Goal: Task Accomplishment & Management: Use online tool/utility

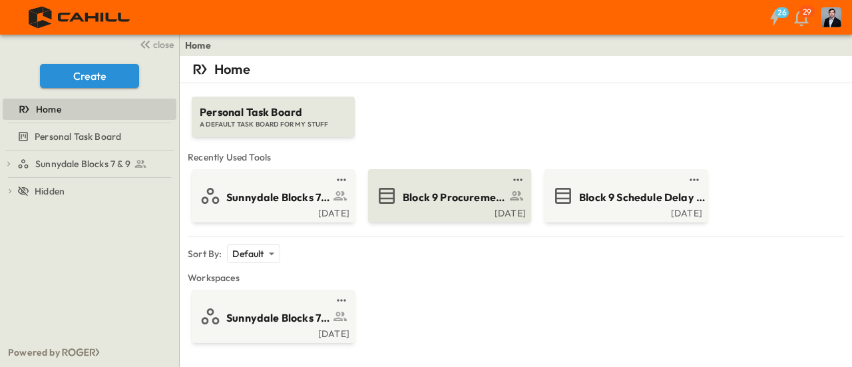
click at [440, 198] on span "Block 9 Procurement Log" at bounding box center [454, 197] width 103 height 15
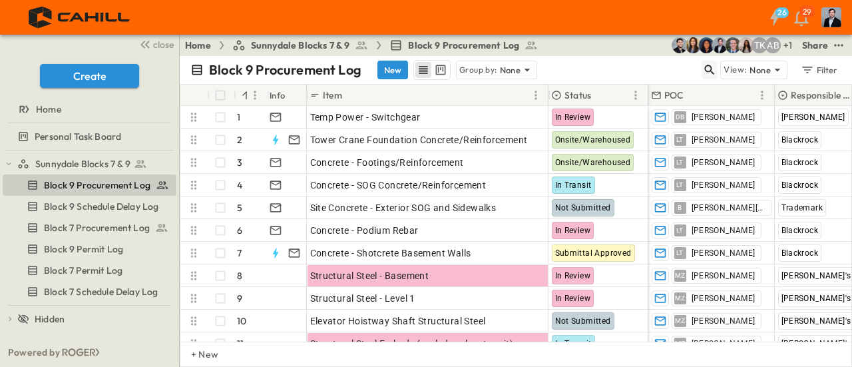
click at [711, 67] on icon "button" at bounding box center [709, 69] width 13 height 13
click at [559, 65] on div "Block 9 Procurement Log New Group by: None" at bounding box center [381, 70] width 383 height 20
click at [563, 66] on div "Block 9 Procurement Log New Group by: None" at bounding box center [381, 70] width 383 height 20
drag, startPoint x: 596, startPoint y: 67, endPoint x: 604, endPoint y: 67, distance: 8.0
click at [596, 67] on input "text" at bounding box center [639, 69] width 93 height 19
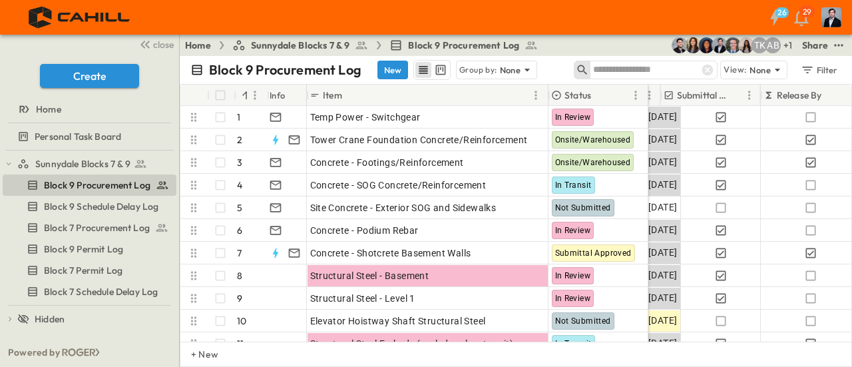
scroll to position [0, 427]
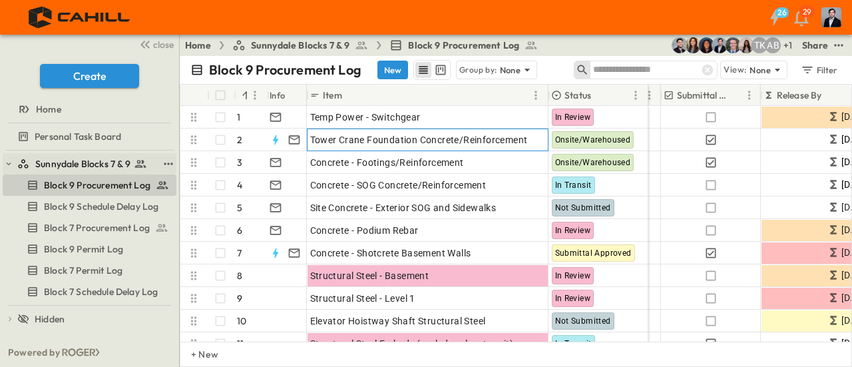
drag, startPoint x: 540, startPoint y: 348, endPoint x: 17, endPoint y: 158, distance: 556.5
click at [402, 140] on span "Tower Crane Foundation Concrete/Reinforcement" at bounding box center [419, 139] width 218 height 13
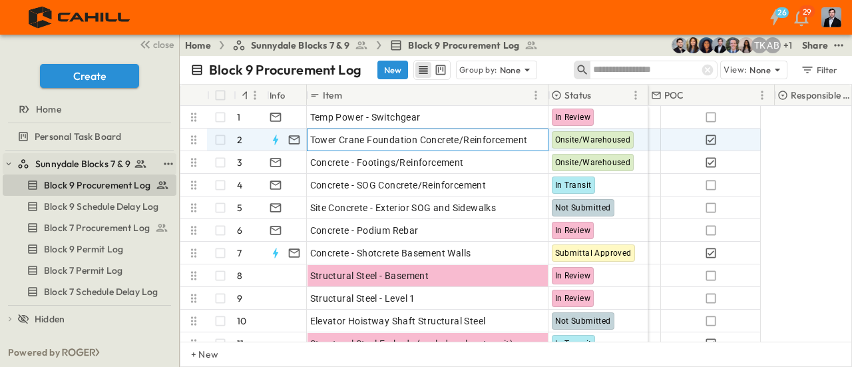
scroll to position [0, 0]
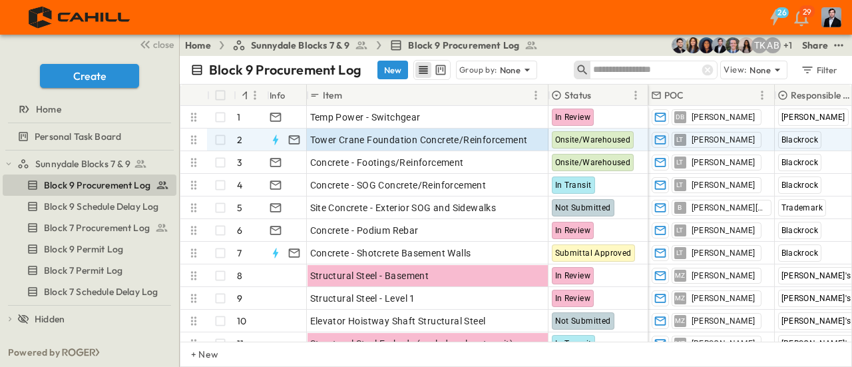
click at [716, 71] on div at bounding box center [707, 70] width 19 height 19
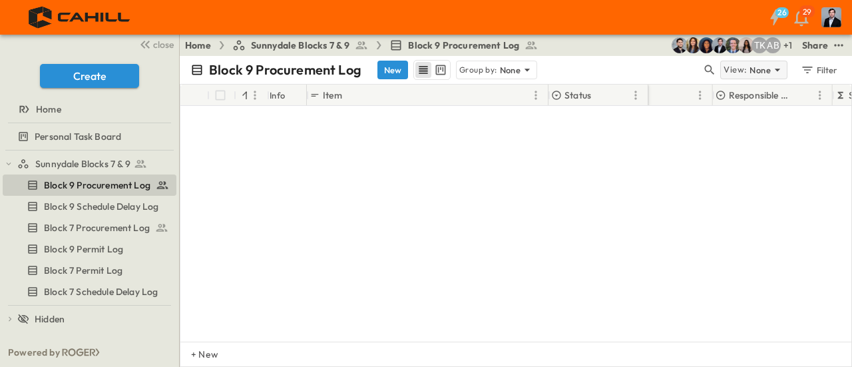
scroll to position [466, 62]
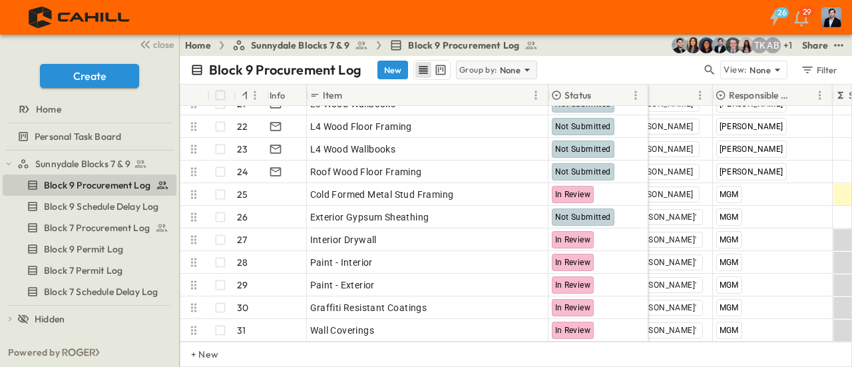
click at [502, 69] on p "None" at bounding box center [510, 69] width 21 height 13
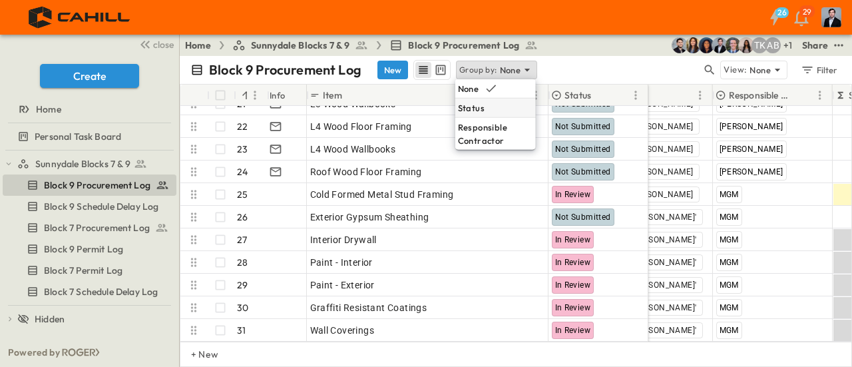
click at [484, 108] on div "Status" at bounding box center [495, 108] width 81 height 19
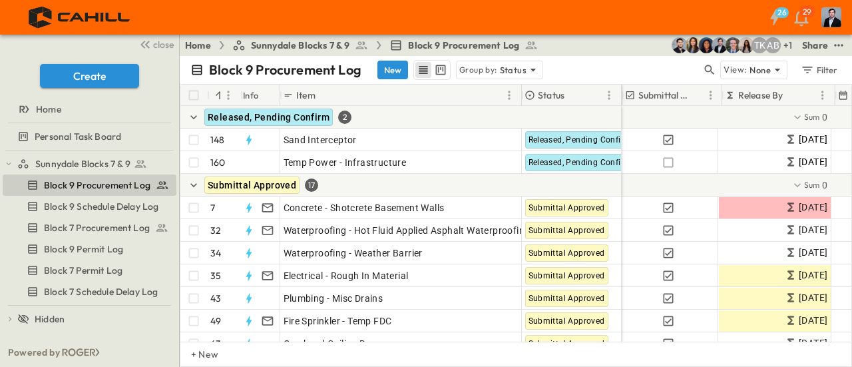
scroll to position [0, 439]
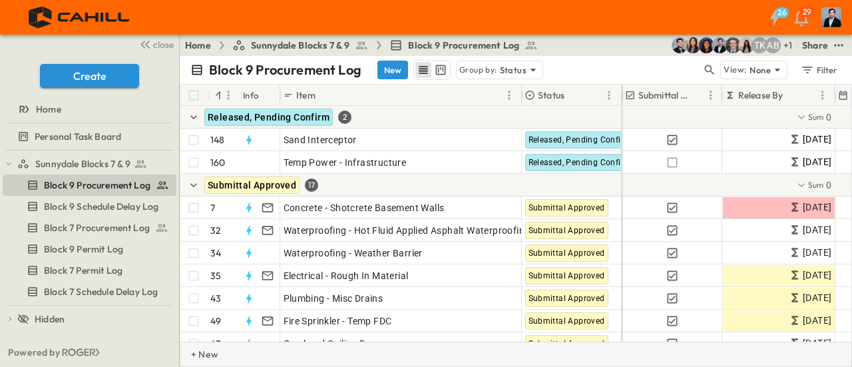
click at [554, 352] on div "+ New" at bounding box center [516, 353] width 672 height 25
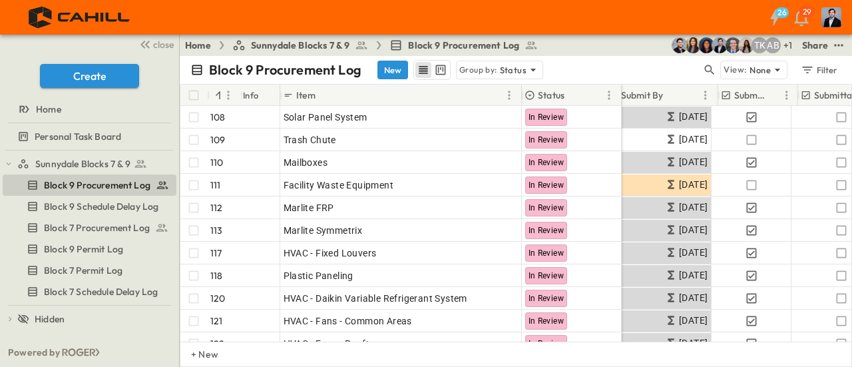
scroll to position [3508, 142]
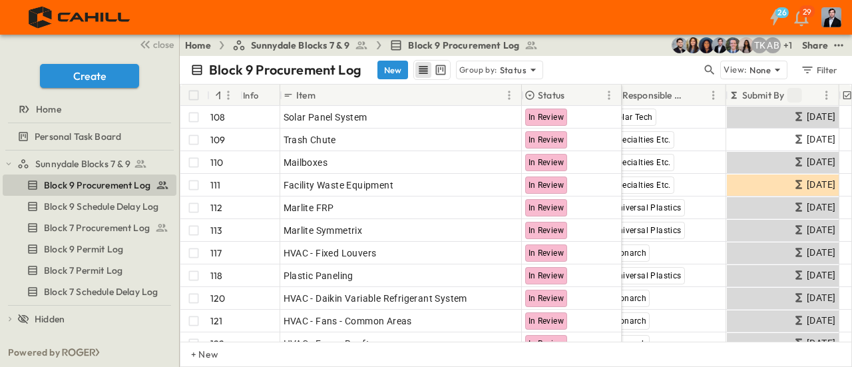
click at [795, 93] on icon "Sort" at bounding box center [794, 95] width 8 height 8
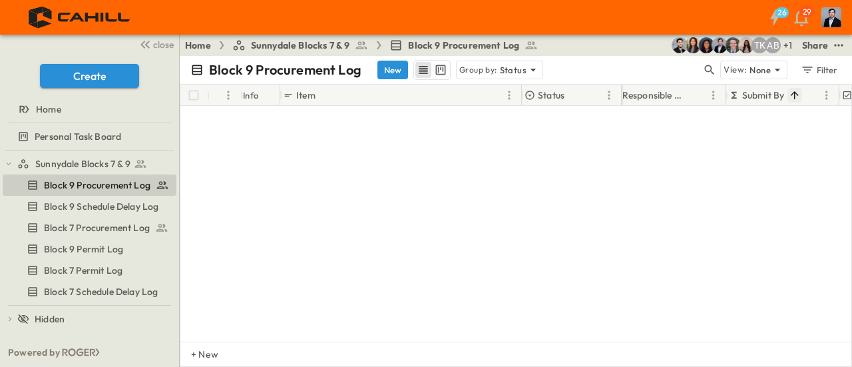
scroll to position [0, 142]
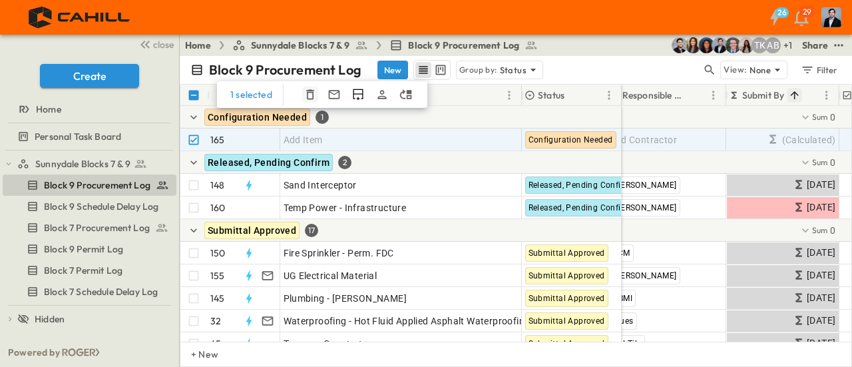
click at [309, 95] on icon "button" at bounding box center [309, 94] width 13 height 13
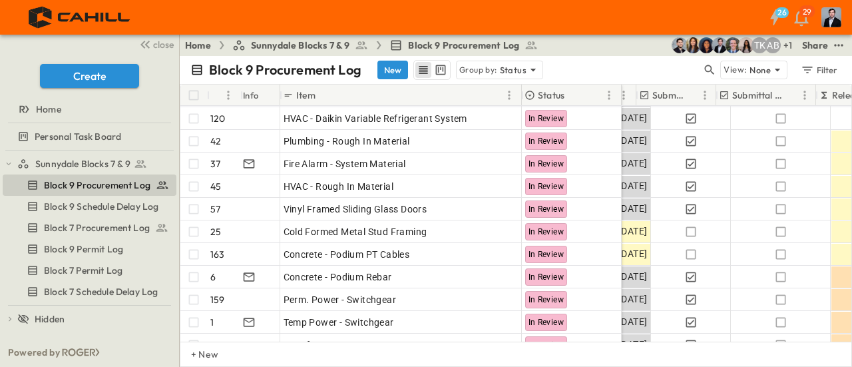
scroll to position [3461, 351]
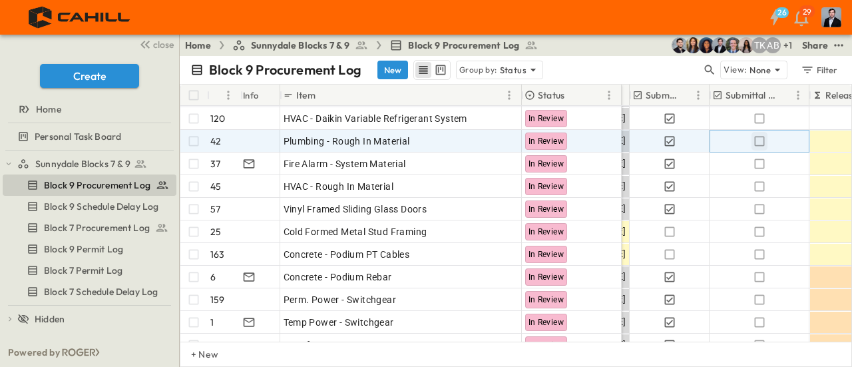
click at [760, 138] on icon "button" at bounding box center [759, 140] width 13 height 13
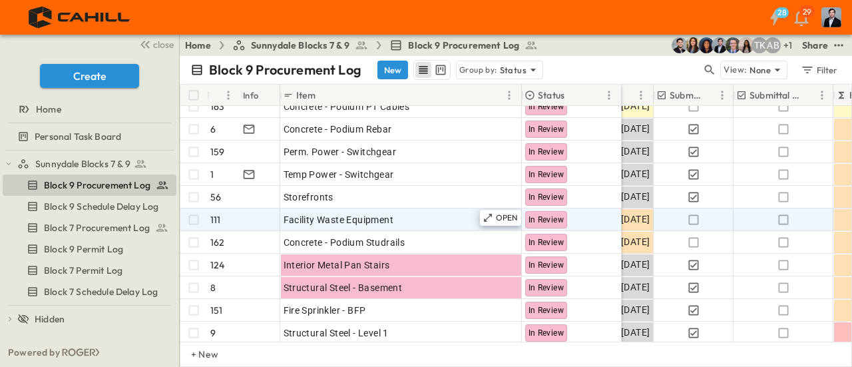
scroll to position [3621, 327]
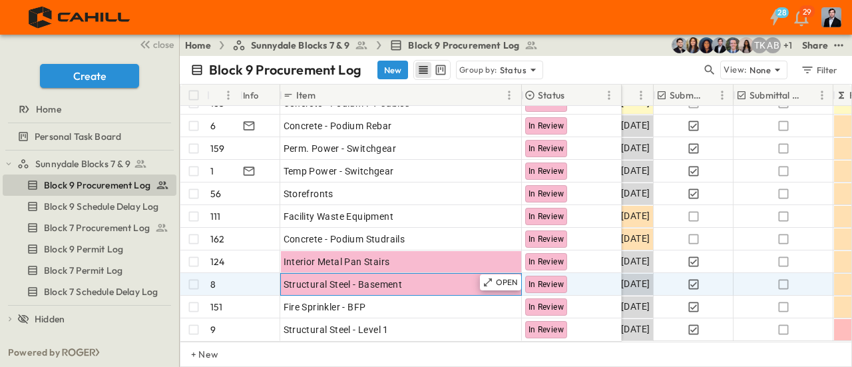
click at [413, 275] on div "Structural Steel - Basement" at bounding box center [401, 284] width 235 height 19
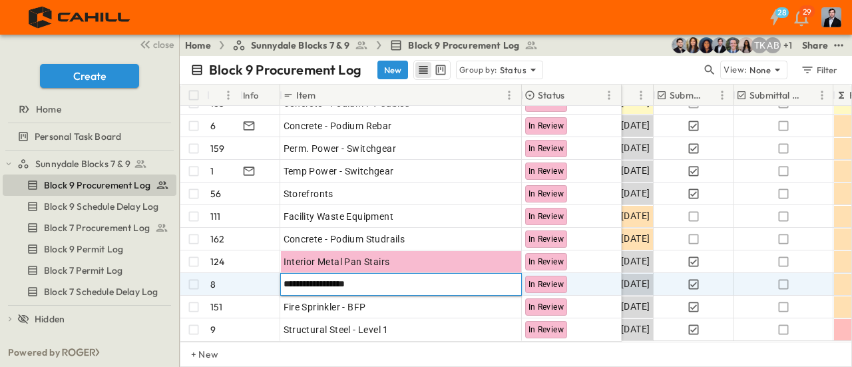
type input "**********"
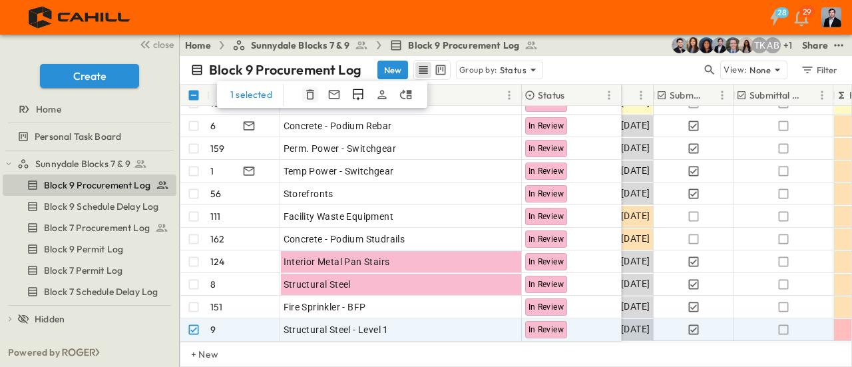
click at [309, 93] on icon "button" at bounding box center [309, 94] width 13 height 13
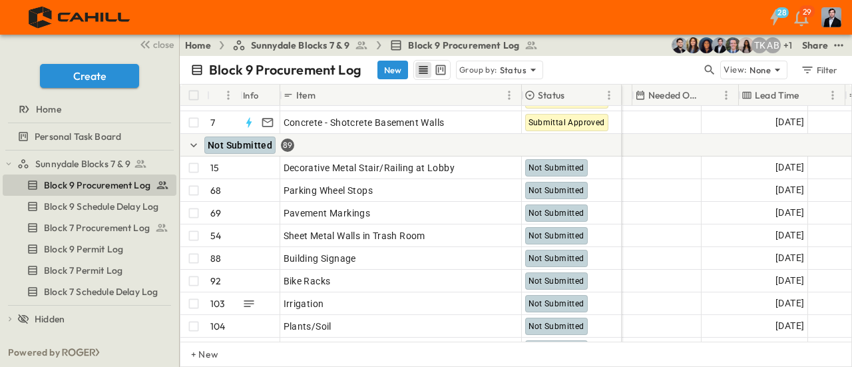
scroll to position [470, 941]
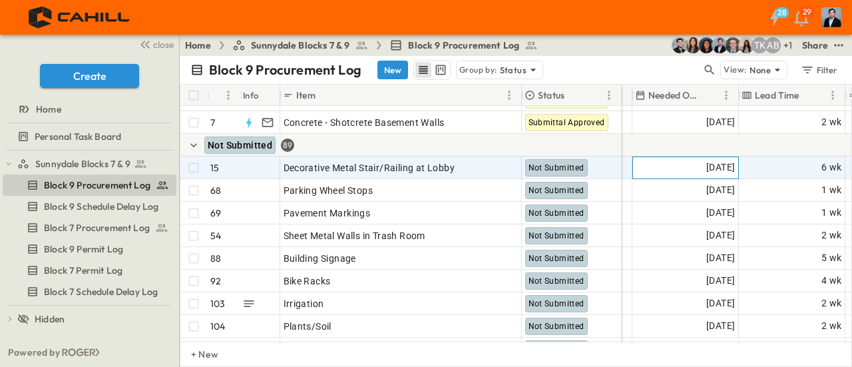
click at [719, 172] on span "[DATE]" at bounding box center [720, 167] width 29 height 15
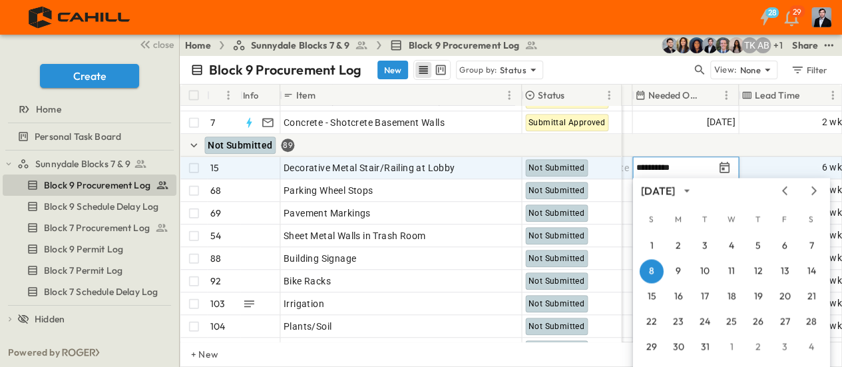
click at [688, 166] on input "**********" at bounding box center [675, 167] width 78 height 13
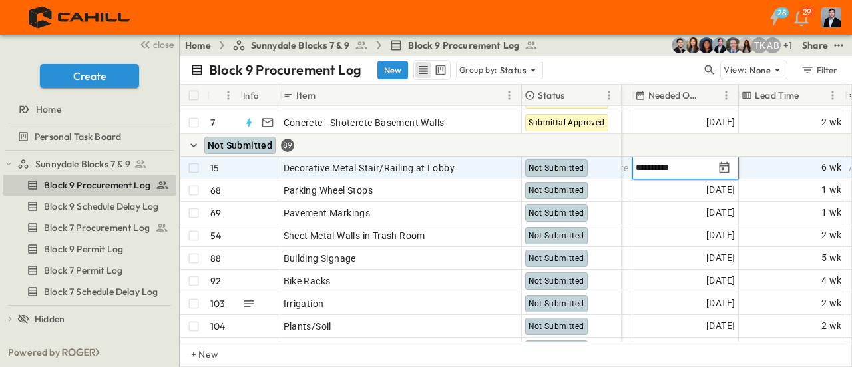
click at [683, 166] on input "**********" at bounding box center [675, 167] width 78 height 13
click at [686, 163] on input "**********" at bounding box center [675, 167] width 78 height 13
type input "**********"
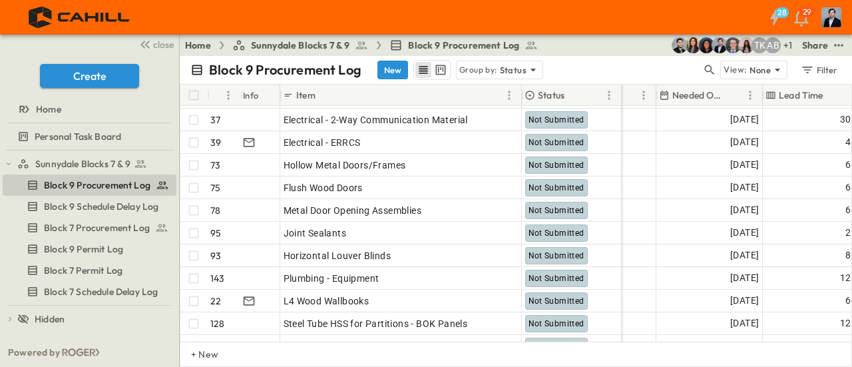
scroll to position [1801, 917]
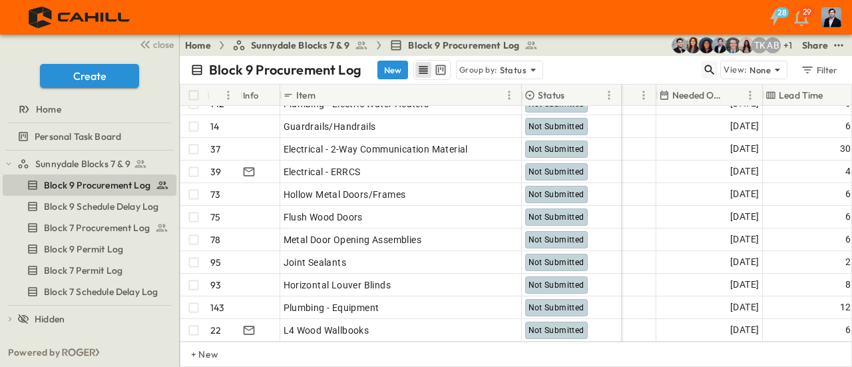
click at [708, 64] on icon "button" at bounding box center [709, 69] width 13 height 13
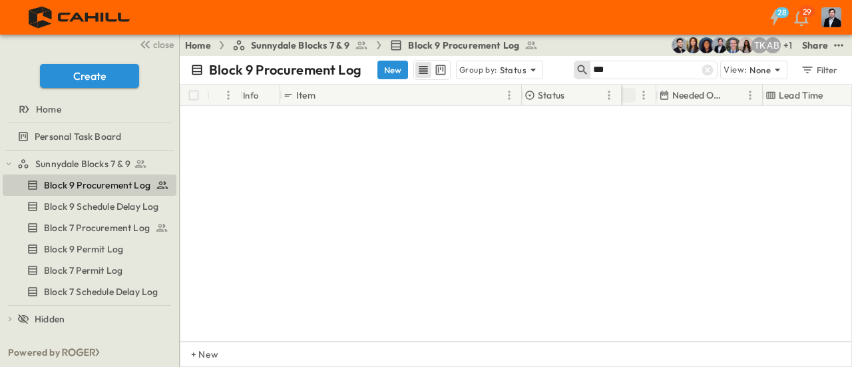
scroll to position [0, 917]
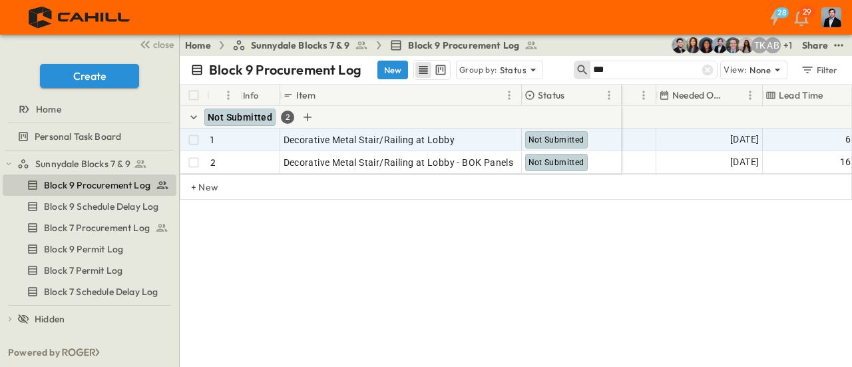
type input "***"
click at [310, 94] on icon "button" at bounding box center [309, 94] width 13 height 13
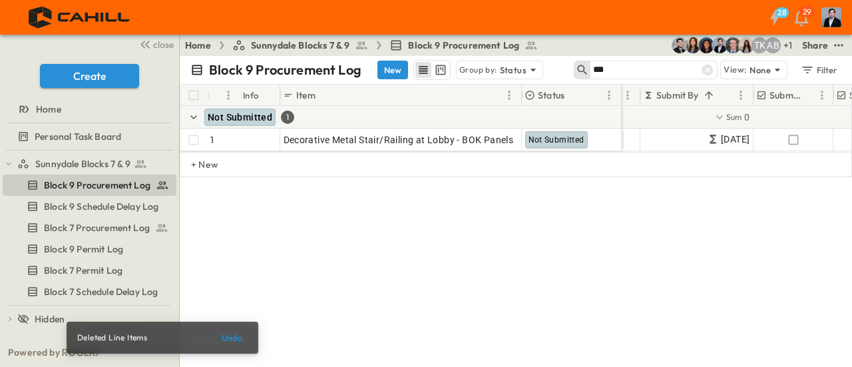
scroll to position [0, 224]
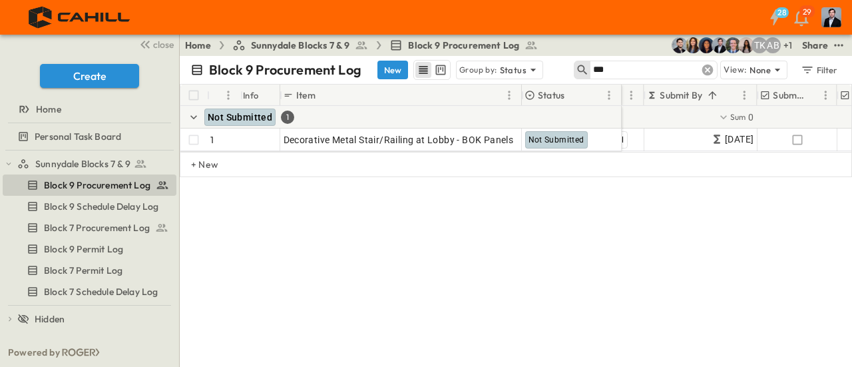
click at [708, 71] on icon at bounding box center [707, 69] width 13 height 13
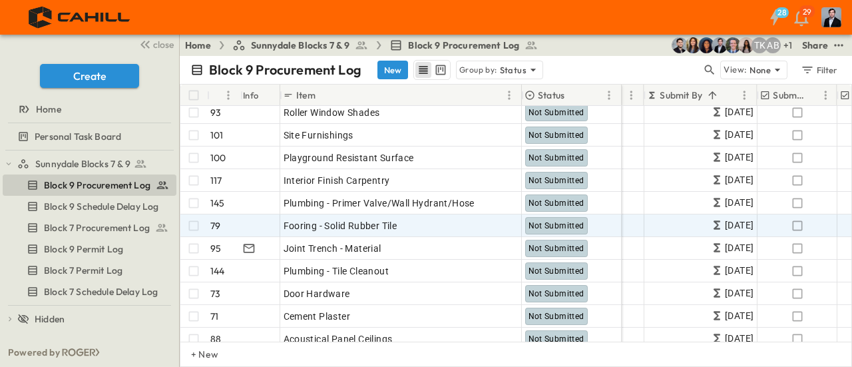
scroll to position [865, 224]
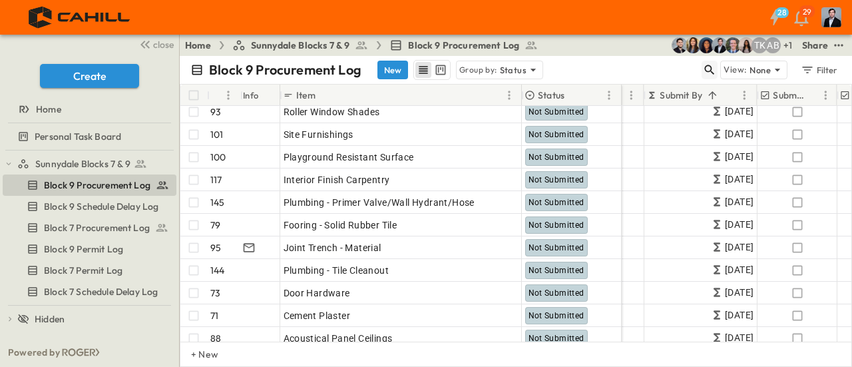
click at [714, 68] on icon "button" at bounding box center [709, 69] width 13 height 13
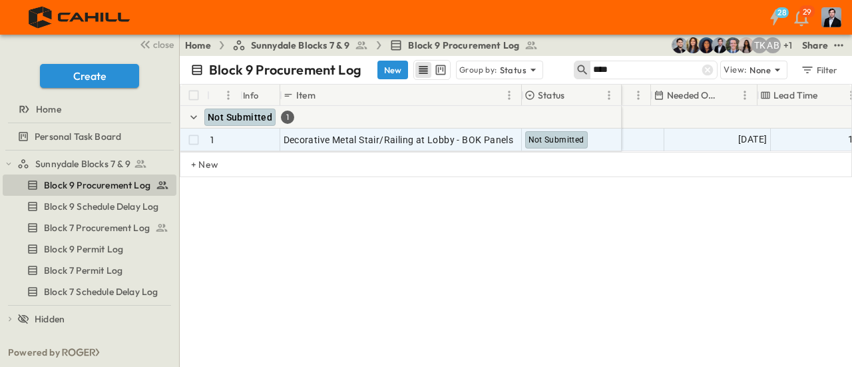
scroll to position [0, 922]
type input "****"
click at [732, 135] on span "[DATE]" at bounding box center [739, 139] width 29 height 15
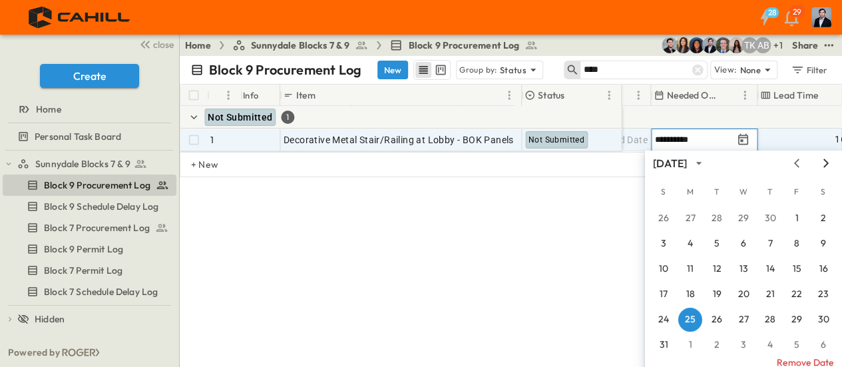
click at [829, 164] on icon "Next month" at bounding box center [826, 163] width 16 height 11
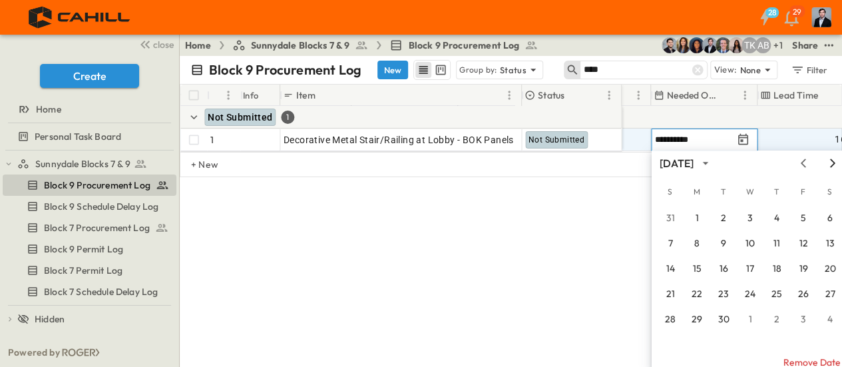
click at [829, 164] on icon "Next month" at bounding box center [833, 163] width 16 height 11
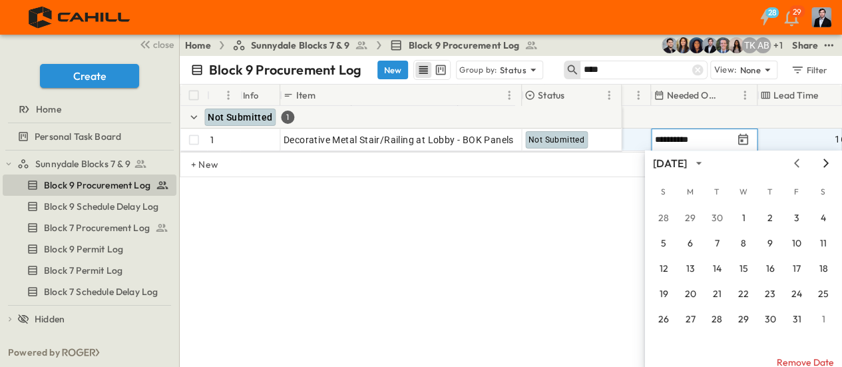
click at [829, 164] on icon "Next month" at bounding box center [826, 163] width 16 height 11
click at [742, 266] on button "12" at bounding box center [743, 269] width 24 height 24
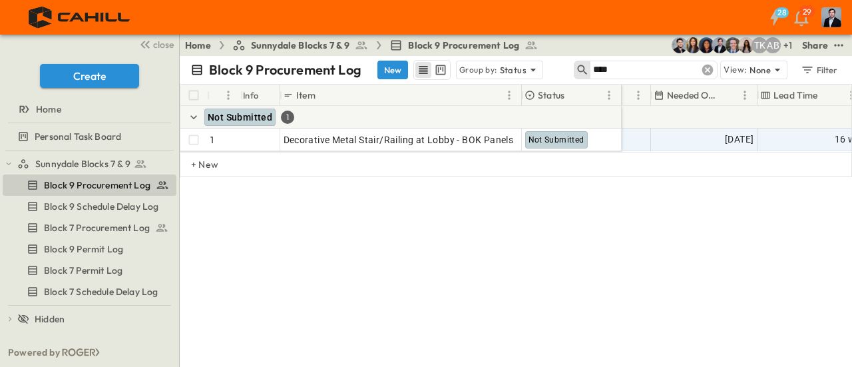
click at [713, 70] on icon at bounding box center [707, 70] width 11 height 11
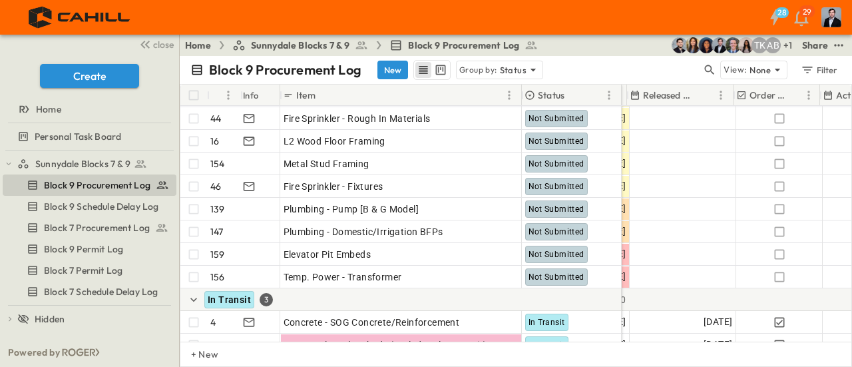
scroll to position [2329, 639]
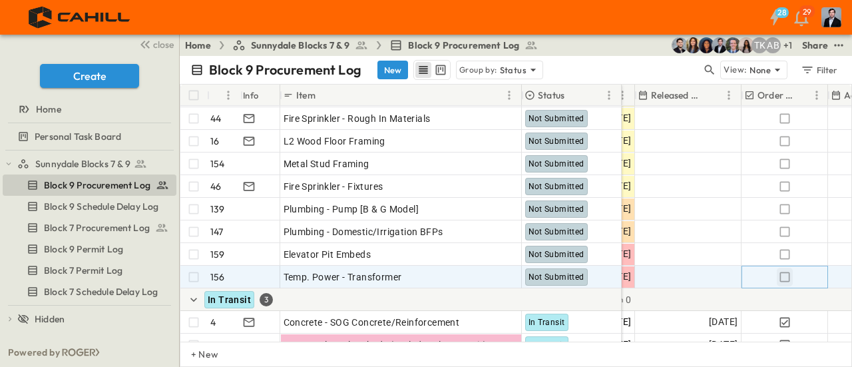
click at [787, 280] on icon "button" at bounding box center [784, 276] width 13 height 13
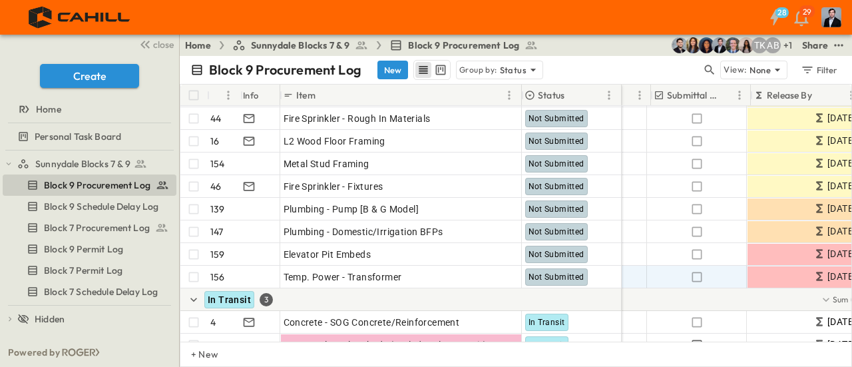
scroll to position [2329, 410]
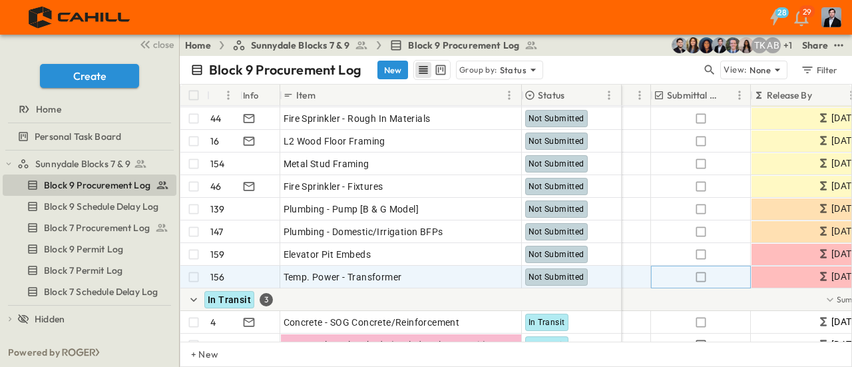
click at [700, 278] on icon "button" at bounding box center [700, 276] width 13 height 13
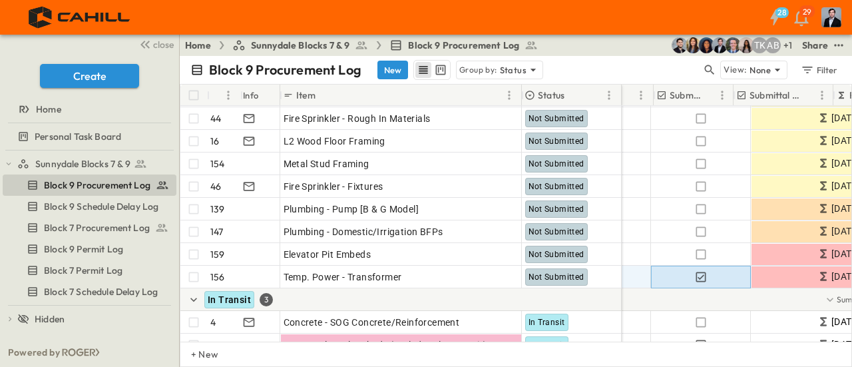
scroll to position [2329, 294]
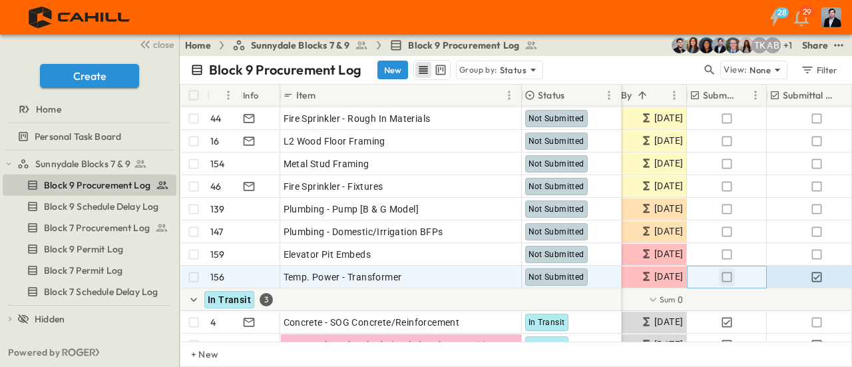
click at [725, 276] on icon "button" at bounding box center [726, 276] width 13 height 13
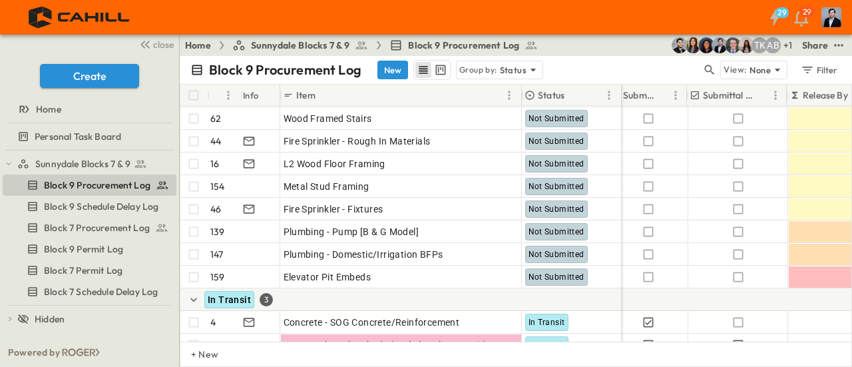
scroll to position [2329, 374]
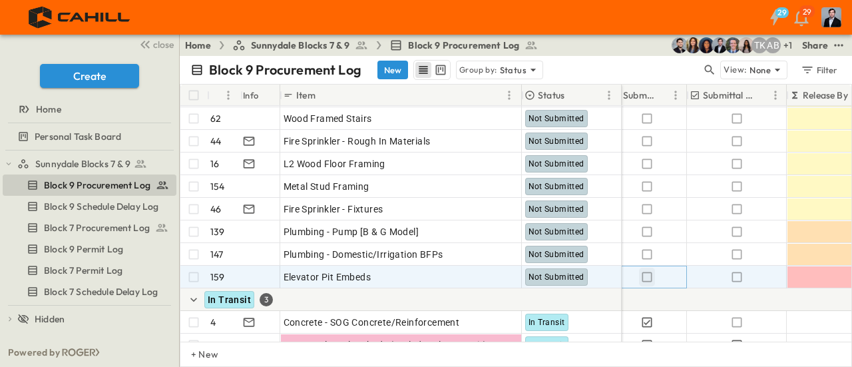
click at [642, 280] on icon "button" at bounding box center [647, 277] width 10 height 10
click at [737, 276] on icon "button" at bounding box center [736, 276] width 13 height 13
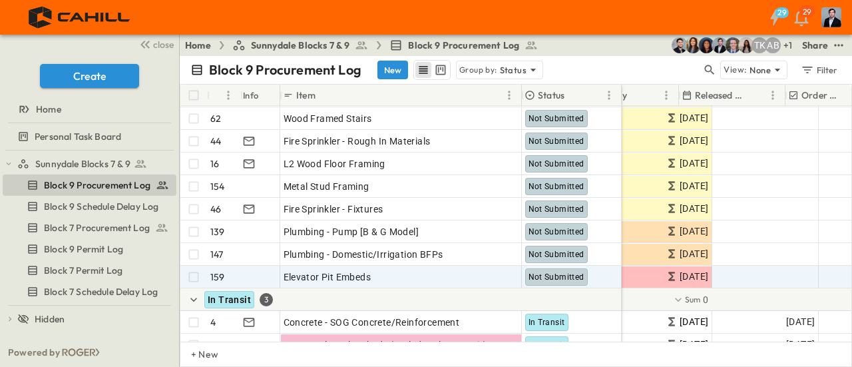
scroll to position [2329, 607]
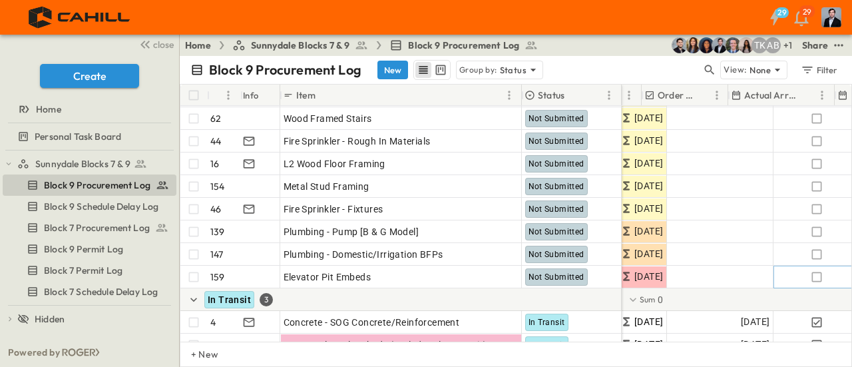
click at [810, 278] on icon "button" at bounding box center [816, 276] width 13 height 13
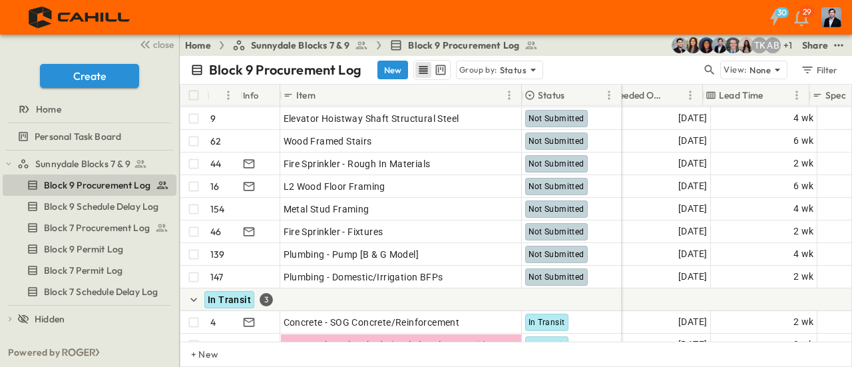
scroll to position [2329, 978]
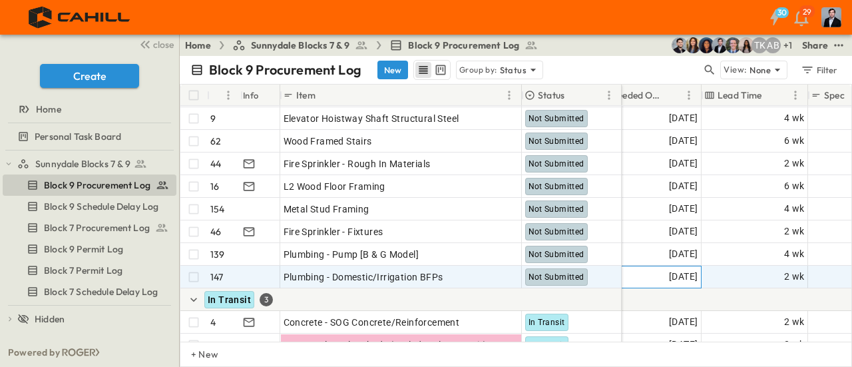
click at [669, 276] on span "[DATE]" at bounding box center [683, 276] width 29 height 15
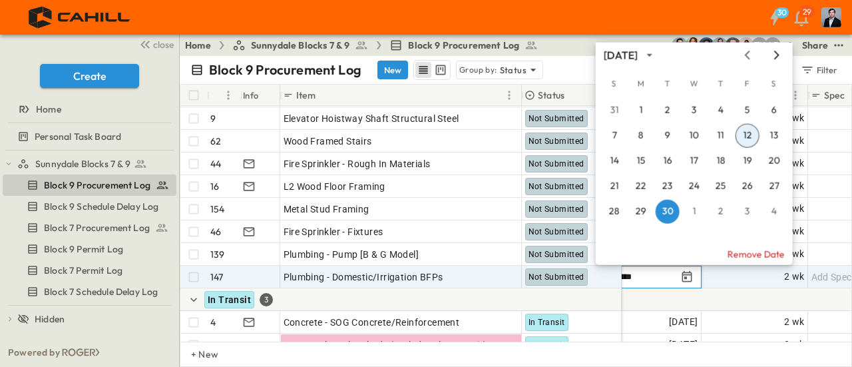
click at [777, 60] on div "[DATE]" at bounding box center [694, 55] width 197 height 20
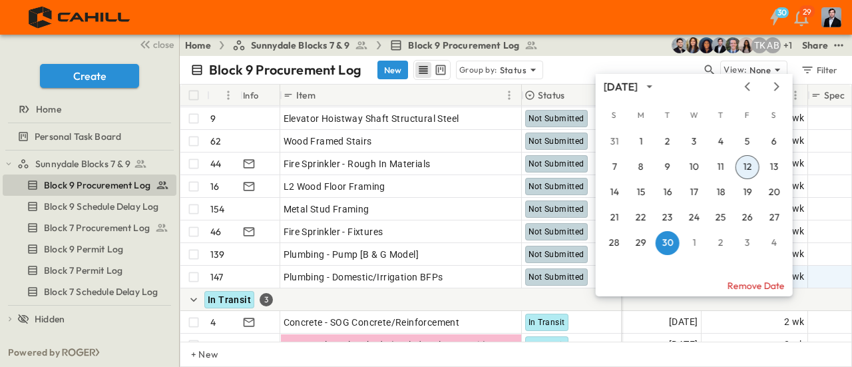
scroll to position [2298, 978]
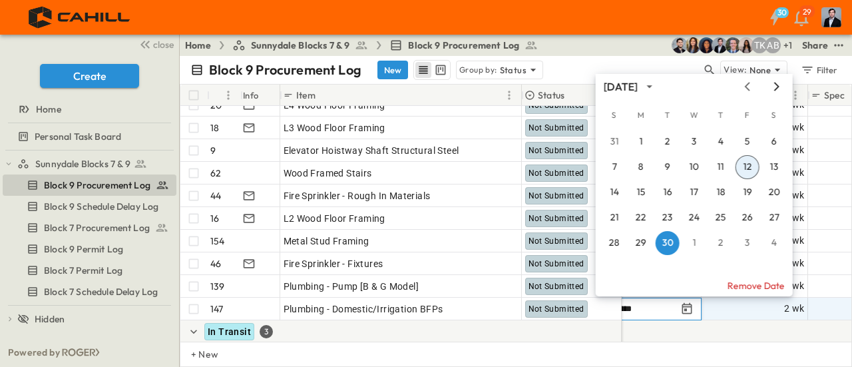
click at [776, 85] on icon "Next month" at bounding box center [776, 86] width 5 height 9
click at [666, 192] on button "14" at bounding box center [668, 192] width 24 height 24
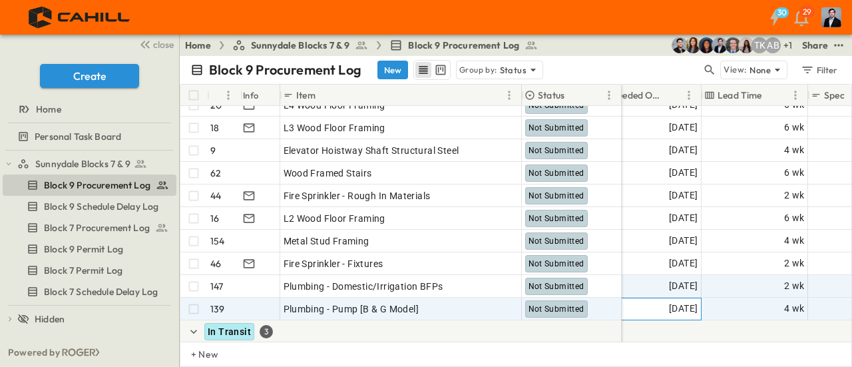
click at [670, 308] on span "[DATE]" at bounding box center [683, 308] width 29 height 15
click at [706, 65] on icon "button" at bounding box center [709, 69] width 13 height 13
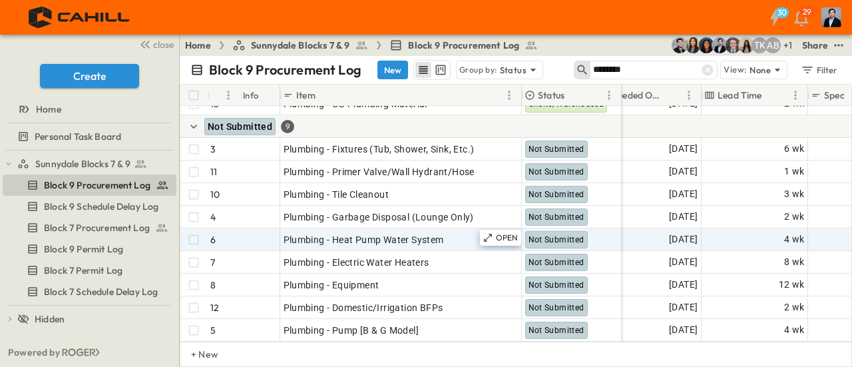
scroll to position [67, 978]
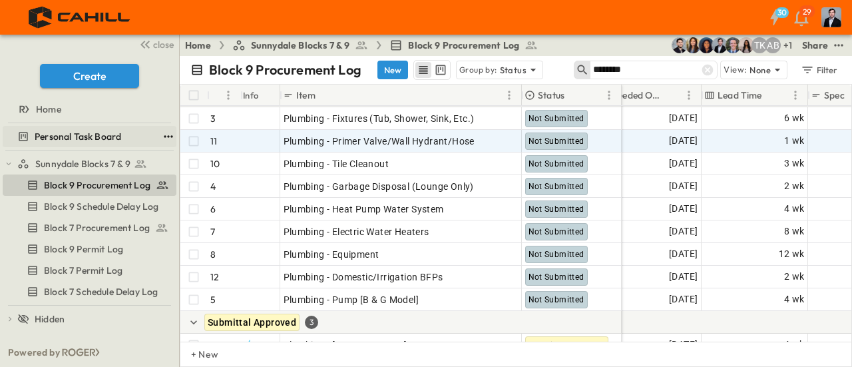
type input "********"
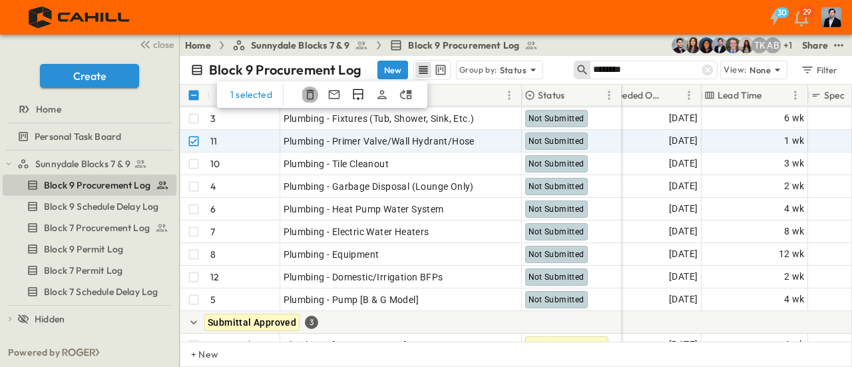
click at [309, 91] on icon "button" at bounding box center [310, 95] width 8 height 10
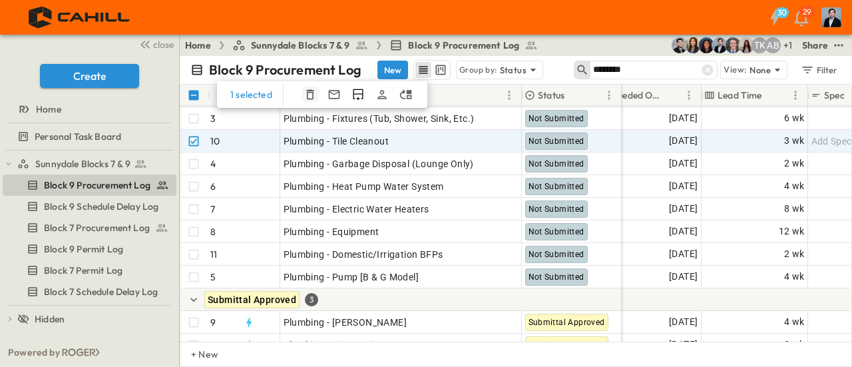
click at [306, 95] on icon "button" at bounding box center [309, 94] width 13 height 13
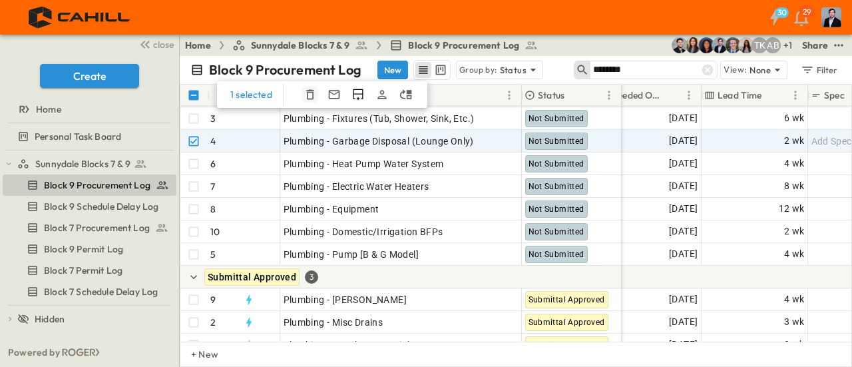
click at [305, 93] on icon "button" at bounding box center [309, 94] width 13 height 13
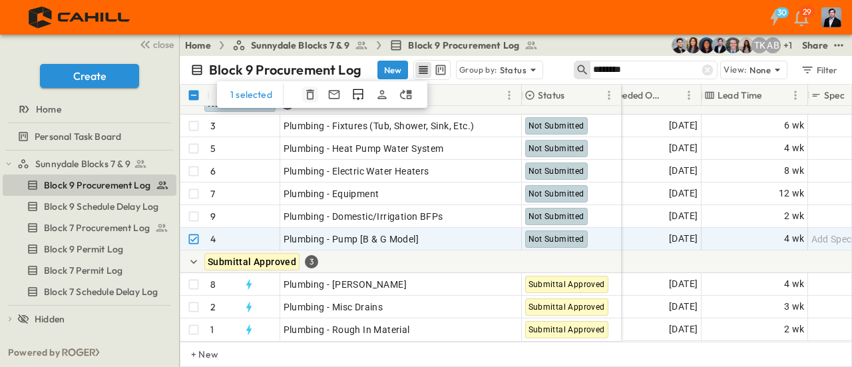
click at [309, 95] on icon "button" at bounding box center [309, 94] width 13 height 13
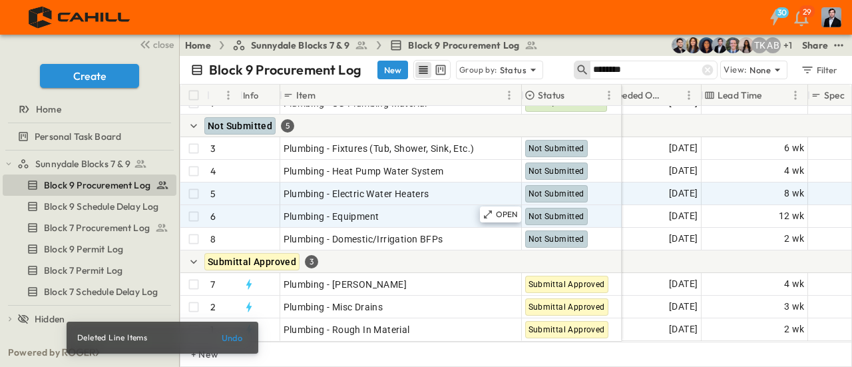
scroll to position [45, 978]
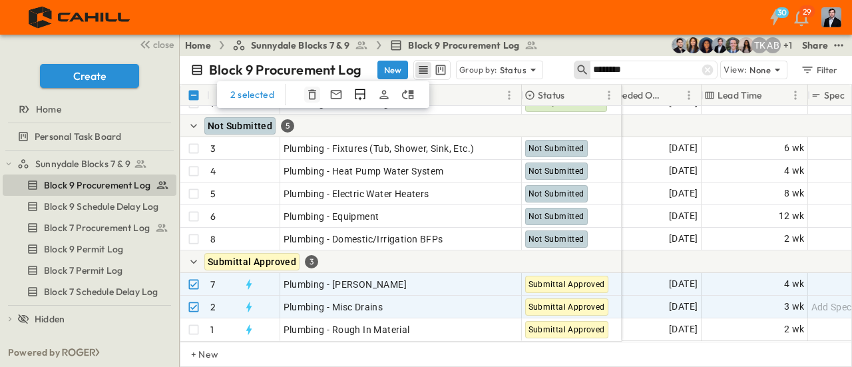
click at [309, 94] on icon "button" at bounding box center [311, 94] width 13 height 13
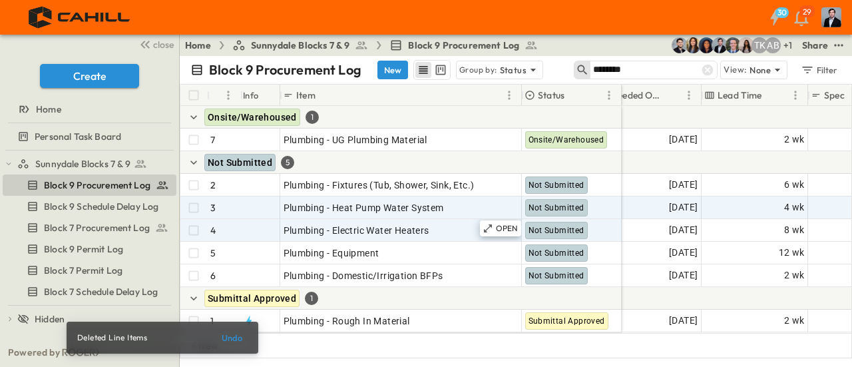
scroll to position [0, 978]
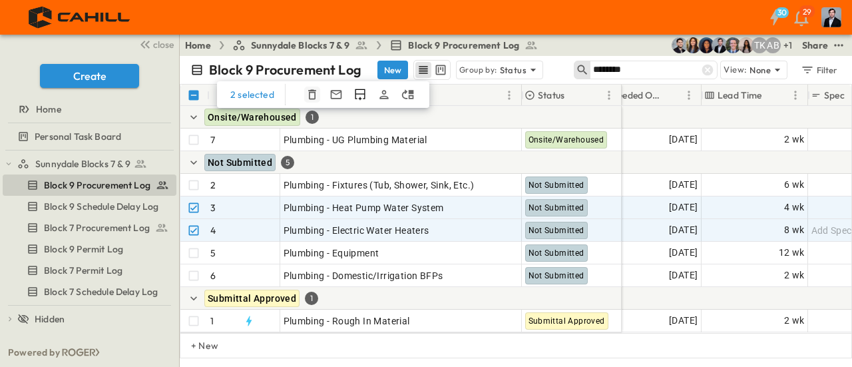
click at [309, 95] on icon "button" at bounding box center [311, 94] width 13 height 13
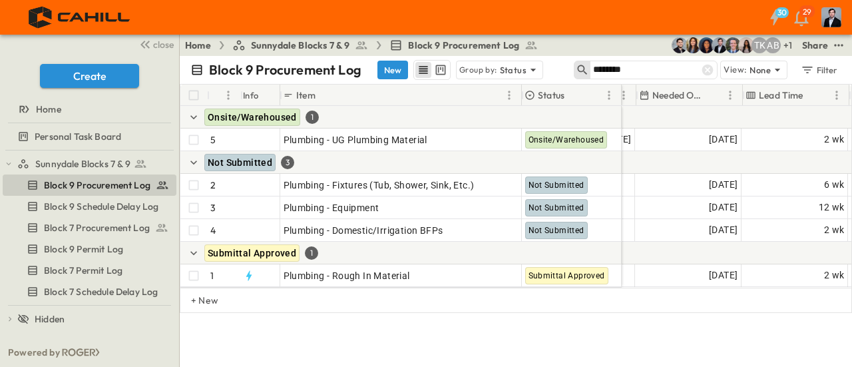
scroll to position [0, 937]
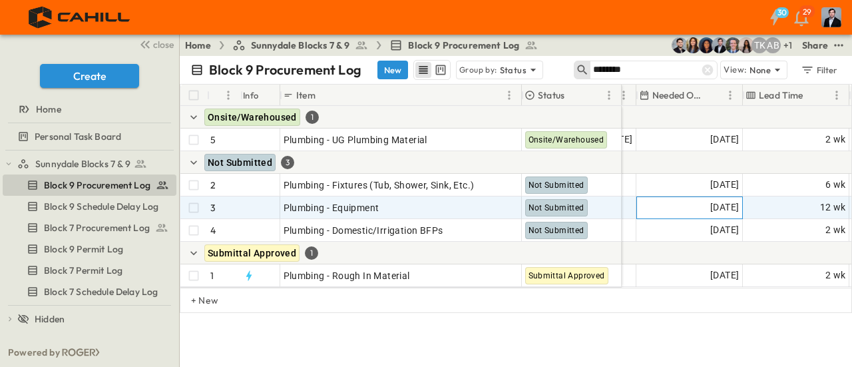
click at [685, 208] on div "[DATE]" at bounding box center [689, 207] width 105 height 21
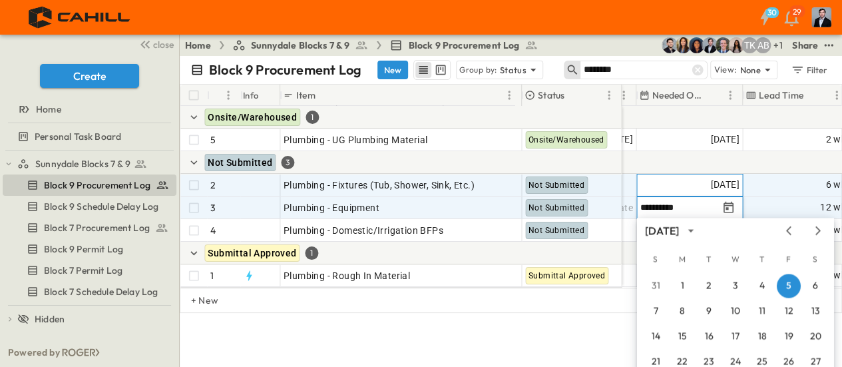
click at [710, 182] on span "[DATE]" at bounding box center [724, 184] width 29 height 15
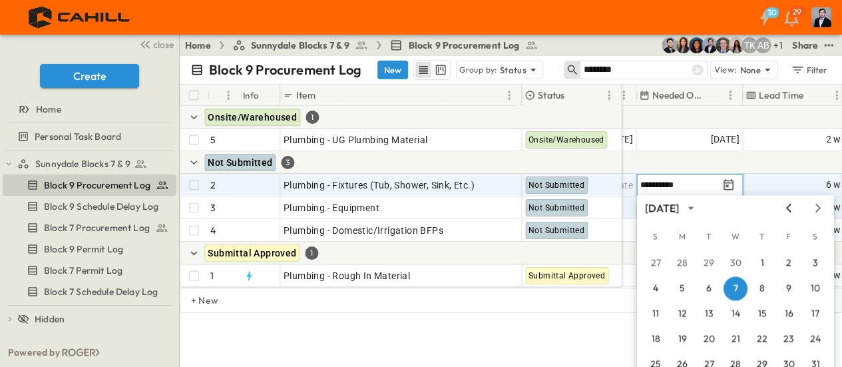
click at [787, 206] on icon "Previous month" at bounding box center [789, 207] width 16 height 11
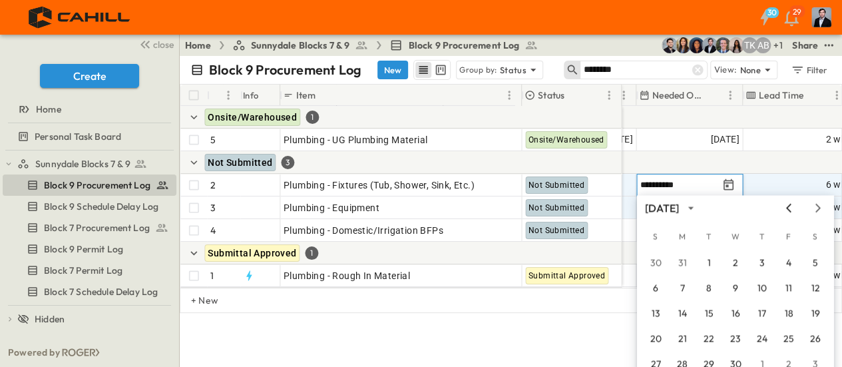
click at [787, 206] on icon "Previous month" at bounding box center [789, 207] width 16 height 11
click at [784, 285] on button "7" at bounding box center [789, 288] width 24 height 24
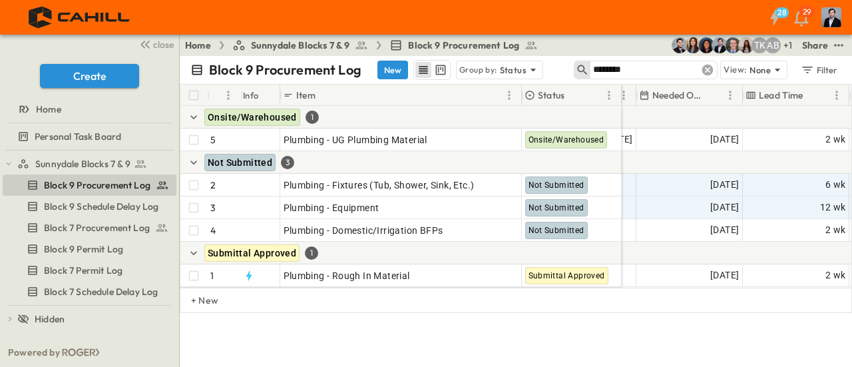
click at [709, 66] on icon at bounding box center [707, 70] width 11 height 11
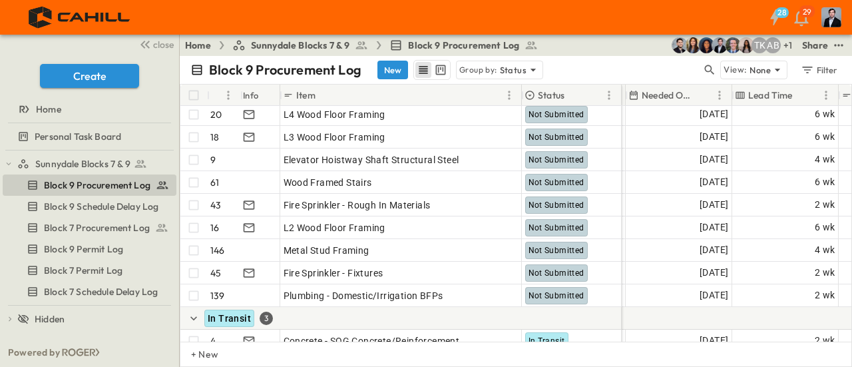
scroll to position [2130, 946]
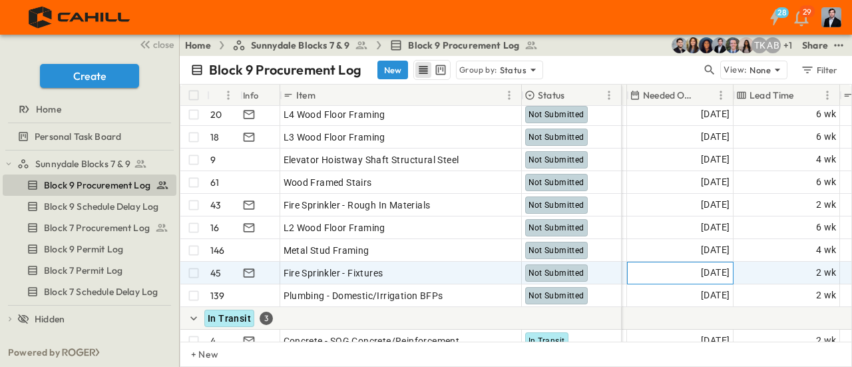
click at [718, 274] on span "[DATE]" at bounding box center [715, 272] width 29 height 15
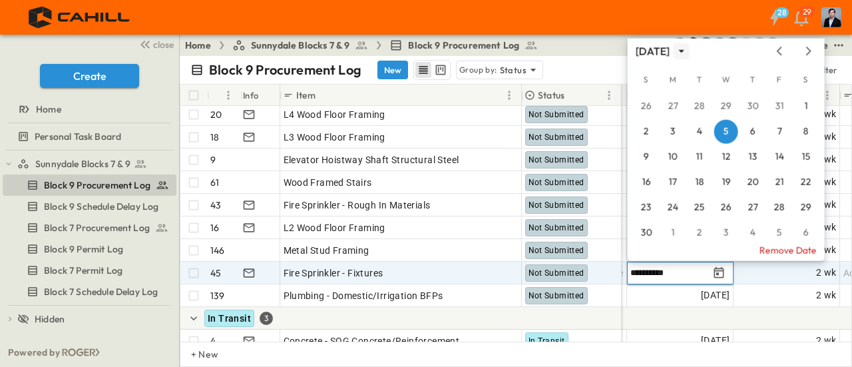
click at [688, 47] on icon "calendar view is open, switch to year view" at bounding box center [681, 51] width 13 height 13
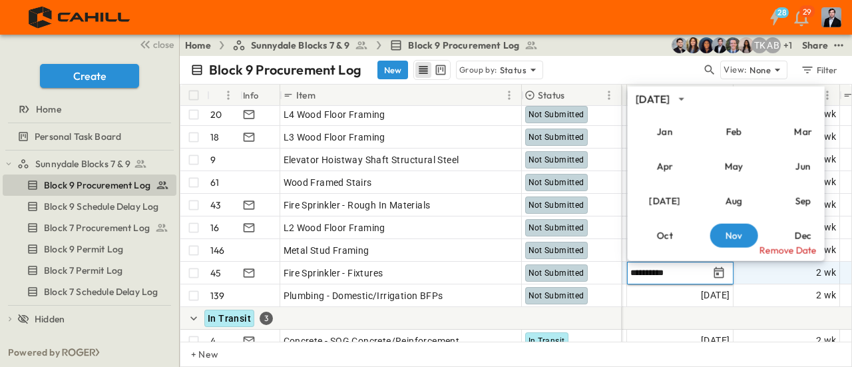
click at [670, 98] on div "[DATE]" at bounding box center [653, 98] width 34 height 15
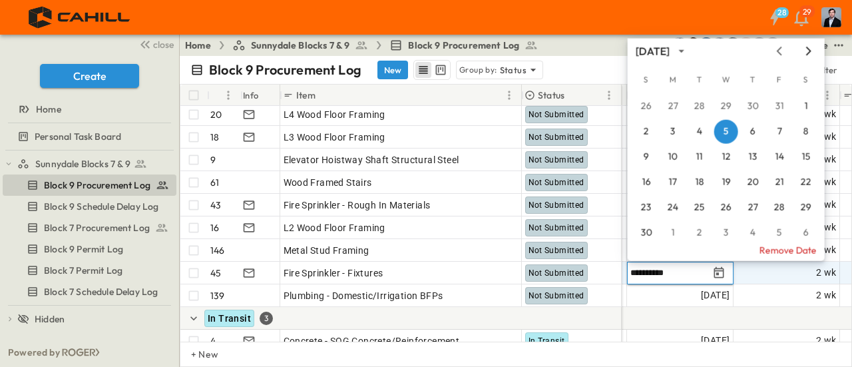
click at [805, 50] on icon "Next month" at bounding box center [809, 51] width 16 height 11
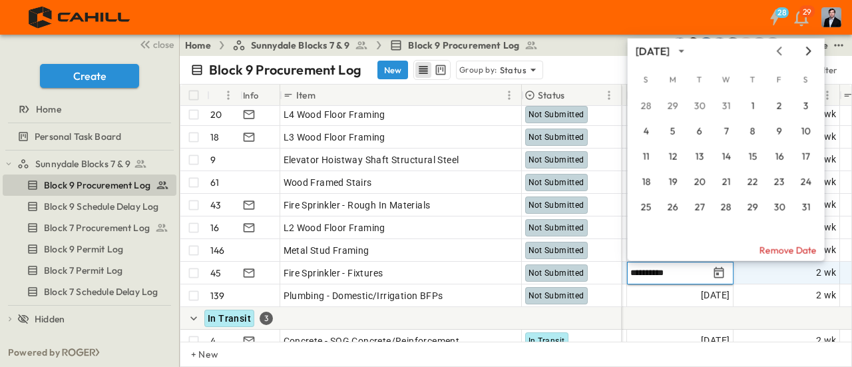
click at [805, 50] on icon "Next month" at bounding box center [809, 51] width 16 height 11
click at [805, 49] on icon "Next month" at bounding box center [809, 51] width 16 height 11
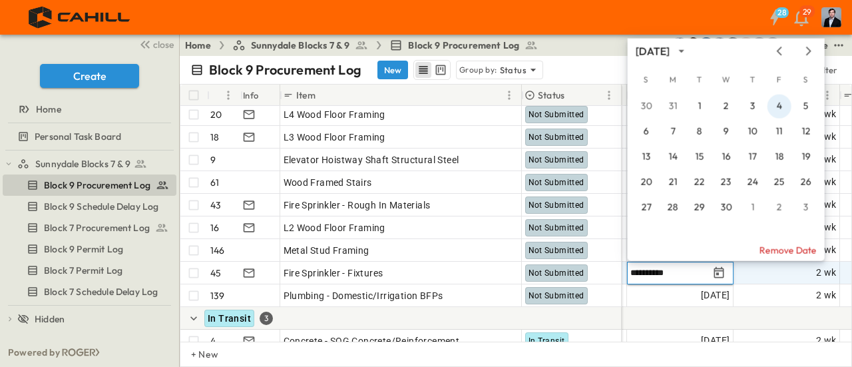
click at [785, 108] on button "4" at bounding box center [779, 107] width 24 height 24
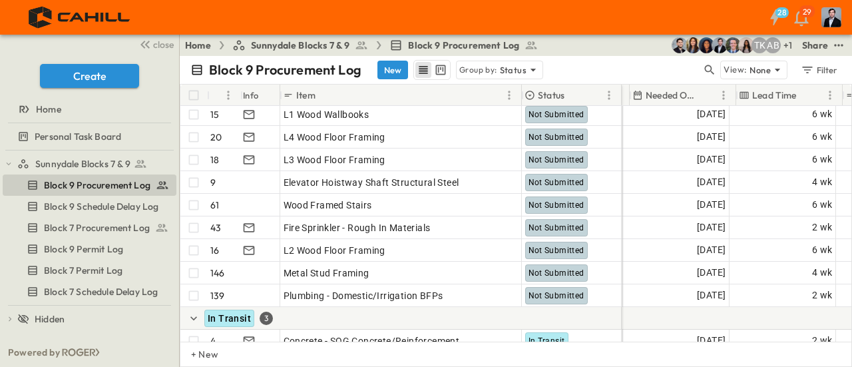
scroll to position [2130, 937]
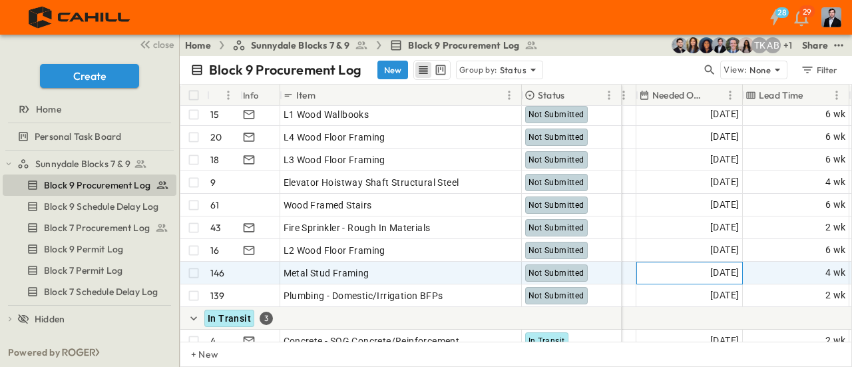
click at [710, 270] on span "[DATE]" at bounding box center [724, 272] width 29 height 15
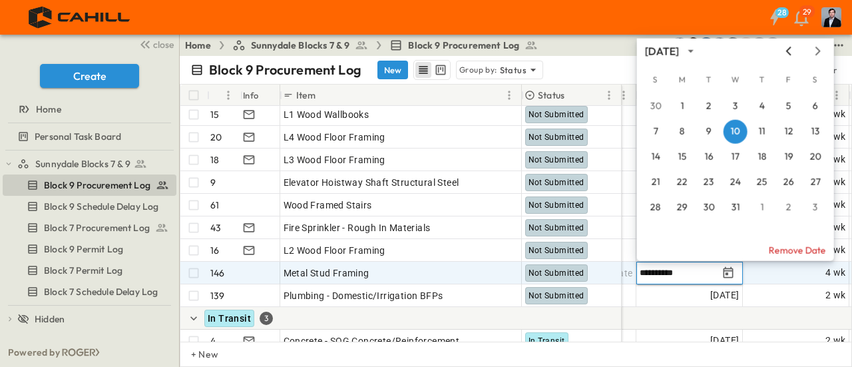
click at [791, 53] on icon "Previous month" at bounding box center [789, 51] width 16 height 11
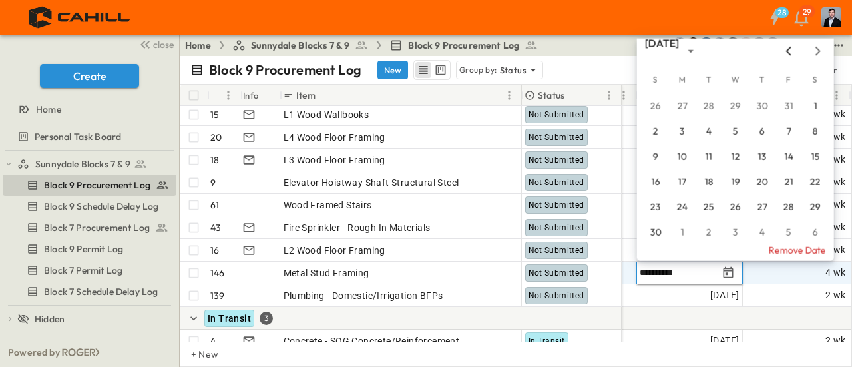
click at [791, 53] on icon "Previous month" at bounding box center [789, 51] width 16 height 11
click at [731, 210] on button "29" at bounding box center [735, 208] width 24 height 24
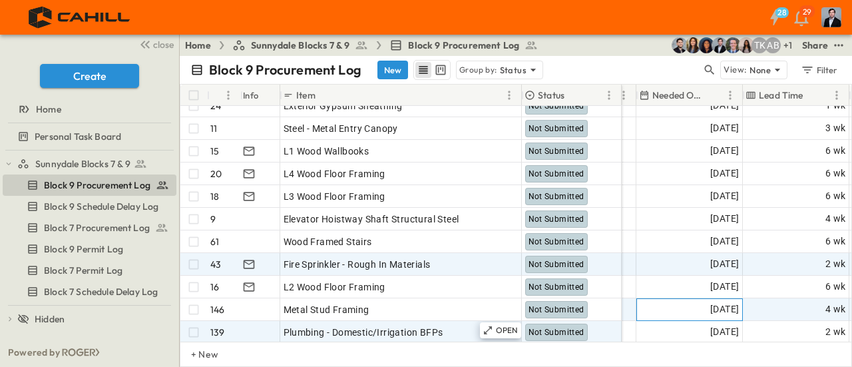
scroll to position [2063, 937]
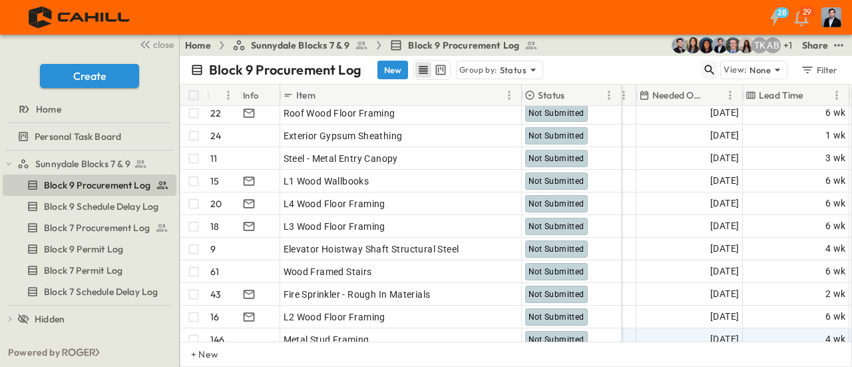
click at [709, 65] on icon "button" at bounding box center [709, 69] width 13 height 13
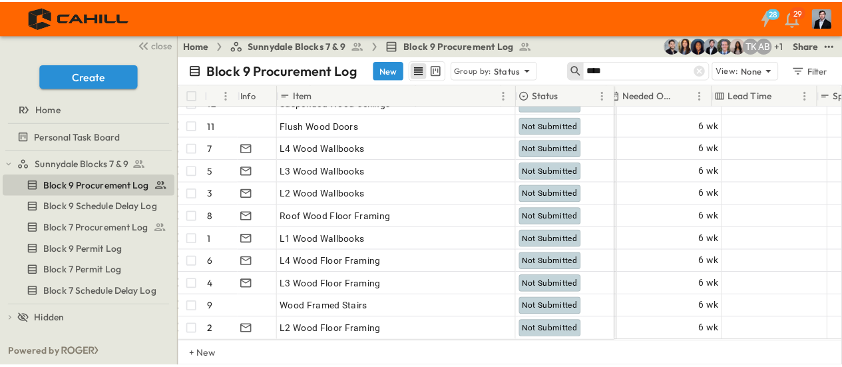
scroll to position [68, 952]
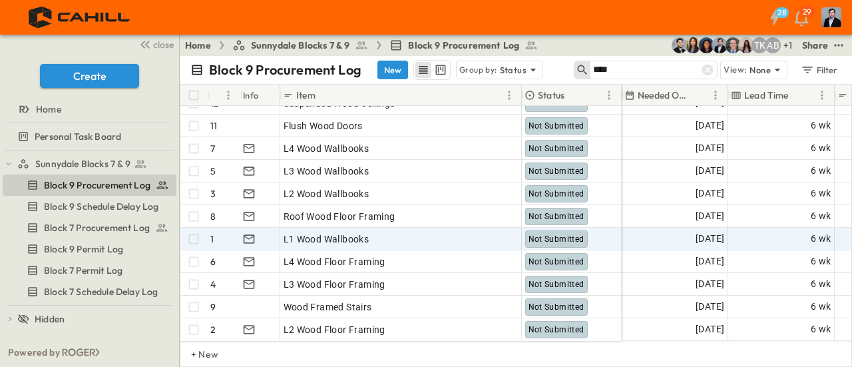
type input "****"
click at [696, 231] on span "02/13/2026" at bounding box center [710, 238] width 29 height 15
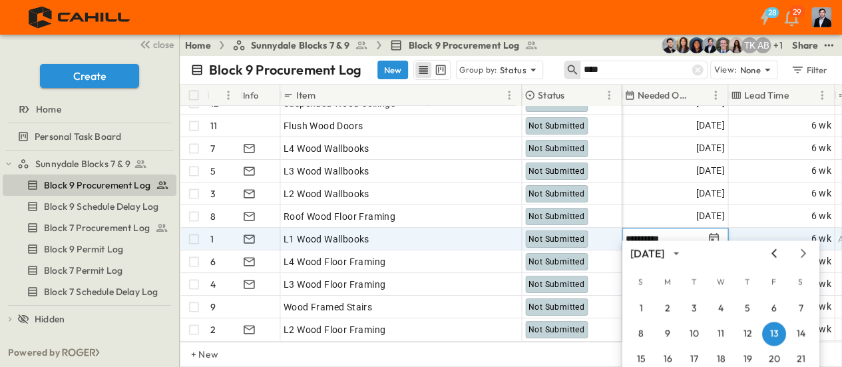
click at [773, 254] on icon "Previous month" at bounding box center [773, 253] width 5 height 9
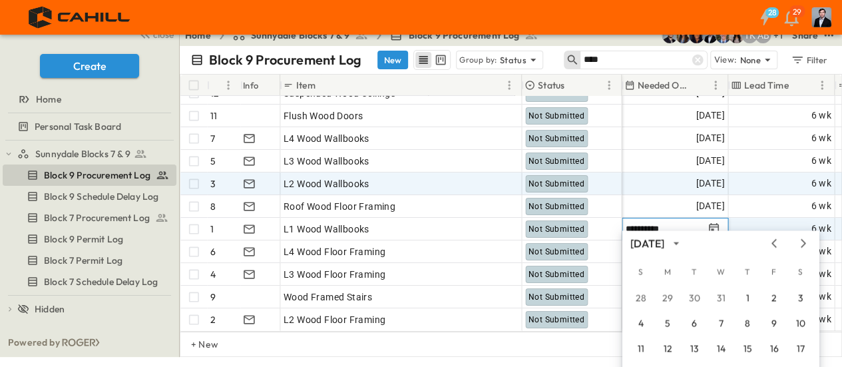
scroll to position [67, 0]
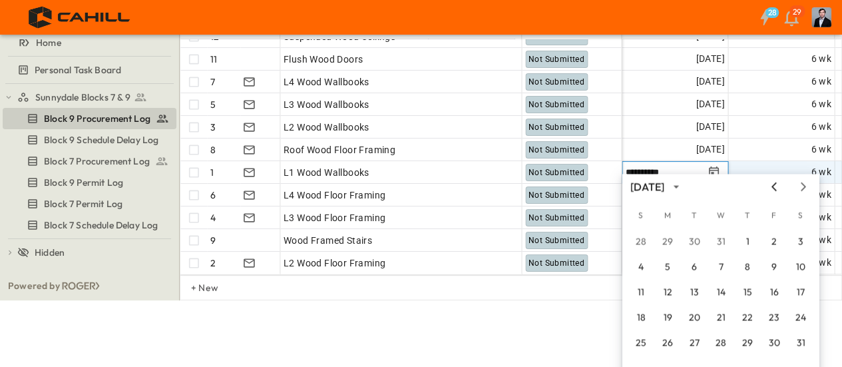
click at [777, 190] on body "28 29 close Create Home Personal Task Board Sunnydale Blocks 7 & 9 Block 9 Proc…" at bounding box center [421, 116] width 842 height 367
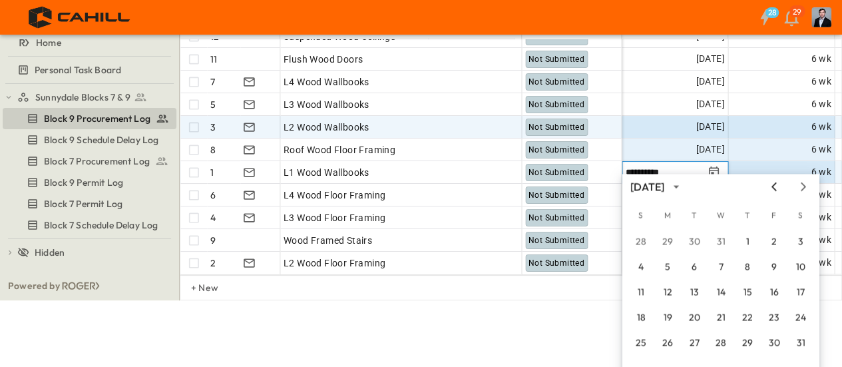
scroll to position [0, 0]
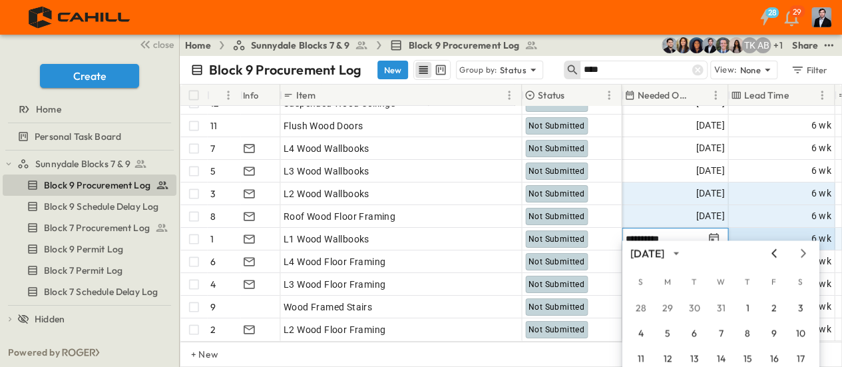
click at [775, 256] on icon "Previous month" at bounding box center [774, 253] width 16 height 11
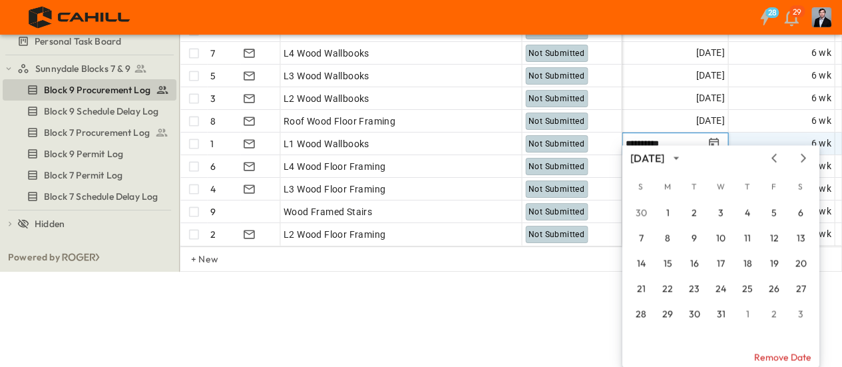
scroll to position [96, 0]
click at [670, 288] on div "S M T W T F S 30 1 2 3 4 5 6 7 8 9 10 11 12 13 14 15 16 17 18 19 20 21 22 23 24…" at bounding box center [720, 265] width 197 height 186
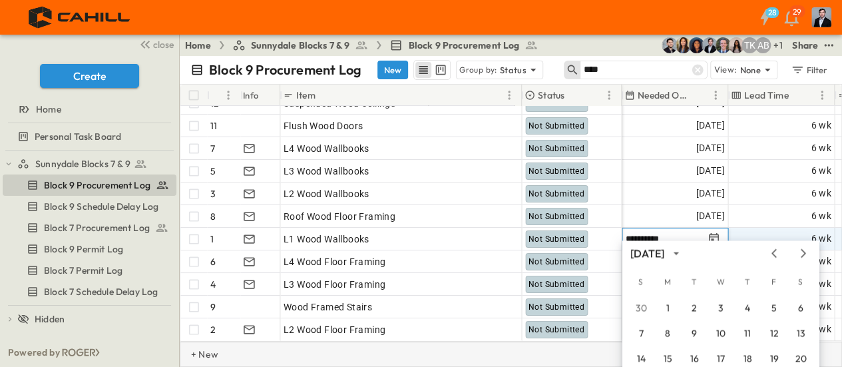
click at [598, 351] on div "+ New" at bounding box center [511, 353] width 662 height 25
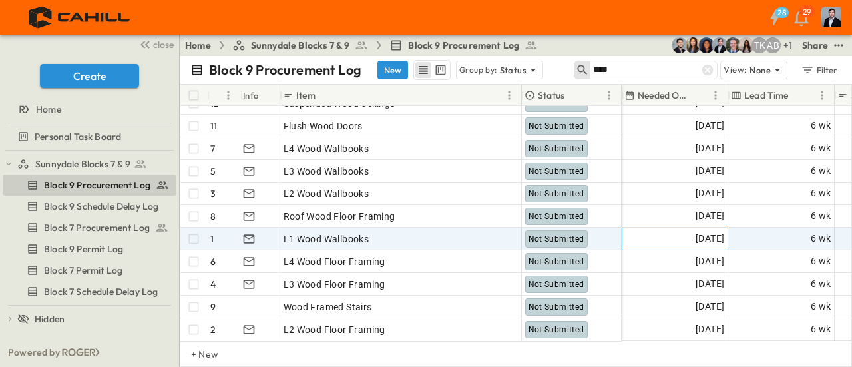
click at [696, 231] on span "02/13/2026" at bounding box center [710, 238] width 29 height 15
click at [711, 232] on icon "Tracking Date Menu" at bounding box center [714, 237] width 10 height 11
click at [715, 232] on icon "Tracking Date Menu" at bounding box center [713, 238] width 13 height 13
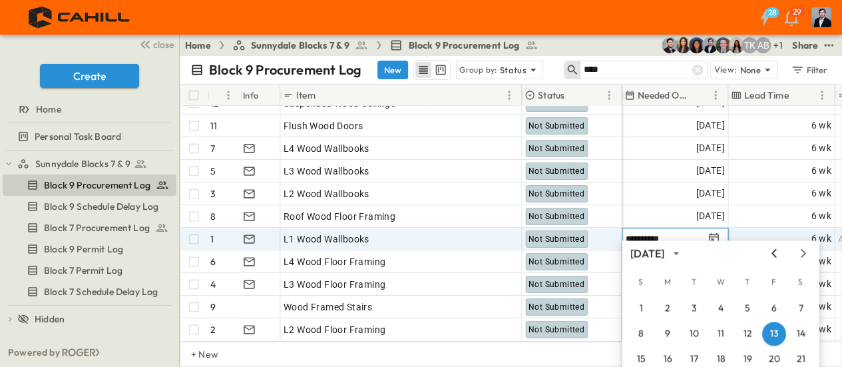
click at [775, 255] on icon "Previous month" at bounding box center [774, 253] width 16 height 11
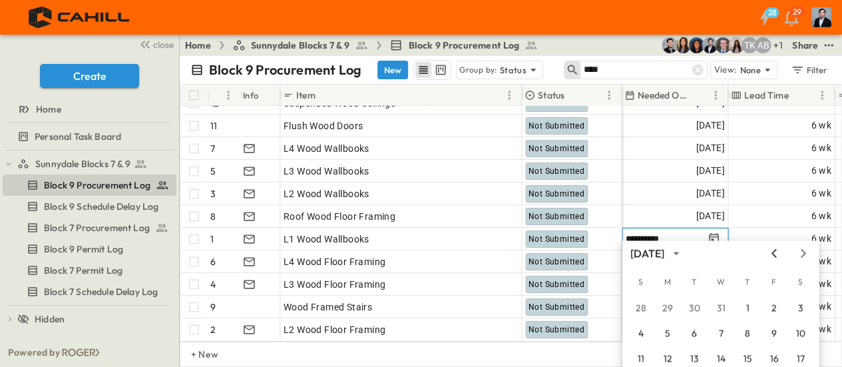
click at [775, 255] on icon "Previous month" at bounding box center [774, 253] width 16 height 11
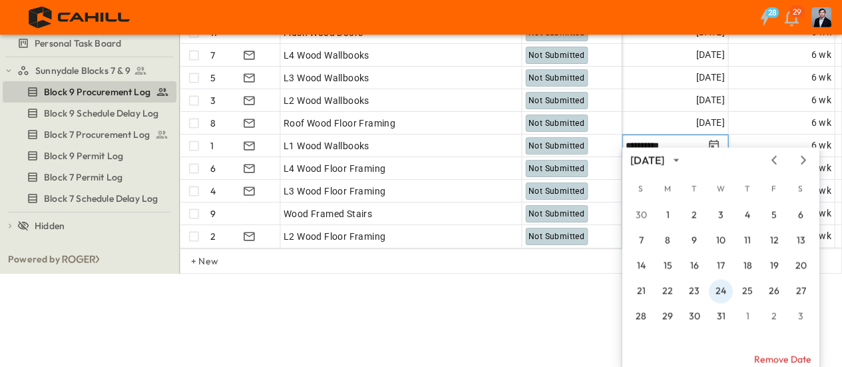
scroll to position [96, 0]
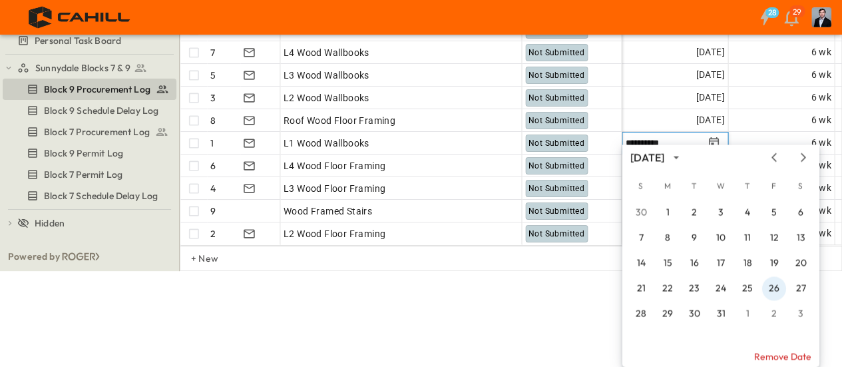
click at [775, 288] on div "S M T W T F S 30 1 2 3 4 5 6 7 8 9 10 11 12 13 14 15 16 17 18 19 20 21 22 23 24…" at bounding box center [720, 265] width 197 height 186
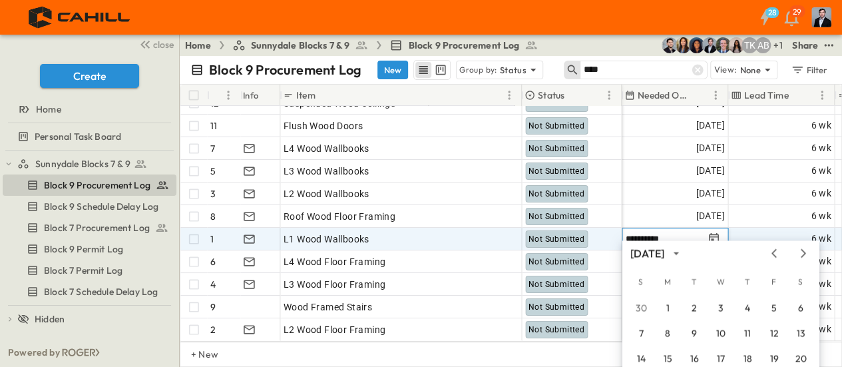
click at [677, 232] on input "**********" at bounding box center [664, 238] width 78 height 13
click at [719, 232] on icon "Tracking Date Menu" at bounding box center [713, 238] width 13 height 13
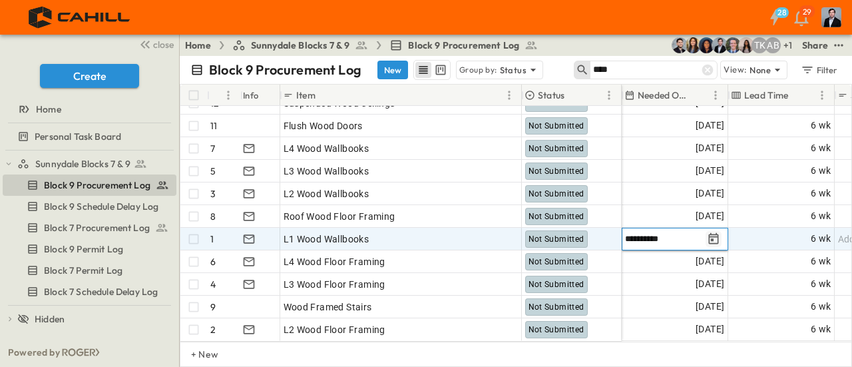
click at [713, 232] on icon "Tracking Date Menu" at bounding box center [713, 238] width 13 height 13
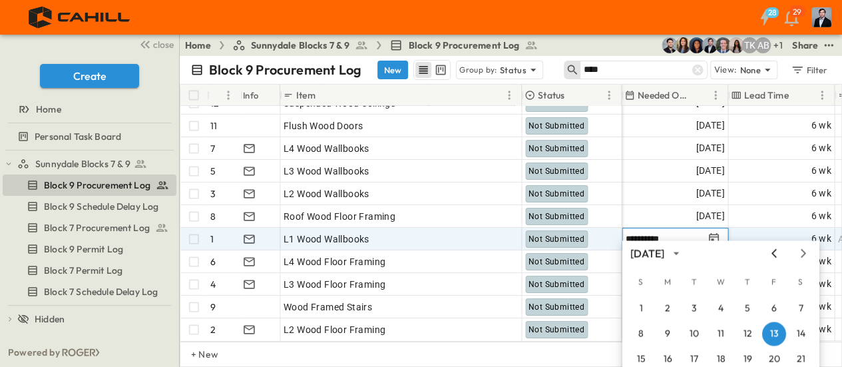
click at [773, 252] on icon "Previous month" at bounding box center [773, 253] width 5 height 9
click at [773, 252] on icon "Previous month" at bounding box center [774, 253] width 16 height 11
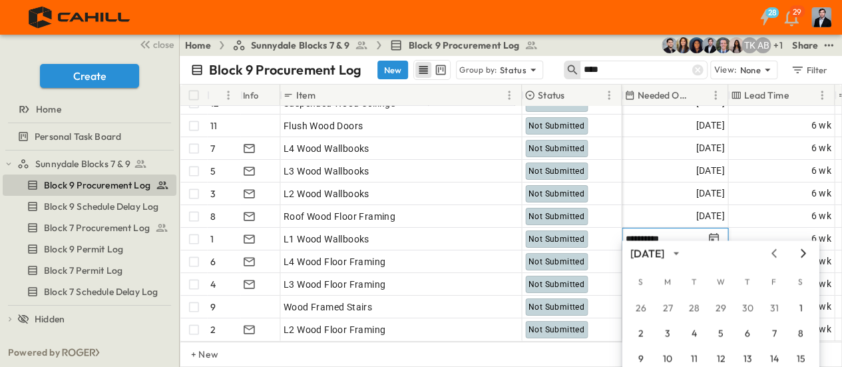
click at [801, 254] on icon "Next month" at bounding box center [803, 253] width 16 height 11
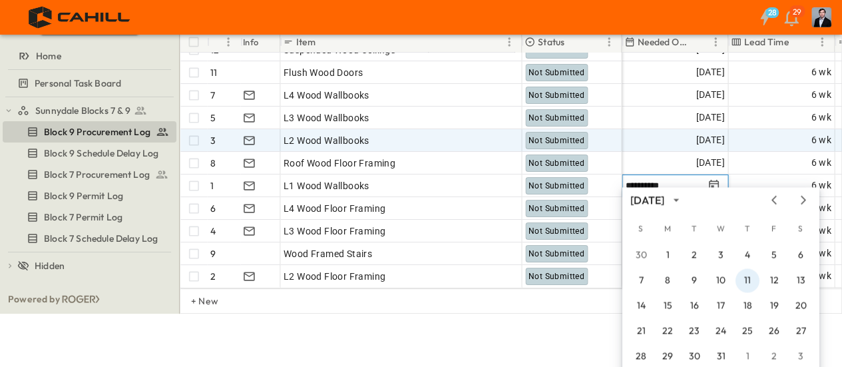
scroll to position [96, 0]
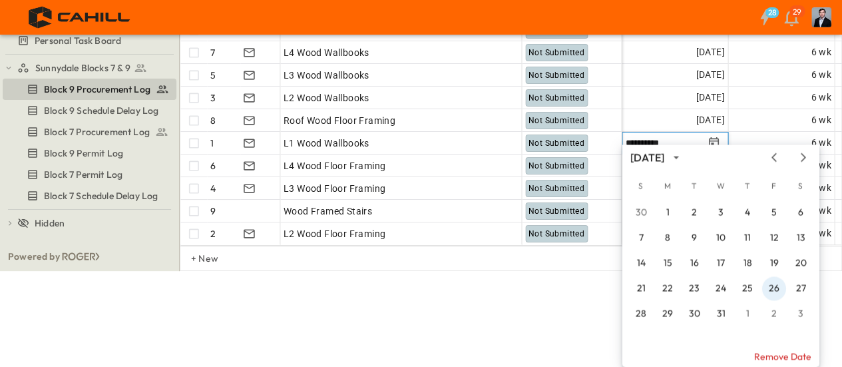
click at [767, 287] on div "S M T W T F S 30 1 2 3 4 5 6 7 8 9 10 11 12 13 14 15 16 17 18 19 20 21 22 23 24…" at bounding box center [720, 265] width 197 height 186
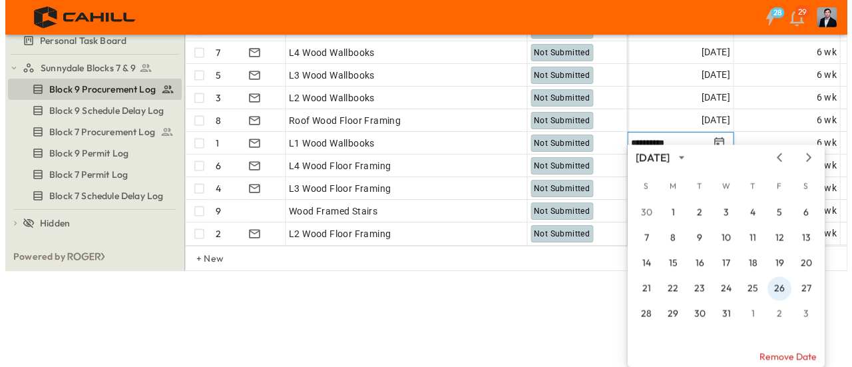
scroll to position [0, 0]
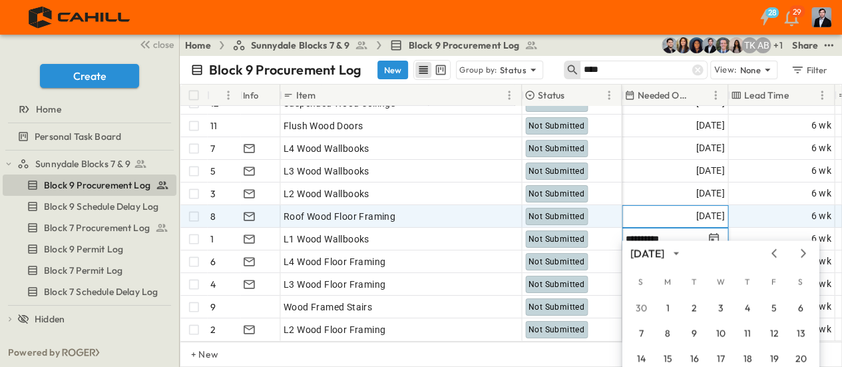
click at [664, 208] on div "[DATE]" at bounding box center [674, 216] width 105 height 21
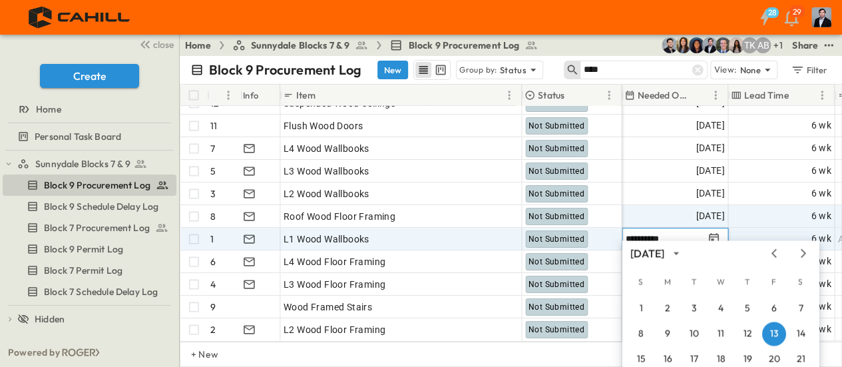
type input "**********"
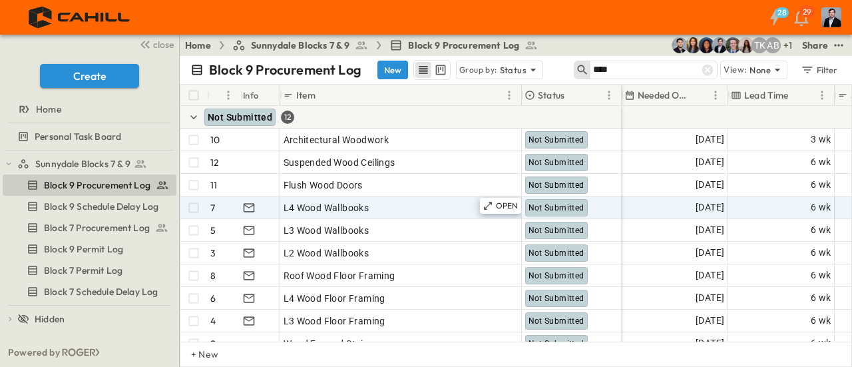
scroll to position [68, 952]
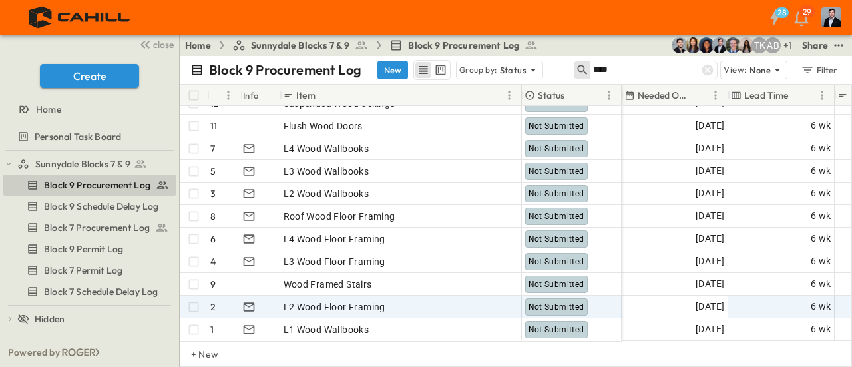
click at [668, 296] on div "01/06/2026" at bounding box center [674, 306] width 105 height 21
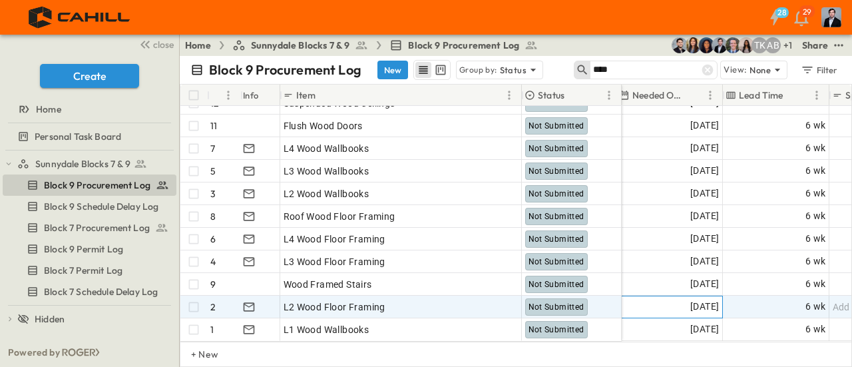
click at [690, 299] on span "01/06/2026" at bounding box center [704, 306] width 29 height 15
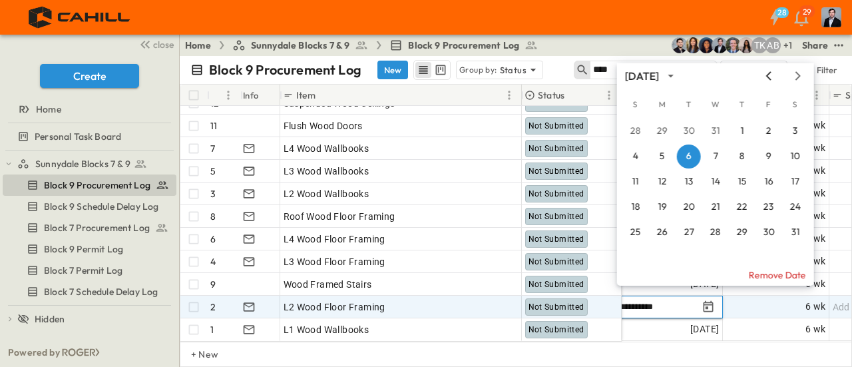
click at [766, 75] on icon "Previous month" at bounding box center [769, 76] width 16 height 11
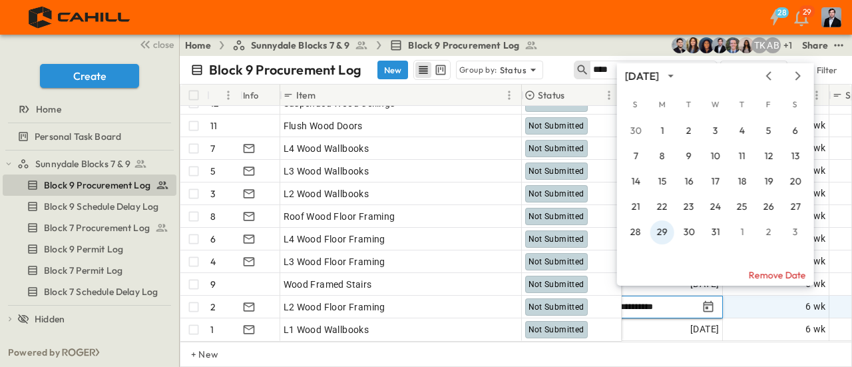
click at [662, 235] on button "29" at bounding box center [662, 232] width 24 height 24
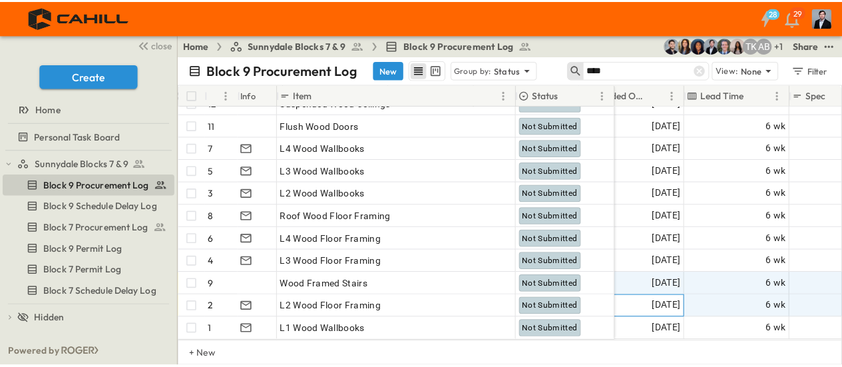
scroll to position [68, 986]
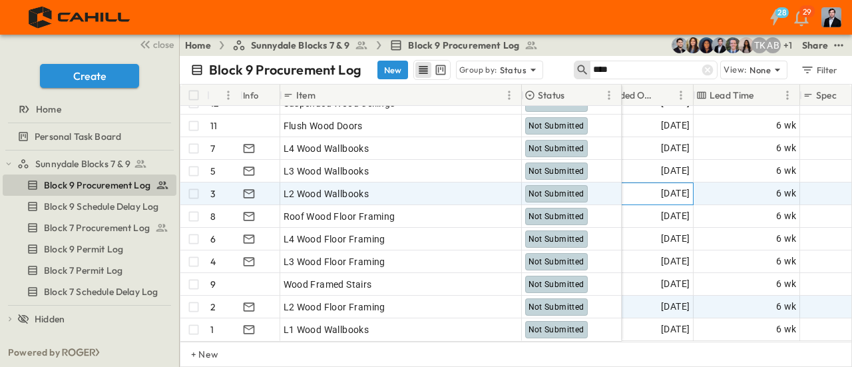
click at [661, 186] on span "[DATE]" at bounding box center [675, 193] width 29 height 15
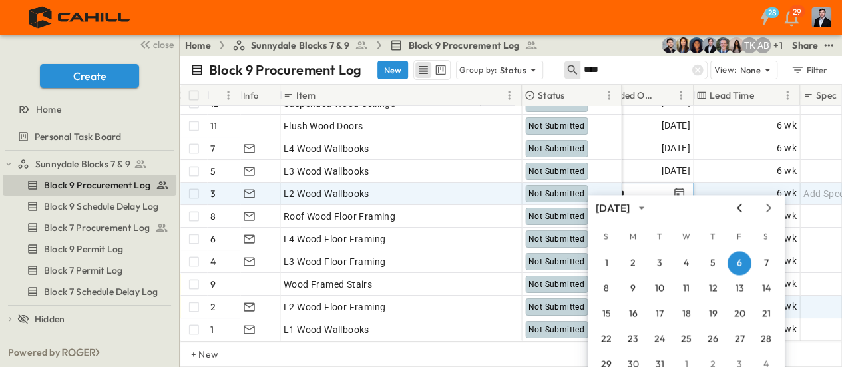
click at [731, 206] on icon "Previous month" at bounding box center [739, 207] width 16 height 11
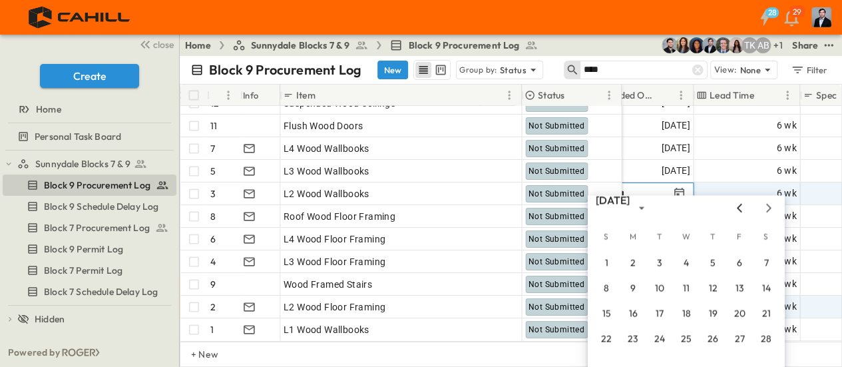
click at [739, 206] on icon "Previous month" at bounding box center [739, 208] width 5 height 9
click at [661, 314] on button "13" at bounding box center [660, 314] width 24 height 24
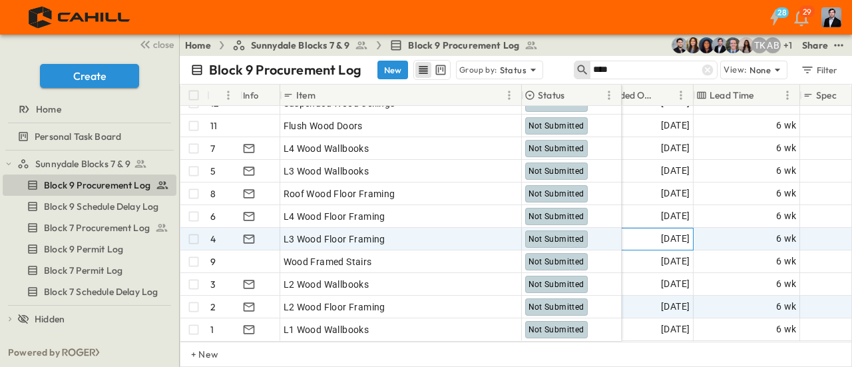
click at [661, 231] on span "[DATE]" at bounding box center [675, 238] width 29 height 15
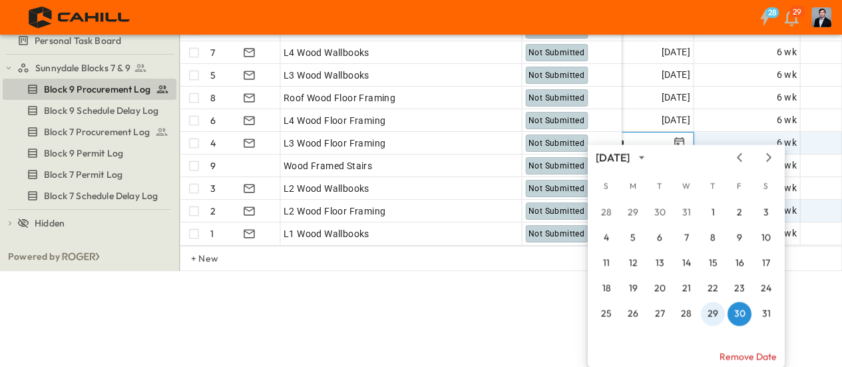
scroll to position [0, 0]
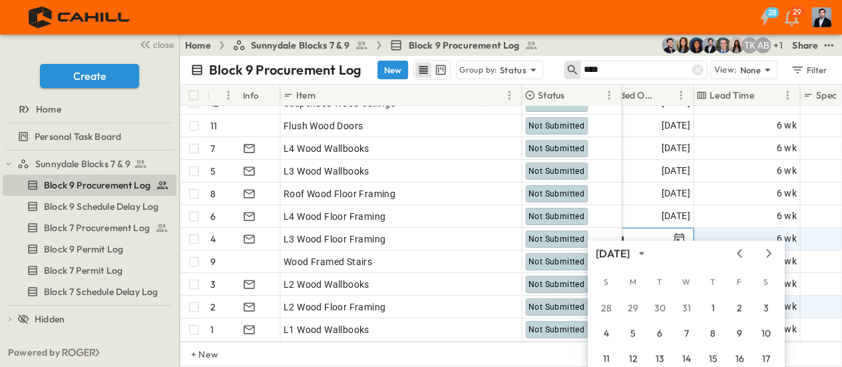
drag, startPoint x: 713, startPoint y: 312, endPoint x: 679, endPoint y: 274, distance: 50.9
click at [682, 278] on div "S M T W T F S 28 29 30 31 1 2 3 4 5 6 7 8 9 10 11 12 13 14 15 16 17 18 19 20 21…" at bounding box center [686, 361] width 197 height 186
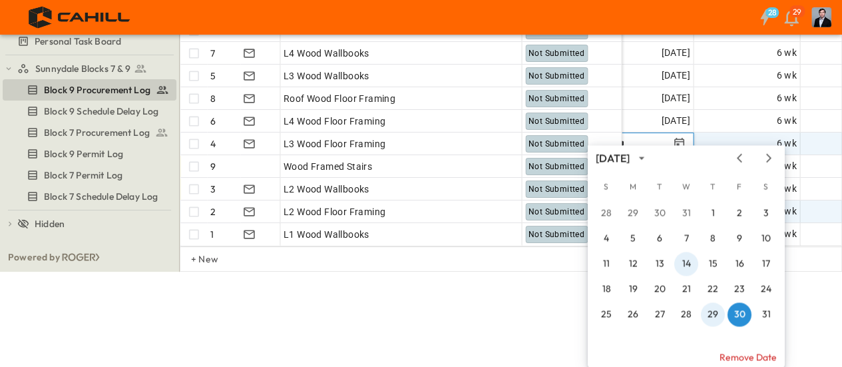
scroll to position [96, 0]
click at [629, 312] on div "28 29 30 31 1 2 3 4 5 6 7 8 9 10 11 12 13 14 15 16 17 18 19 20 21 22 23 24 25 2…" at bounding box center [686, 263] width 197 height 128
click at [636, 316] on div "28 29 30 31 1 2 3 4 5 6 7 8 9 10 11 12 13 14 15 16 17 18 19 20 21 22 23 24 25 2…" at bounding box center [686, 263] width 197 height 128
click at [636, 224] on button "29" at bounding box center [633, 212] width 24 height 24
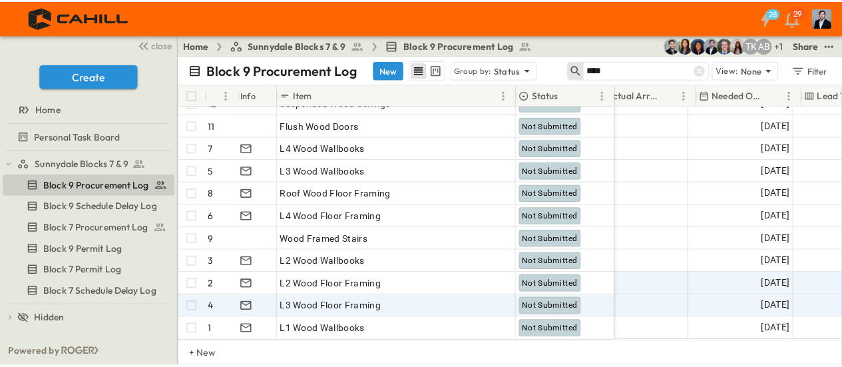
scroll to position [68, 869]
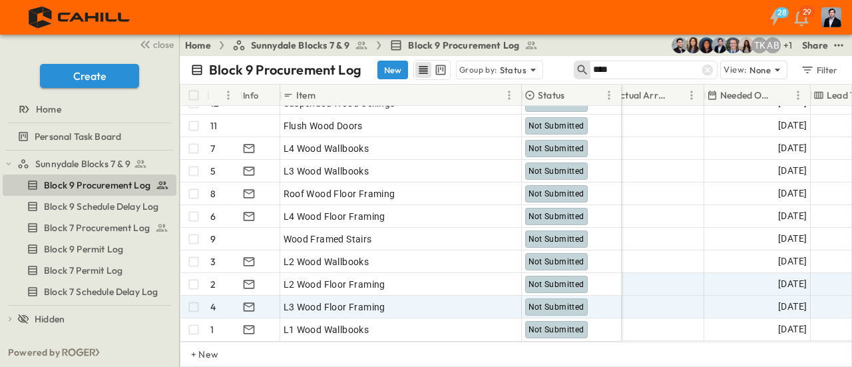
click at [778, 299] on span "[DATE]" at bounding box center [792, 306] width 29 height 15
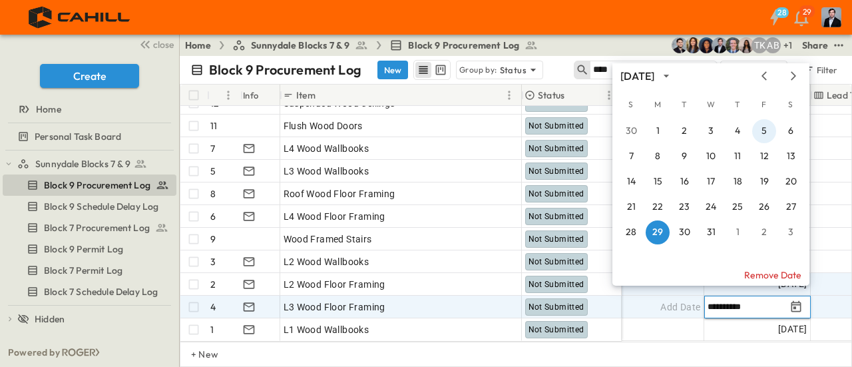
click at [799, 77] on icon "Next month" at bounding box center [793, 76] width 16 height 11
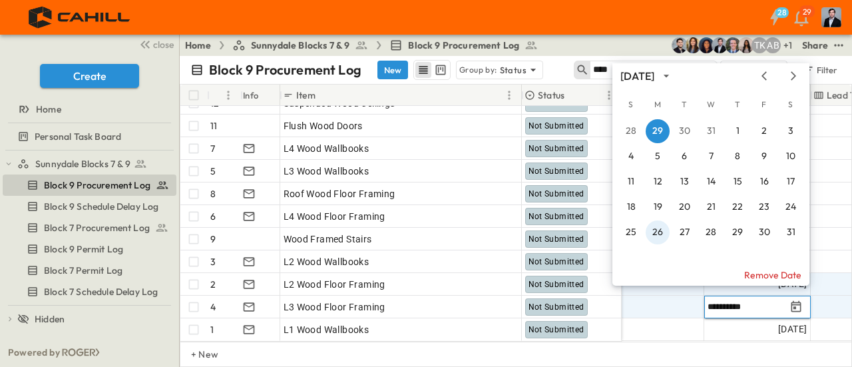
click at [658, 232] on button "26" at bounding box center [658, 232] width 24 height 24
click at [658, 296] on div "Add Date" at bounding box center [650, 306] width 105 height 21
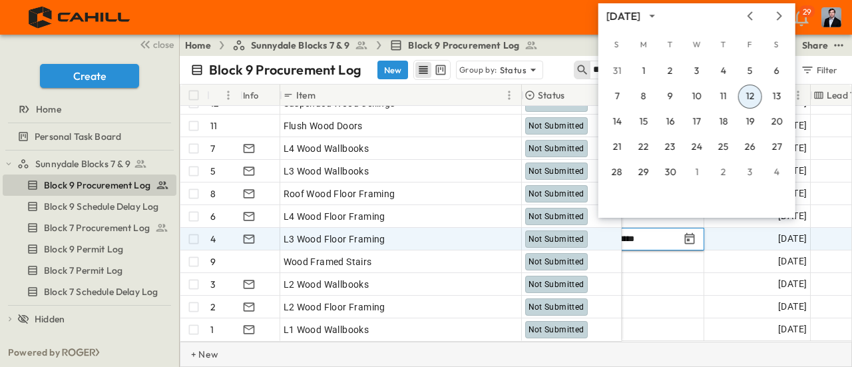
click at [648, 351] on div "+ New" at bounding box center [516, 353] width 672 height 25
click at [650, 351] on div "+ New" at bounding box center [516, 353] width 672 height 25
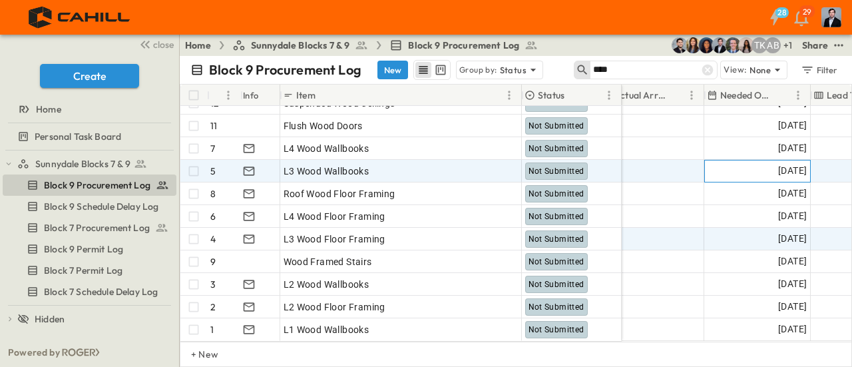
click at [778, 163] on span "[DATE]" at bounding box center [792, 170] width 29 height 15
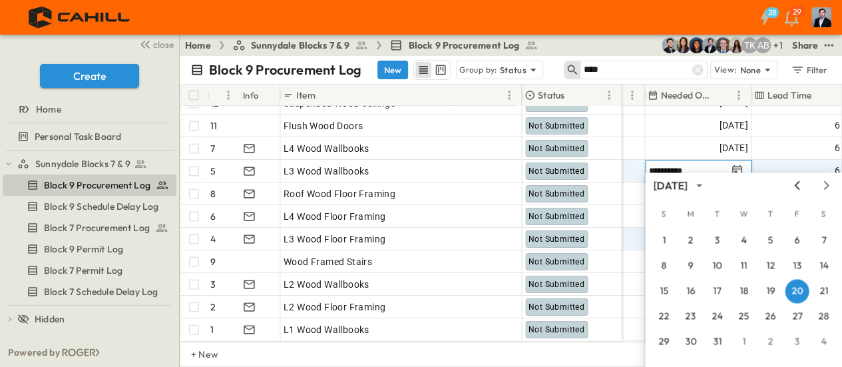
drag, startPoint x: 825, startPoint y: 187, endPoint x: 804, endPoint y: 186, distance: 21.3
click at [805, 187] on div at bounding box center [811, 185] width 45 height 11
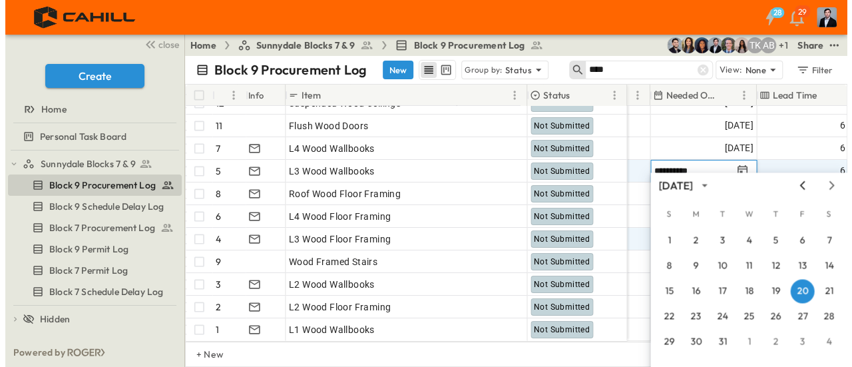
scroll to position [68, 928]
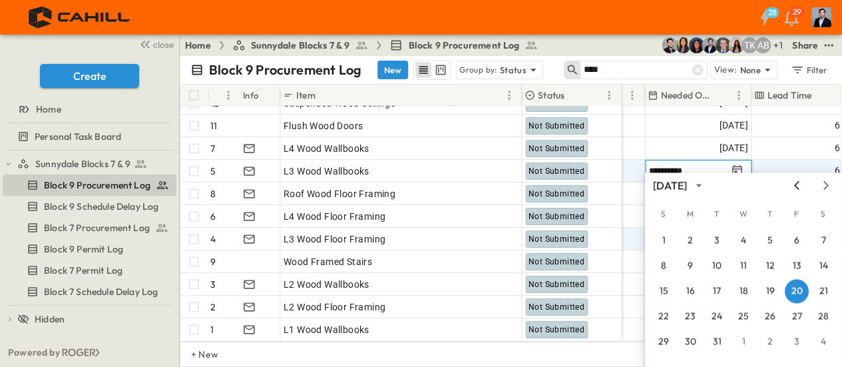
click at [793, 186] on icon "Previous month" at bounding box center [797, 185] width 16 height 11
click at [691, 267] on button "9" at bounding box center [690, 266] width 24 height 24
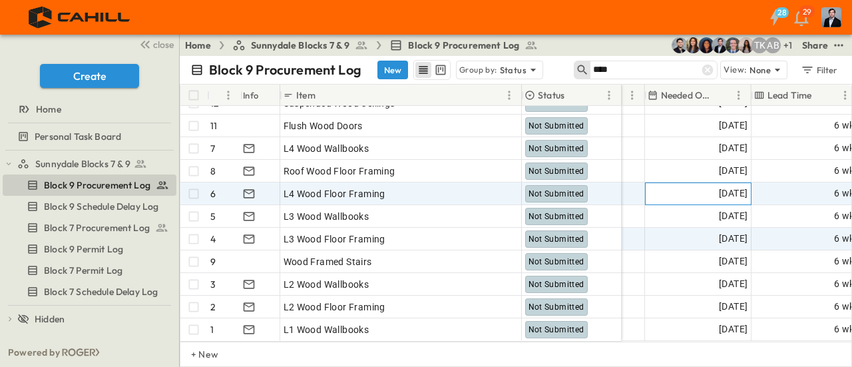
click at [719, 186] on span "02/11/2026" at bounding box center [733, 193] width 29 height 15
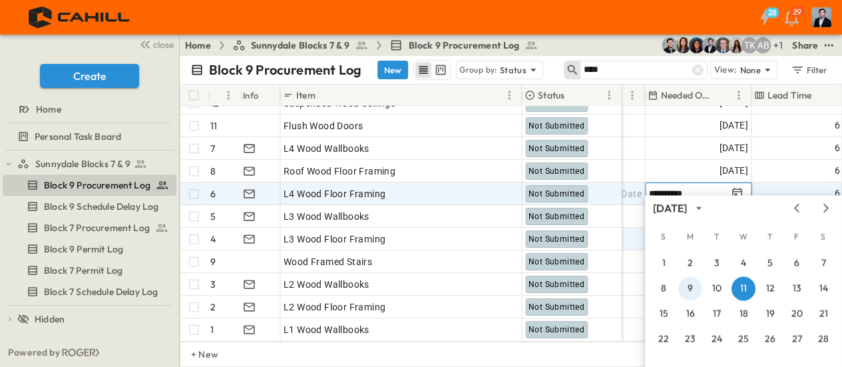
click at [688, 288] on button "9" at bounding box center [690, 288] width 24 height 24
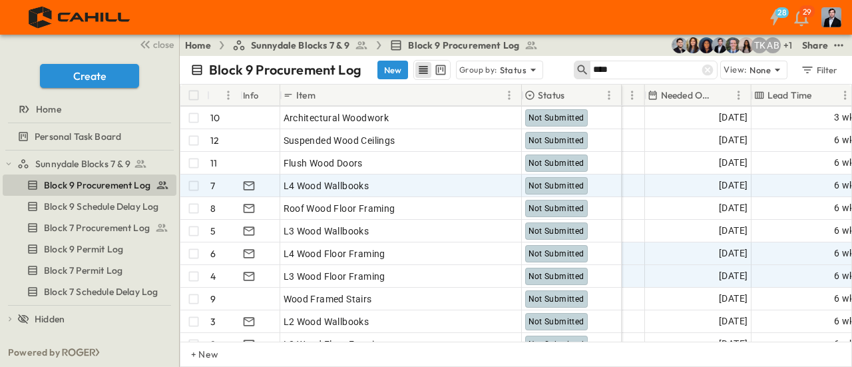
scroll to position [1, 928]
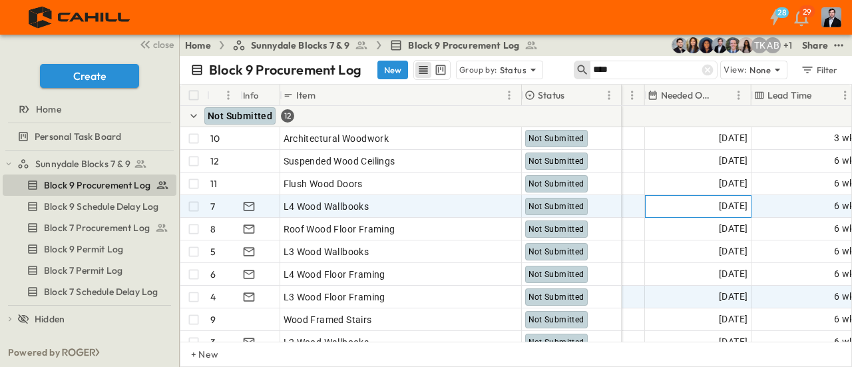
click at [721, 205] on span "[DATE]" at bounding box center [733, 205] width 29 height 15
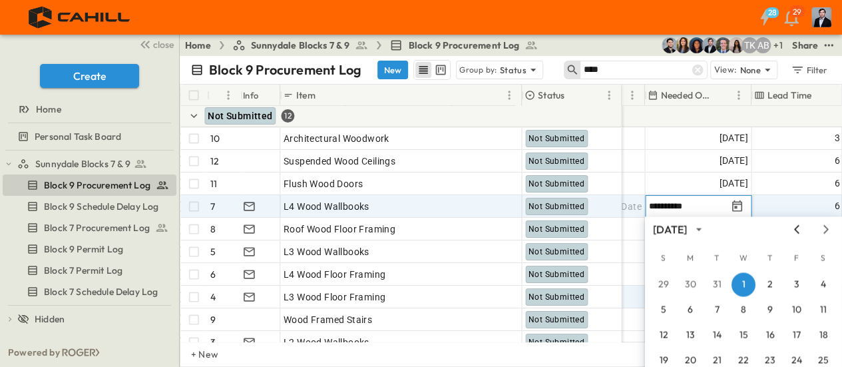
click at [790, 230] on icon "Previous month" at bounding box center [797, 229] width 16 height 11
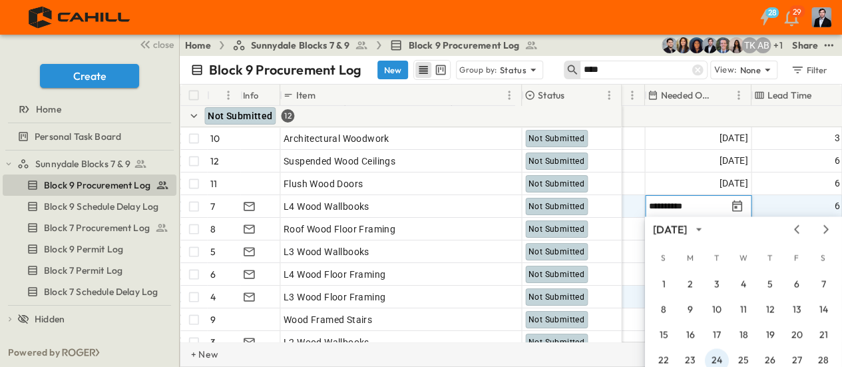
click at [717, 357] on button "24" at bounding box center [717, 360] width 24 height 24
click at [717, 357] on div "+ New" at bounding box center [511, 353] width 662 height 25
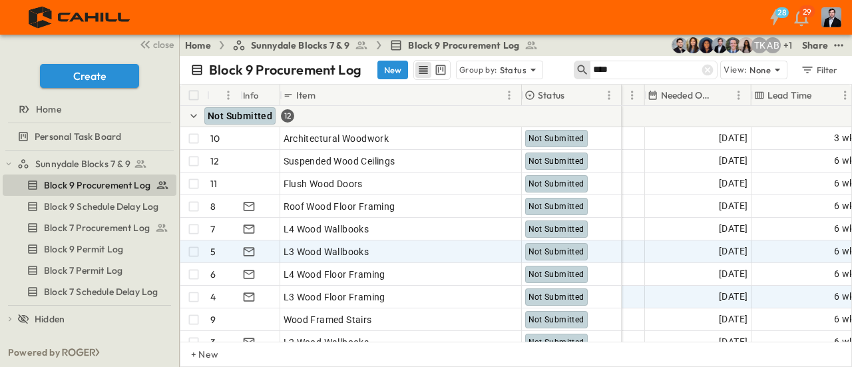
scroll to position [0, 928]
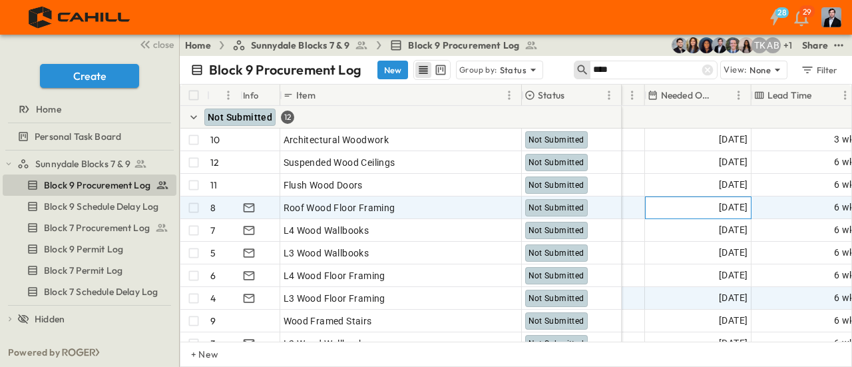
click at [719, 204] on span "[DATE]" at bounding box center [733, 207] width 29 height 15
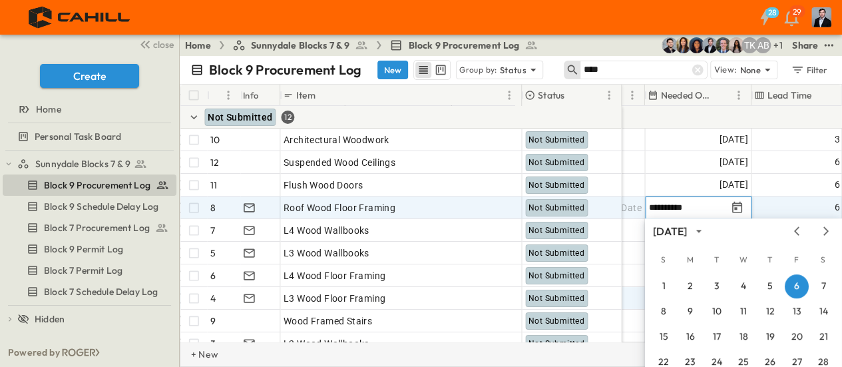
click at [510, 346] on div "+ New" at bounding box center [511, 353] width 662 height 25
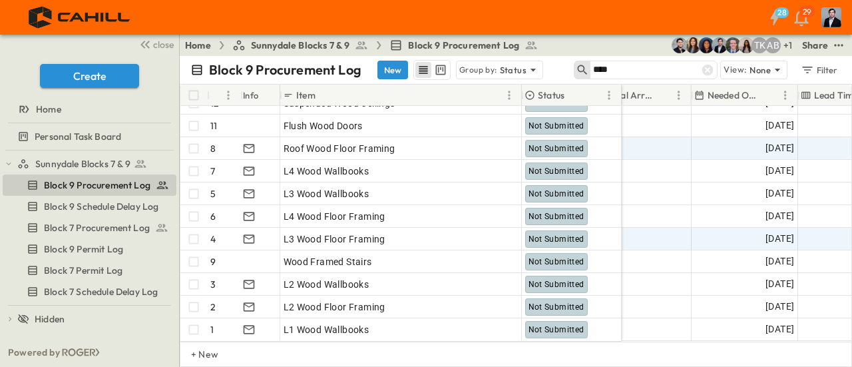
scroll to position [68, 890]
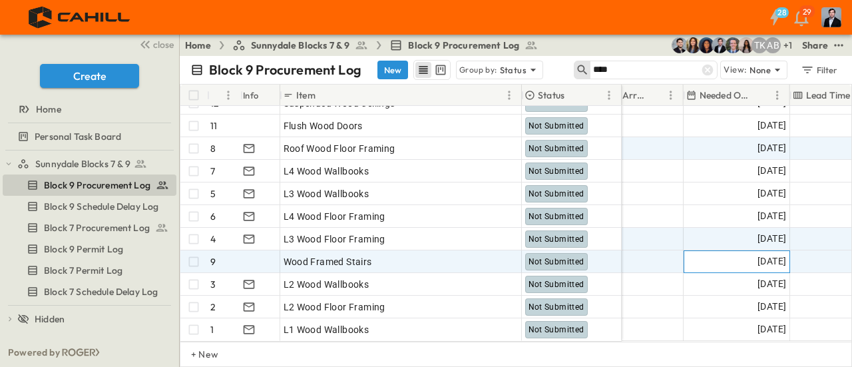
click at [757, 254] on span "[DATE]" at bounding box center [771, 261] width 29 height 15
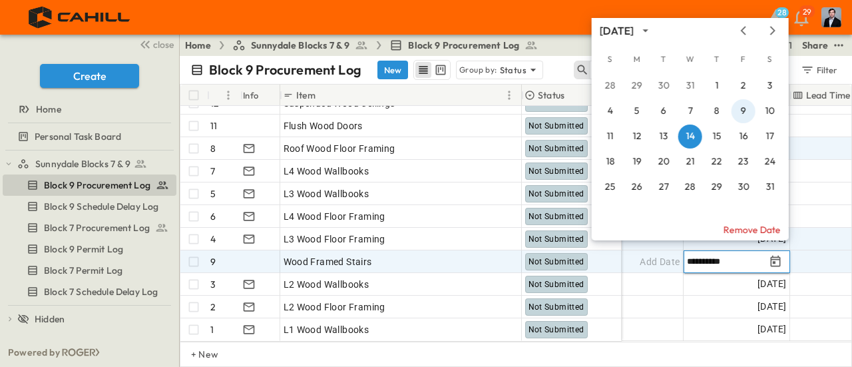
click at [745, 114] on button "9" at bounding box center [743, 111] width 24 height 24
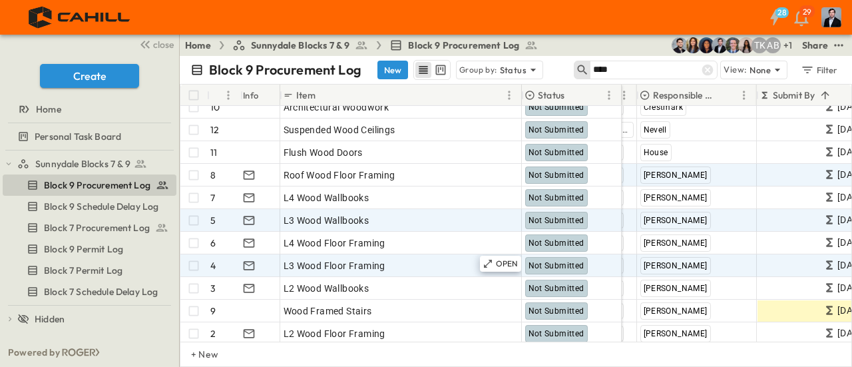
scroll to position [0, 111]
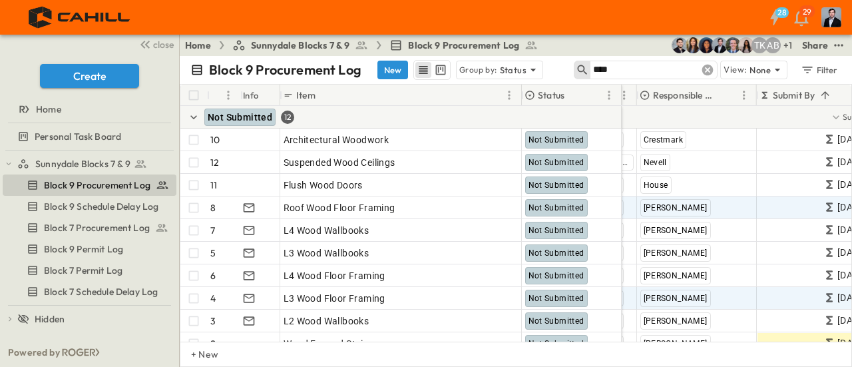
click at [709, 69] on icon at bounding box center [707, 69] width 13 height 13
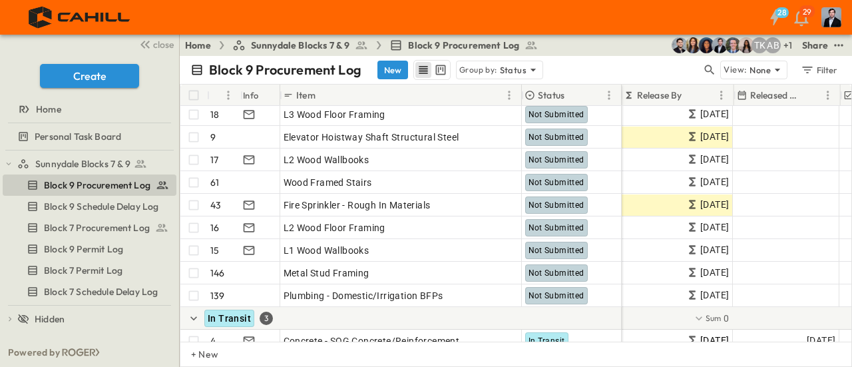
scroll to position [2288, 540]
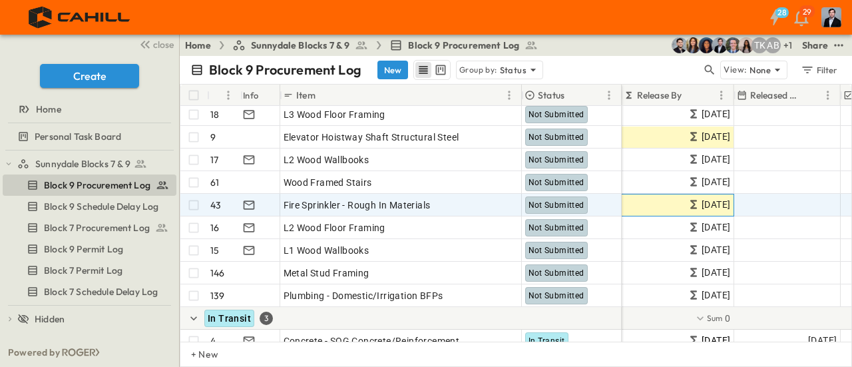
click at [690, 206] on icon at bounding box center [693, 204] width 7 height 9
click at [687, 206] on icon at bounding box center [693, 204] width 13 height 13
click at [687, 203] on icon at bounding box center [693, 204] width 13 height 13
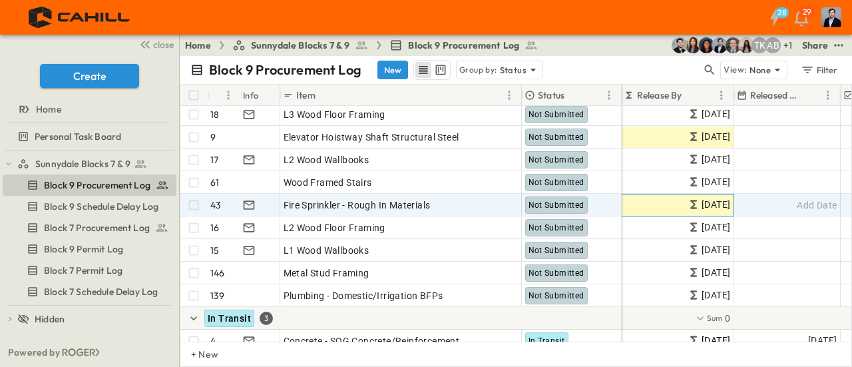
click at [687, 203] on icon at bounding box center [693, 204] width 13 height 13
click at [678, 200] on div "[DATE]" at bounding box center [678, 204] width 112 height 21
click at [702, 200] on span "[DATE]" at bounding box center [716, 204] width 29 height 15
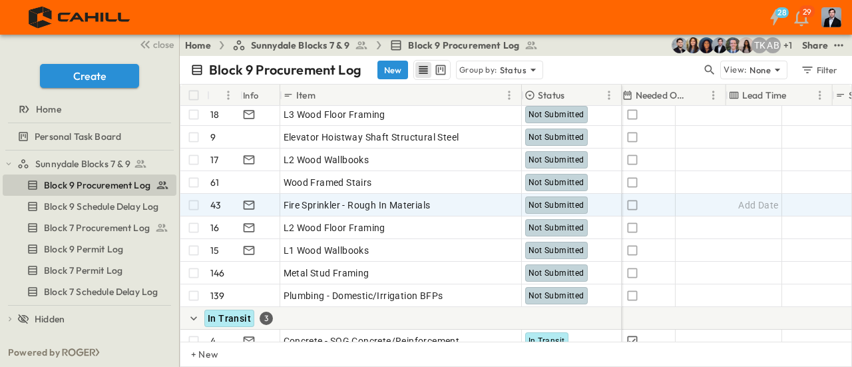
scroll to position [2288, 955]
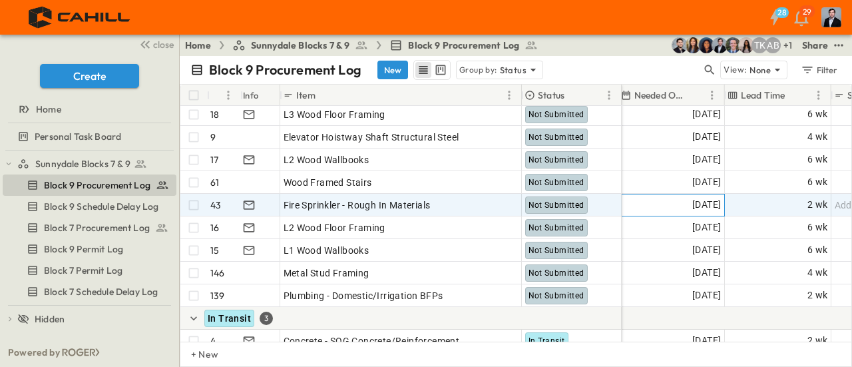
click at [692, 208] on span "[DATE]" at bounding box center [706, 204] width 29 height 15
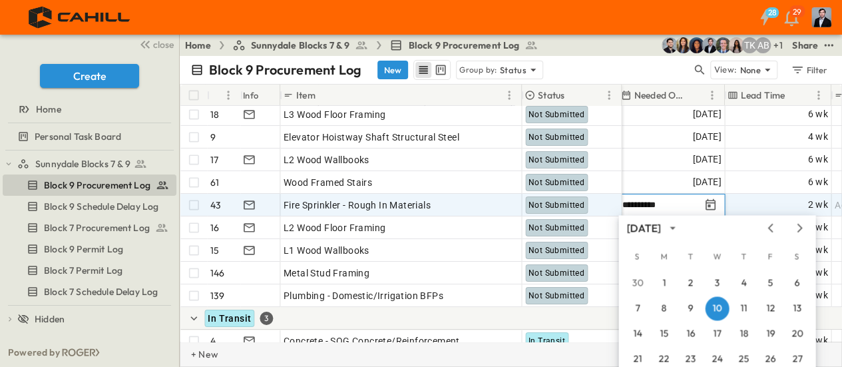
click at [578, 349] on div "+ New" at bounding box center [511, 353] width 662 height 25
click at [577, 349] on div "+ New" at bounding box center [511, 353] width 662 height 25
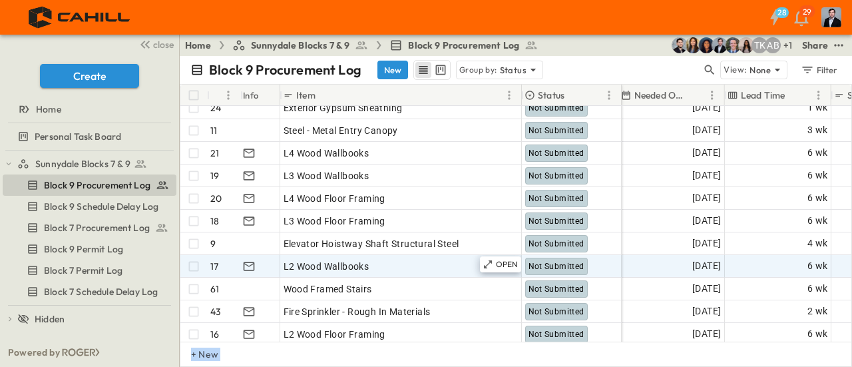
scroll to position [2335, 955]
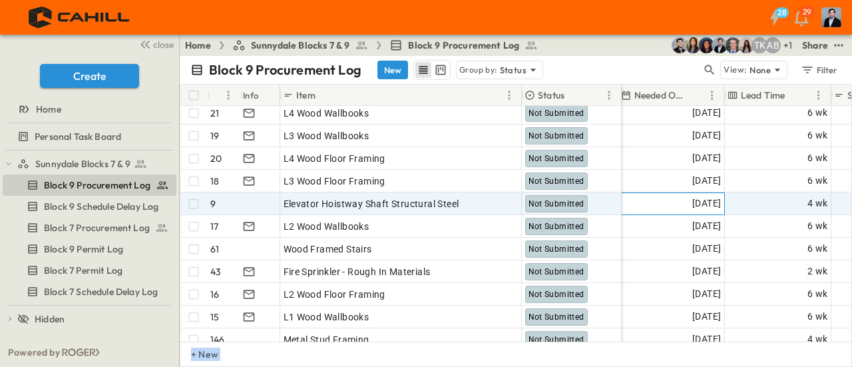
click at [707, 197] on span "[DATE]" at bounding box center [706, 203] width 29 height 15
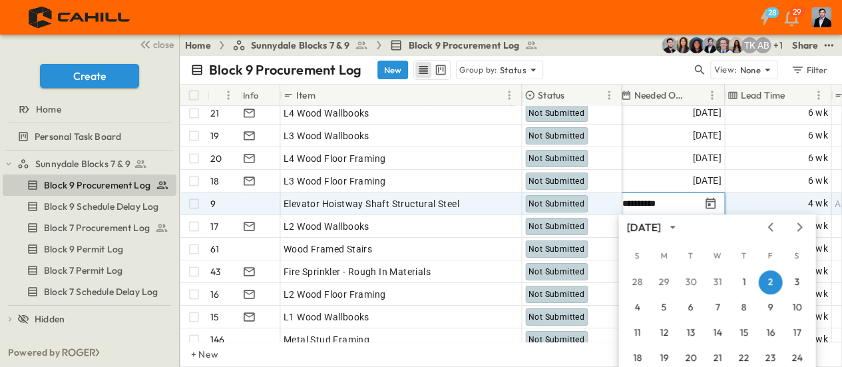
click at [628, 200] on input "**********" at bounding box center [661, 203] width 78 height 13
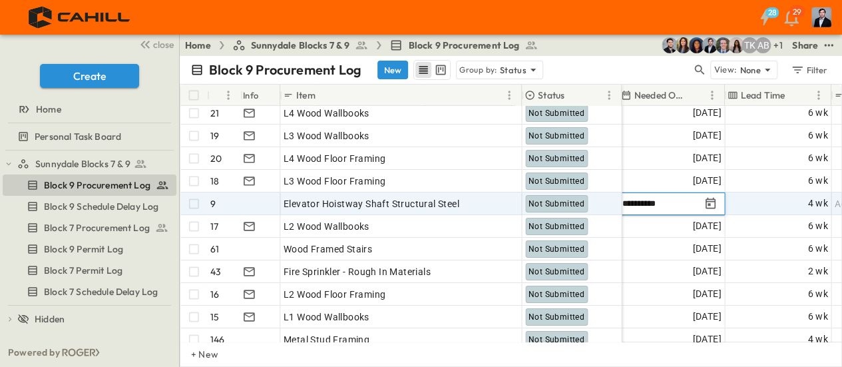
click at [628, 200] on input "**********" at bounding box center [661, 203] width 78 height 13
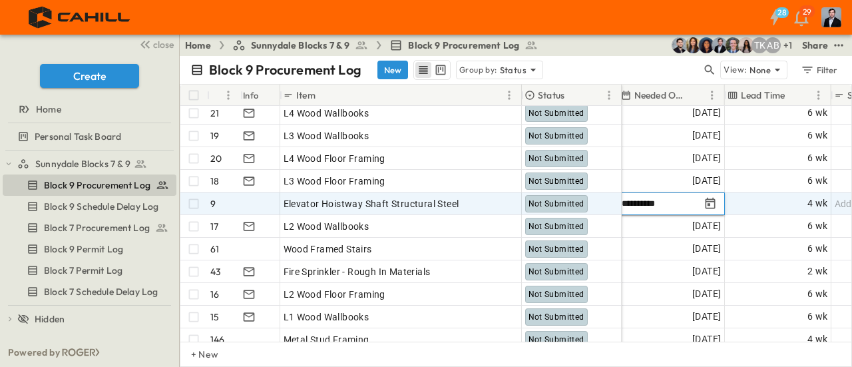
type input "**********"
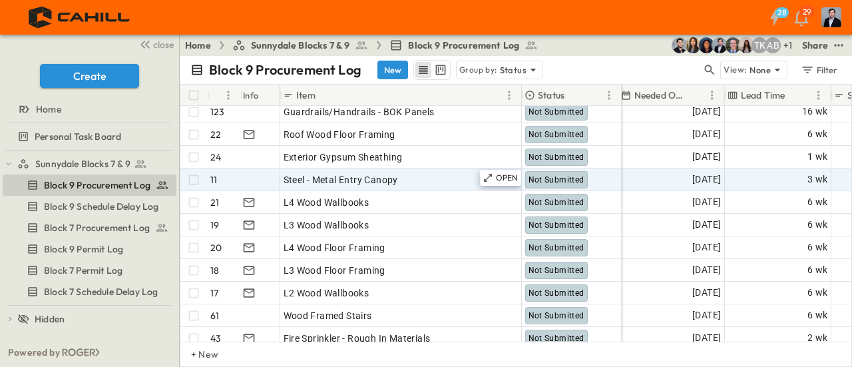
scroll to position [2202, 955]
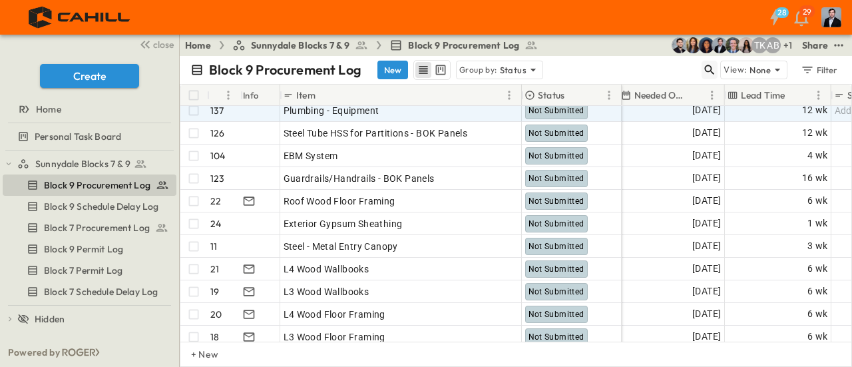
click at [711, 71] on icon "button" at bounding box center [710, 70] width 10 height 10
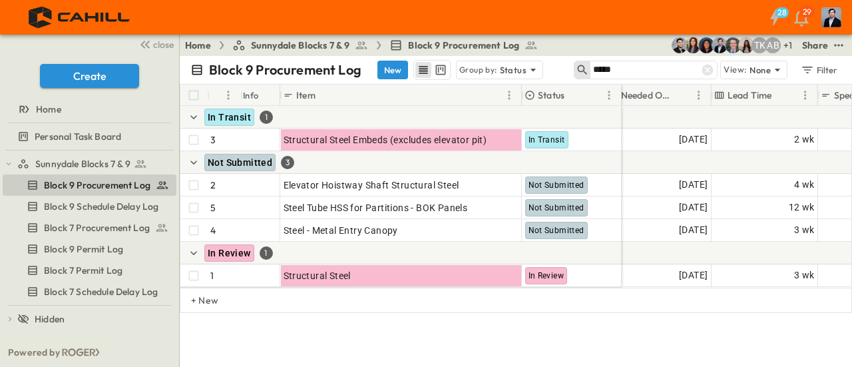
scroll to position [0, 974]
type input "*****"
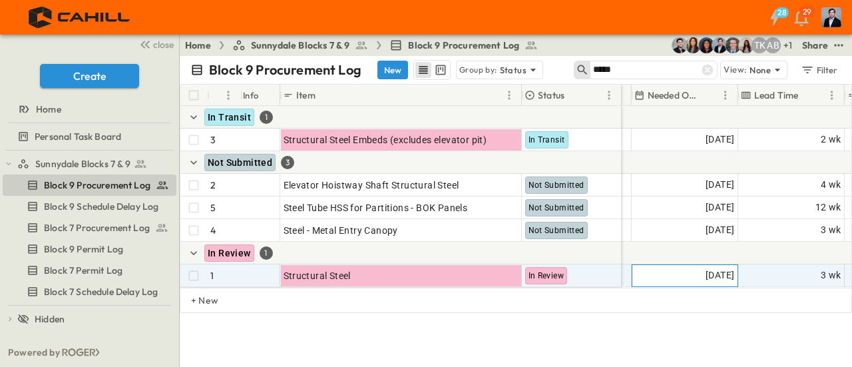
click at [706, 274] on span "[DATE]" at bounding box center [720, 275] width 29 height 15
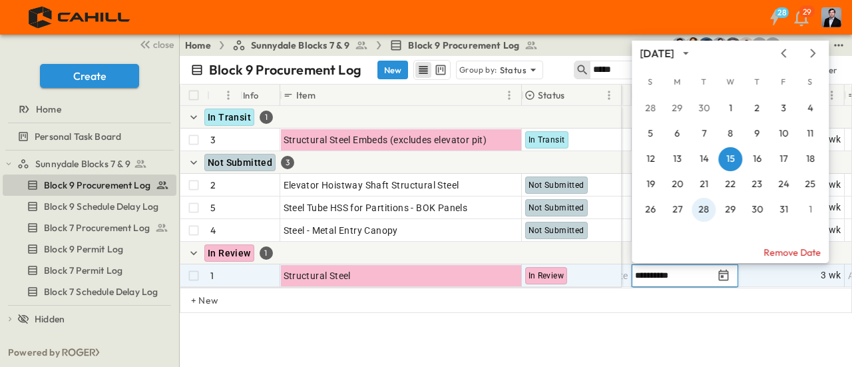
drag, startPoint x: 700, startPoint y: 207, endPoint x: 469, endPoint y: 331, distance: 261.5
click at [700, 207] on button "28" at bounding box center [704, 210] width 24 height 24
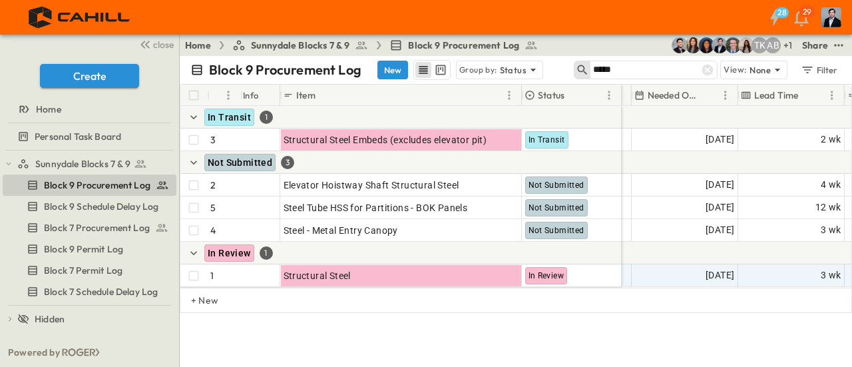
click at [8, 59] on div "close Create Home Personal Task Board" at bounding box center [89, 93] width 179 height 116
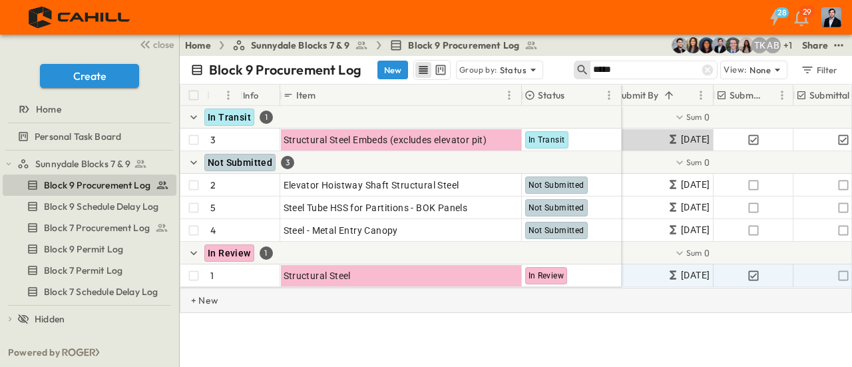
scroll to position [0, 273]
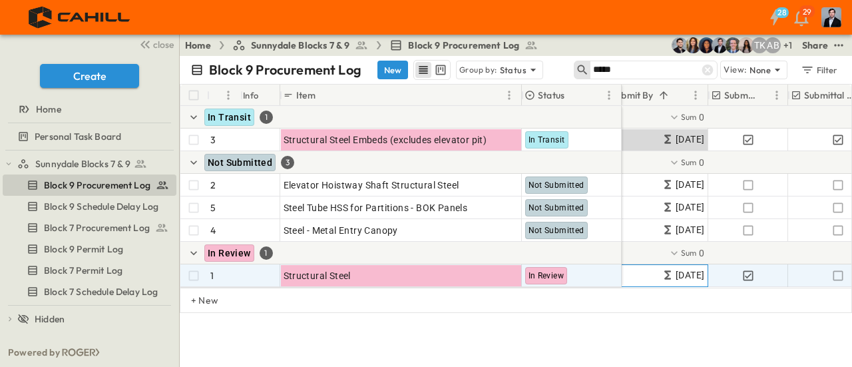
click at [676, 271] on span "10/07/2025" at bounding box center [690, 275] width 29 height 15
click at [676, 276] on span "10/07/2025" at bounding box center [690, 275] width 29 height 15
click at [676, 271] on span "10/07/2025" at bounding box center [690, 275] width 29 height 15
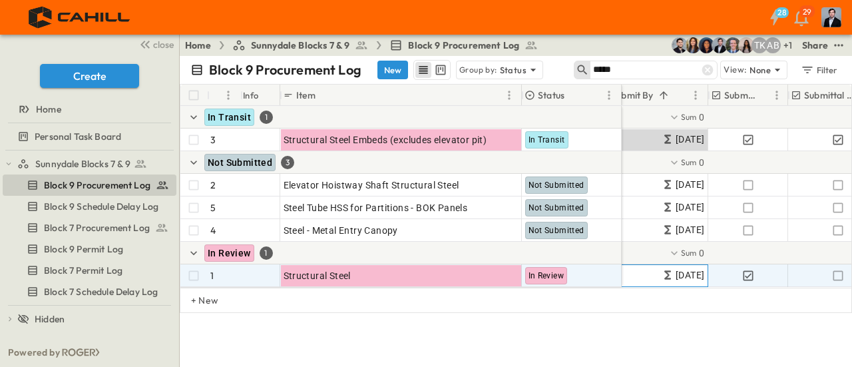
click at [676, 271] on span "10/07/2025" at bounding box center [690, 275] width 29 height 15
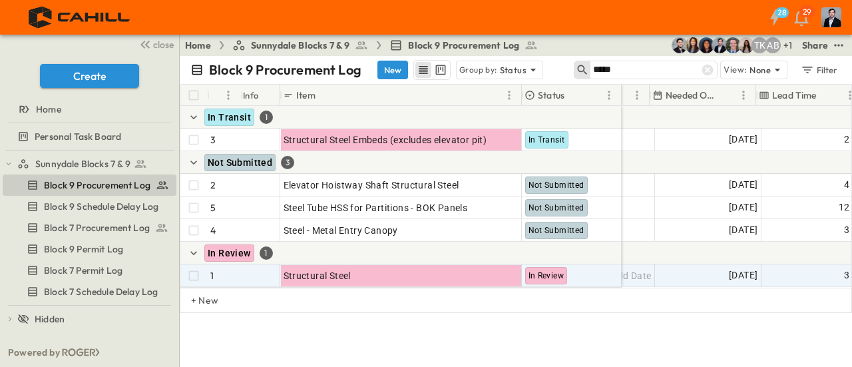
scroll to position [0, 924]
click at [723, 279] on span "10/28/2025" at bounding box center [737, 275] width 29 height 15
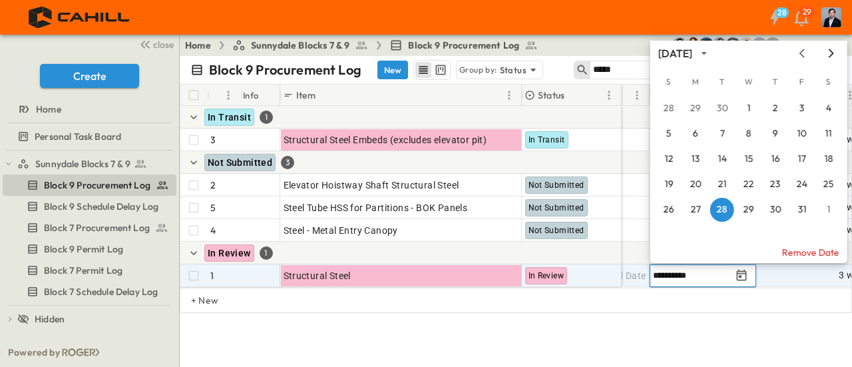
click at [829, 51] on icon "Next month" at bounding box center [831, 53] width 16 height 11
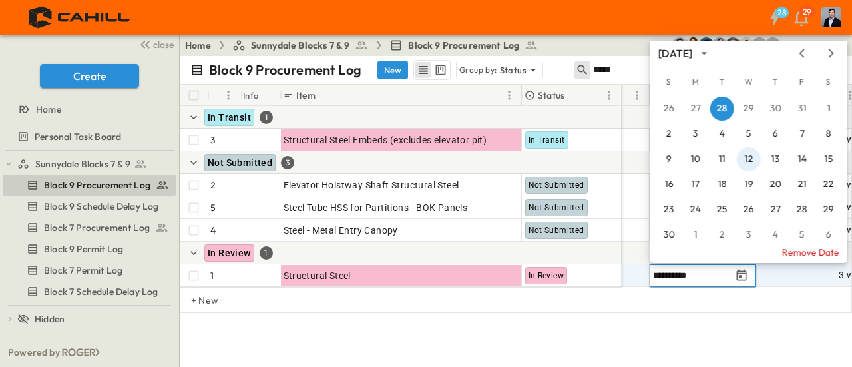
drag, startPoint x: 745, startPoint y: 162, endPoint x: 607, endPoint y: 365, distance: 246.3
click at [746, 162] on button "12" at bounding box center [749, 159] width 24 height 24
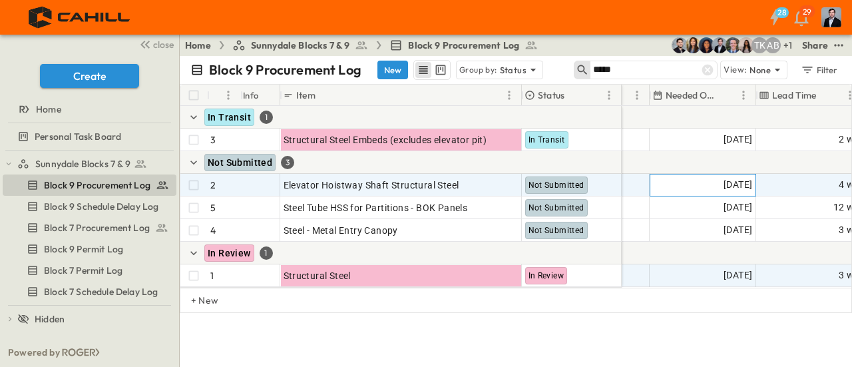
click at [723, 186] on span "[DATE]" at bounding box center [737, 184] width 29 height 15
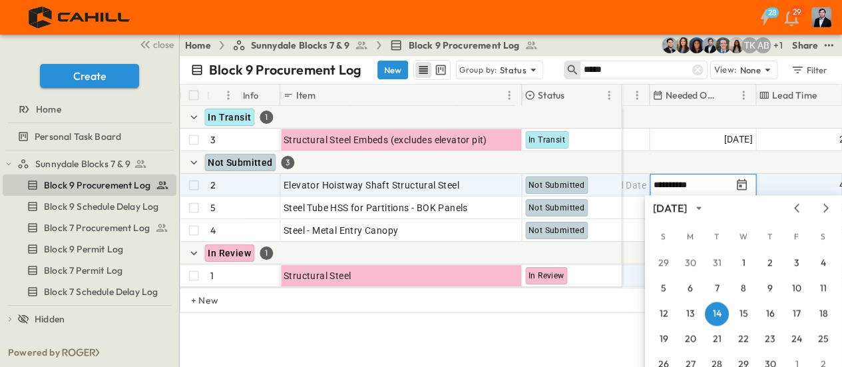
drag, startPoint x: 515, startPoint y: 344, endPoint x: 526, endPoint y: 181, distance: 163.4
click at [515, 344] on div "**********" at bounding box center [511, 211] width 662 height 311
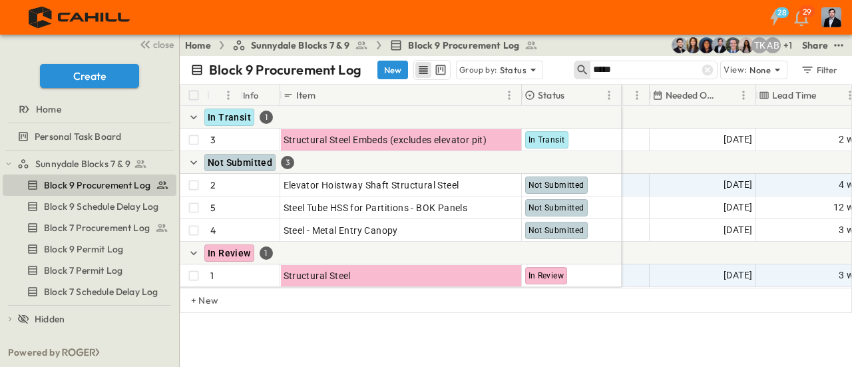
drag, startPoint x: 705, startPoint y: 74, endPoint x: 700, endPoint y: 79, distance: 7.1
click at [706, 73] on icon at bounding box center [707, 69] width 13 height 13
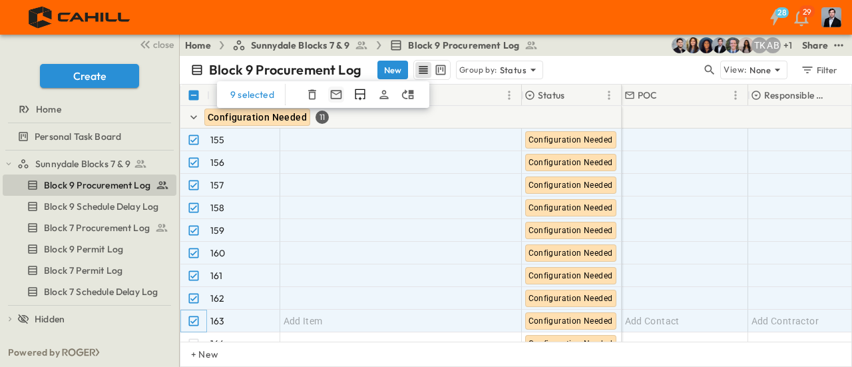
scroll to position [0, 0]
click at [313, 91] on icon "button" at bounding box center [311, 94] width 13 height 13
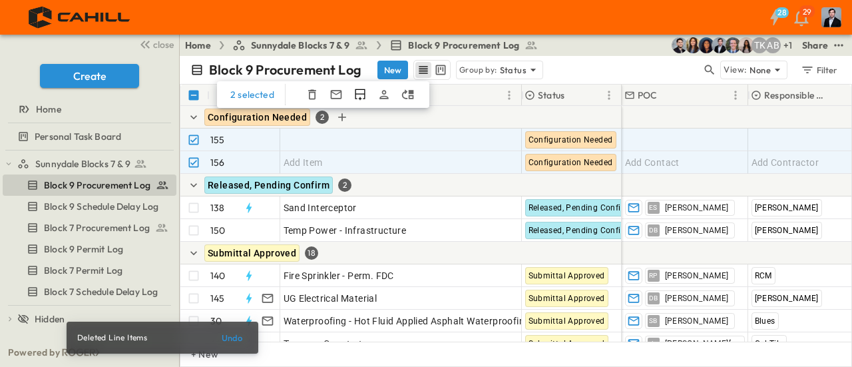
click at [309, 94] on icon "button" at bounding box center [311, 94] width 13 height 13
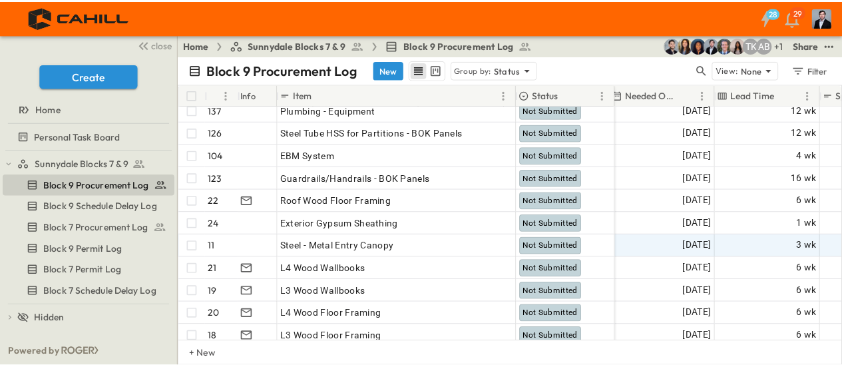
scroll to position [1930, 958]
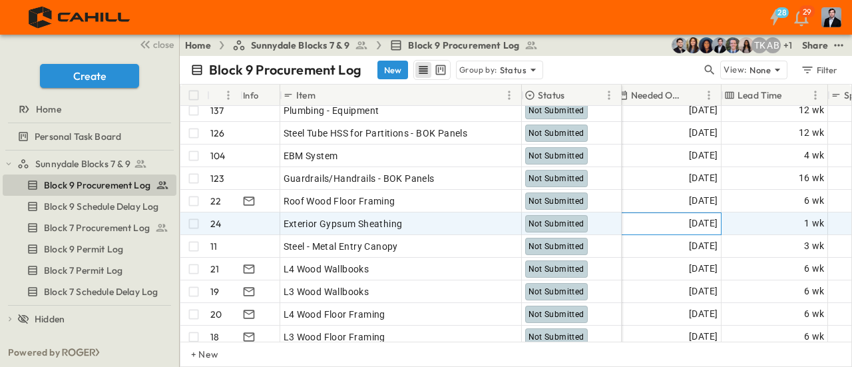
click at [689, 219] on span "[DATE]" at bounding box center [703, 223] width 29 height 15
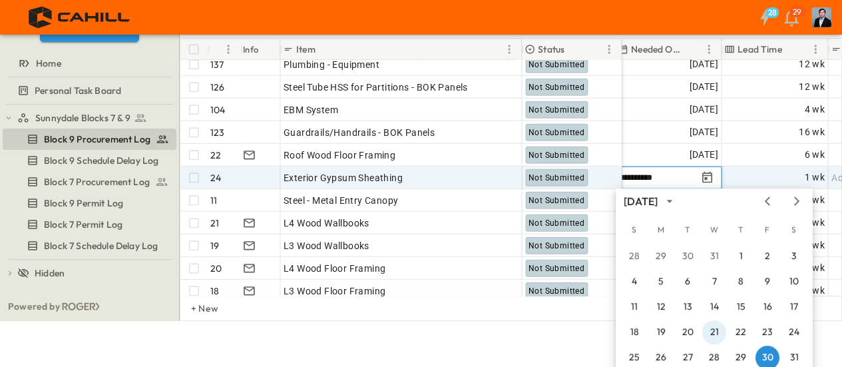
scroll to position [89, 0]
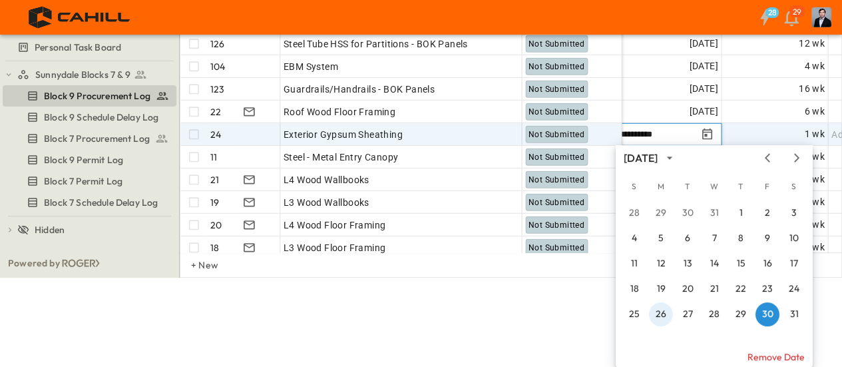
click at [651, 313] on div "28 29 30 31 1 2 3 4 5 6 7 8 9 10 11 12 13 14 15 16 17 18 19 20 21 22 23 24 25 2…" at bounding box center [714, 264] width 197 height 128
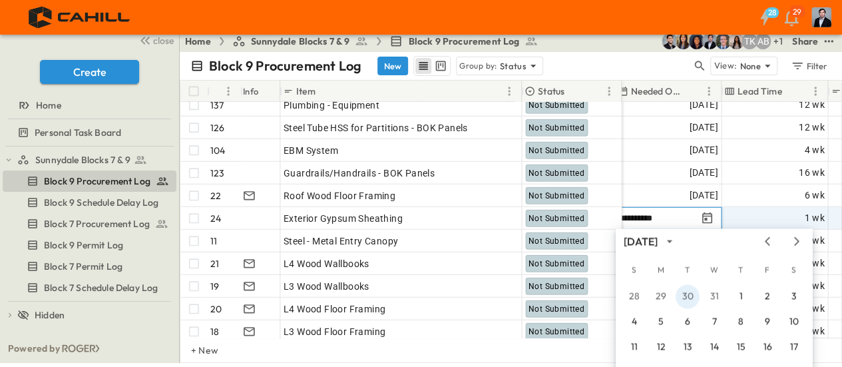
scroll to position [88, 0]
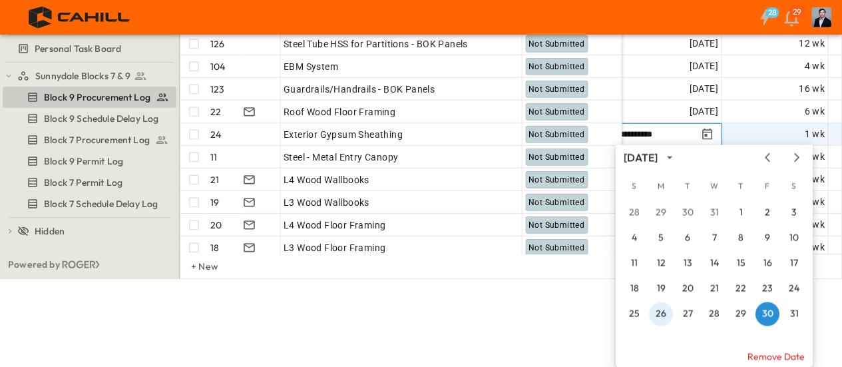
click at [667, 315] on div "28 29 30 31 1 2 3 4 5 6 7 8 9 10 11 12 13 14 15 16 17 18 19 20 21 22 23 24 25 2…" at bounding box center [714, 263] width 197 height 128
click at [667, 250] on button "5" at bounding box center [661, 238] width 24 height 24
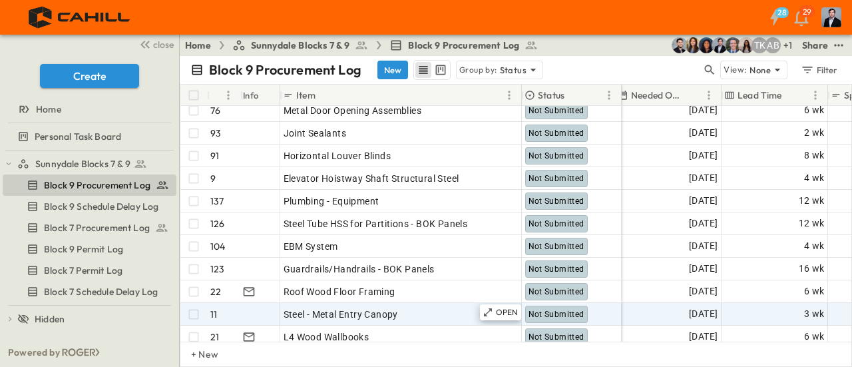
scroll to position [1868, 958]
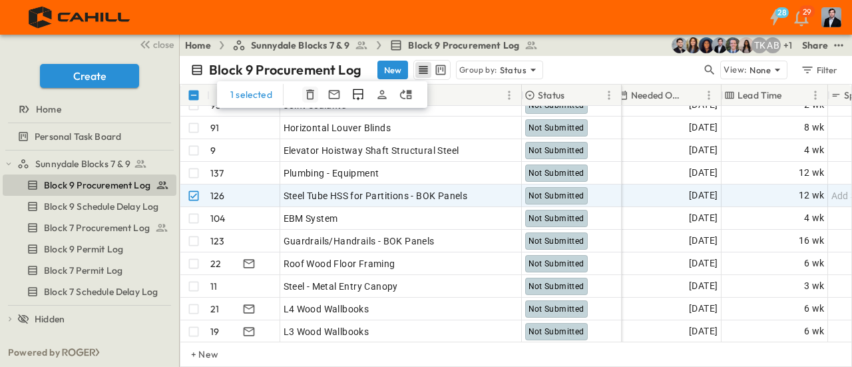
click at [308, 92] on icon "button" at bounding box center [310, 95] width 8 height 10
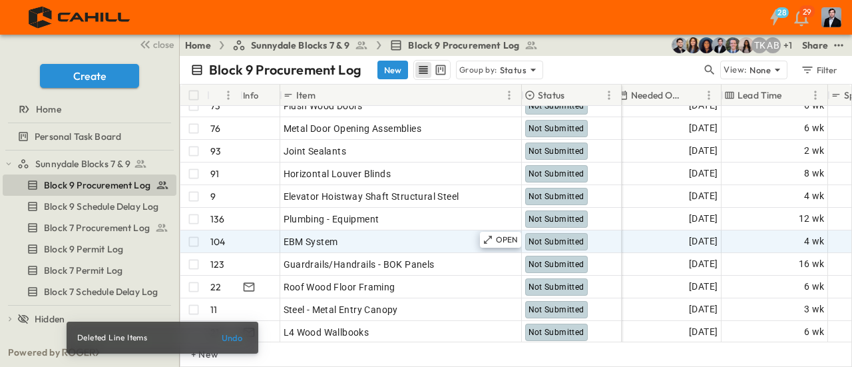
scroll to position [1801, 958]
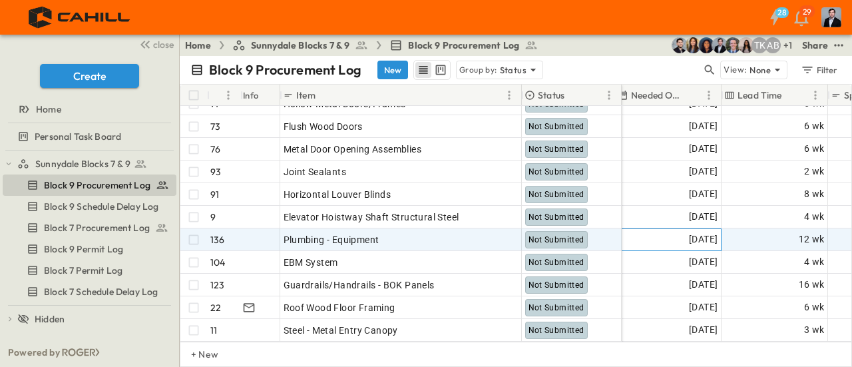
click at [689, 236] on span "06/05/2026" at bounding box center [703, 239] width 29 height 15
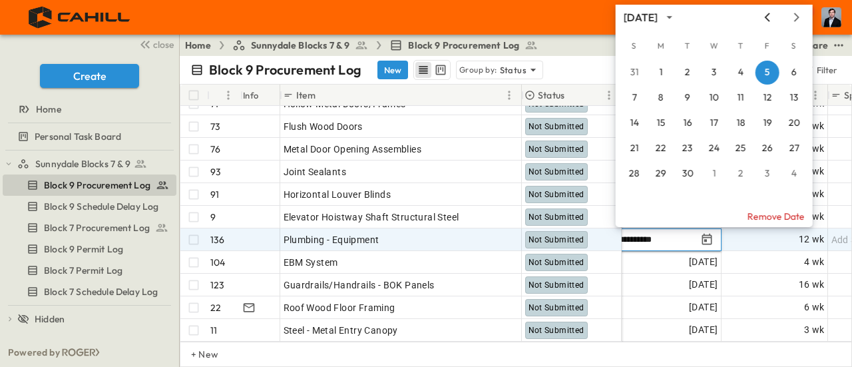
click at [765, 15] on icon "Previous month" at bounding box center [767, 17] width 16 height 11
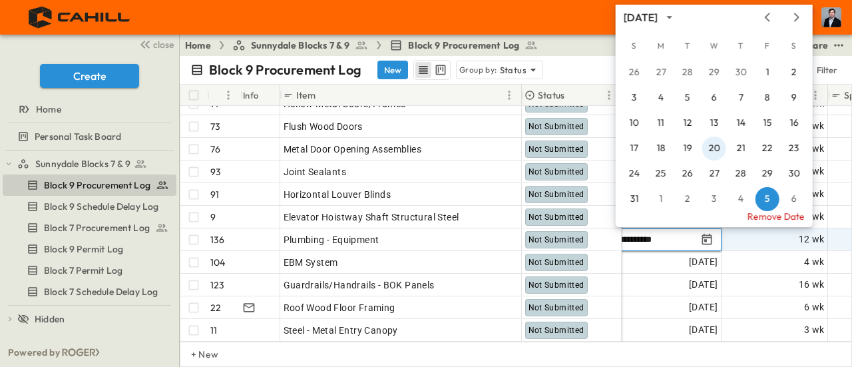
click at [719, 151] on button "20" at bounding box center [714, 148] width 24 height 24
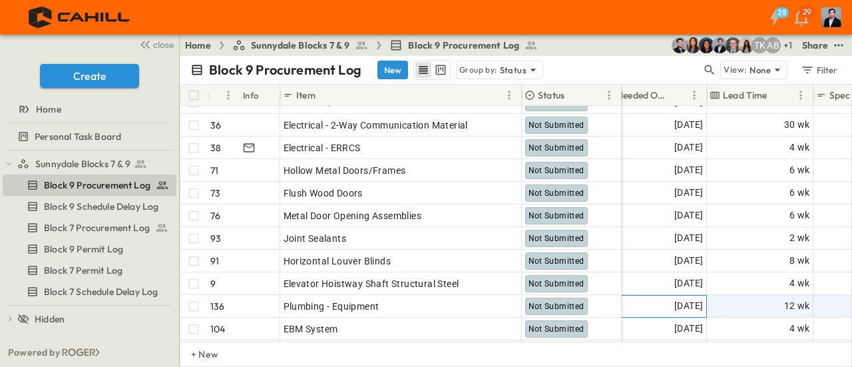
scroll to position [1734, 976]
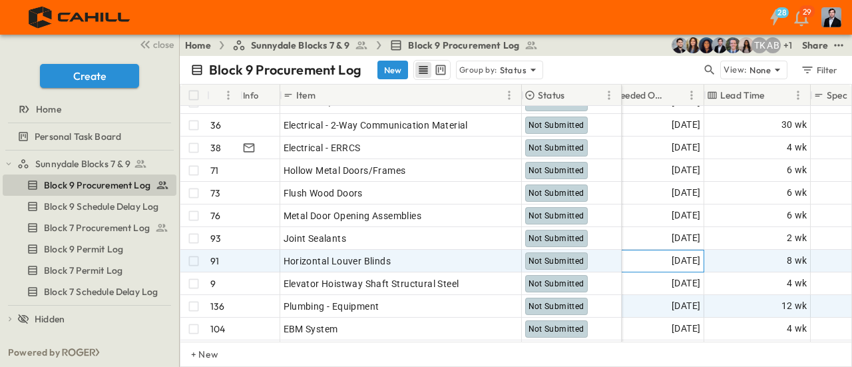
click at [672, 259] on span "[DATE]" at bounding box center [686, 260] width 29 height 15
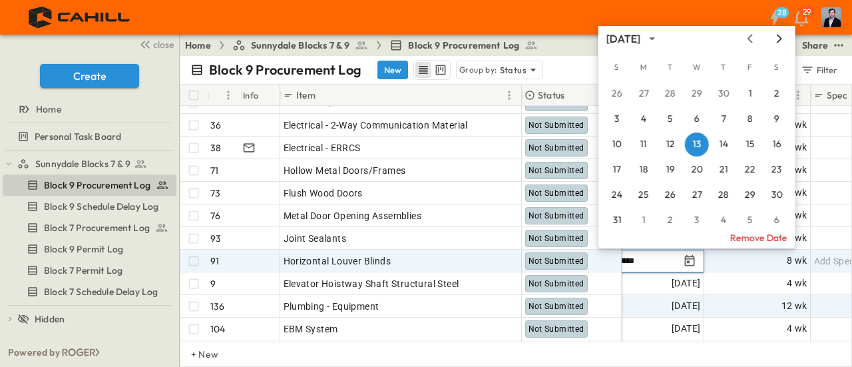
click at [780, 37] on icon "Next month" at bounding box center [779, 38] width 5 height 9
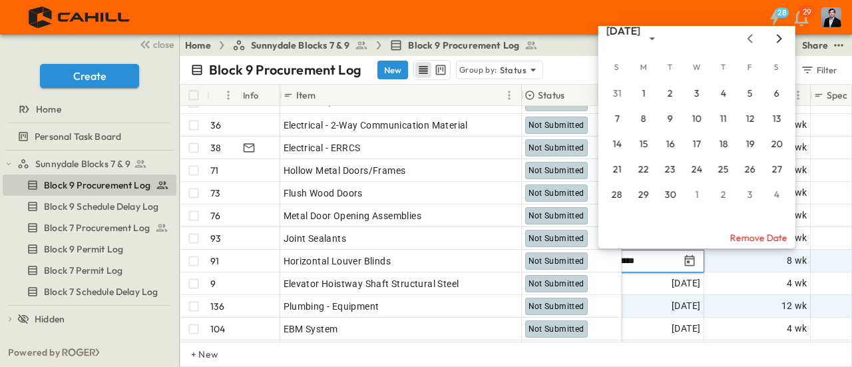
click at [780, 38] on icon "Next month" at bounding box center [779, 38] width 5 height 9
click at [699, 143] on button "14" at bounding box center [697, 144] width 24 height 24
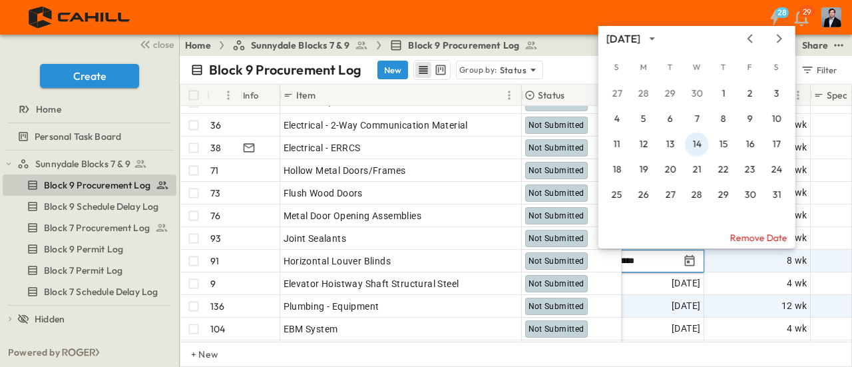
click at [699, 132] on span "[DATE]" at bounding box center [686, 124] width 29 height 15
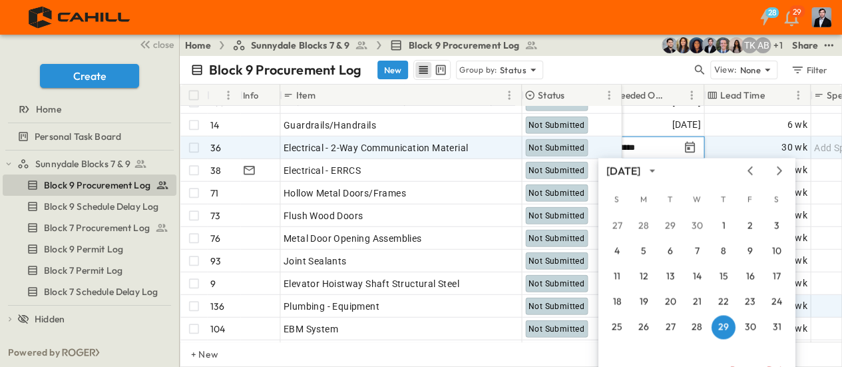
click at [445, 353] on div "+ New" at bounding box center [511, 353] width 662 height 25
click at [472, 352] on div "+ New" at bounding box center [511, 353] width 662 height 25
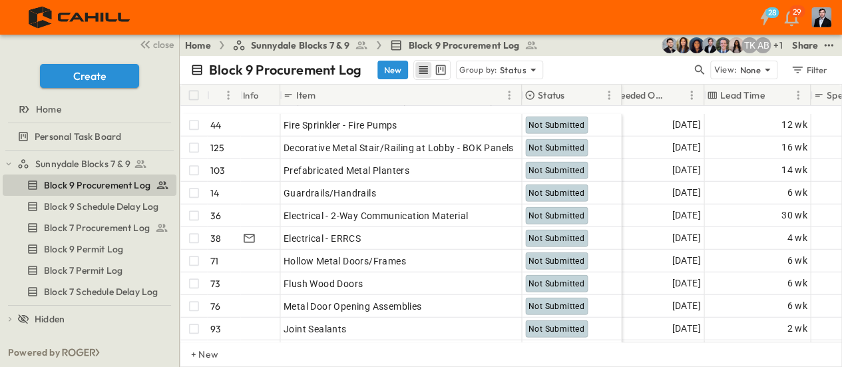
click at [588, 45] on div "Home Sunnydale Blocks 7 & 9 Block 9 Procurement Log + 1 AB TK Share" at bounding box center [511, 45] width 662 height 21
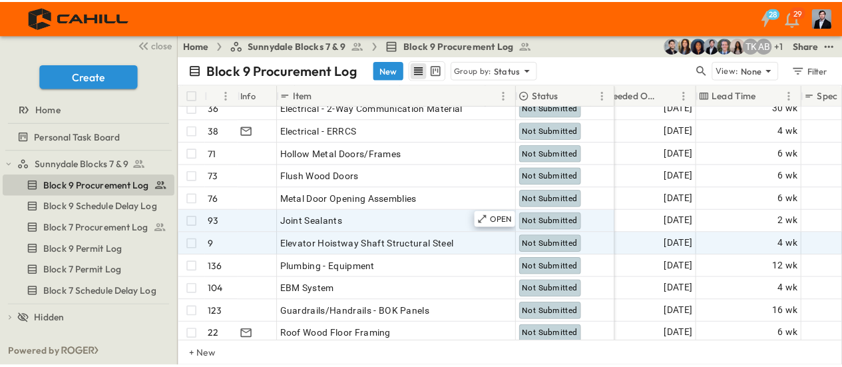
scroll to position [1776, 976]
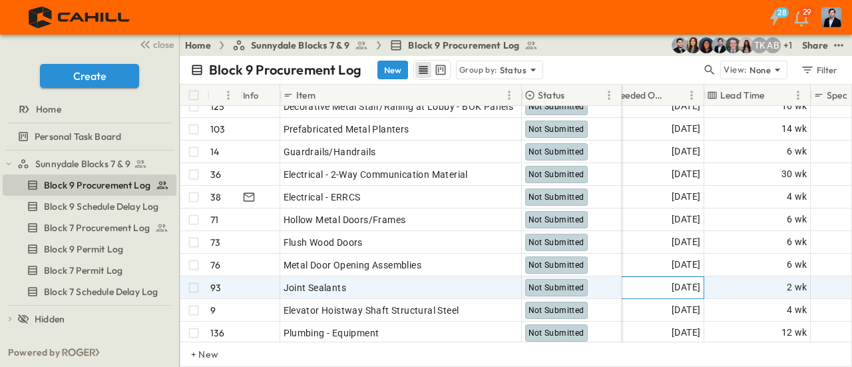
click at [672, 285] on span "04/04/2026" at bounding box center [686, 287] width 29 height 15
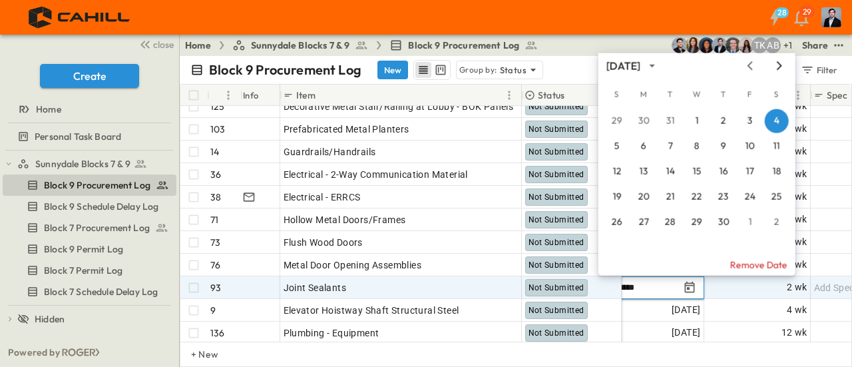
click at [780, 65] on icon "Next month" at bounding box center [779, 65] width 5 height 9
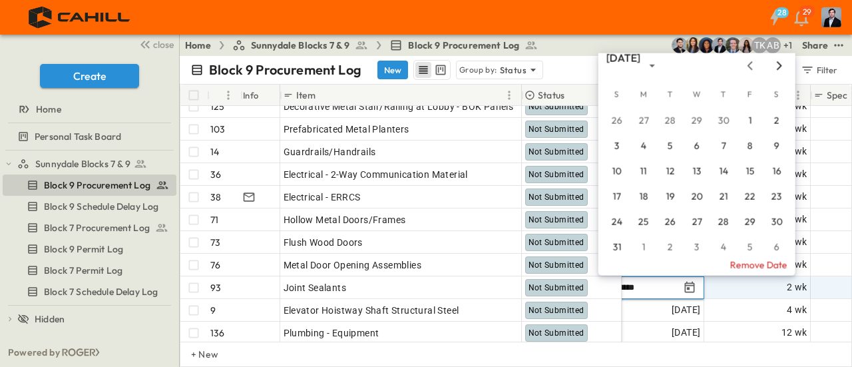
click at [780, 65] on icon "Next month" at bounding box center [779, 65] width 5 height 9
click at [642, 173] on button "15" at bounding box center [644, 172] width 24 height 24
click at [642, 162] on div "[DATE]" at bounding box center [650, 151] width 105 height 21
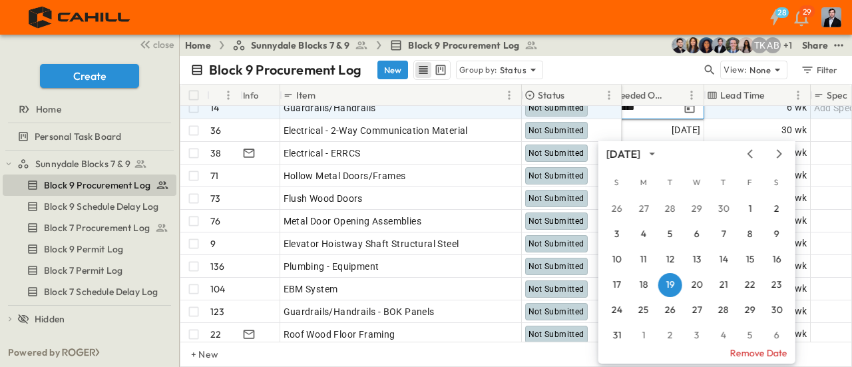
scroll to position [1820, 976]
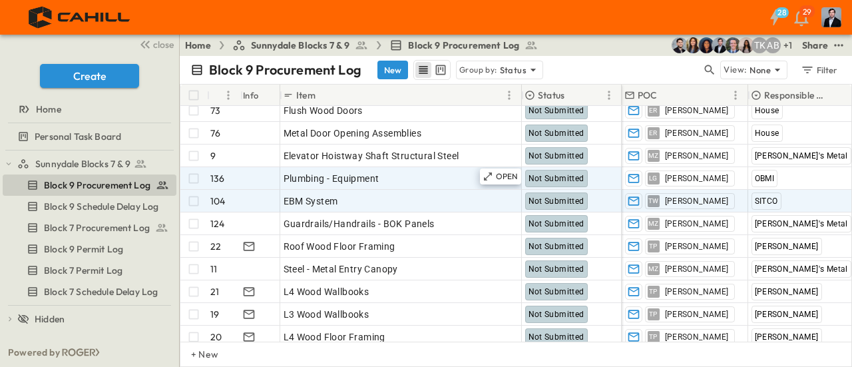
scroll to position [1864, 0]
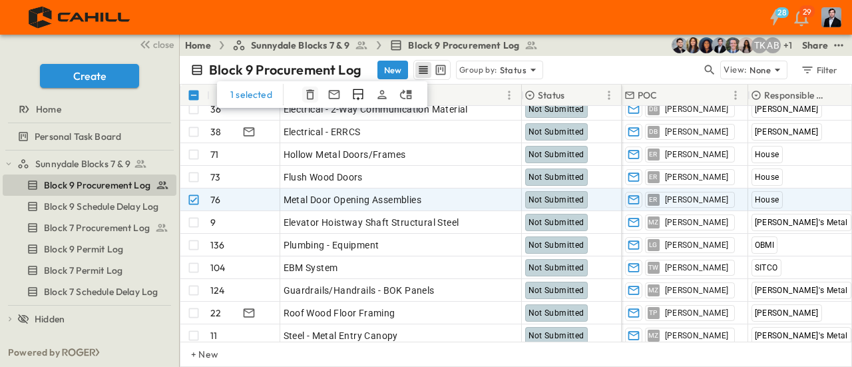
click at [309, 90] on icon "button" at bounding box center [310, 95] width 8 height 10
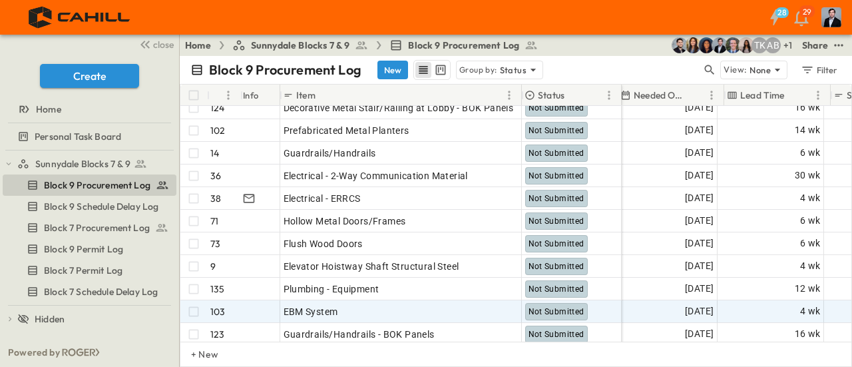
scroll to position [1797, 956]
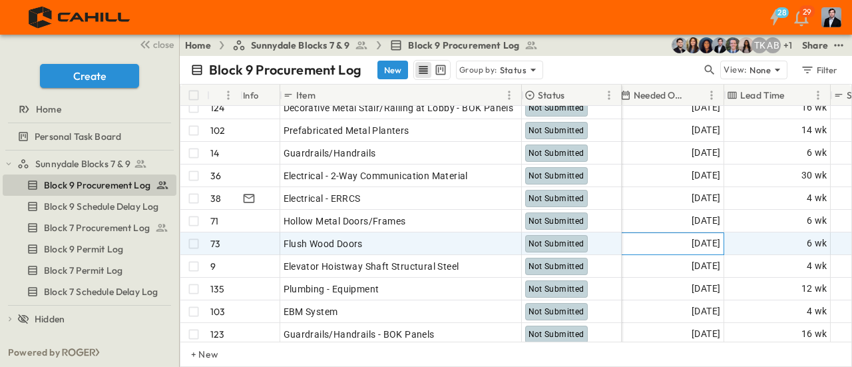
click at [692, 243] on span "[DATE]" at bounding box center [706, 243] width 29 height 15
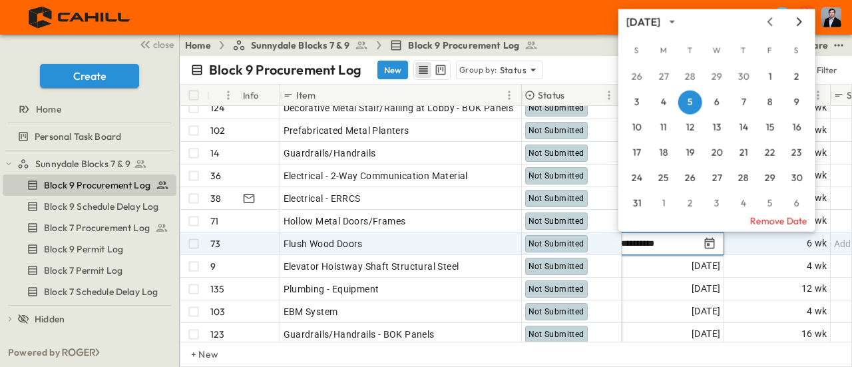
click at [803, 23] on icon "Next month" at bounding box center [799, 22] width 16 height 11
click at [801, 23] on icon "Next month" at bounding box center [799, 21] width 5 height 9
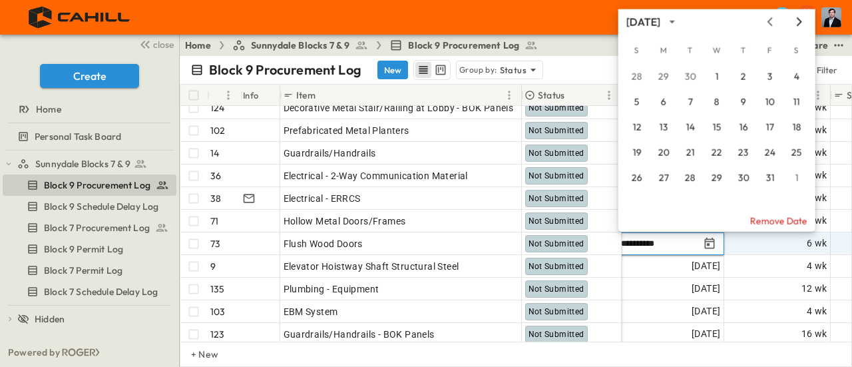
click at [801, 23] on icon "Next month" at bounding box center [799, 21] width 5 height 9
click at [773, 150] on button "21" at bounding box center [770, 153] width 24 height 24
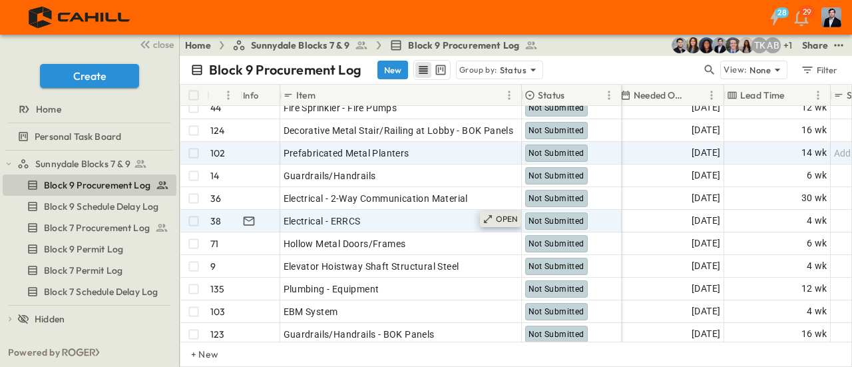
drag, startPoint x: 751, startPoint y: 162, endPoint x: 512, endPoint y: 211, distance: 243.2
click at [493, 347] on div "+ New" at bounding box center [516, 353] width 672 height 25
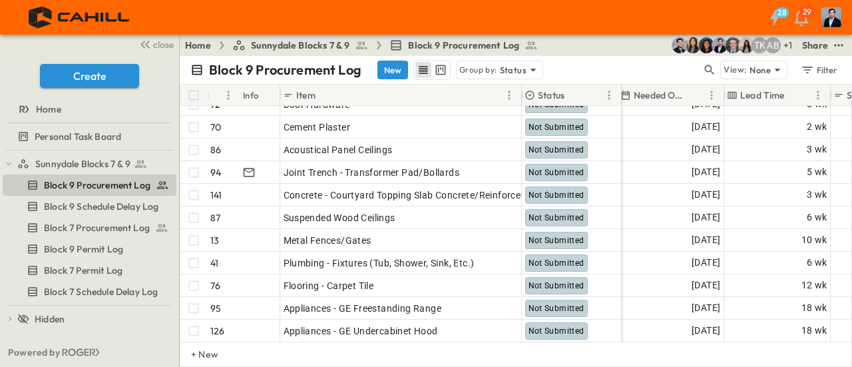
scroll to position [1110, 956]
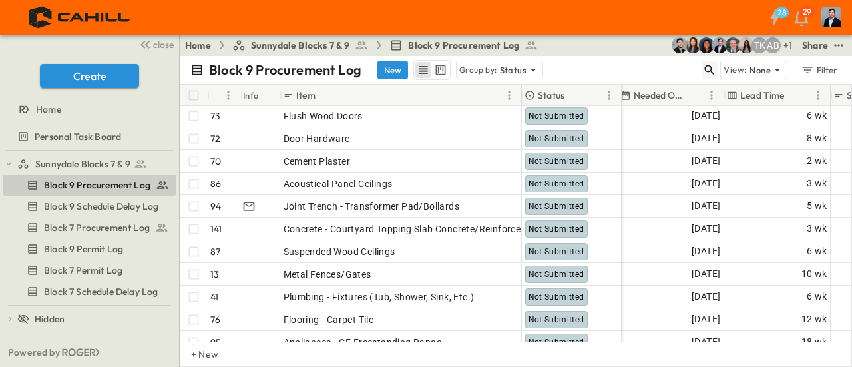
click at [704, 71] on button "button" at bounding box center [710, 70] width 16 height 19
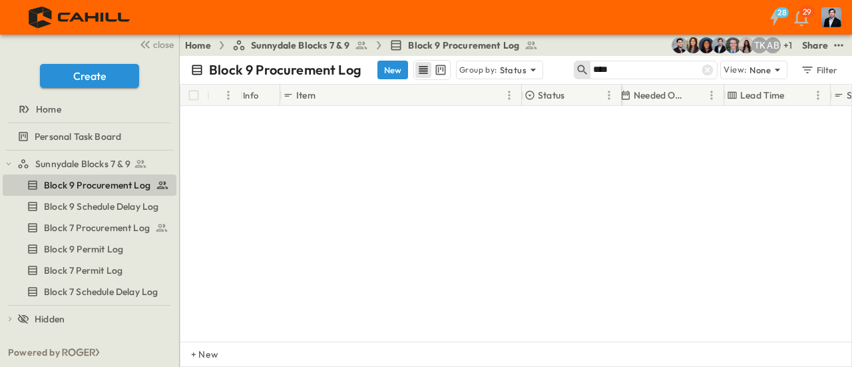
type input "****"
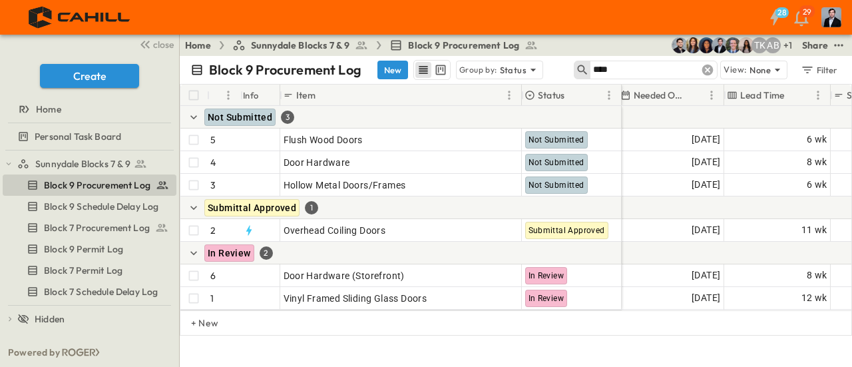
scroll to position [0, 956]
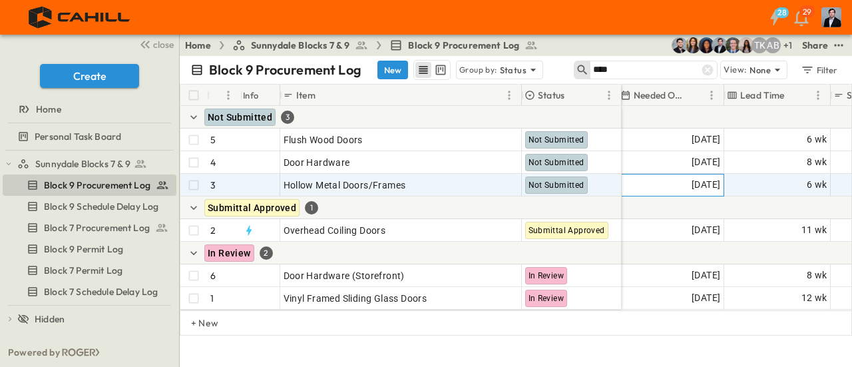
click at [697, 185] on span "[DATE]" at bounding box center [706, 184] width 29 height 15
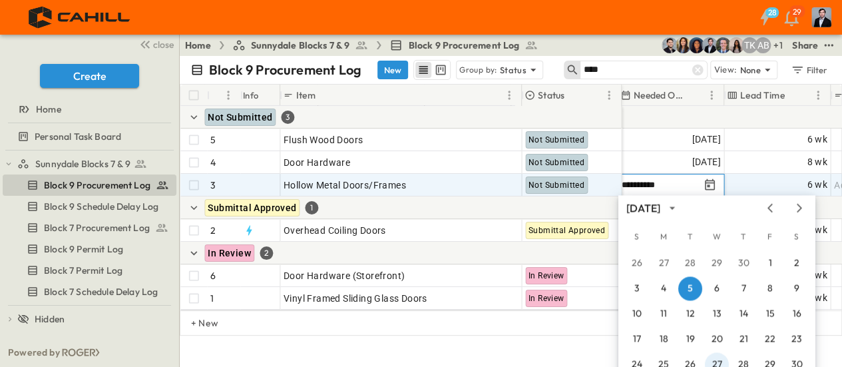
click at [720, 361] on button "27" at bounding box center [717, 364] width 24 height 24
click at [720, 361] on div "**********" at bounding box center [511, 211] width 662 height 311
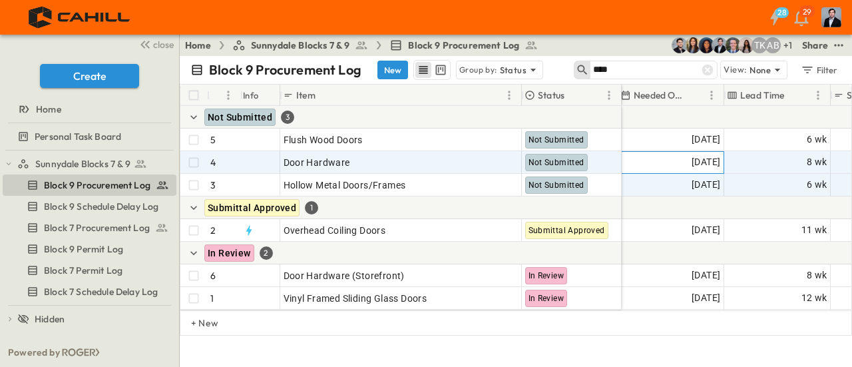
click at [702, 160] on span "[DATE]" at bounding box center [706, 161] width 29 height 15
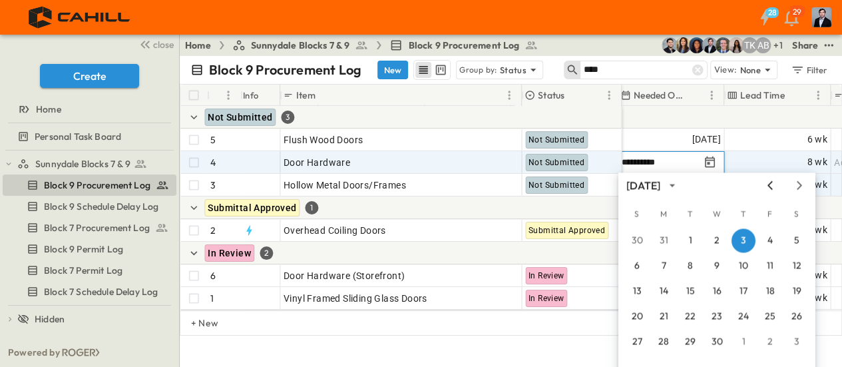
click at [767, 184] on icon "Previous month" at bounding box center [770, 185] width 16 height 11
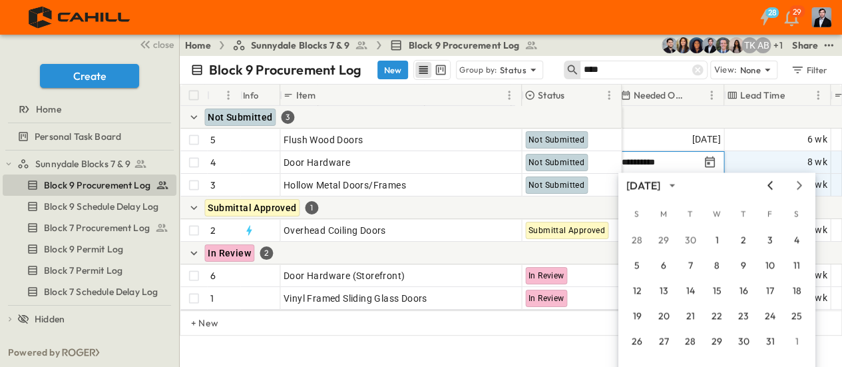
click at [767, 184] on icon "Previous month" at bounding box center [770, 185] width 16 height 11
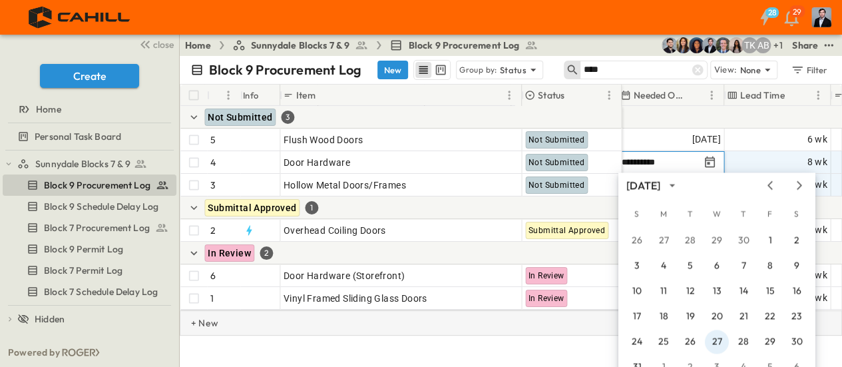
click at [723, 342] on button "27" at bounding box center [717, 341] width 24 height 24
click at [723, 335] on div "+ New" at bounding box center [511, 322] width 662 height 25
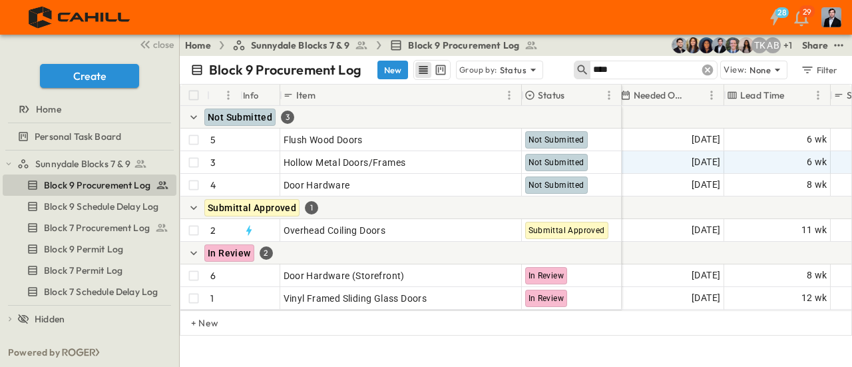
click at [710, 71] on icon at bounding box center [707, 70] width 11 height 11
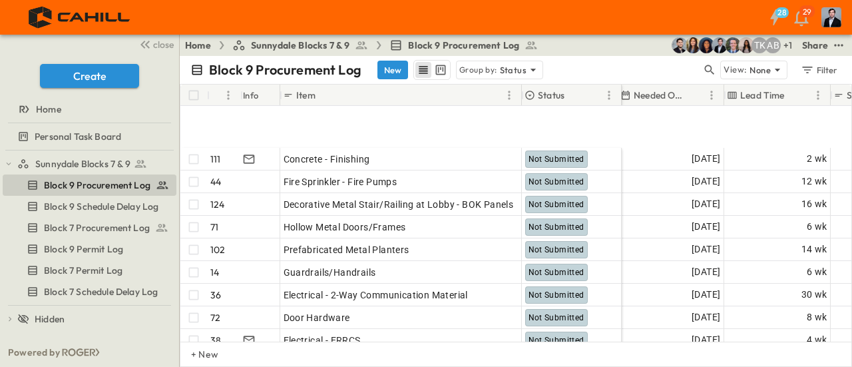
scroll to position [1840, 956]
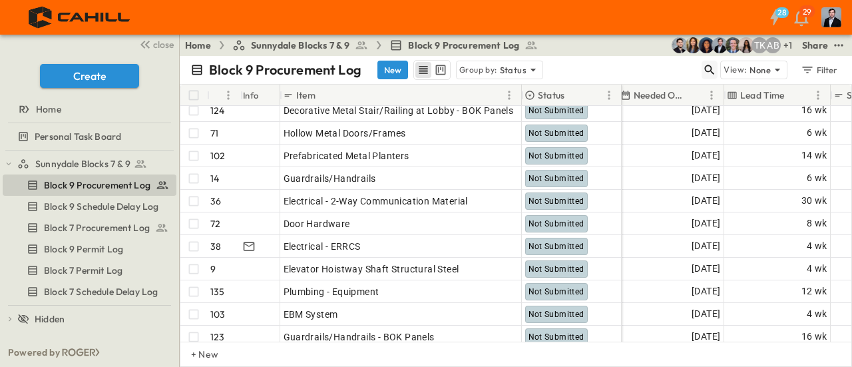
click at [709, 65] on icon "button" at bounding box center [710, 70] width 10 height 10
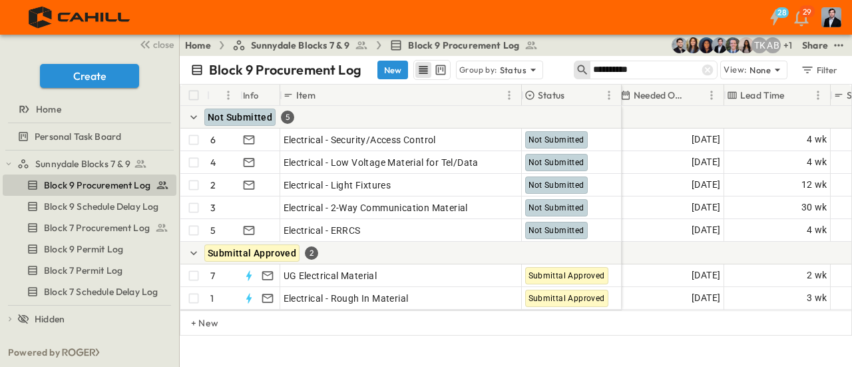
scroll to position [0, 956]
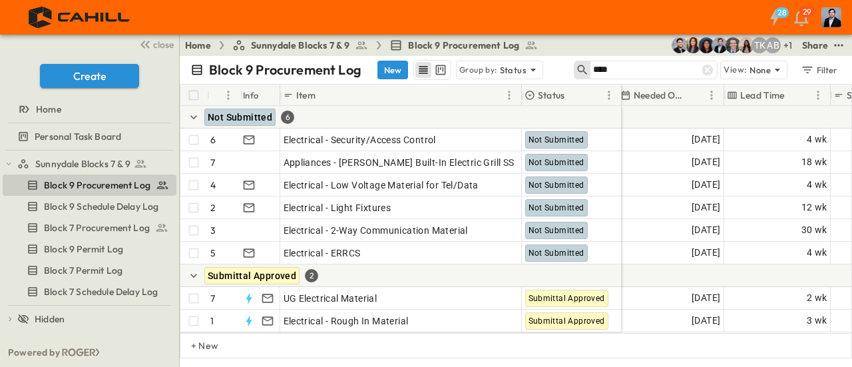
type input "***"
click at [651, 66] on input "***" at bounding box center [639, 69] width 93 height 19
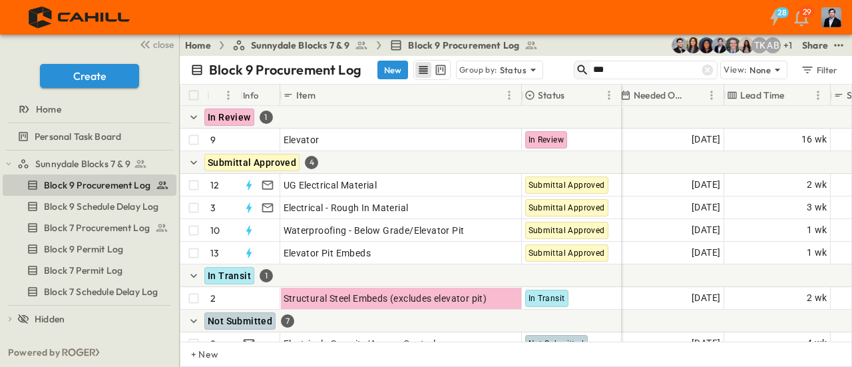
drag, startPoint x: 613, startPoint y: 69, endPoint x: 586, endPoint y: 70, distance: 27.3
click at [587, 70] on div "***" at bounding box center [646, 70] width 144 height 19
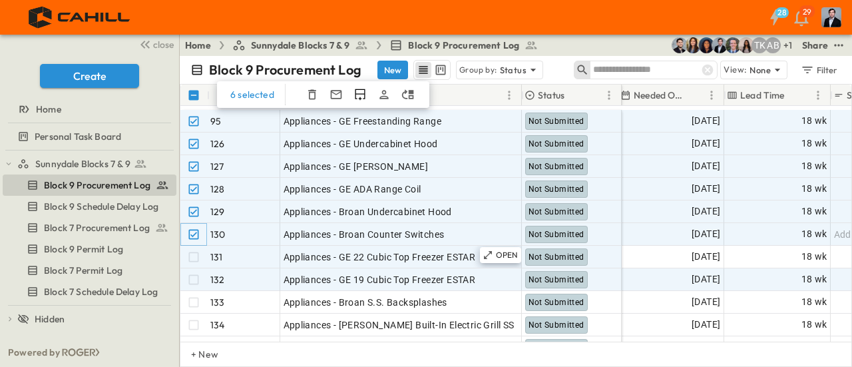
scroll to position [1398, 956]
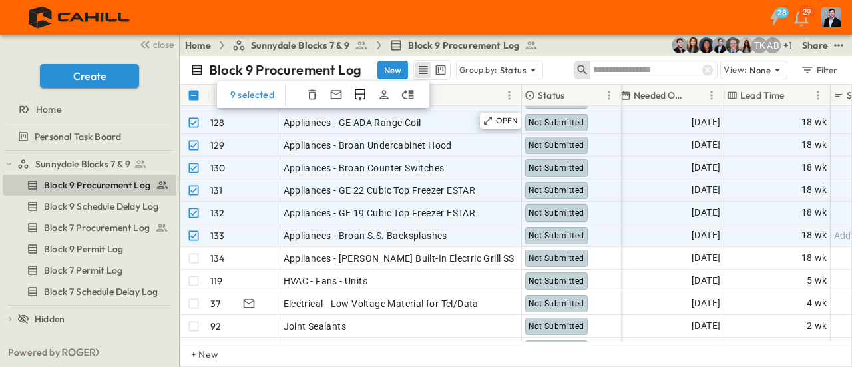
click at [306, 96] on icon "button" at bounding box center [311, 94] width 13 height 13
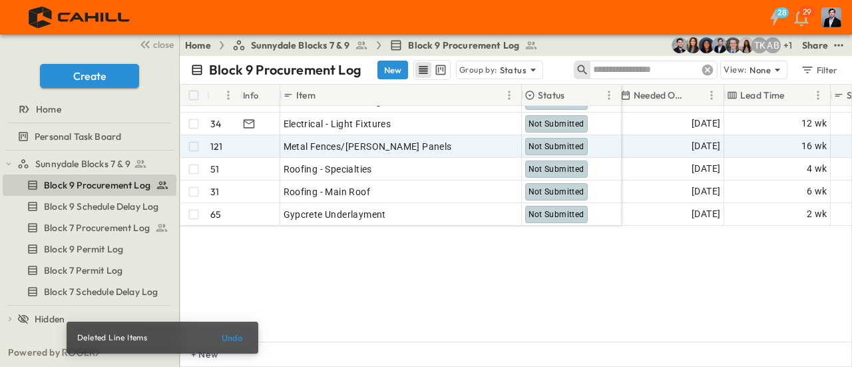
scroll to position [1265, 956]
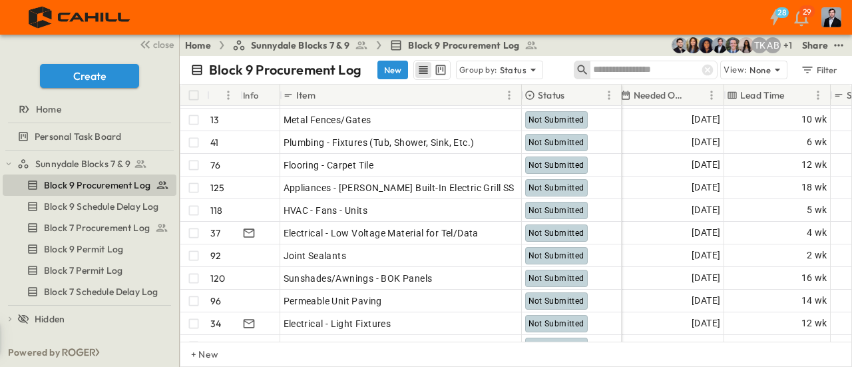
click at [642, 69] on input "text" at bounding box center [639, 69] width 93 height 19
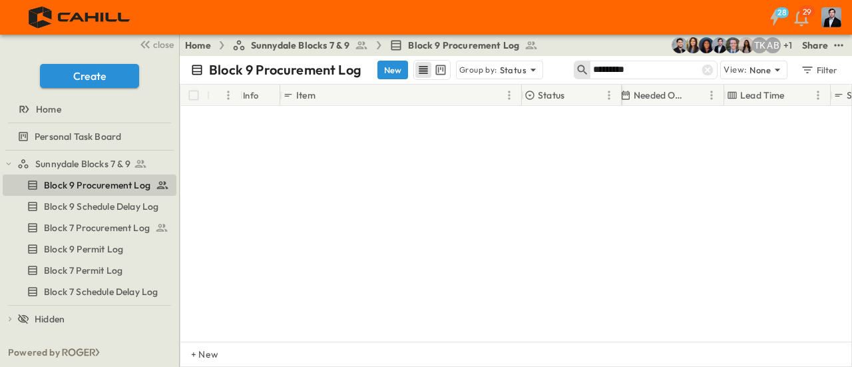
type input "*********"
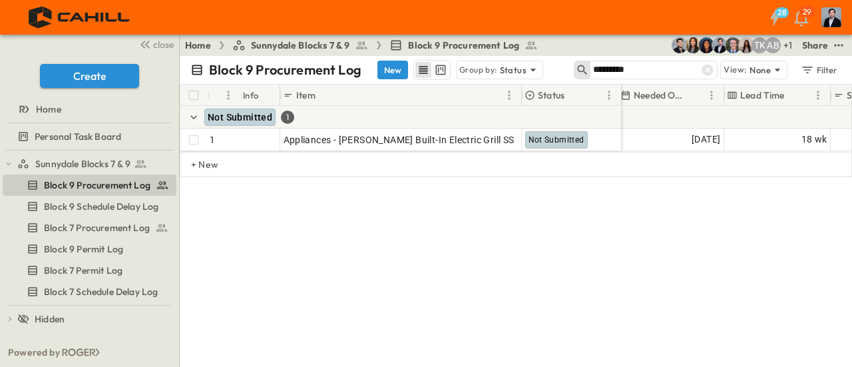
scroll to position [0, 956]
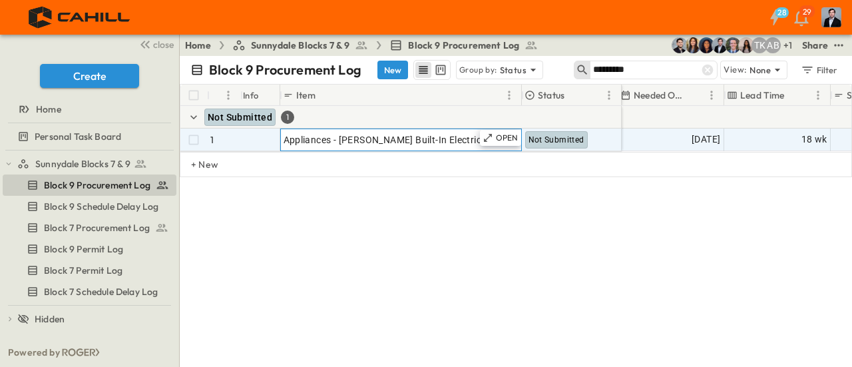
click at [425, 138] on span "Appliances - [PERSON_NAME] Built-In Electric Grill SS" at bounding box center [399, 139] width 231 height 13
drag, startPoint x: 478, startPoint y: 138, endPoint x: 277, endPoint y: 144, distance: 201.1
click at [277, 144] on div "**********" at bounding box center [400, 139] width 441 height 23
type input "**********"
click at [485, 282] on div "**********" at bounding box center [516, 184] width 672 height 200
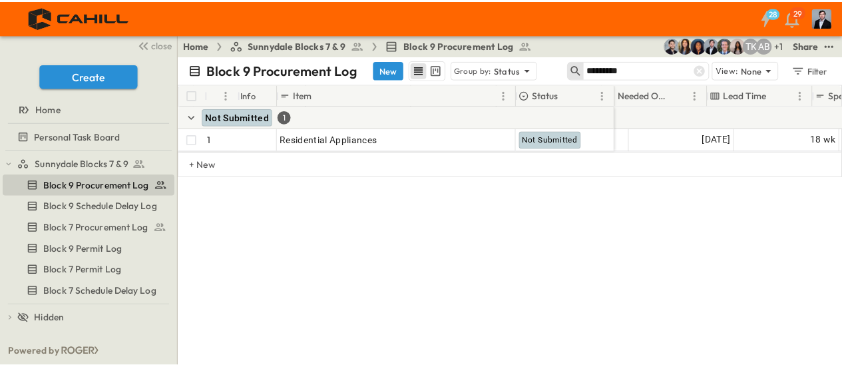
scroll to position [0, 964]
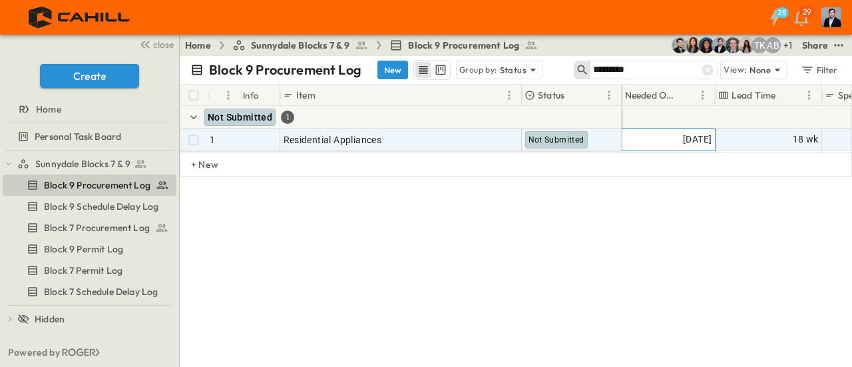
click at [683, 134] on span "[DATE]" at bounding box center [697, 139] width 29 height 15
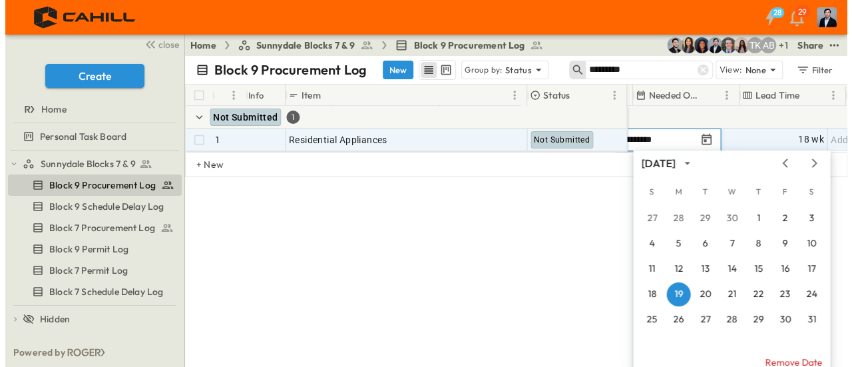
scroll to position [0, 946]
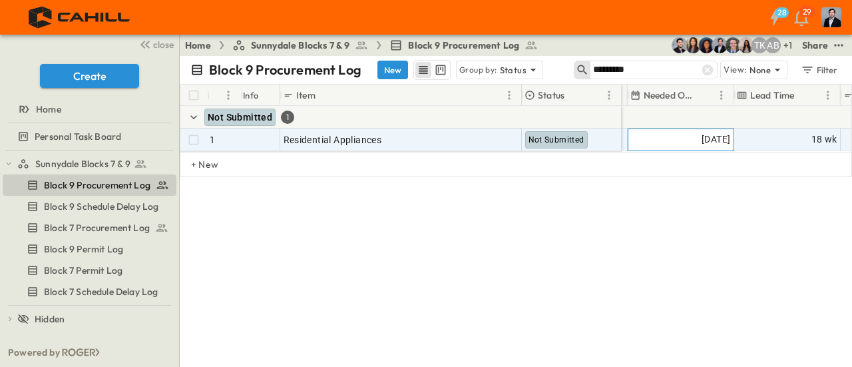
click at [702, 133] on span "[DATE]" at bounding box center [716, 139] width 29 height 15
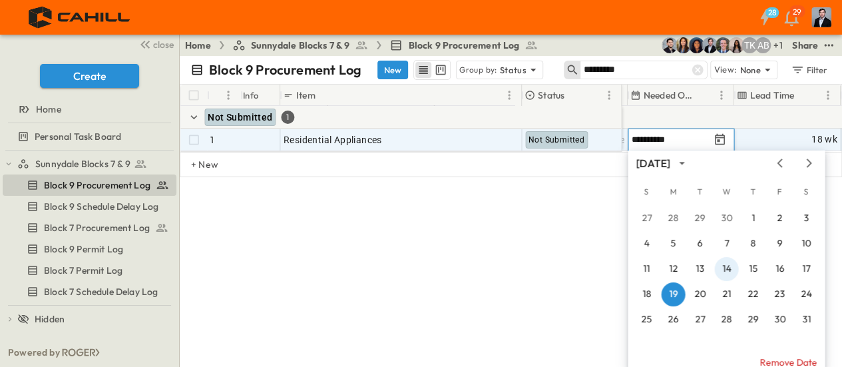
click at [725, 270] on button "14" at bounding box center [726, 269] width 24 height 24
click at [725, 270] on div "**********" at bounding box center [511, 184] width 662 height 200
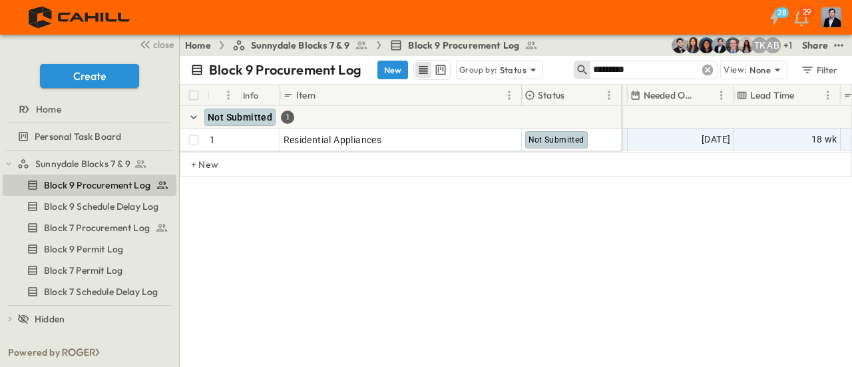
click at [704, 73] on icon at bounding box center [707, 69] width 13 height 13
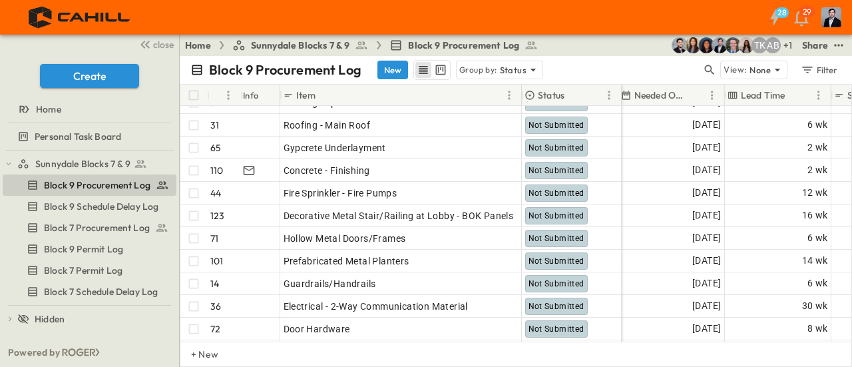
scroll to position [1531, 958]
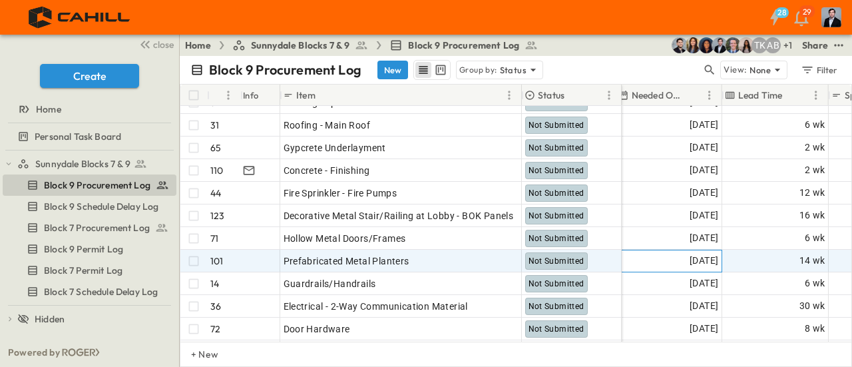
click at [690, 254] on span "[DATE]" at bounding box center [704, 260] width 29 height 15
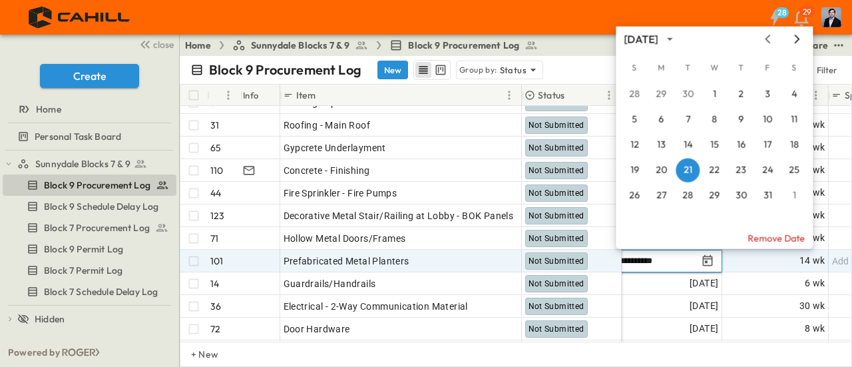
click at [799, 37] on icon "Next month" at bounding box center [797, 39] width 16 height 11
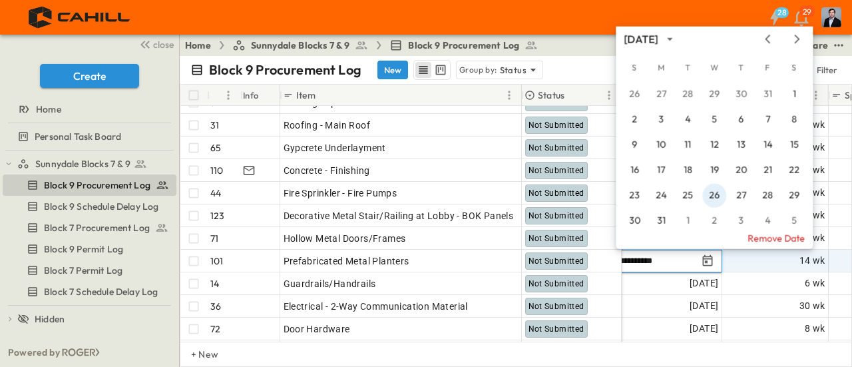
click at [723, 194] on button "26" at bounding box center [714, 196] width 24 height 24
click at [723, 194] on div "34 OPEN Electrical - Light Fixtures Not Submitted 121 OPEN Metal Fences/Gates -…" at bounding box center [179, 317] width 1912 height 3485
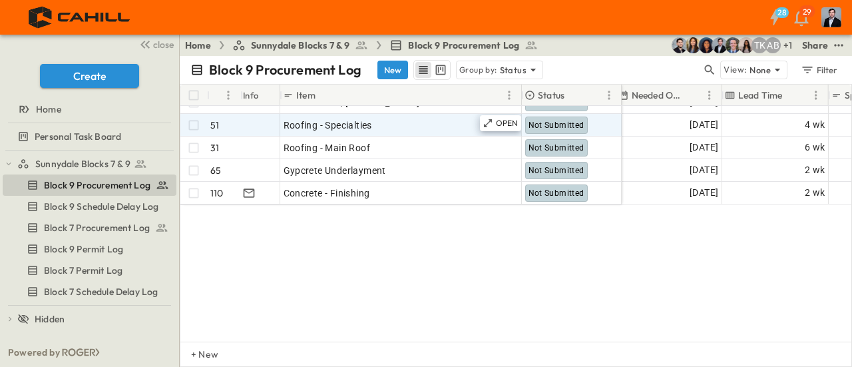
scroll to position [1327, 958]
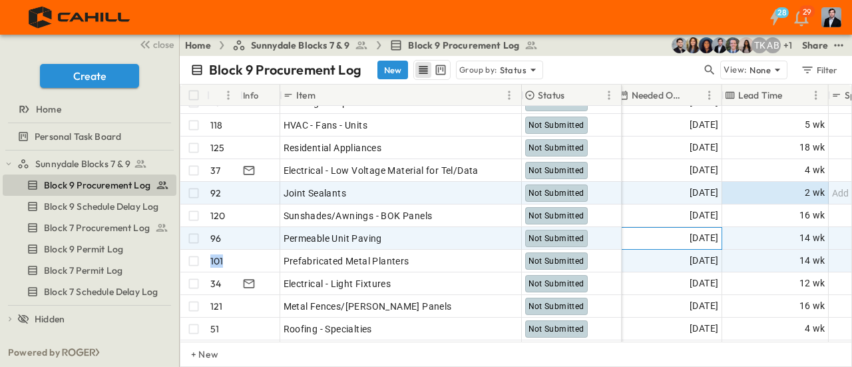
click at [704, 239] on span "[DATE]" at bounding box center [704, 237] width 29 height 15
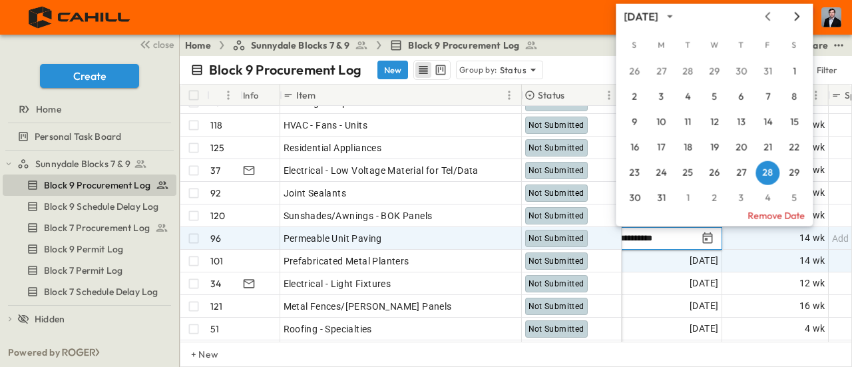
click at [791, 15] on icon "Next month" at bounding box center [797, 16] width 16 height 11
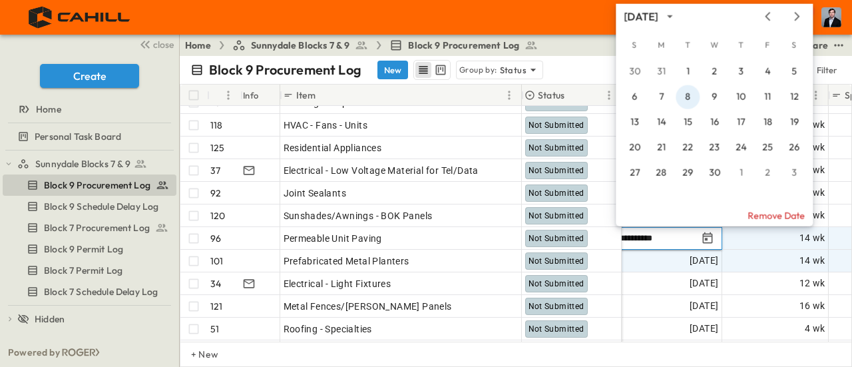
click at [684, 91] on button "8" at bounding box center [688, 97] width 24 height 24
click at [684, 91] on p "Needed Onsite" at bounding box center [658, 95] width 53 height 13
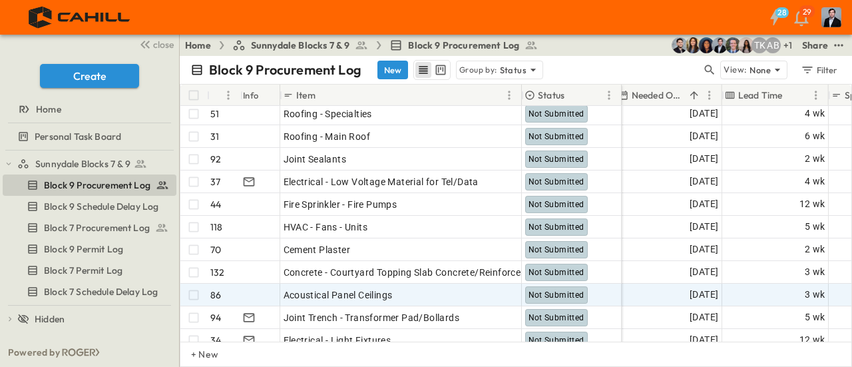
scroll to position [1860, 958]
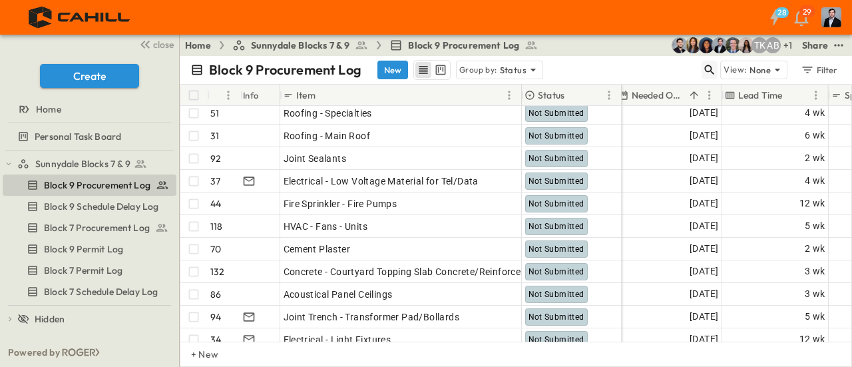
click at [713, 67] on icon "button" at bounding box center [710, 70] width 10 height 10
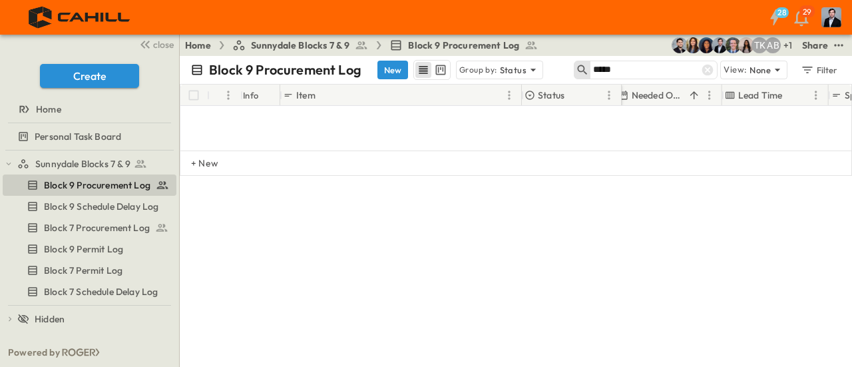
scroll to position [17, 958]
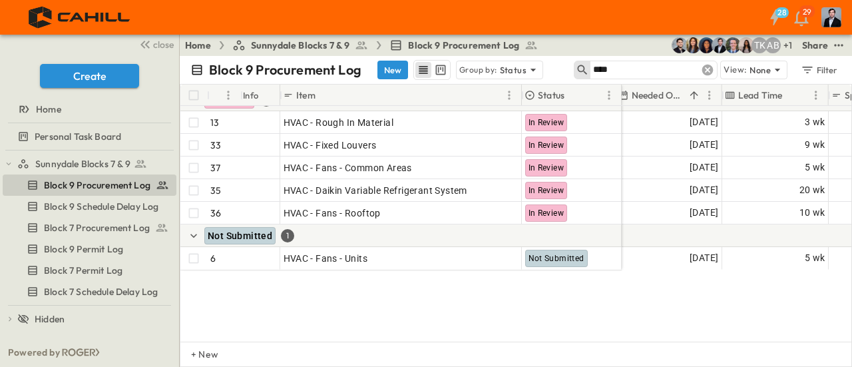
type input "****"
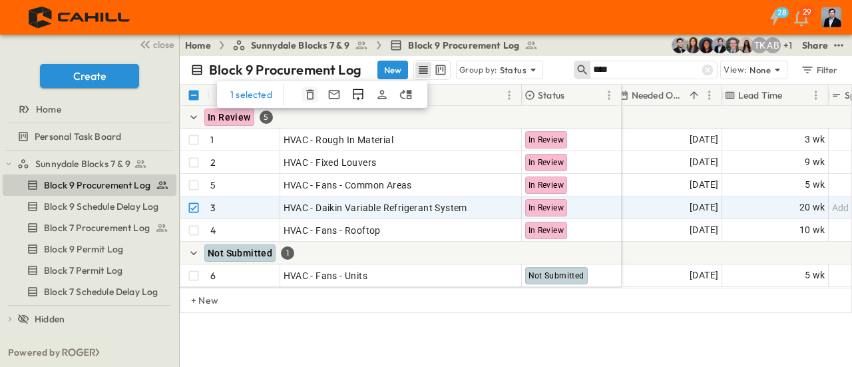
click at [304, 91] on icon "button" at bounding box center [309, 94] width 13 height 13
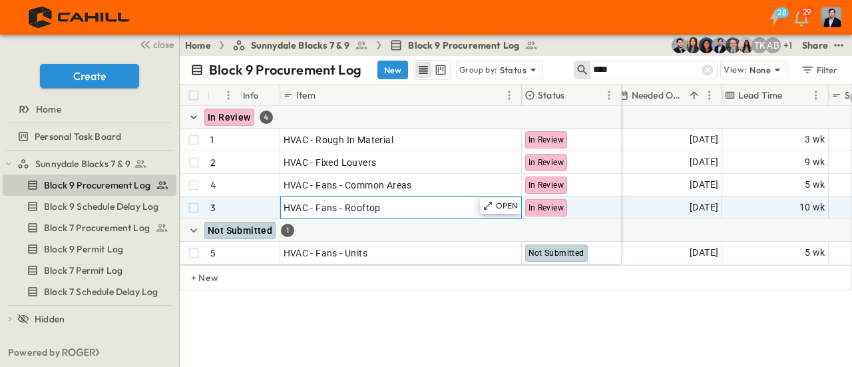
click at [330, 204] on span "HVAC - Fans - Rooftop" at bounding box center [332, 207] width 97 height 13
click at [336, 210] on input "**********" at bounding box center [401, 207] width 240 height 16
type input "**********"
drag, startPoint x: 375, startPoint y: 323, endPoint x: 368, endPoint y: 234, distance: 89.5
click at [379, 325] on div "**********" at bounding box center [516, 211] width 672 height 311
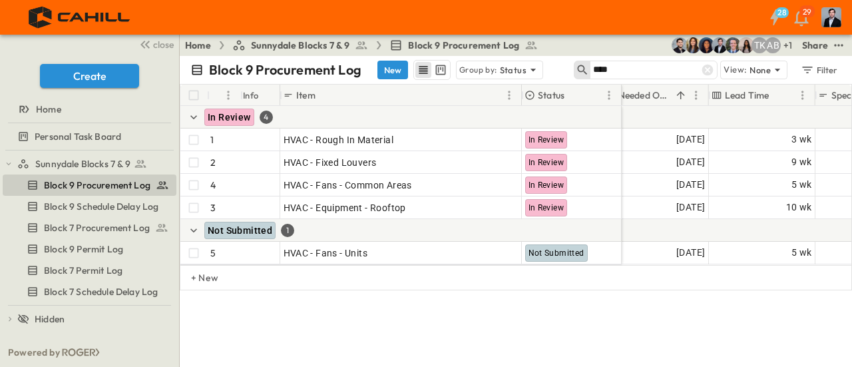
scroll to position [0, 954]
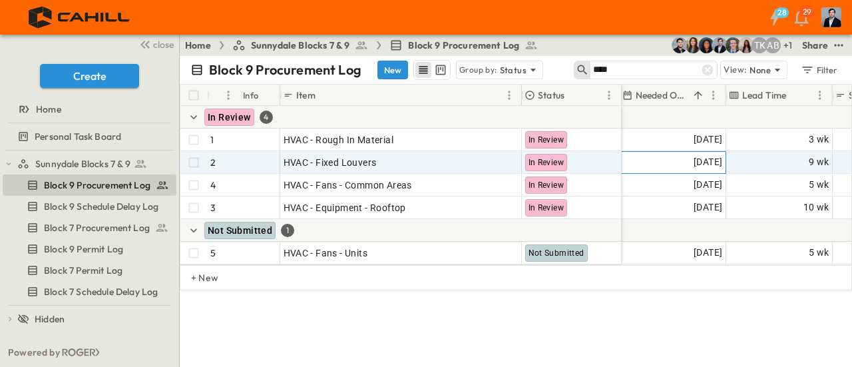
click at [696, 160] on span "[DATE]" at bounding box center [708, 161] width 29 height 15
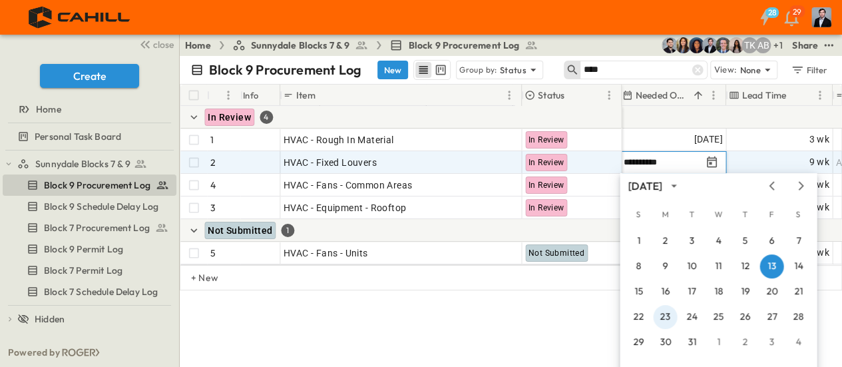
click at [667, 320] on button "23" at bounding box center [665, 317] width 24 height 24
click at [666, 320] on div "**********" at bounding box center [511, 211] width 662 height 311
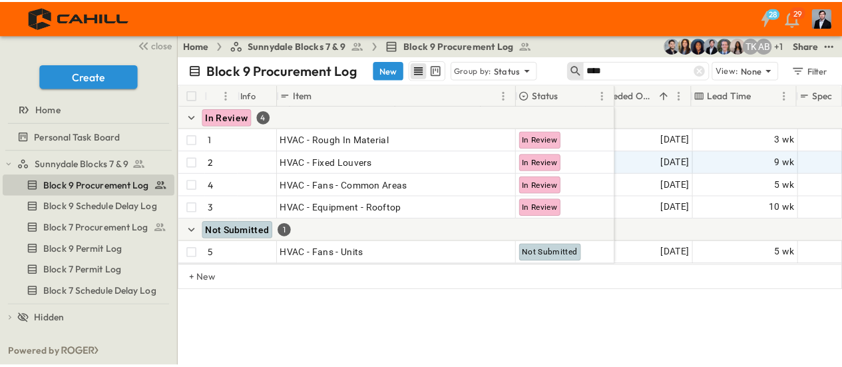
scroll to position [0, 983]
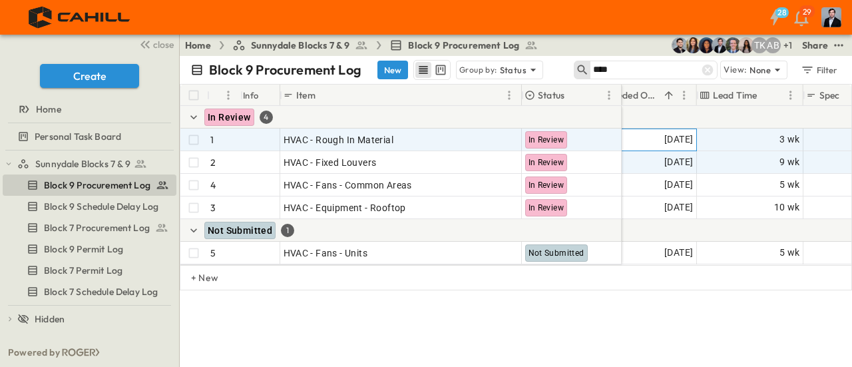
click at [666, 136] on span "[DATE]" at bounding box center [678, 139] width 29 height 15
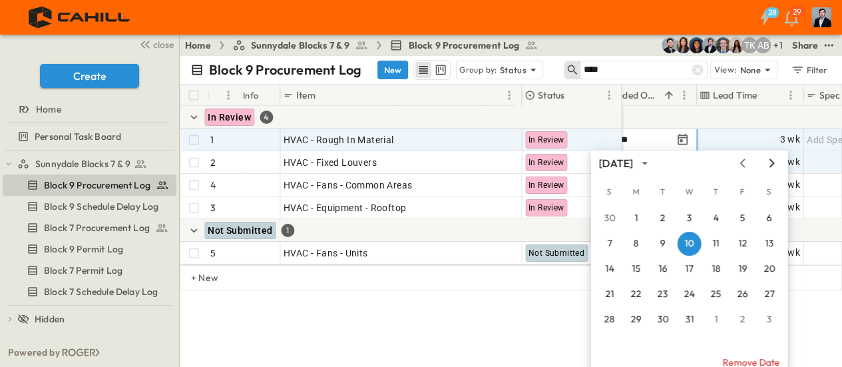
click at [769, 164] on icon "Next month" at bounding box center [771, 163] width 16 height 11
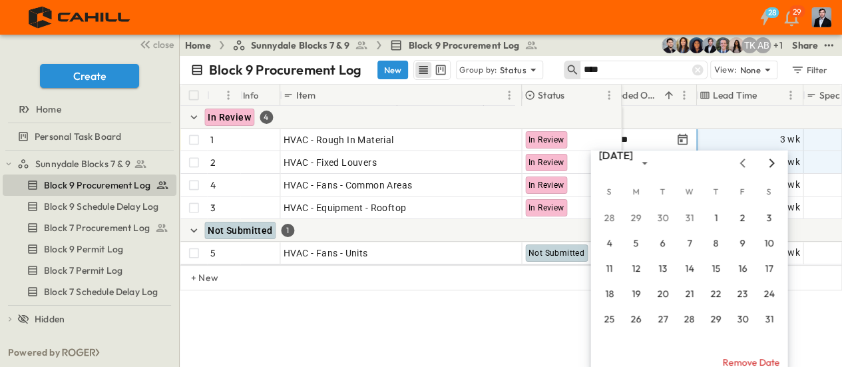
click at [769, 164] on icon "Next month" at bounding box center [771, 163] width 16 height 11
click at [740, 220] on button "1" at bounding box center [742, 218] width 24 height 24
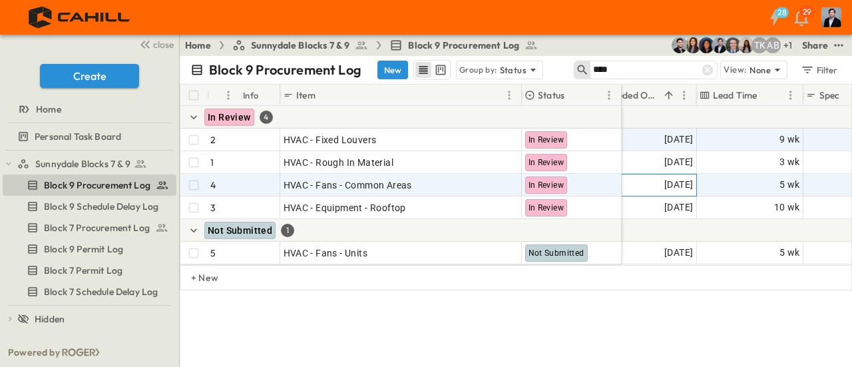
click at [664, 182] on span "[DATE]" at bounding box center [678, 184] width 29 height 15
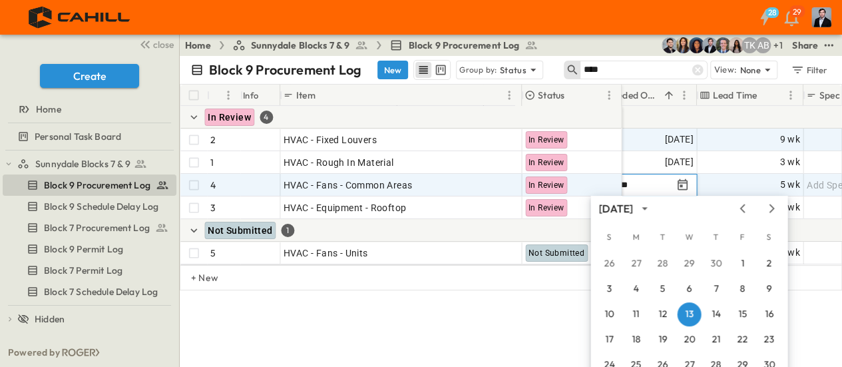
click at [768, 215] on div "[DATE]" at bounding box center [688, 208] width 197 height 20
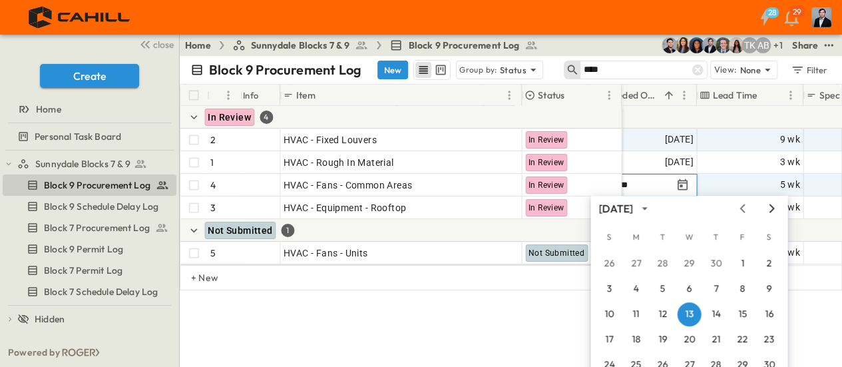
click at [768, 212] on icon "Next month" at bounding box center [771, 208] width 16 height 11
click at [739, 208] on icon "Previous month" at bounding box center [741, 208] width 5 height 9
click at [691, 311] on button "15" at bounding box center [689, 314] width 24 height 24
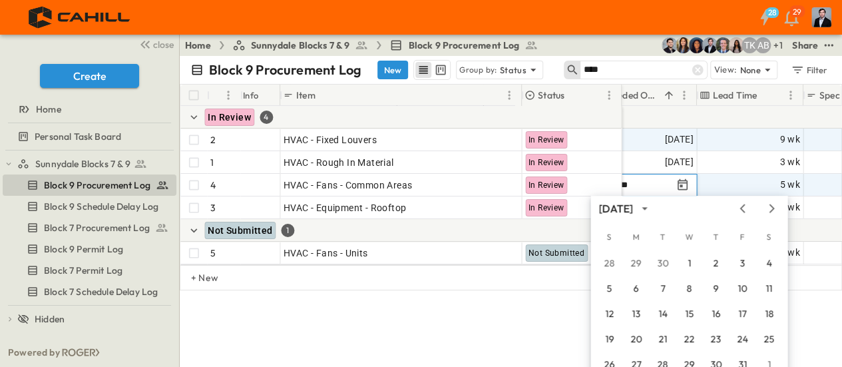
click at [691, 311] on div "**********" at bounding box center [511, 211] width 662 height 311
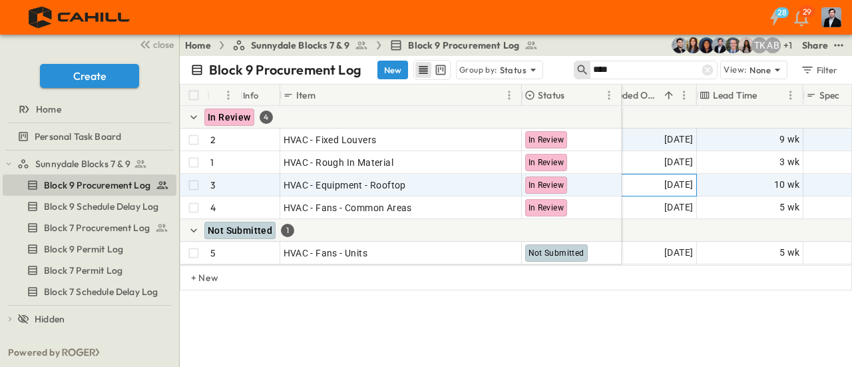
click at [666, 183] on span "[DATE]" at bounding box center [678, 184] width 29 height 15
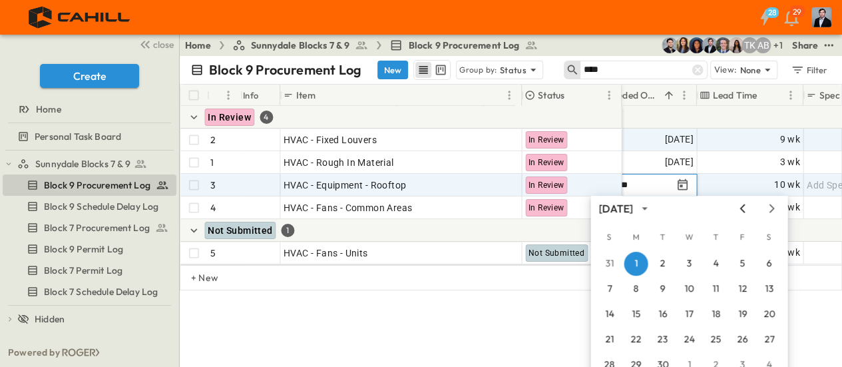
click at [743, 207] on icon "Previous month" at bounding box center [742, 208] width 16 height 11
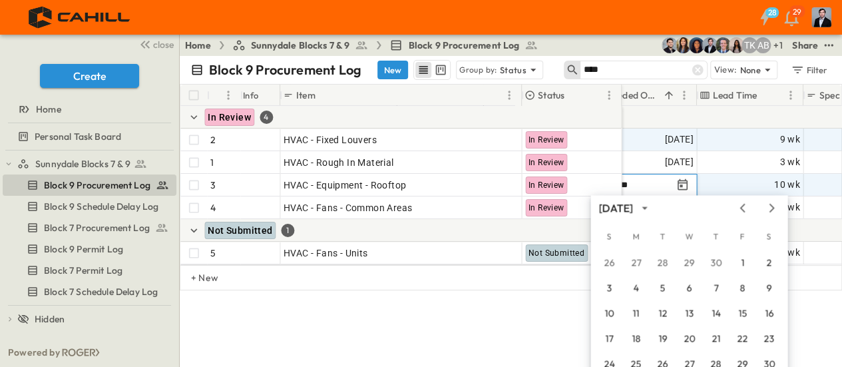
drag, startPoint x: 690, startPoint y: 266, endPoint x: 716, endPoint y: 326, distance: 66.2
click at [715, 338] on div "26 27 28 29 30 1 2 3 4 5 6 7 8 9 10 11 12 13 14 15 16 17 18 19 20 21 22 23 24 2…" at bounding box center [688, 326] width 197 height 153
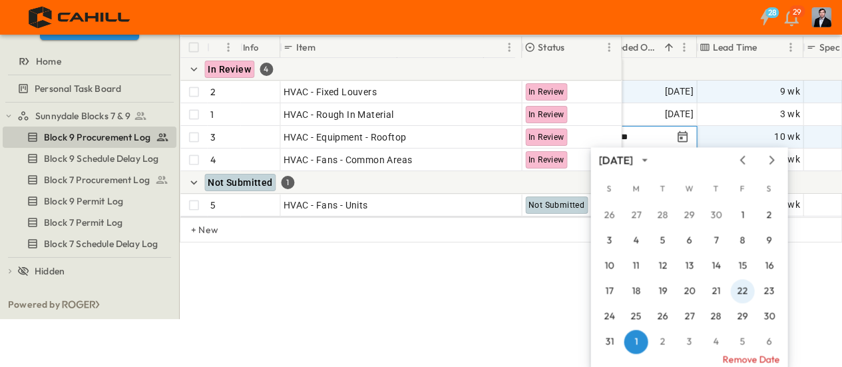
scroll to position [51, 0]
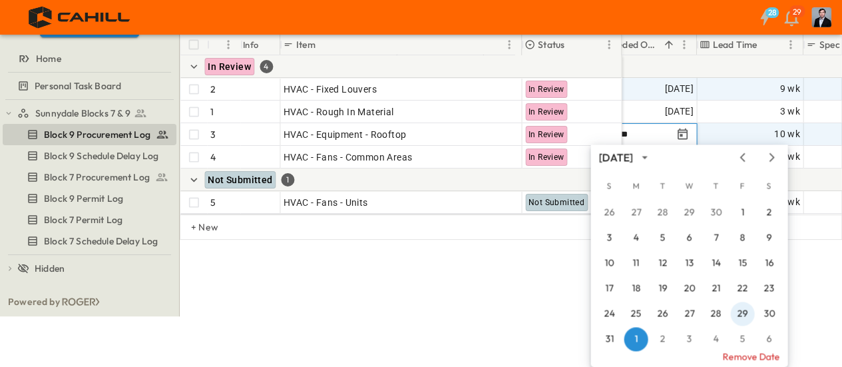
click at [741, 314] on div "26 27 28 29 30 1 2 3 4 5 6 7 8 9 10 11 12 13 14 15 16 17 18 19 20 21 22 23 24 2…" at bounding box center [688, 275] width 197 height 153
click at [741, 275] on button "15" at bounding box center [742, 263] width 24 height 24
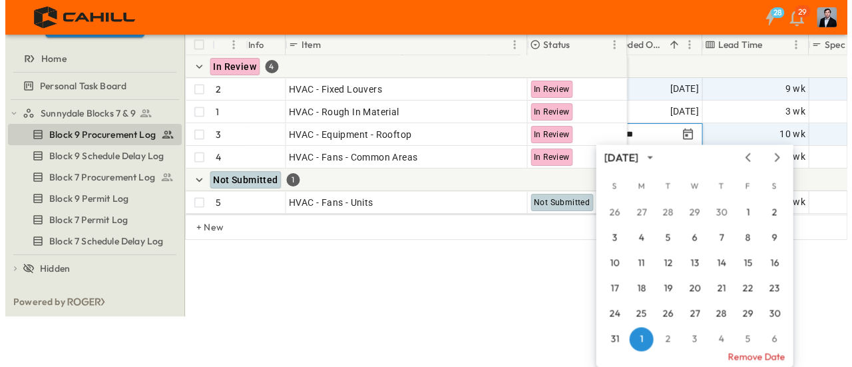
scroll to position [0, 0]
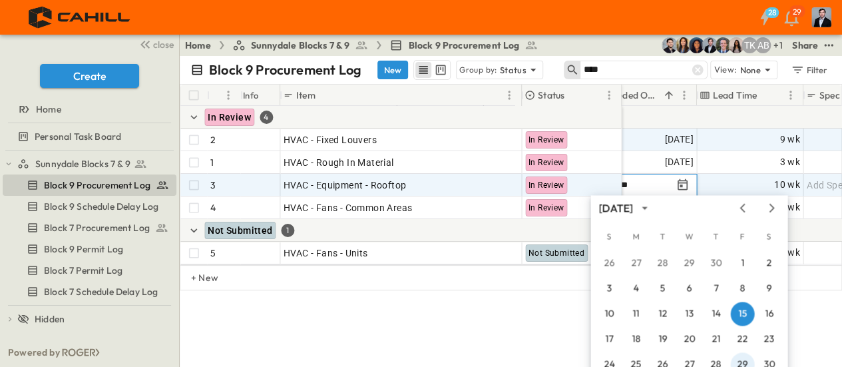
click at [741, 360] on button "29" at bounding box center [742, 364] width 24 height 24
click at [741, 360] on div "**********" at bounding box center [511, 211] width 662 height 311
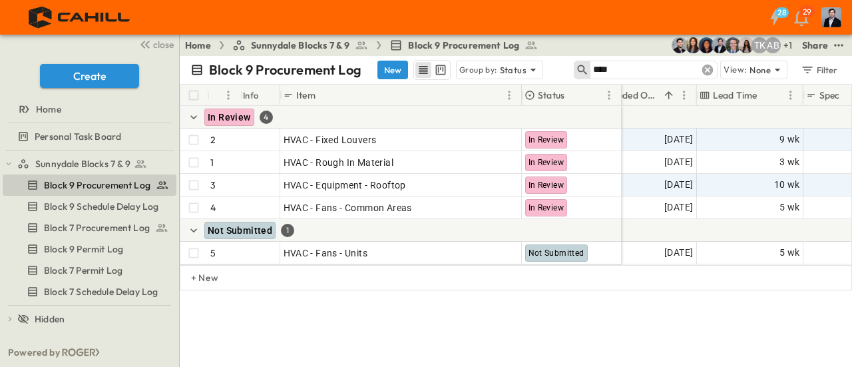
click at [716, 67] on div at bounding box center [707, 70] width 19 height 19
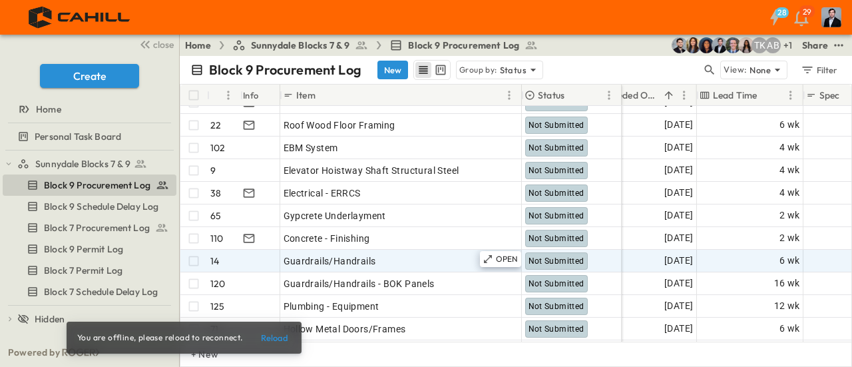
scroll to position [1597, 983]
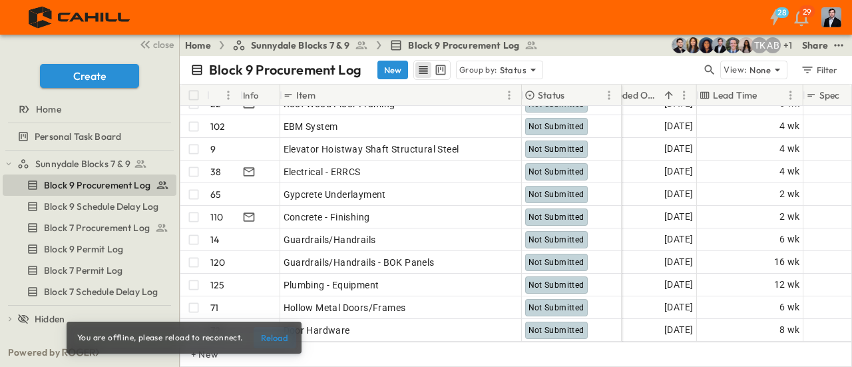
click at [274, 337] on button "Reload" at bounding box center [275, 337] width 43 height 21
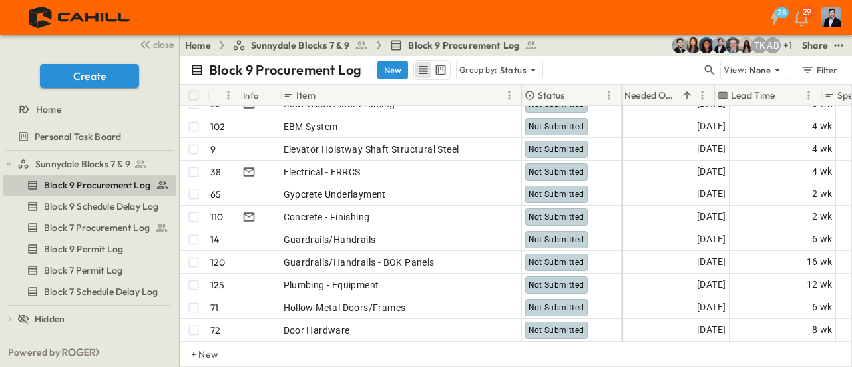
scroll to position [1597, 944]
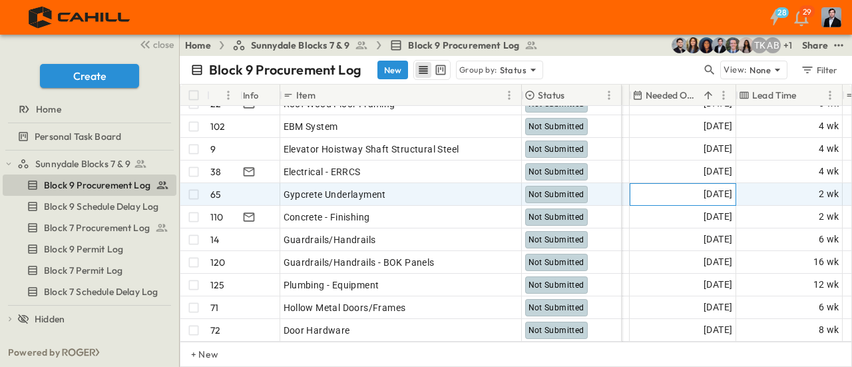
click at [704, 193] on span "[DATE]" at bounding box center [718, 193] width 29 height 15
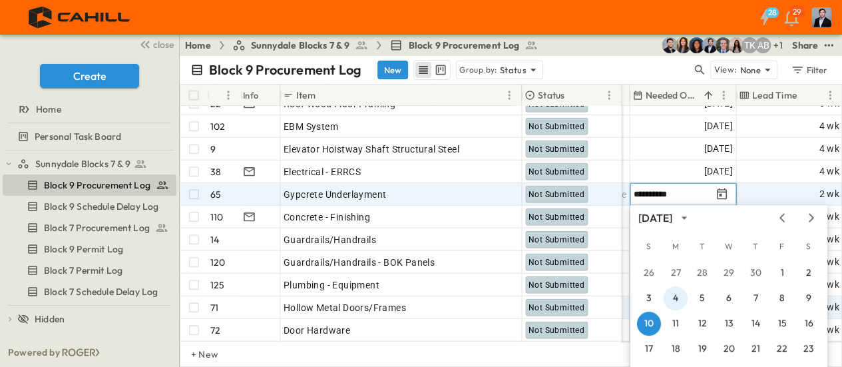
click at [676, 296] on button "4" at bounding box center [676, 298] width 24 height 24
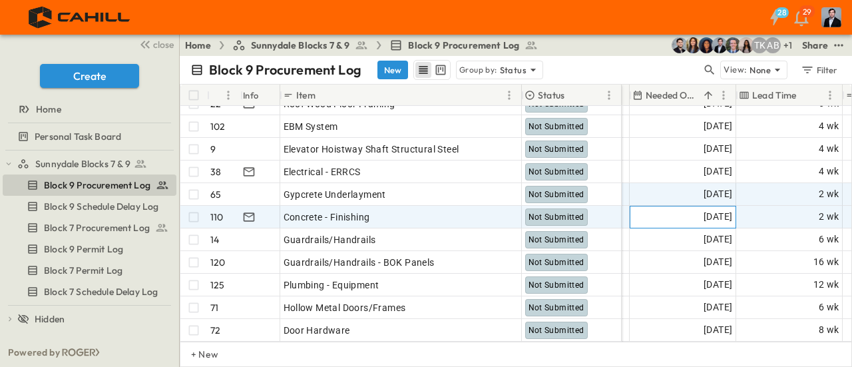
click at [704, 218] on span "[DATE]" at bounding box center [718, 216] width 29 height 15
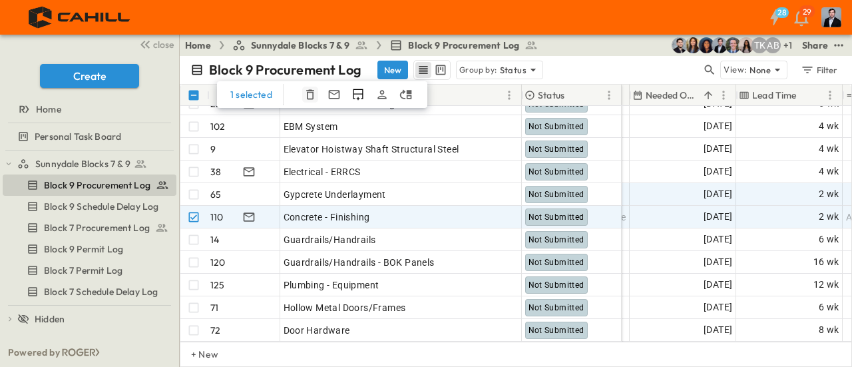
click at [305, 92] on icon "button" at bounding box center [309, 94] width 13 height 13
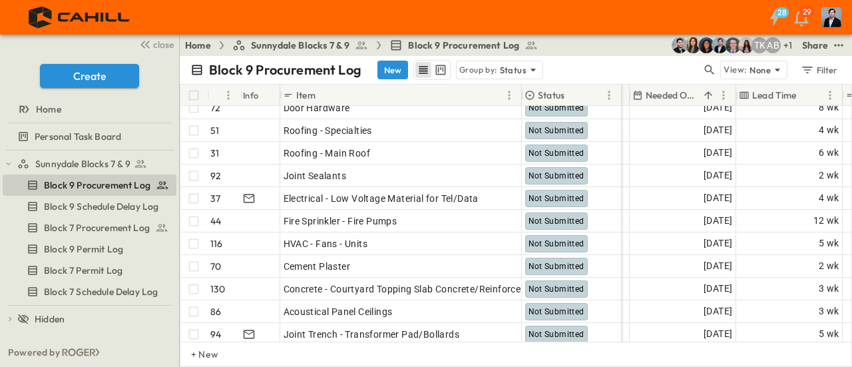
scroll to position [1797, 945]
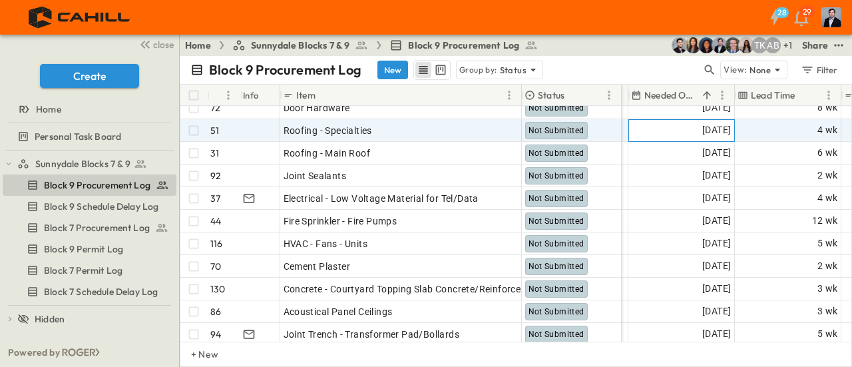
click at [702, 124] on span "[DATE]" at bounding box center [716, 129] width 29 height 15
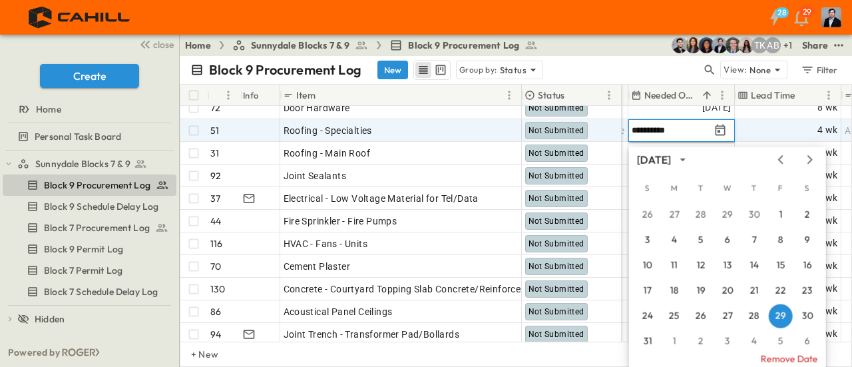
scroll to position [1791, 945]
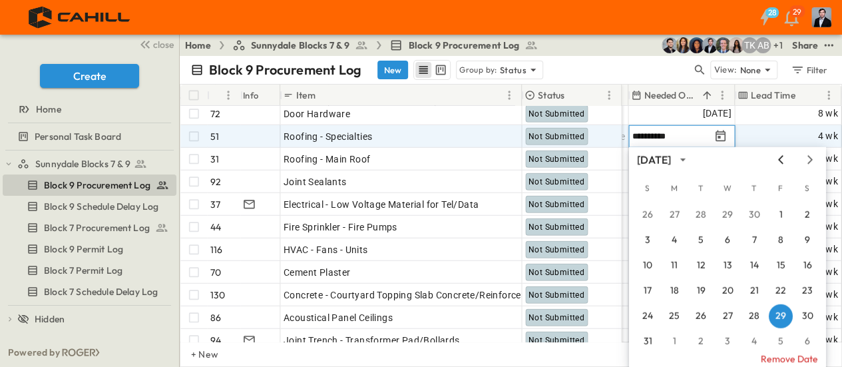
click at [779, 159] on icon "Previous month" at bounding box center [780, 159] width 5 height 9
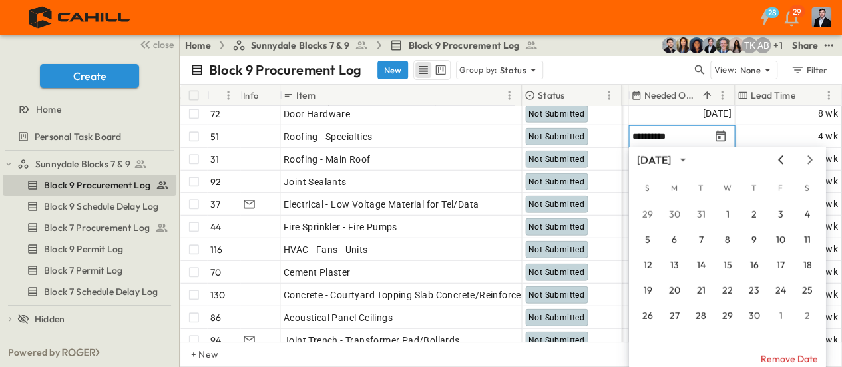
click at [779, 159] on icon "Previous month" at bounding box center [780, 159] width 5 height 9
click at [781, 240] on button "13" at bounding box center [781, 240] width 24 height 24
click at [781, 240] on div "5 wk" at bounding box center [787, 249] width 105 height 21
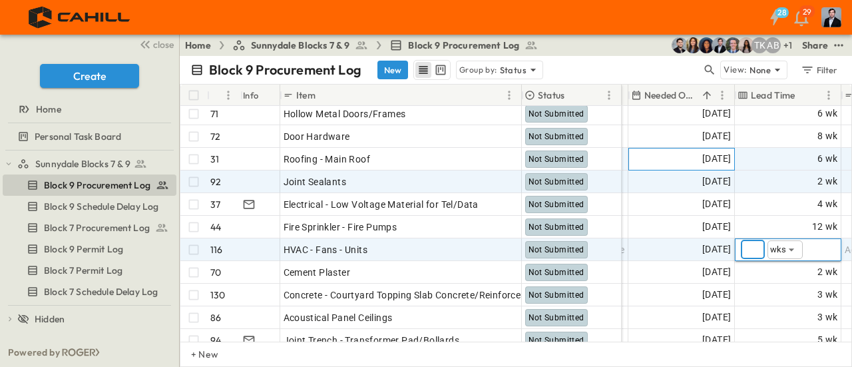
click at [674, 158] on div "[DATE]" at bounding box center [681, 158] width 105 height 21
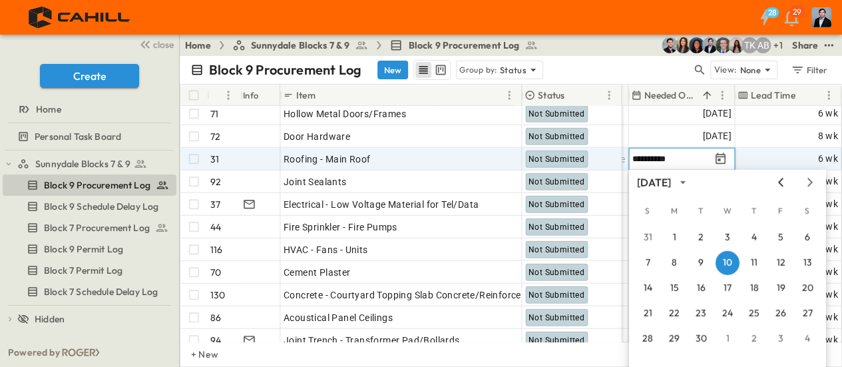
click at [784, 185] on icon "Previous month" at bounding box center [781, 182] width 16 height 11
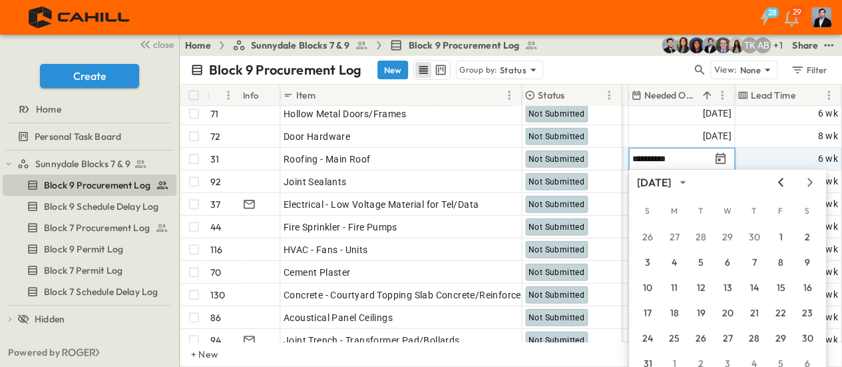
click at [784, 185] on icon "Previous month" at bounding box center [781, 182] width 16 height 11
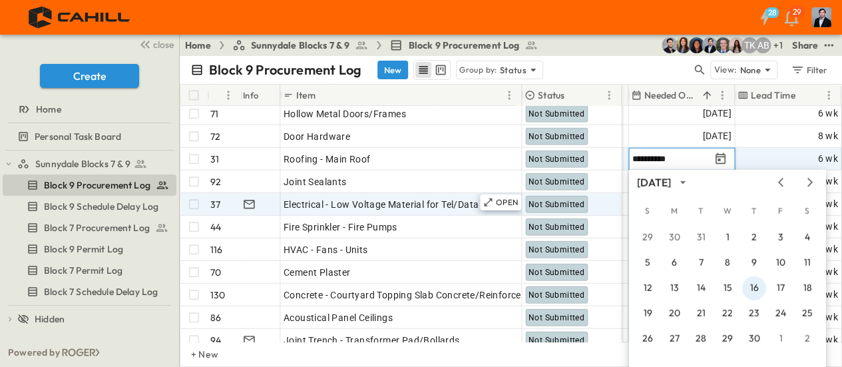
click at [752, 288] on button "16" at bounding box center [754, 288] width 24 height 24
click at [752, 288] on div "3 wk" at bounding box center [787, 294] width 105 height 21
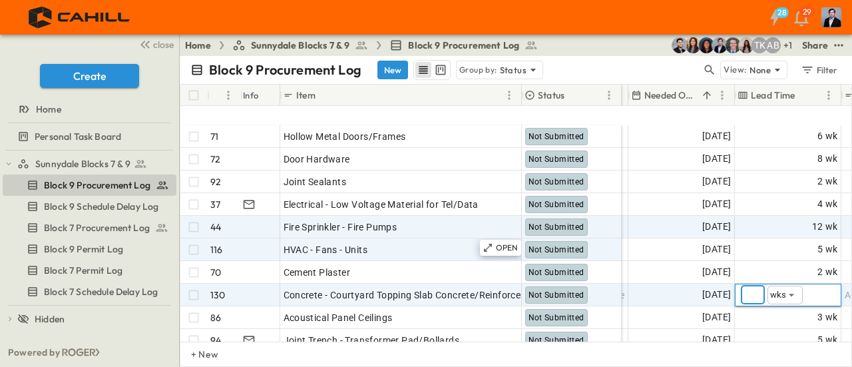
scroll to position [1858, 945]
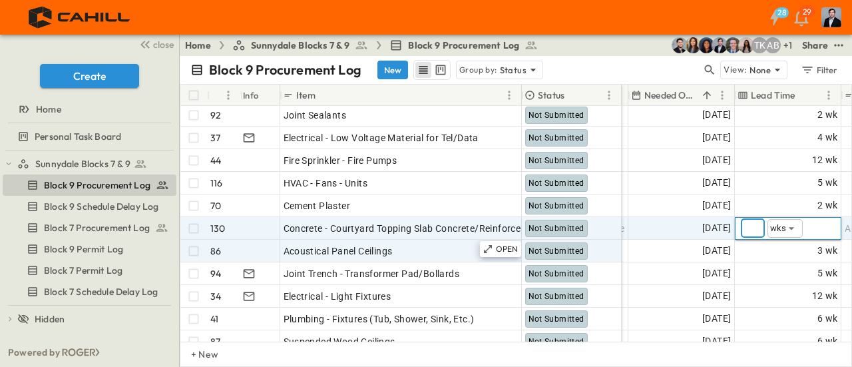
click at [736, 356] on div "+ New" at bounding box center [516, 353] width 672 height 25
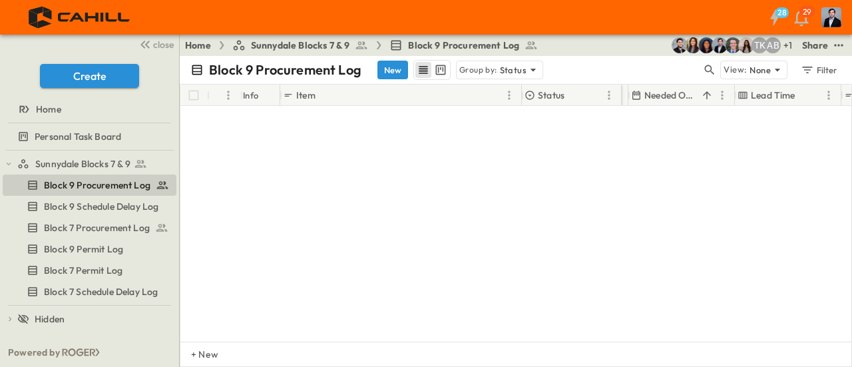
scroll to position [2212, 945]
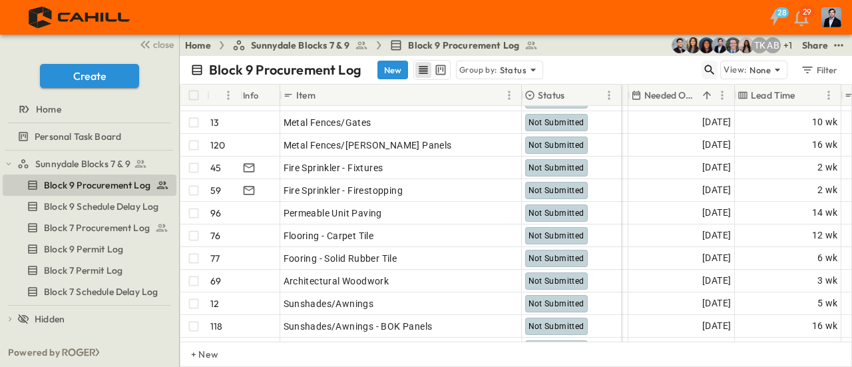
click at [706, 66] on icon "button" at bounding box center [709, 69] width 13 height 13
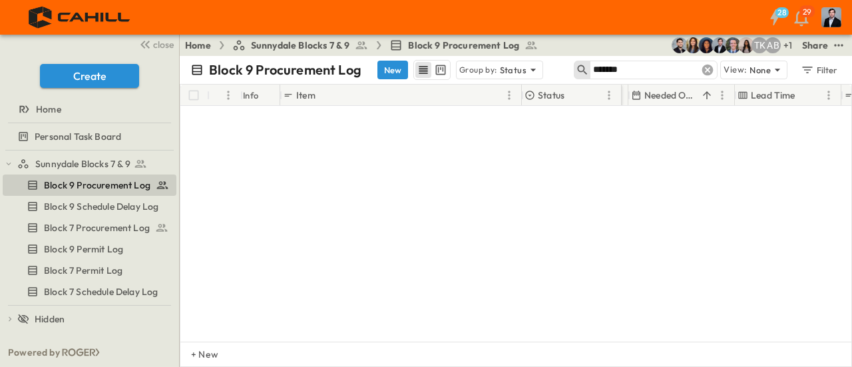
type input "*******"
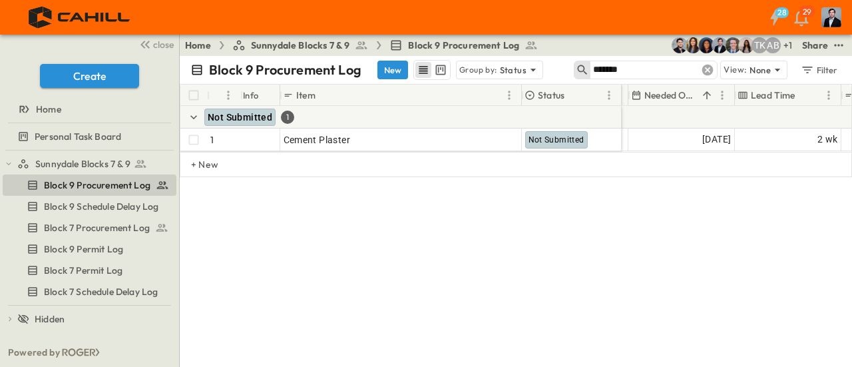
scroll to position [0, 945]
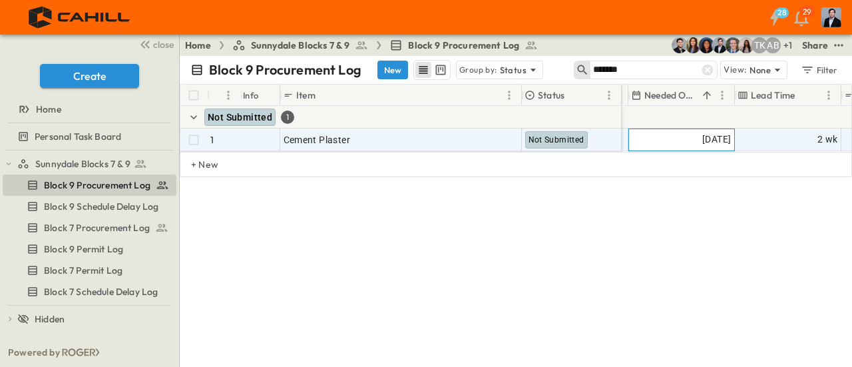
click at [710, 138] on span "[DATE]" at bounding box center [716, 139] width 29 height 15
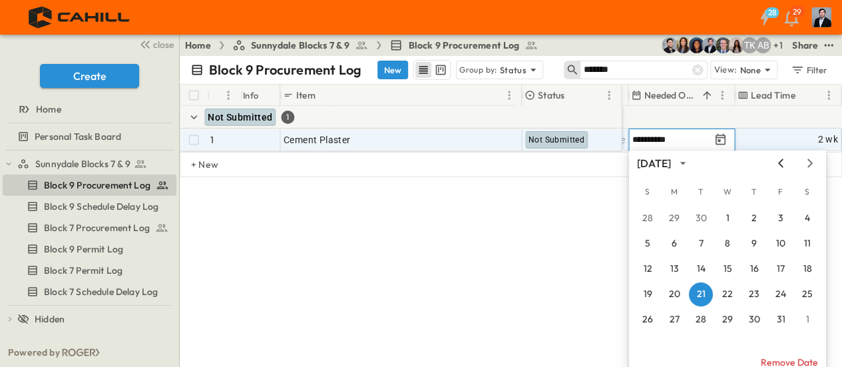
click at [781, 164] on icon "Previous month" at bounding box center [781, 163] width 16 height 11
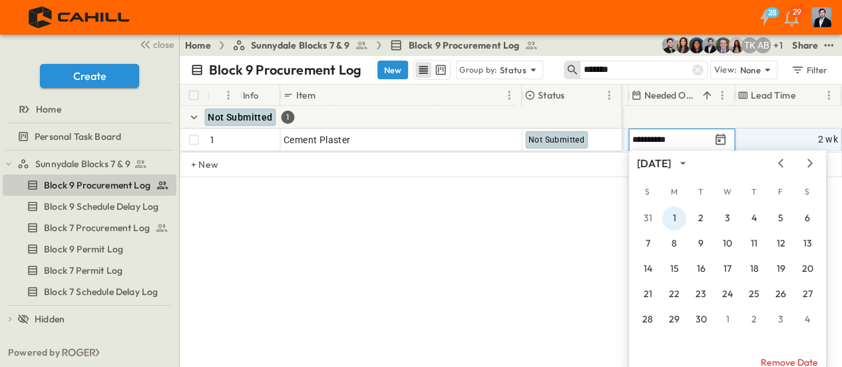
click at [674, 219] on button "1" at bounding box center [674, 218] width 24 height 24
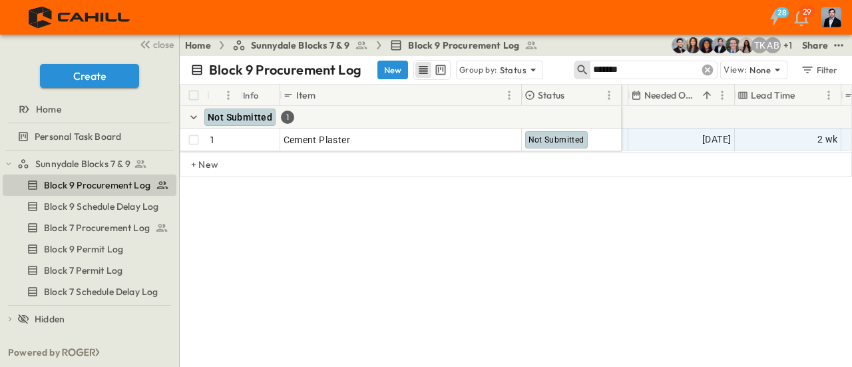
click at [705, 71] on icon at bounding box center [707, 70] width 11 height 11
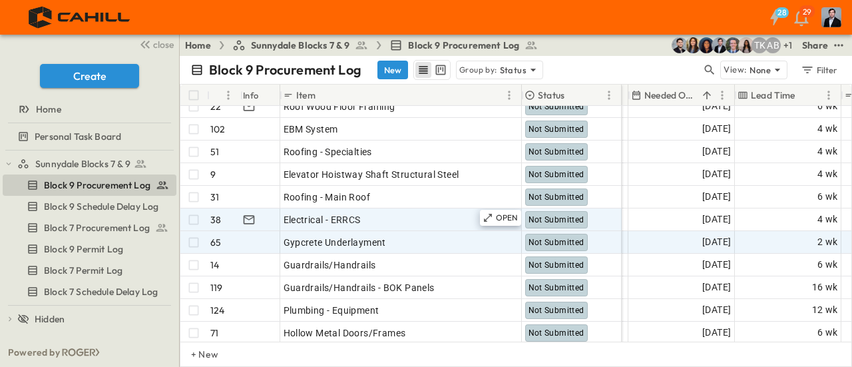
scroll to position [1597, 945]
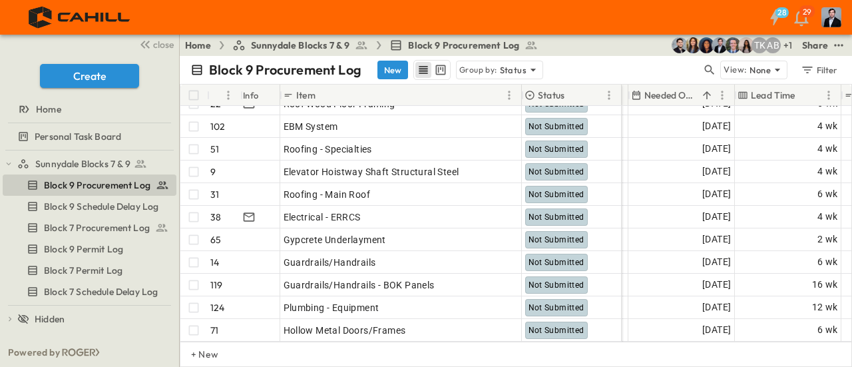
drag, startPoint x: 708, startPoint y: 67, endPoint x: 700, endPoint y: 69, distance: 8.9
click at [708, 67] on icon "button" at bounding box center [709, 69] width 13 height 13
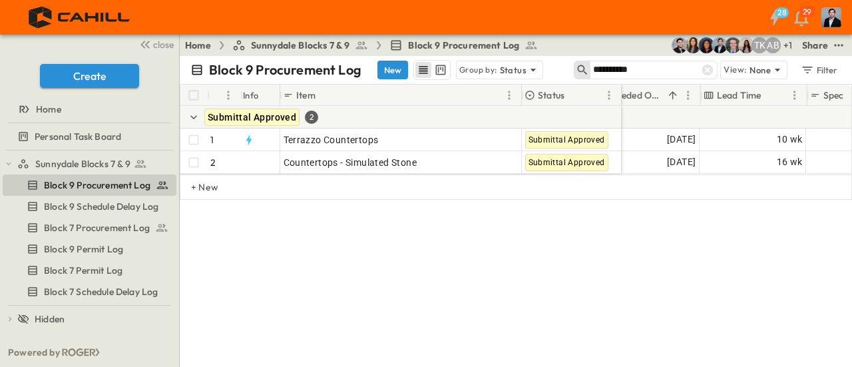
scroll to position [0, 957]
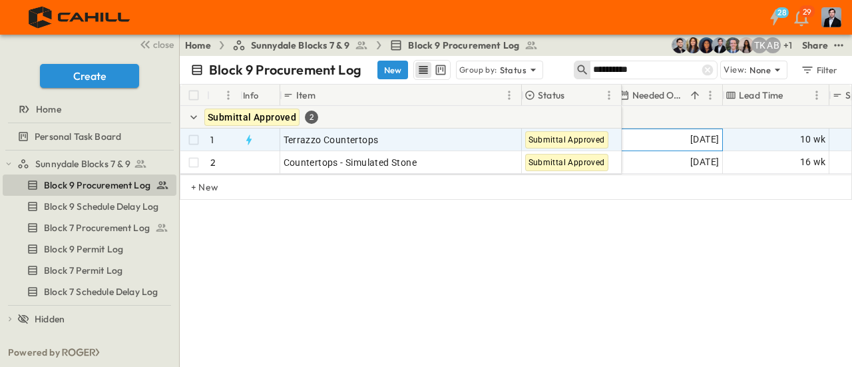
click at [656, 139] on div "[DATE]" at bounding box center [669, 139] width 105 height 21
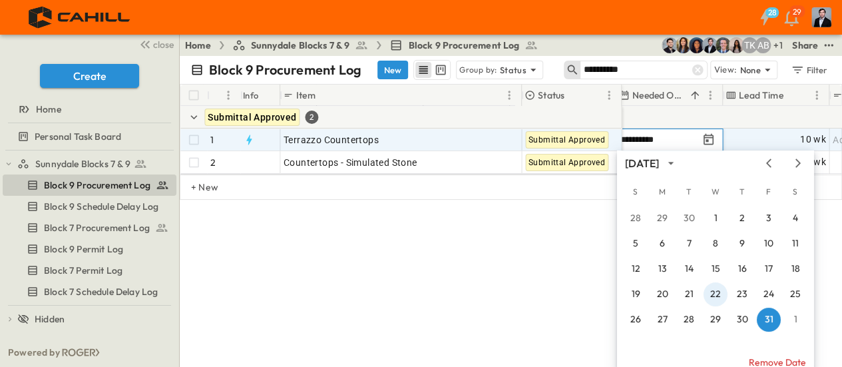
click at [717, 293] on button "22" at bounding box center [716, 294] width 24 height 24
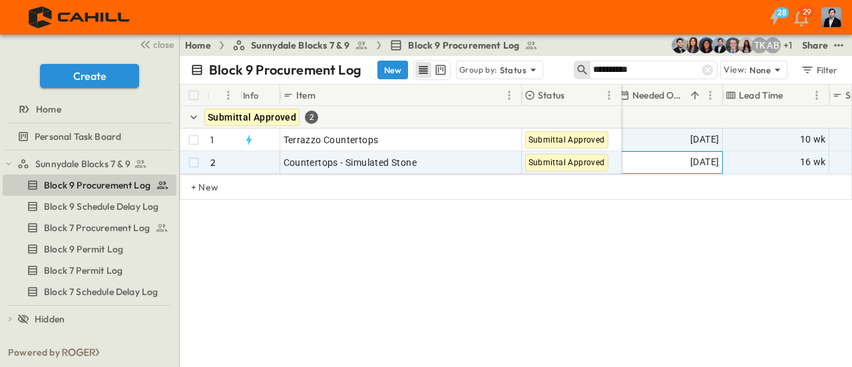
click at [690, 160] on span "[DATE]" at bounding box center [704, 161] width 29 height 15
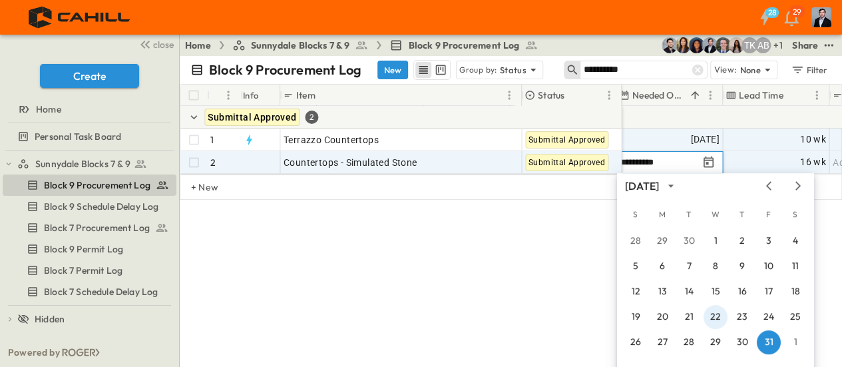
click at [714, 317] on button "22" at bounding box center [716, 317] width 24 height 24
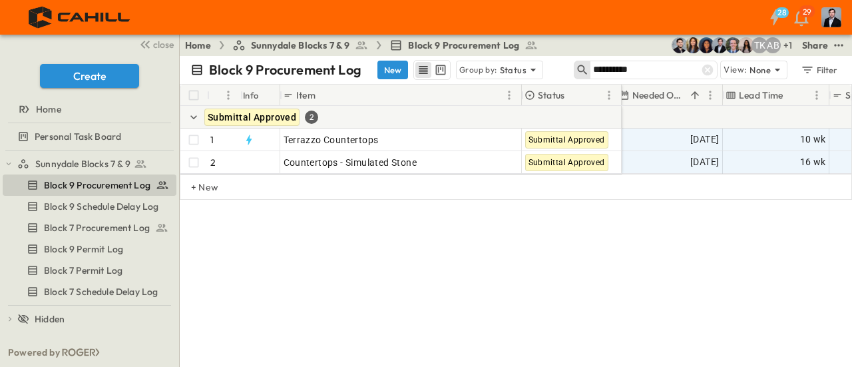
drag, startPoint x: 651, startPoint y: 73, endPoint x: 564, endPoint y: 69, distance: 86.6
click at [565, 69] on div "**********" at bounding box center [516, 70] width 672 height 28
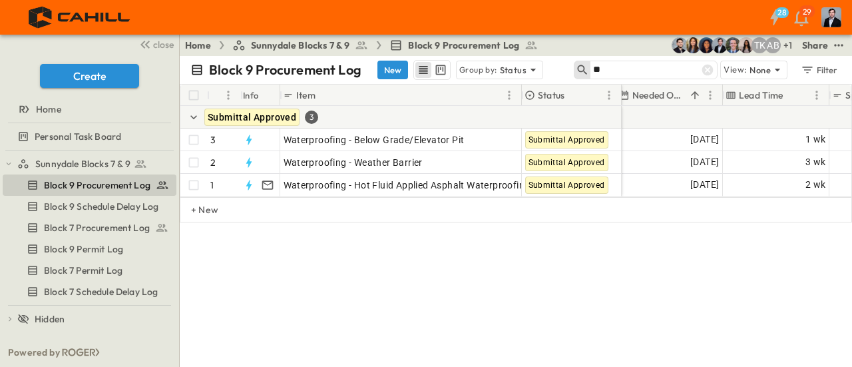
type input "*"
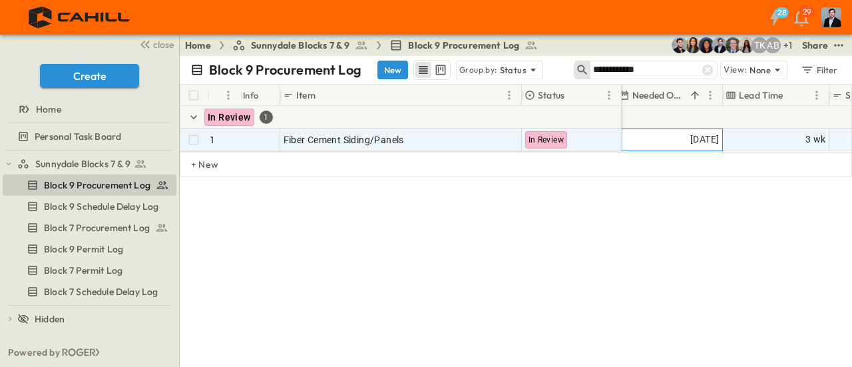
click at [690, 135] on span "[DATE]" at bounding box center [704, 139] width 29 height 15
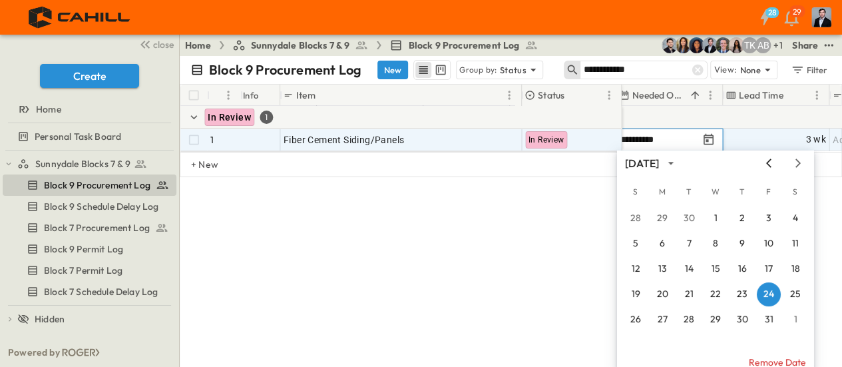
click at [765, 162] on icon "Previous month" at bounding box center [769, 163] width 16 height 11
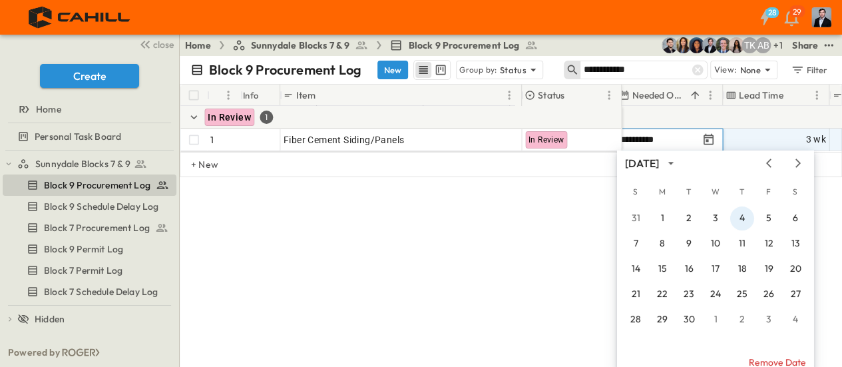
click at [743, 214] on button "4" at bounding box center [742, 218] width 24 height 24
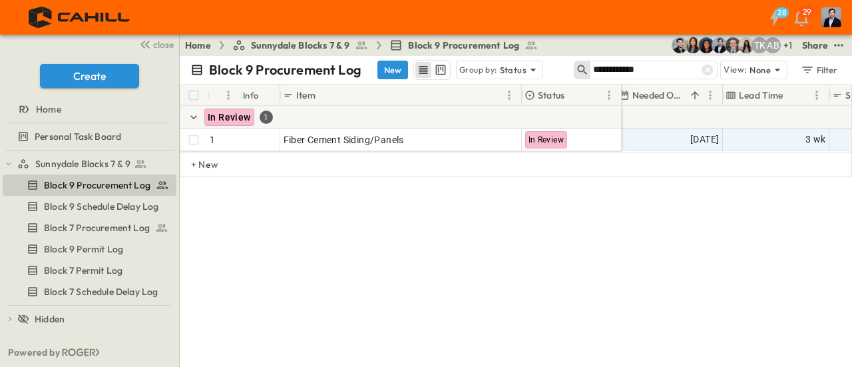
drag, startPoint x: 667, startPoint y: 66, endPoint x: 588, endPoint y: 83, distance: 81.1
click at [588, 83] on div "**********" at bounding box center [516, 70] width 672 height 28
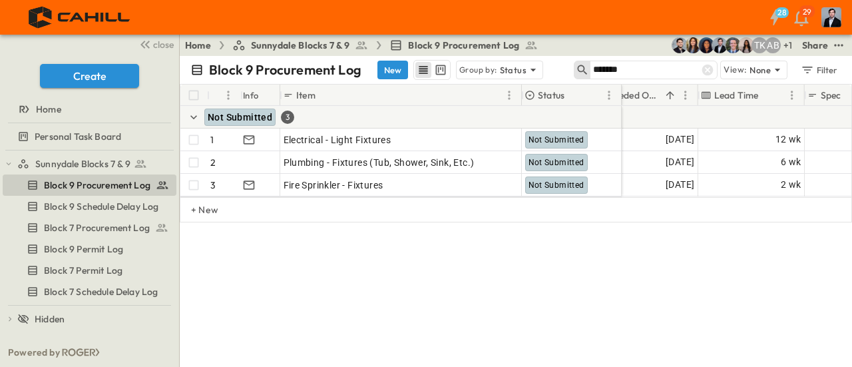
scroll to position [0, 964]
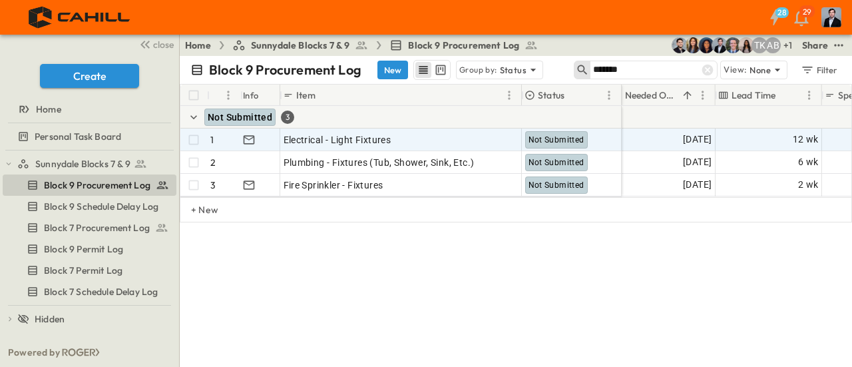
type input "*******"
click at [650, 139] on div "[DATE]" at bounding box center [662, 139] width 105 height 21
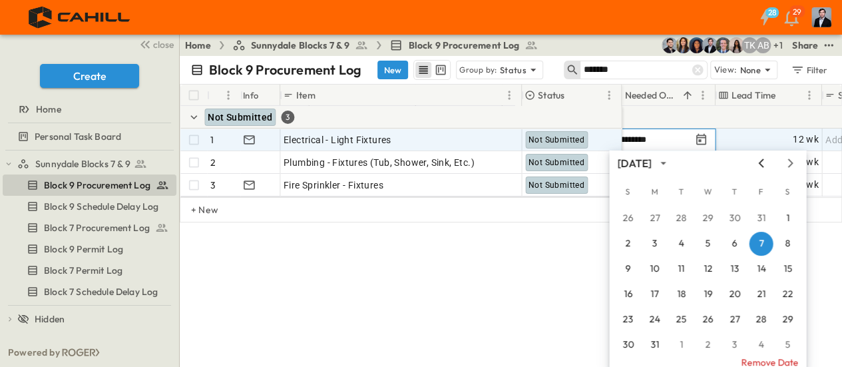
click at [757, 161] on icon "Previous month" at bounding box center [761, 163] width 16 height 11
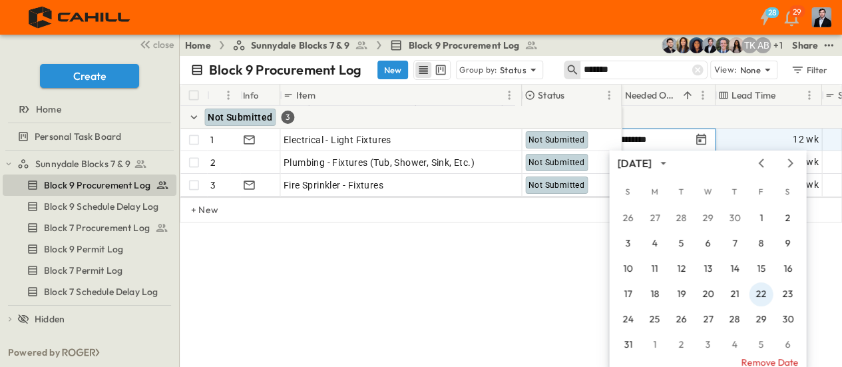
click at [759, 294] on button "22" at bounding box center [761, 294] width 24 height 24
click at [759, 294] on div "**********" at bounding box center [511, 211] width 662 height 311
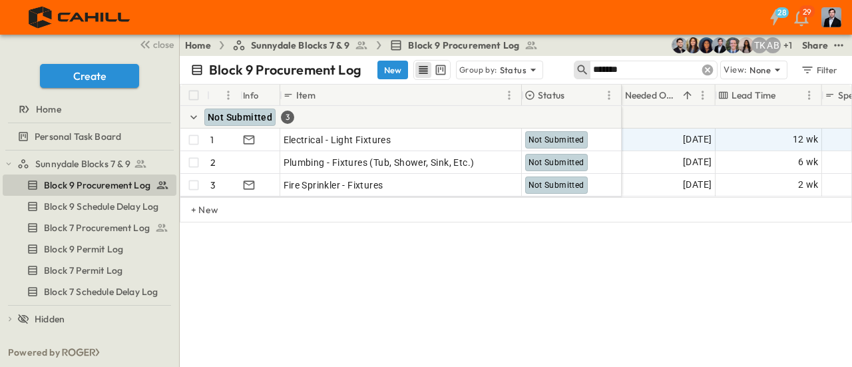
click at [713, 71] on icon at bounding box center [707, 70] width 11 height 11
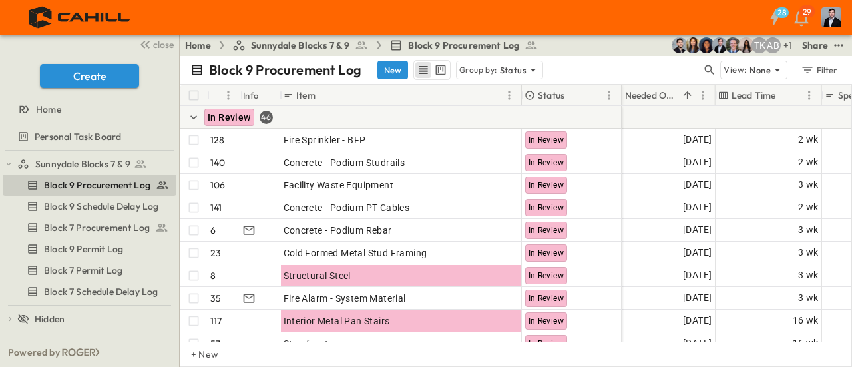
click at [694, 69] on div "Block 9 Procurement Log New Group by: Status" at bounding box center [445, 70] width 511 height 20
click at [706, 67] on icon "button" at bounding box center [709, 69] width 13 height 13
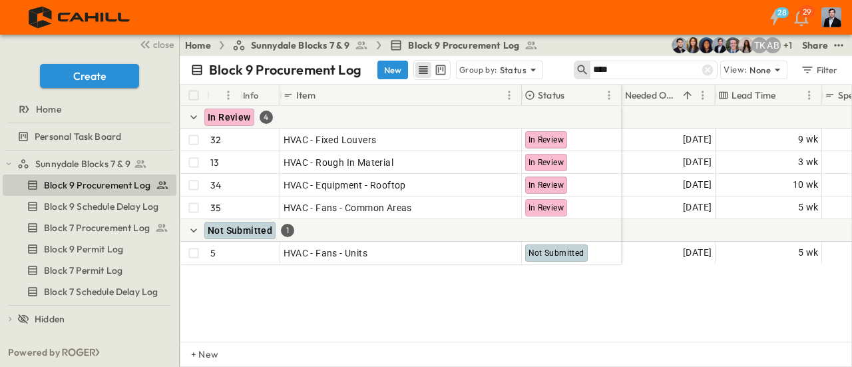
type input "****"
drag, startPoint x: 622, startPoint y: 71, endPoint x: 590, endPoint y: 73, distance: 32.0
click at [590, 73] on div "****" at bounding box center [646, 70] width 144 height 19
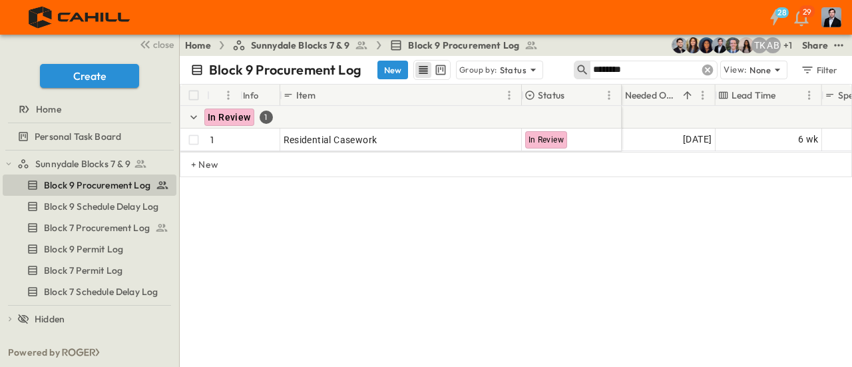
type input "********"
click at [707, 68] on icon at bounding box center [707, 69] width 13 height 13
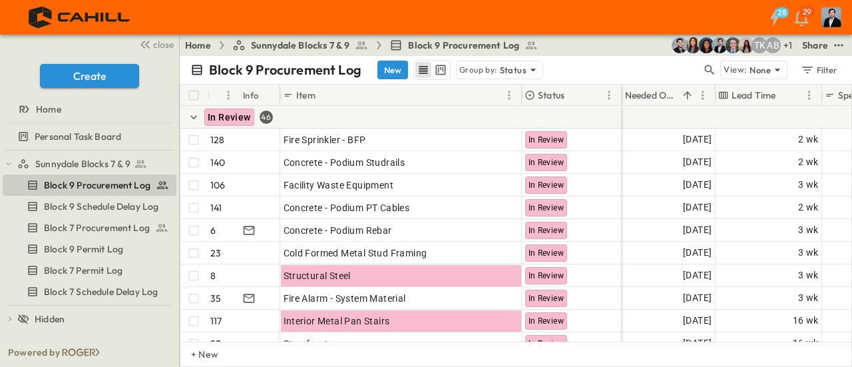
click at [648, 70] on div "Block 9 Procurement Log New Group by: Status" at bounding box center [445, 70] width 511 height 20
click at [713, 67] on icon "button" at bounding box center [709, 69] width 13 height 13
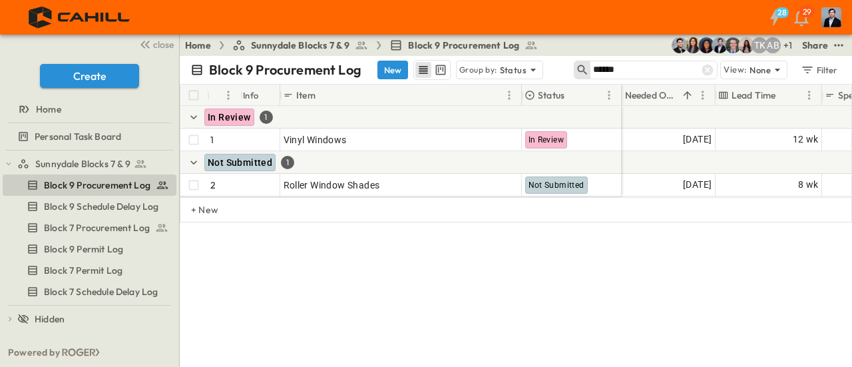
drag, startPoint x: 668, startPoint y: 69, endPoint x: 569, endPoint y: 58, distance: 99.7
click at [571, 58] on div "Block 9 Procurement Log New Group by: Status ****** View: None Filter" at bounding box center [516, 70] width 672 height 28
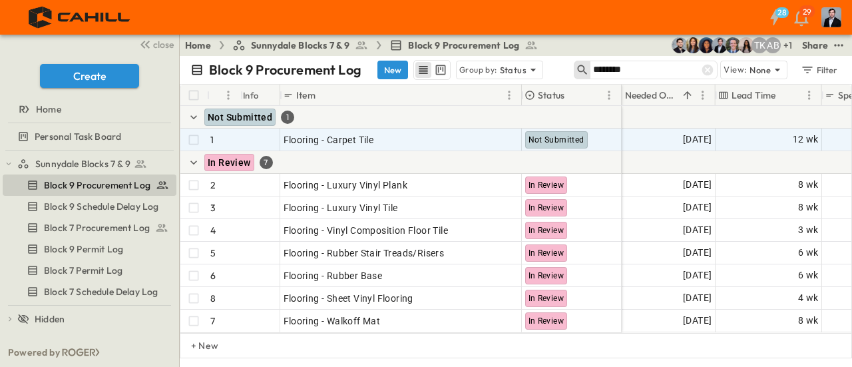
type input "********"
click at [686, 136] on span "[DATE]" at bounding box center [697, 139] width 29 height 15
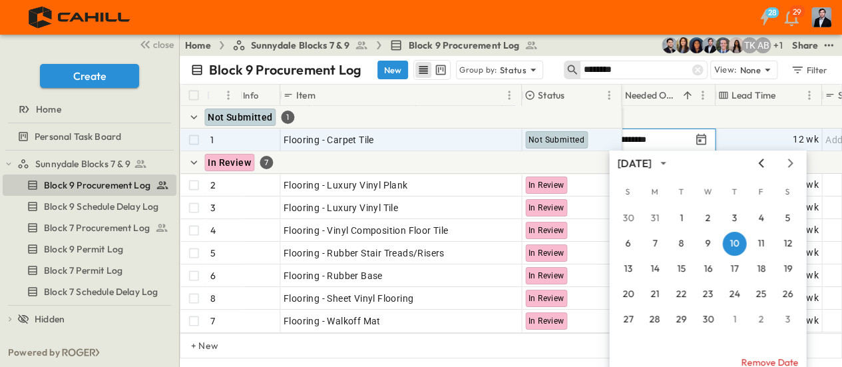
click at [757, 159] on icon "Previous month" at bounding box center [761, 163] width 16 height 11
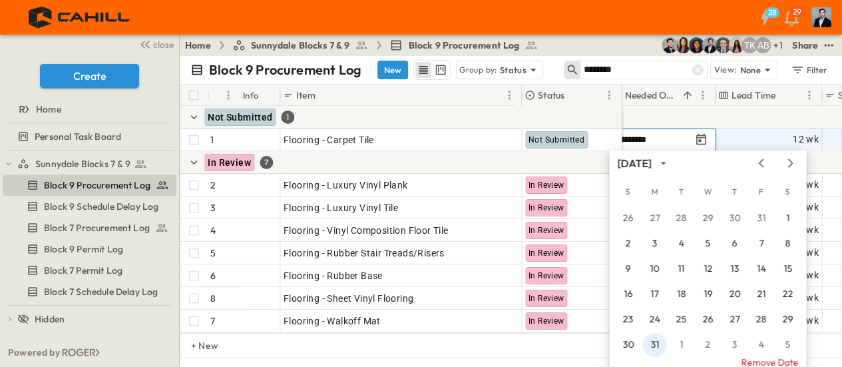
click at [658, 346] on button "31" at bounding box center [654, 345] width 24 height 24
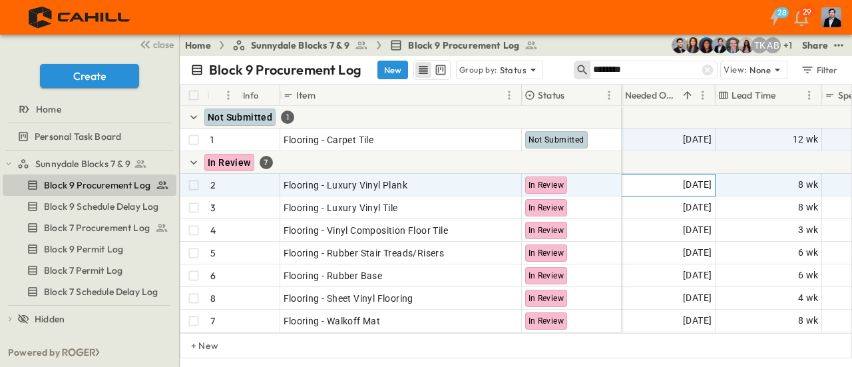
click at [683, 183] on span "[DATE]" at bounding box center [697, 184] width 29 height 15
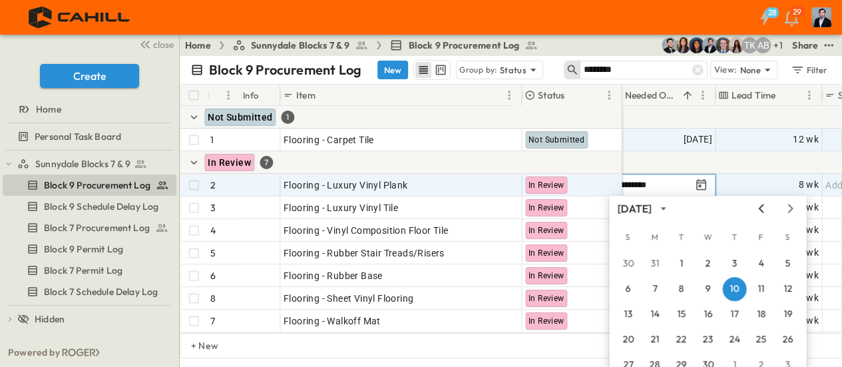
click at [759, 207] on icon "Previous month" at bounding box center [760, 208] width 5 height 9
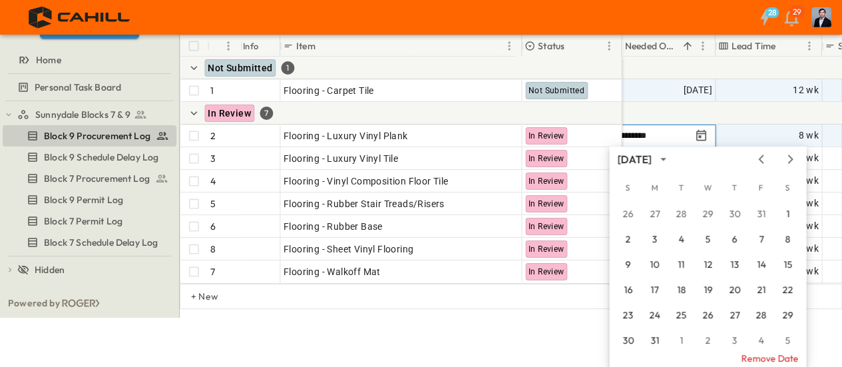
scroll to position [51, 0]
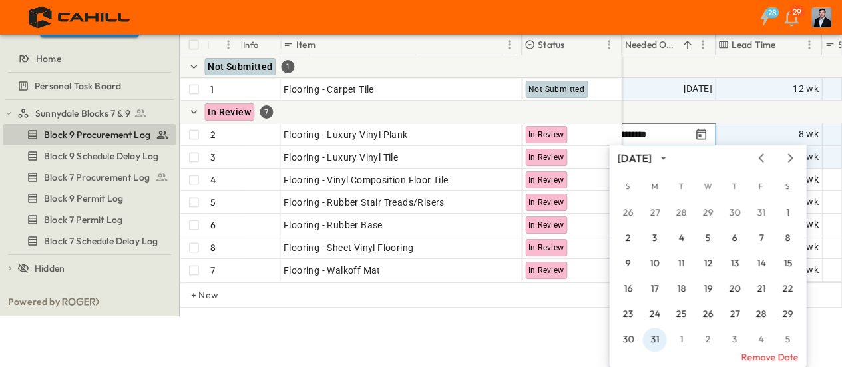
click at [658, 343] on div "26 27 28 29 30 31 1 2 3 4 5 6 7 8 9 10 11 12 13 14 15 16 17 18 19 20 21 22 23 2…" at bounding box center [707, 276] width 197 height 153
click at [658, 301] on button "17" at bounding box center [654, 289] width 24 height 24
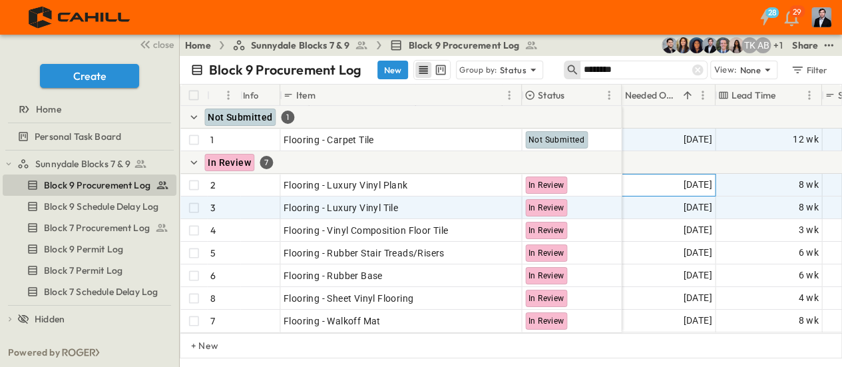
scroll to position [0, 964]
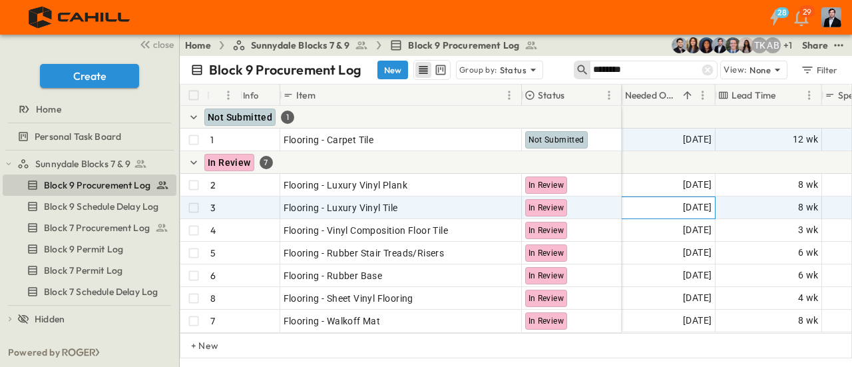
click at [667, 215] on div "[DATE]" at bounding box center [662, 207] width 105 height 21
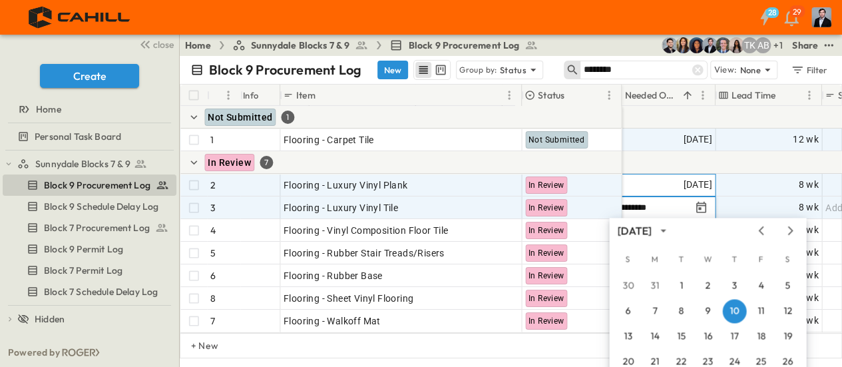
click at [683, 177] on span "08/17/2026" at bounding box center [697, 184] width 29 height 15
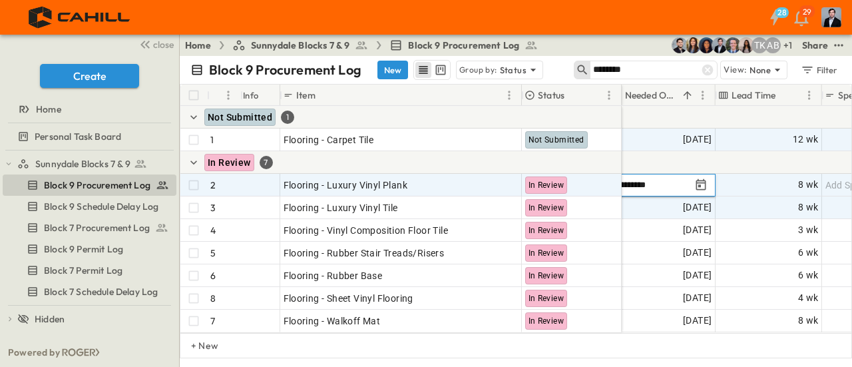
click at [664, 183] on input "**********" at bounding box center [651, 184] width 78 height 13
click at [696, 186] on icon "Tracking Date Menu" at bounding box center [701, 183] width 10 height 11
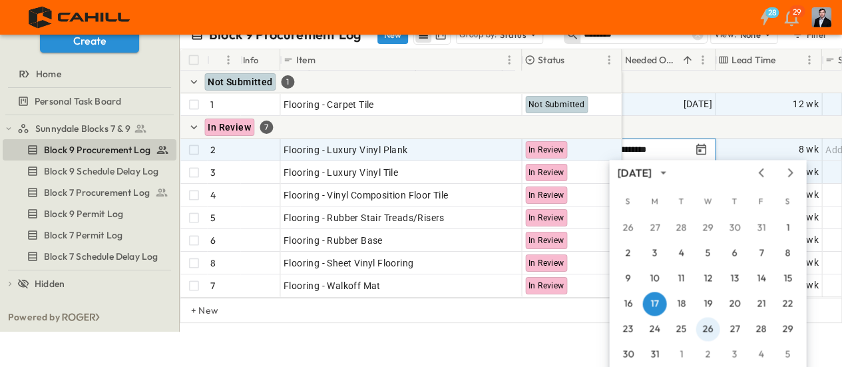
scroll to position [51, 0]
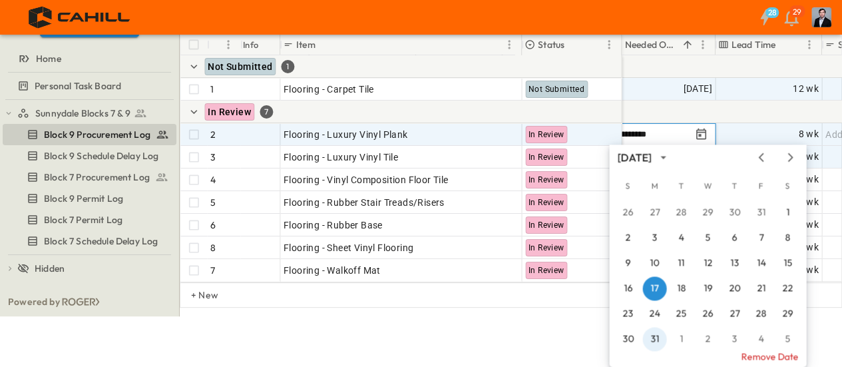
click at [659, 339] on div "26 27 28 29 30 31 1 2 3 4 5 6 7 8 9 10 11 12 13 14 15 16 17 18 19 20 21 22 23 2…" at bounding box center [707, 275] width 197 height 153
click at [656, 300] on button "17" at bounding box center [654, 288] width 24 height 24
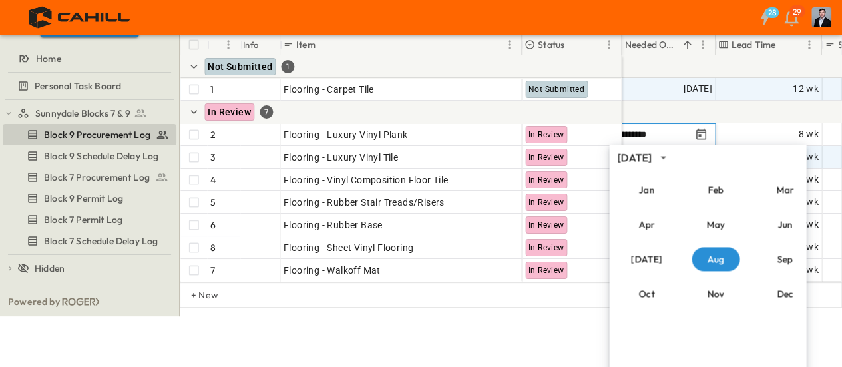
scroll to position [0, 0]
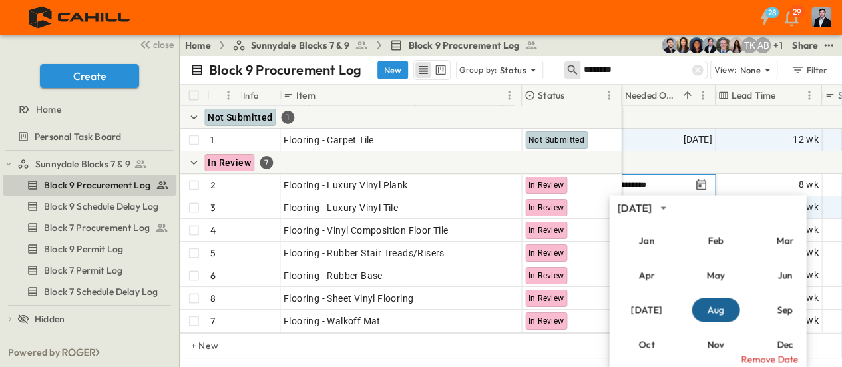
click at [708, 309] on button "Aug" at bounding box center [716, 310] width 48 height 24
click at [707, 308] on button "Aug" at bounding box center [716, 310] width 48 height 24
click at [707, 307] on button "Aug" at bounding box center [716, 310] width 48 height 24
click at [668, 151] on div at bounding box center [515, 162] width 1225 height 23
click at [664, 157] on div at bounding box center [515, 162] width 1225 height 23
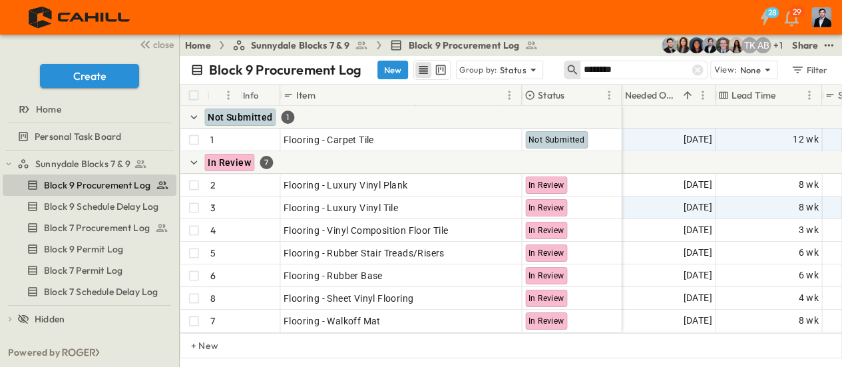
click at [664, 157] on div at bounding box center [515, 162] width 1225 height 23
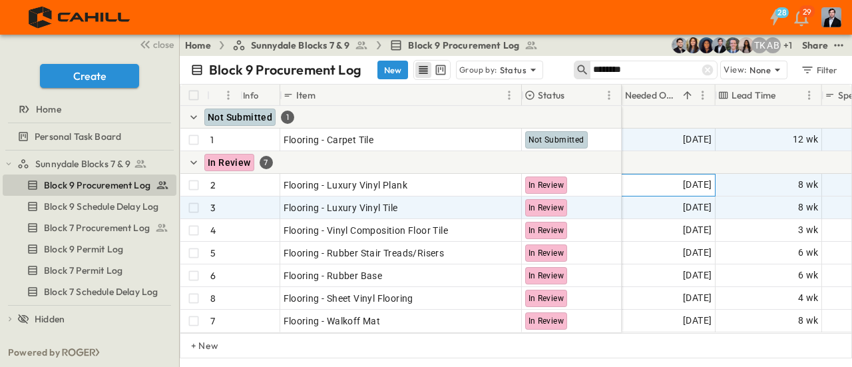
click at [683, 182] on span "08/17/2026" at bounding box center [697, 184] width 29 height 15
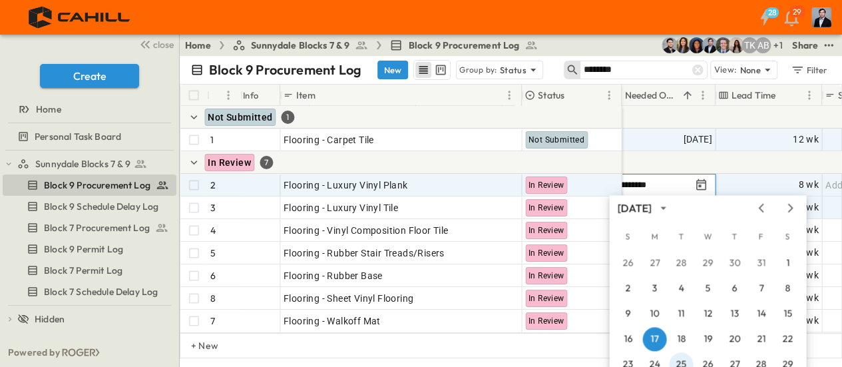
scroll to position [51, 0]
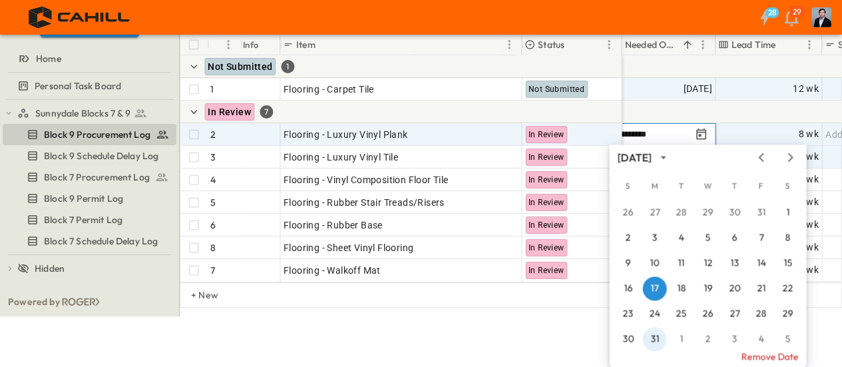
click at [658, 342] on div "26 27 28 29 30 31 1 2 3 4 5 6 7 8 9 10 11 12 13 14 15 16 17 18 19 20 21 22 23 2…" at bounding box center [707, 275] width 197 height 153
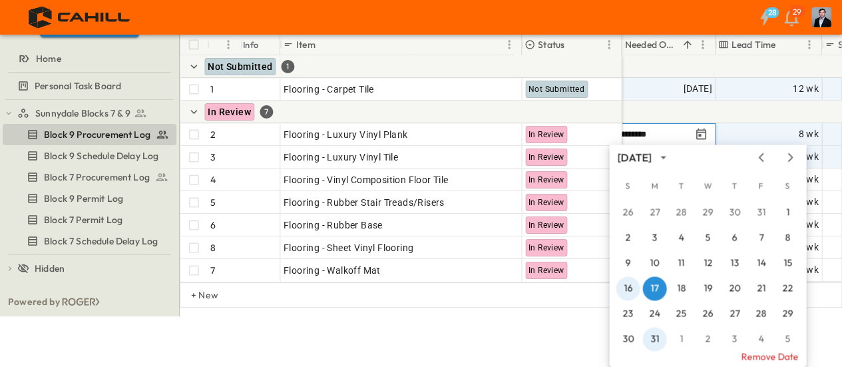
scroll to position [0, 0]
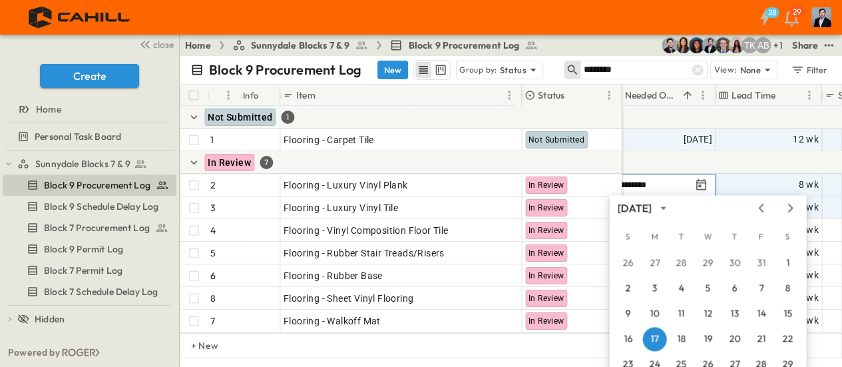
click at [660, 151] on div at bounding box center [515, 162] width 1225 height 23
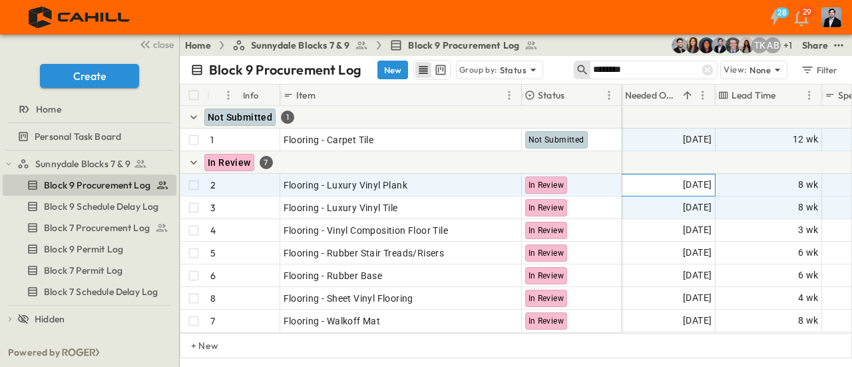
click at [683, 180] on span "08/17/2026" at bounding box center [697, 184] width 29 height 15
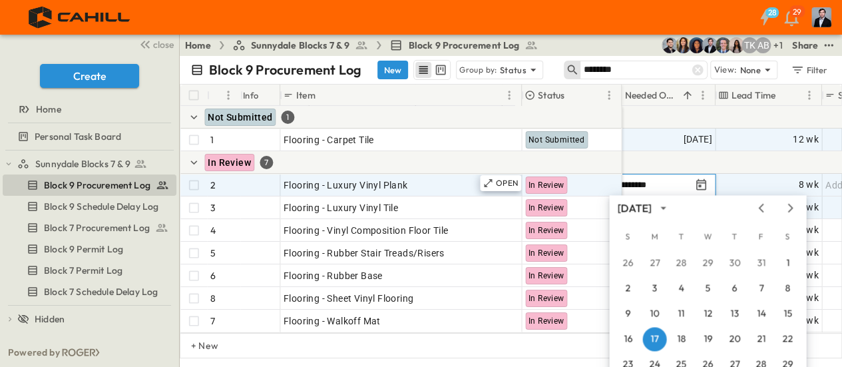
drag, startPoint x: 656, startPoint y: 183, endPoint x: 612, endPoint y: 190, distance: 45.1
click at [612, 190] on div "**********" at bounding box center [172, 219] width 1912 height 226
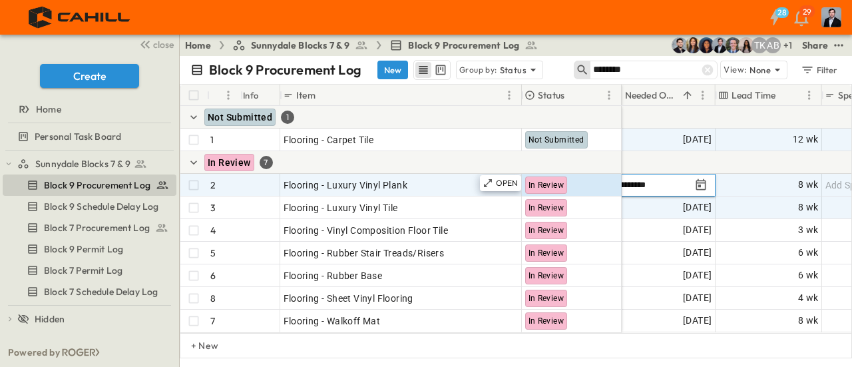
type input "**********"
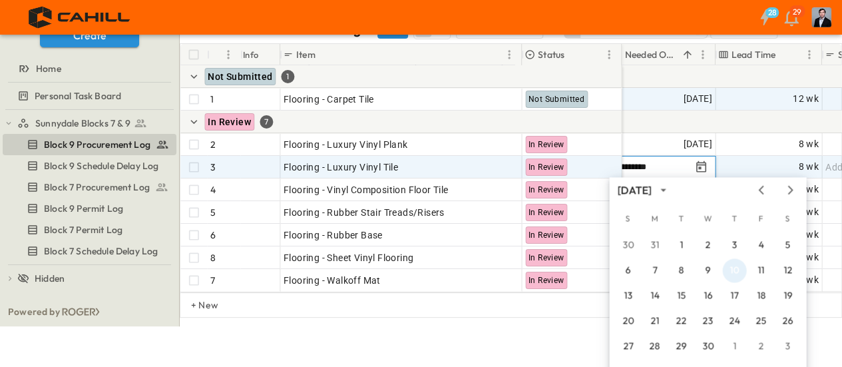
scroll to position [73, 0]
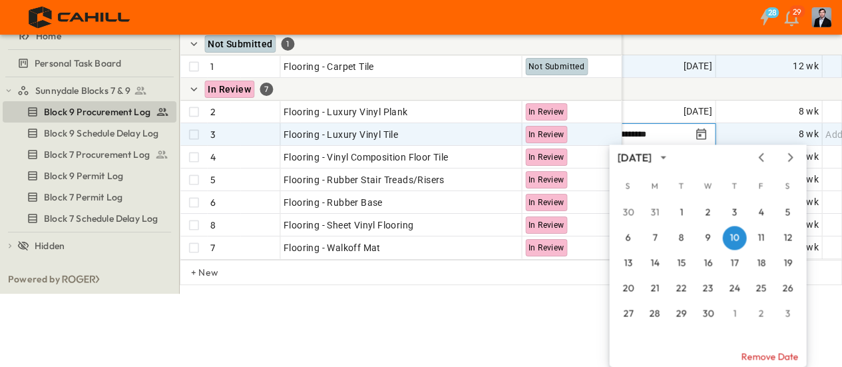
click at [763, 153] on body "28 29 close Create Home Personal Task Board Sunnydale Blocks 7 & 9 Block 9 Proc…" at bounding box center [421, 110] width 842 height 367
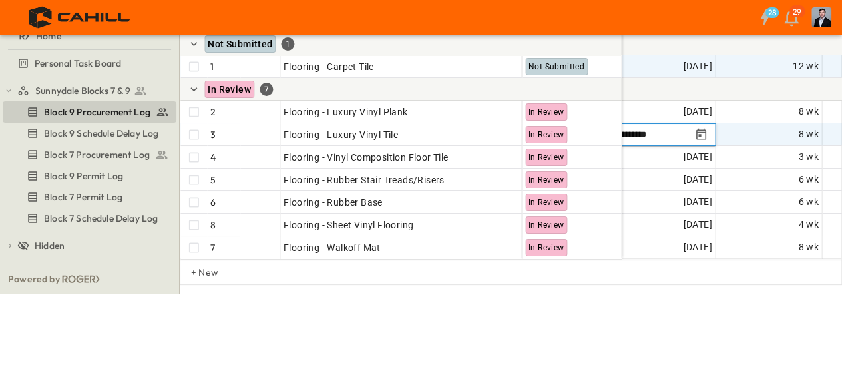
scroll to position [0, 0]
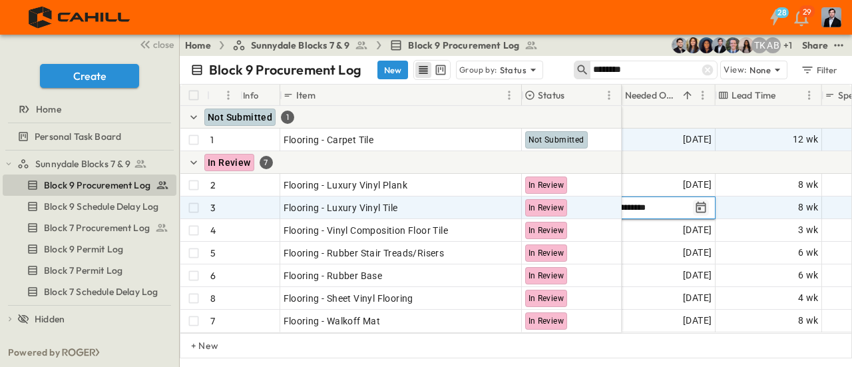
click at [699, 206] on icon "Tracking Date Menu" at bounding box center [701, 206] width 10 height 11
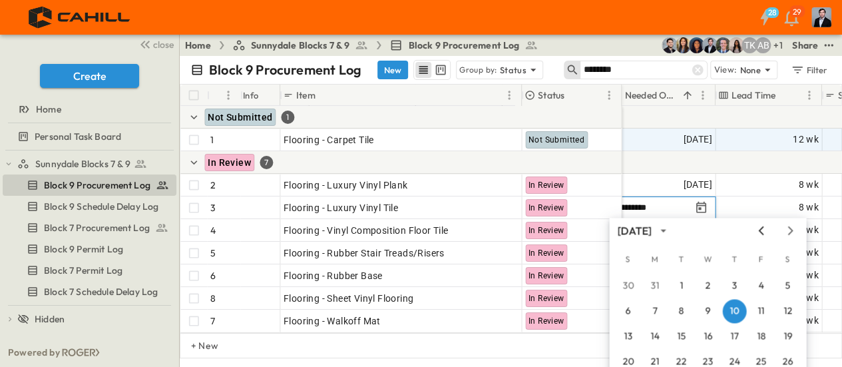
click at [755, 230] on icon "Previous month" at bounding box center [761, 230] width 16 height 11
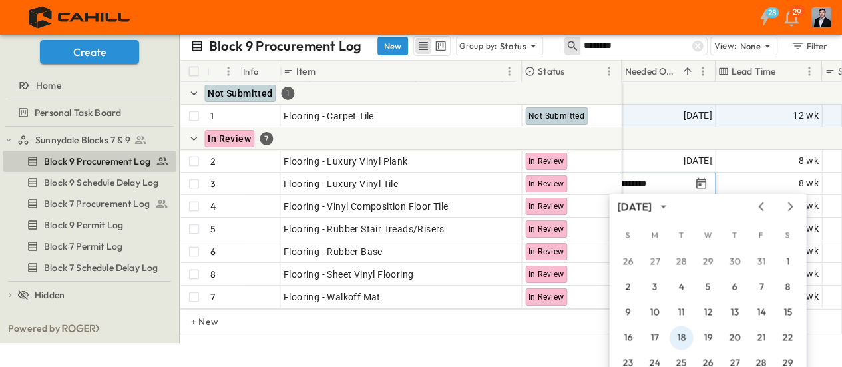
scroll to position [73, 0]
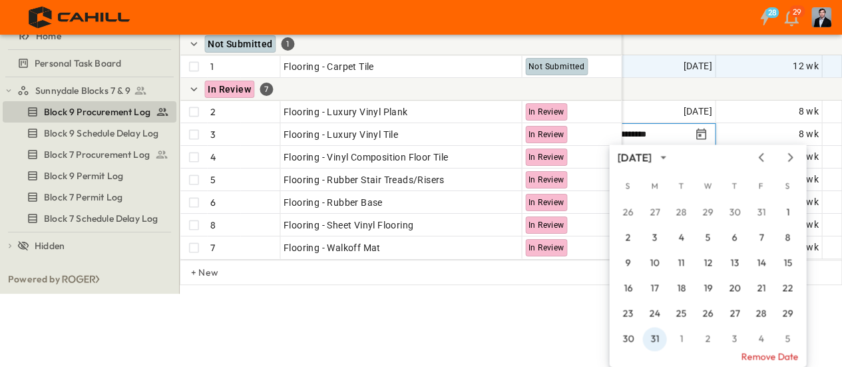
click at [656, 333] on div "26 27 28 29 30 31 1 2 3 4 5 6 7 8 9 10 11 12 13 14 15 16 17 18 19 20 21 22 23 2…" at bounding box center [707, 275] width 197 height 153
click at [652, 336] on div "26 27 28 29 30 31 1 2 3 4 5 6 7 8 9 10 11 12 13 14 15 16 17 18 19 20 21 22 23 2…" at bounding box center [707, 275] width 197 height 153
click at [652, 275] on button "10" at bounding box center [654, 263] width 24 height 24
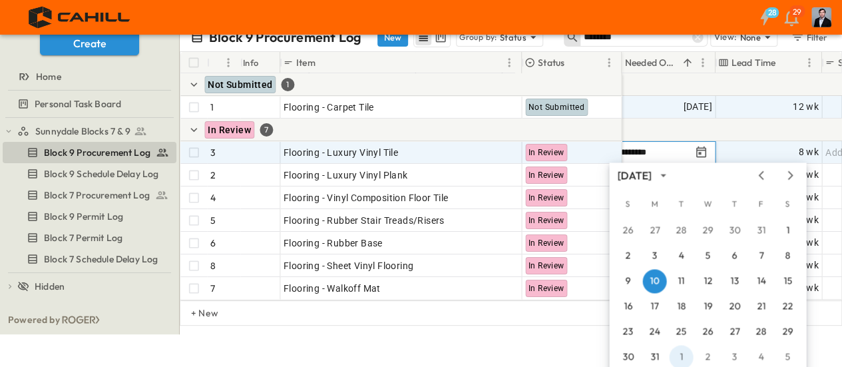
scroll to position [51, 0]
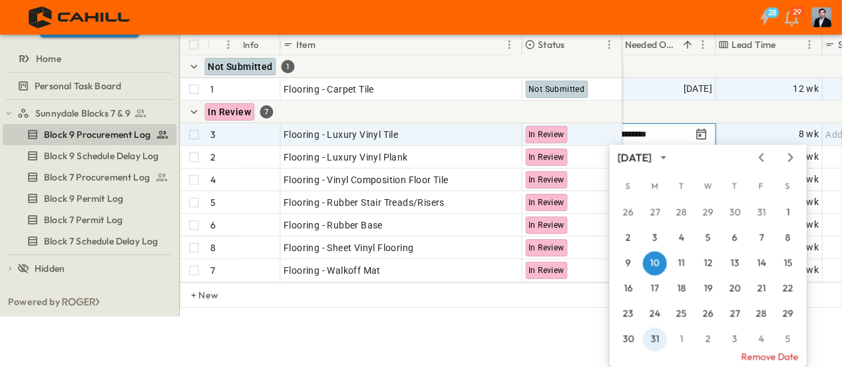
click at [644, 332] on div "26 27 28 29 30 31 1 2 3 4 5 6 7 8 9 10 11 12 13 14 15 16 17 18 19 20 21 22 23 2…" at bounding box center [707, 275] width 197 height 153
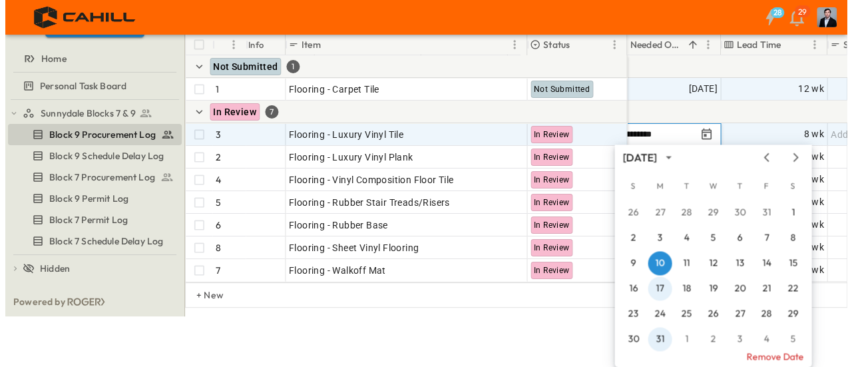
scroll to position [0, 0]
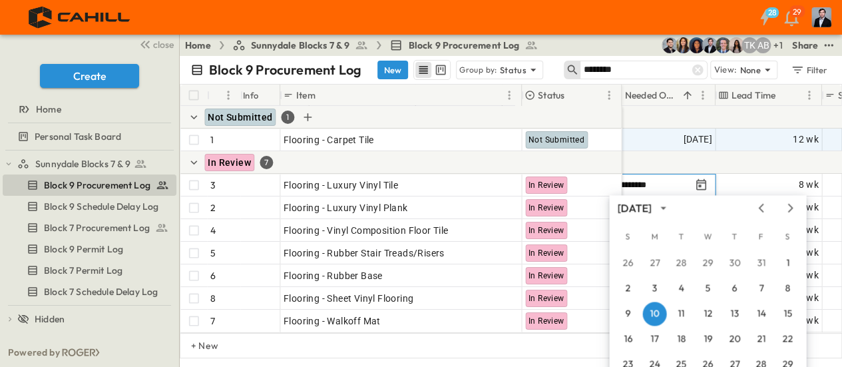
drag, startPoint x: 556, startPoint y: 345, endPoint x: 619, endPoint y: 123, distance: 230.9
click at [556, 345] on div "+ New" at bounding box center [511, 345] width 662 height 25
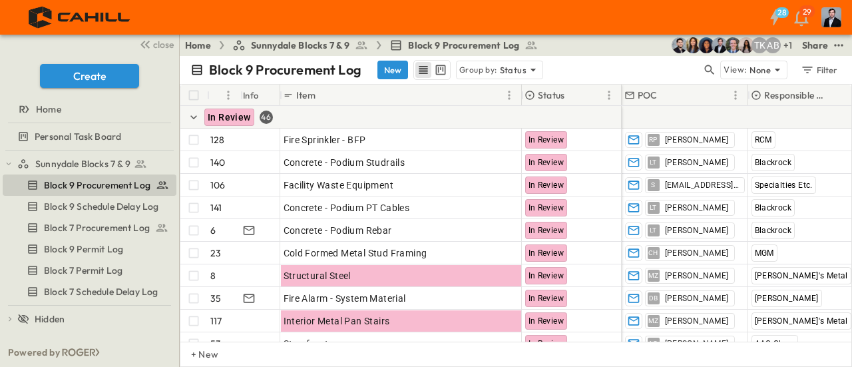
click at [699, 66] on div "Block 9 Procurement Log New Group by: Status" at bounding box center [445, 70] width 511 height 20
click at [702, 70] on div "Block 9 Procurement Log New Group by: Status" at bounding box center [445, 70] width 511 height 20
click at [708, 70] on icon "button" at bounding box center [709, 69] width 13 height 13
type input "********"
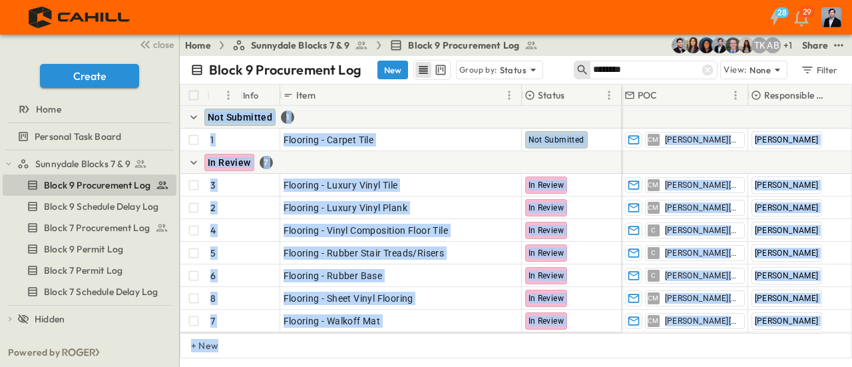
drag, startPoint x: 551, startPoint y: 343, endPoint x: 566, endPoint y: 335, distance: 16.4
click at [566, 335] on div "# Info Item Status POC Responsible Contractor Submit By Submitted? Submittal Ap…" at bounding box center [516, 221] width 672 height 274
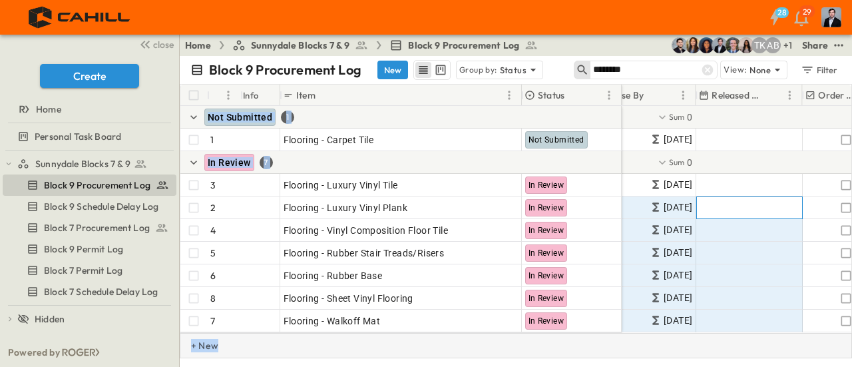
click at [638, 351] on div "+ New" at bounding box center [516, 345] width 672 height 25
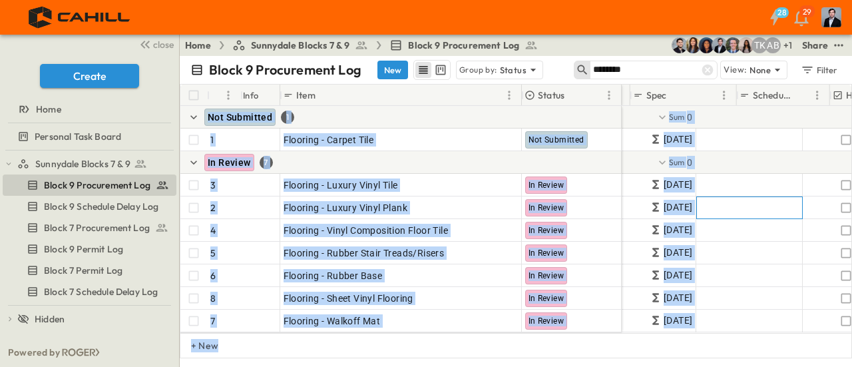
scroll to position [0, 1156]
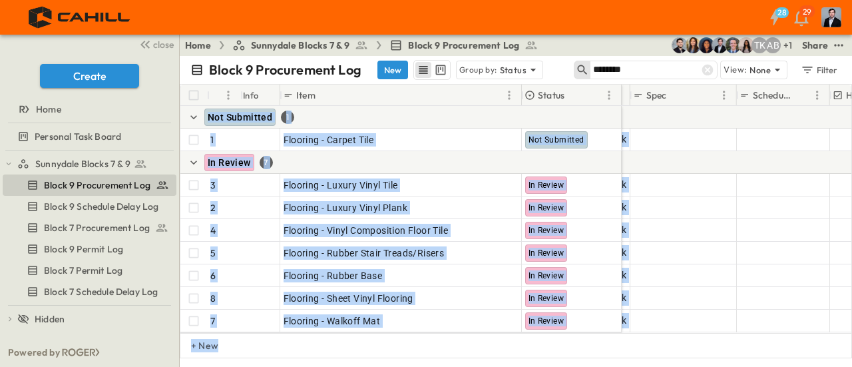
drag, startPoint x: 696, startPoint y: 341, endPoint x: 728, endPoint y: 334, distance: 32.8
click at [746, 339] on div "# Info Item Status Submittal Approved? Release By Released Date Order Confirmed…" at bounding box center [516, 221] width 672 height 274
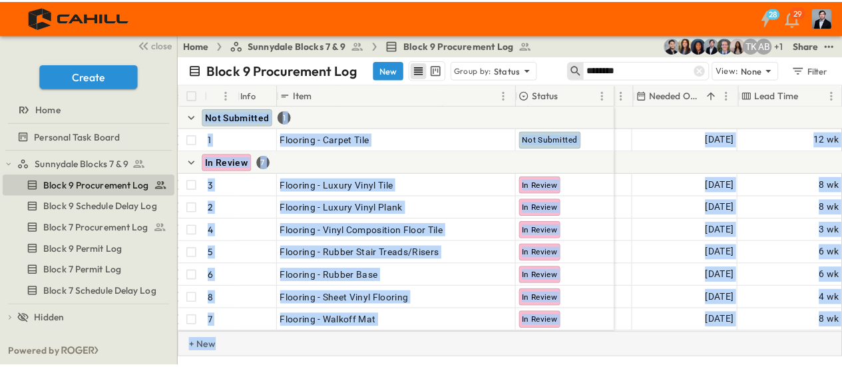
scroll to position [0, 932]
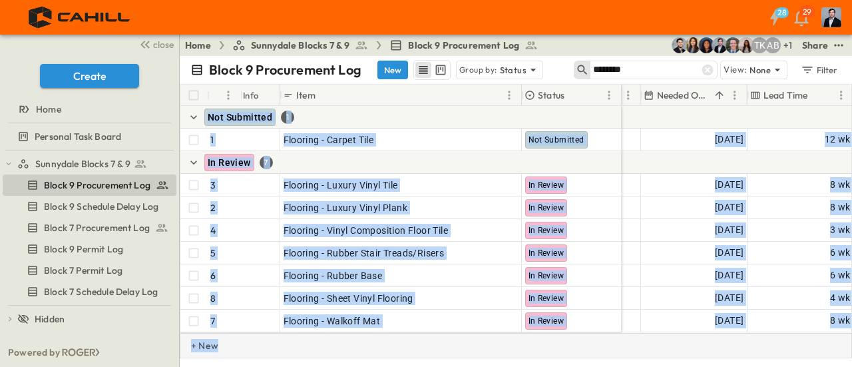
click at [668, 358] on div "+ New" at bounding box center [516, 345] width 672 height 25
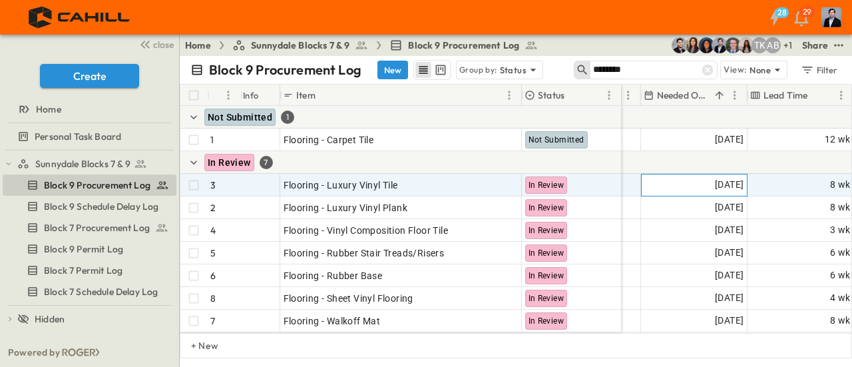
click at [715, 177] on span "[DATE]" at bounding box center [729, 184] width 29 height 15
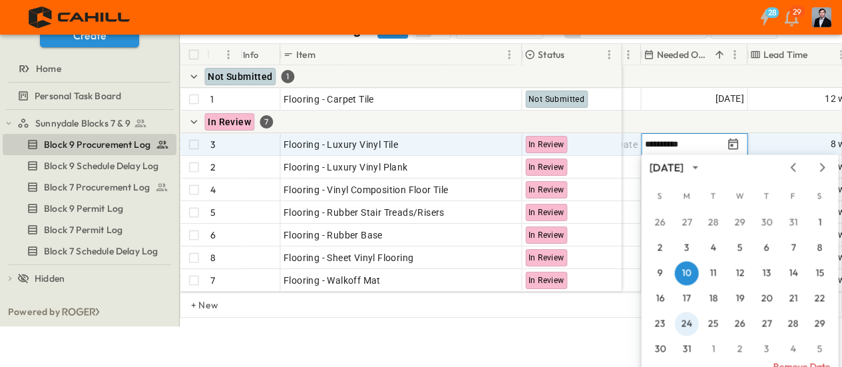
scroll to position [51, 0]
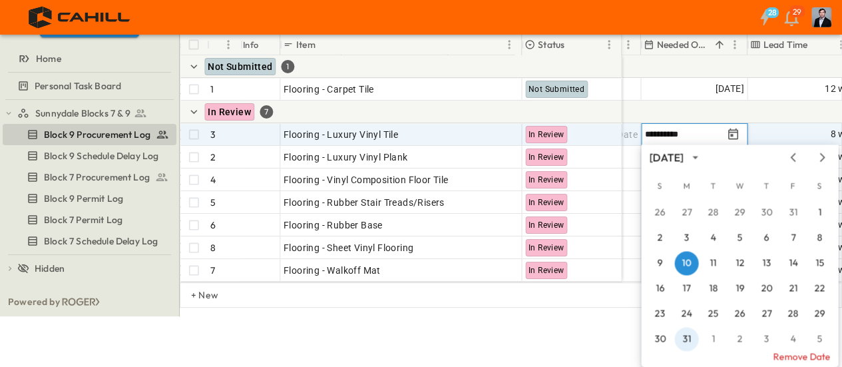
click at [692, 340] on div "26 27 28 29 30 31 1 2 3 4 5 6 7 8 9 10 11 12 13 14 15 16 17 18 19 20 21 22 23 2…" at bounding box center [739, 275] width 197 height 153
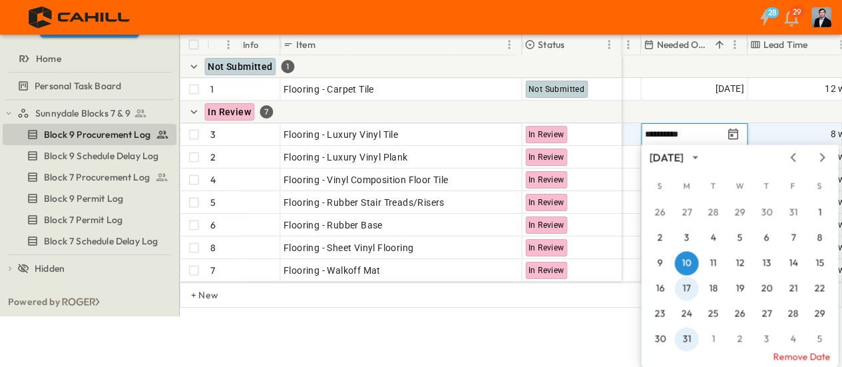
click at [687, 340] on div "26 27 28 29 30 31 1 2 3 4 5 6 7 8 9 10 11 12 13 14 15 16 17 18 19 20 21 22 23 2…" at bounding box center [739, 275] width 197 height 153
click at [685, 300] on button "17" at bounding box center [686, 288] width 24 height 24
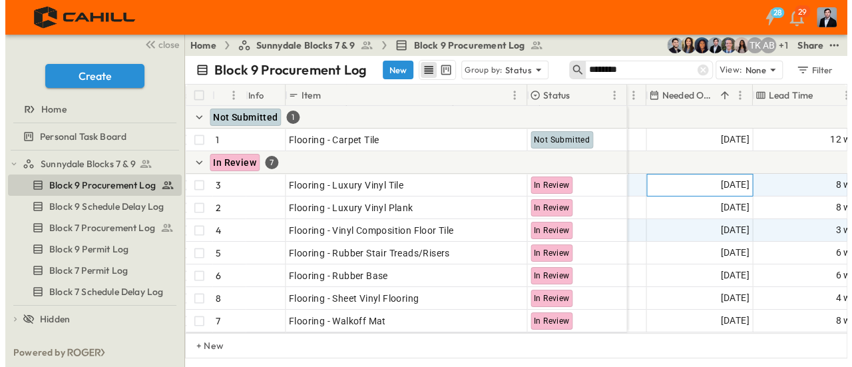
scroll to position [0, 0]
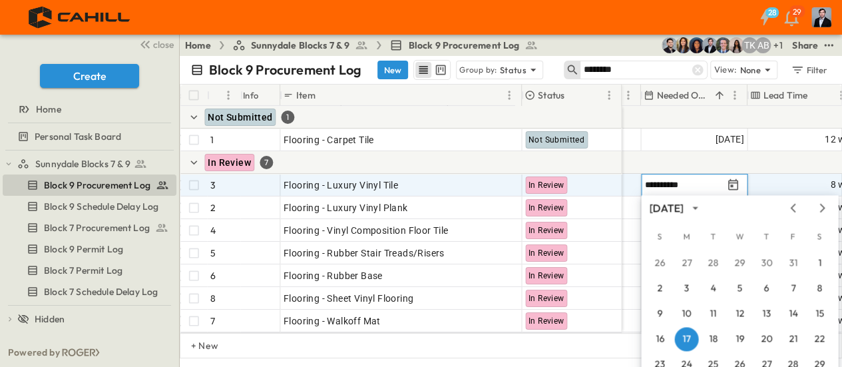
click at [680, 188] on input "**********" at bounding box center [683, 184] width 78 height 13
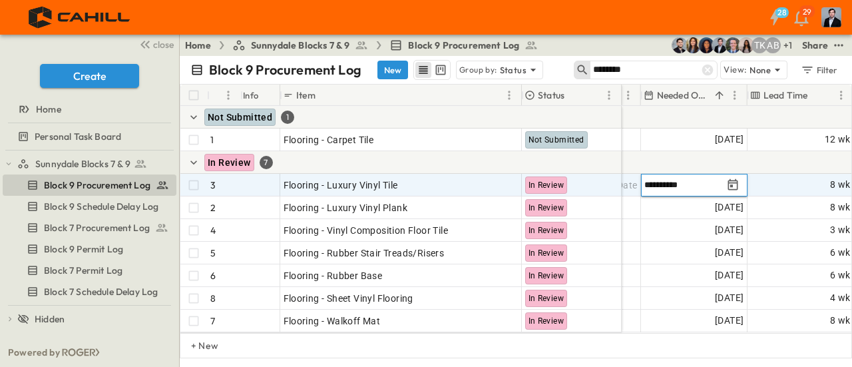
click at [648, 184] on input "**********" at bounding box center [683, 184] width 78 height 13
type input "**********"
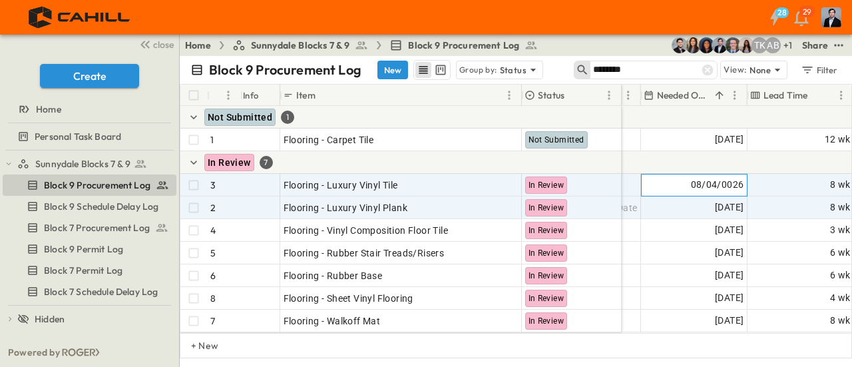
click at [696, 183] on span "08/04/0026" at bounding box center [717, 184] width 53 height 15
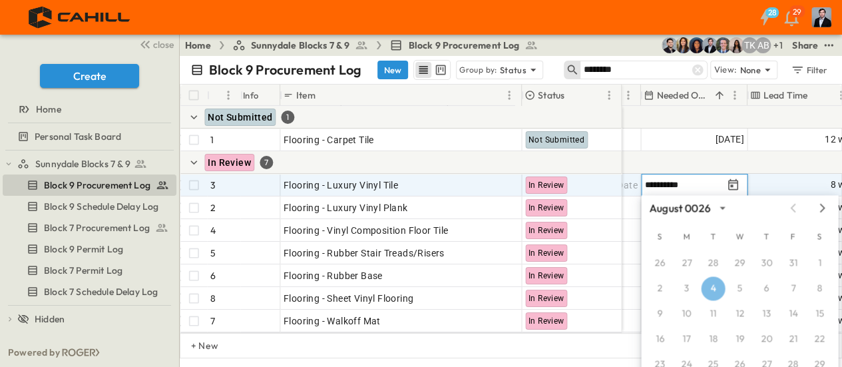
drag, startPoint x: 697, startPoint y: 181, endPoint x: 652, endPoint y: 182, distance: 44.6
click at [652, 182] on input "**********" at bounding box center [683, 184] width 78 height 13
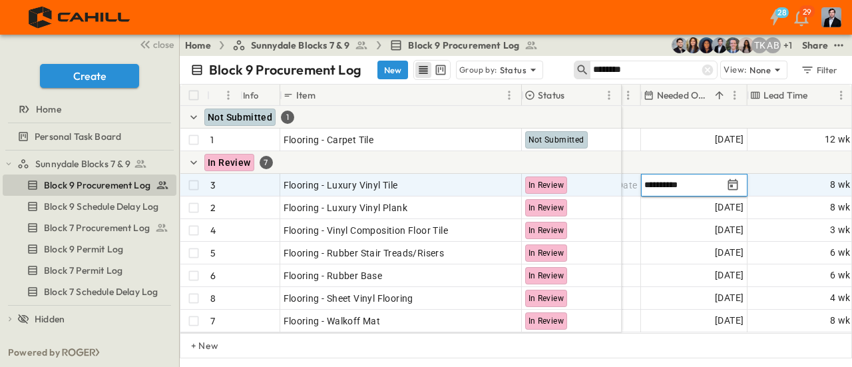
type input "**********"
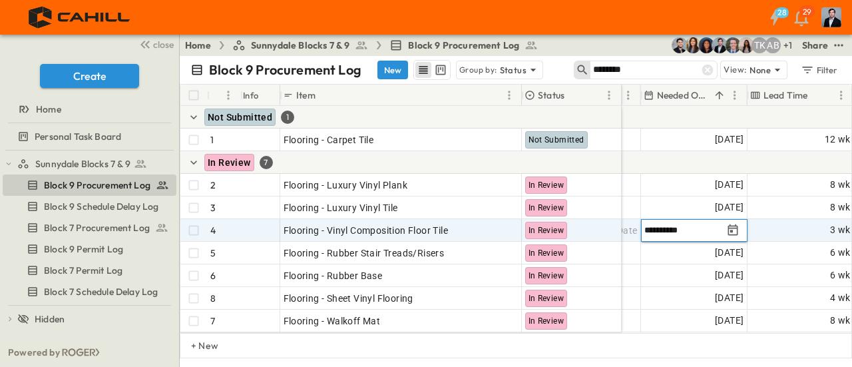
click at [690, 233] on input "**********" at bounding box center [683, 230] width 78 height 13
type input "**********"
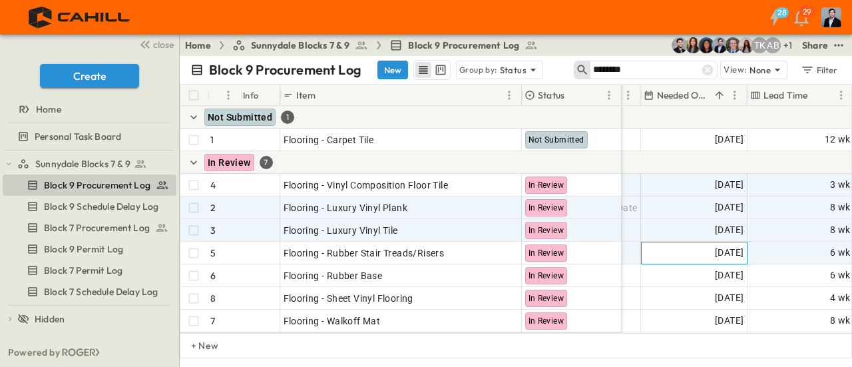
click at [715, 245] on span "[DATE]" at bounding box center [729, 252] width 29 height 15
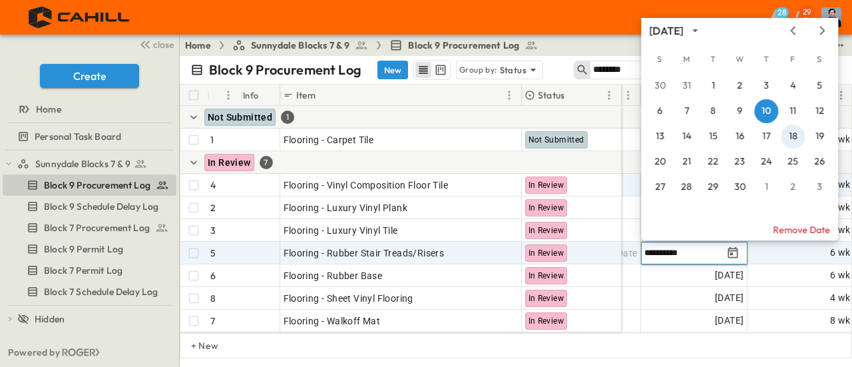
click at [789, 31] on icon "Previous month" at bounding box center [793, 30] width 16 height 11
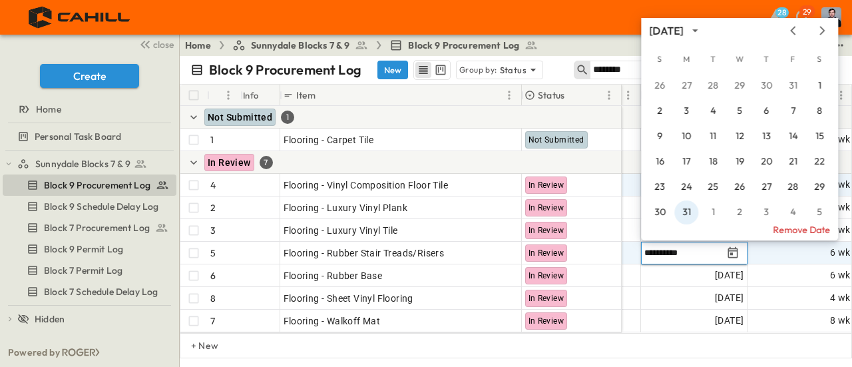
click at [689, 215] on button "31" at bounding box center [686, 212] width 24 height 24
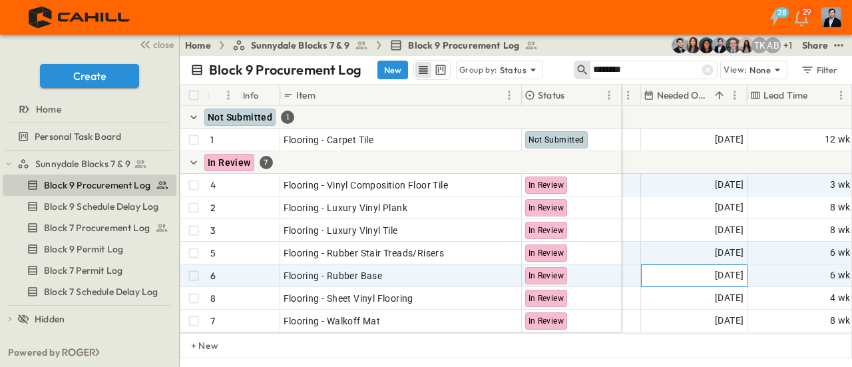
click at [684, 270] on div "[DATE]" at bounding box center [694, 275] width 105 height 21
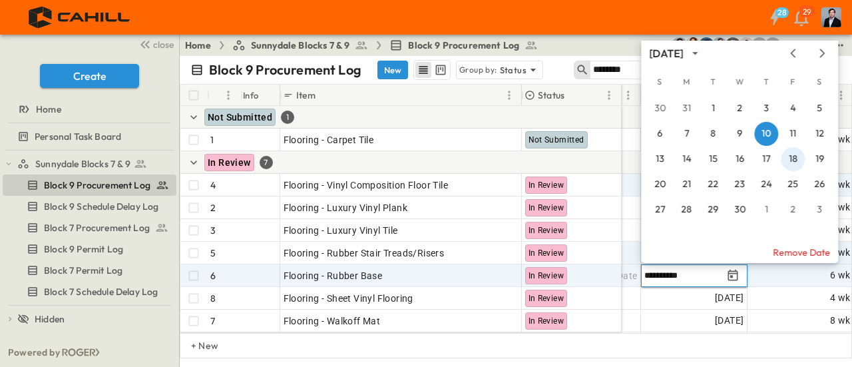
click at [789, 49] on icon "Previous month" at bounding box center [793, 53] width 16 height 11
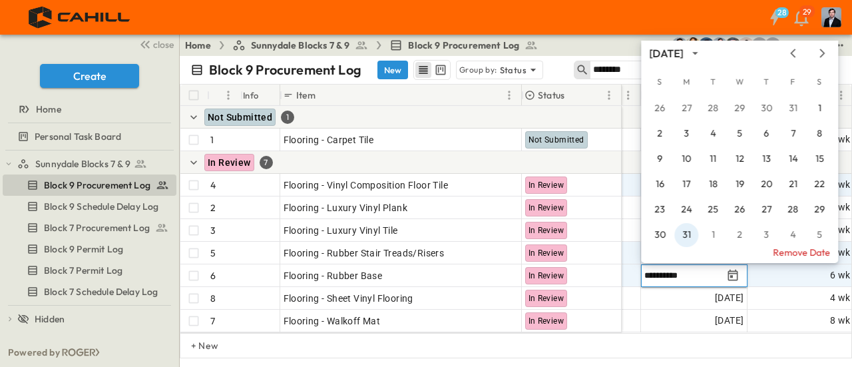
click at [684, 235] on button "31" at bounding box center [686, 235] width 24 height 24
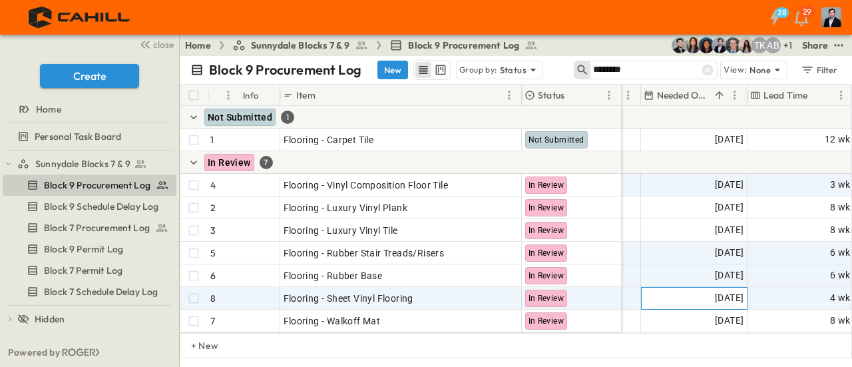
click at [687, 299] on div "[DATE]" at bounding box center [694, 298] width 105 height 21
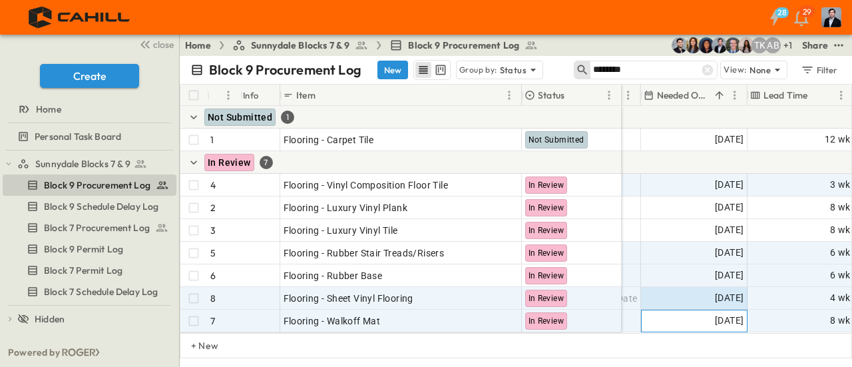
click at [709, 311] on div "[DATE]" at bounding box center [694, 320] width 105 height 21
click at [715, 298] on span "[DATE]" at bounding box center [729, 297] width 29 height 15
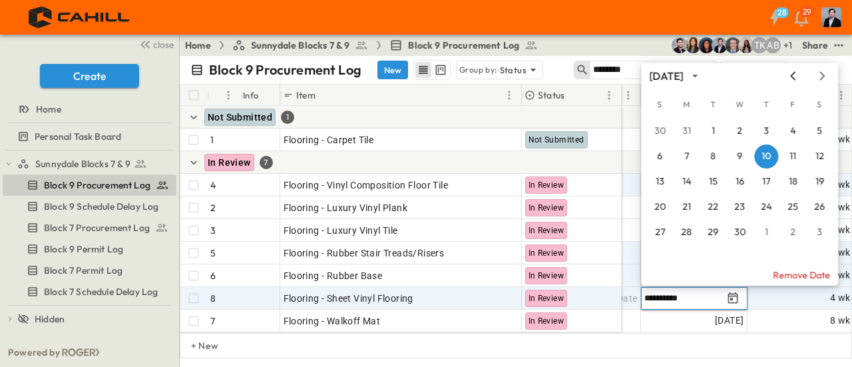
click at [795, 77] on icon "Previous month" at bounding box center [793, 76] width 16 height 11
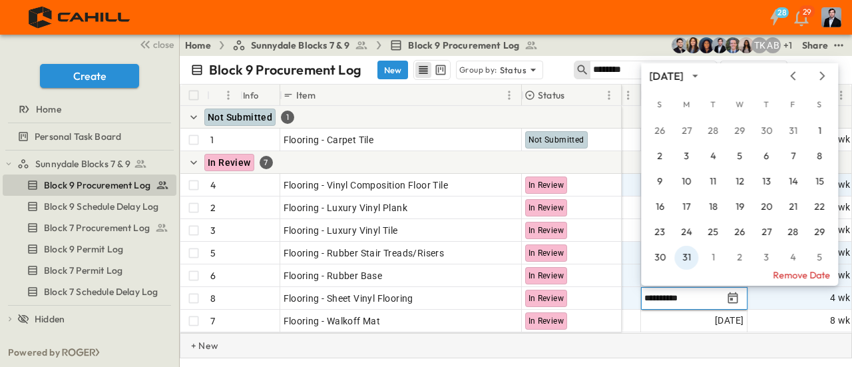
click at [687, 258] on button "31" at bounding box center [686, 258] width 24 height 24
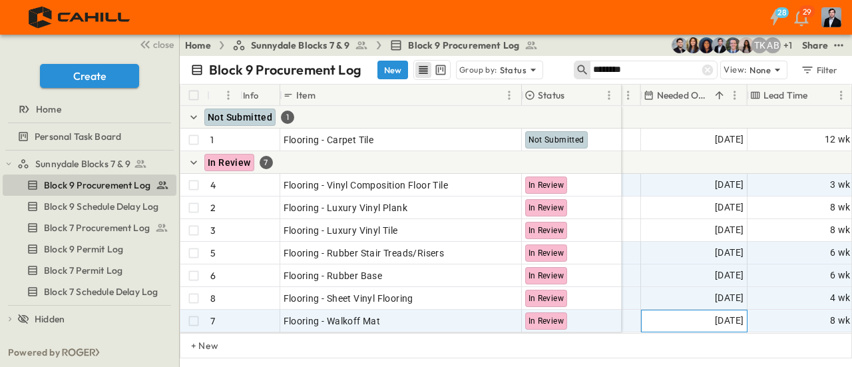
click at [715, 319] on span "[DATE]" at bounding box center [729, 320] width 29 height 15
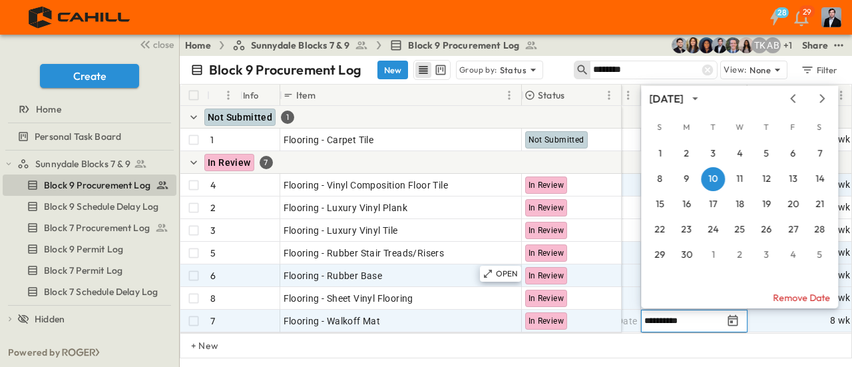
click at [680, 347] on div "+ New" at bounding box center [516, 345] width 672 height 25
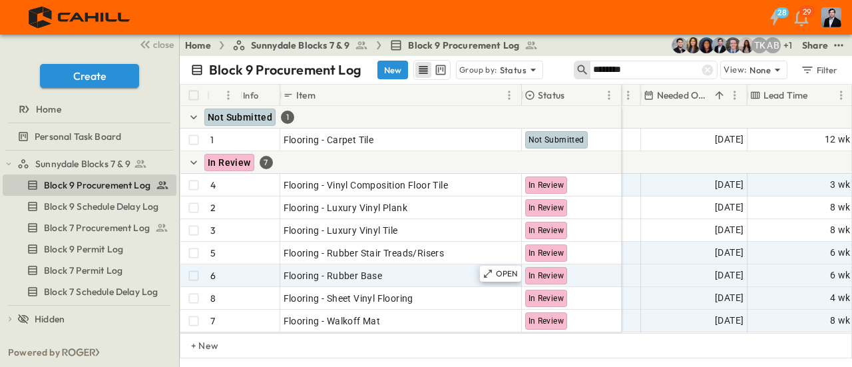
scroll to position [0, 932]
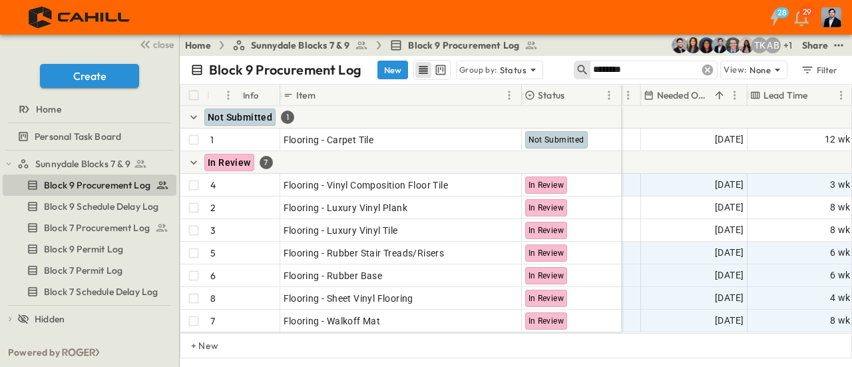
click at [704, 69] on icon at bounding box center [707, 69] width 13 height 13
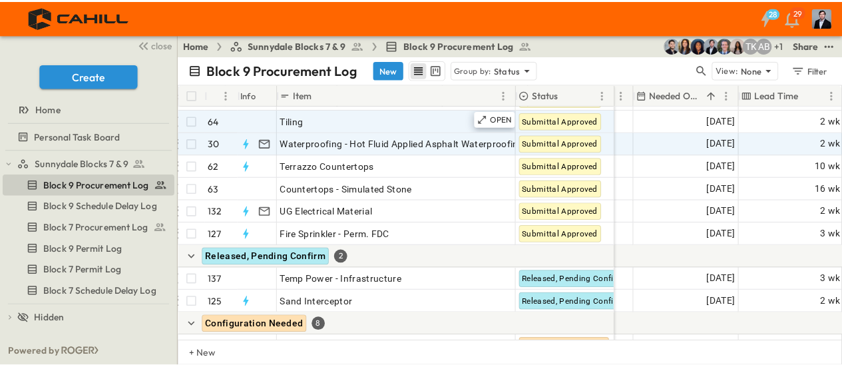
scroll to position [3079, 932]
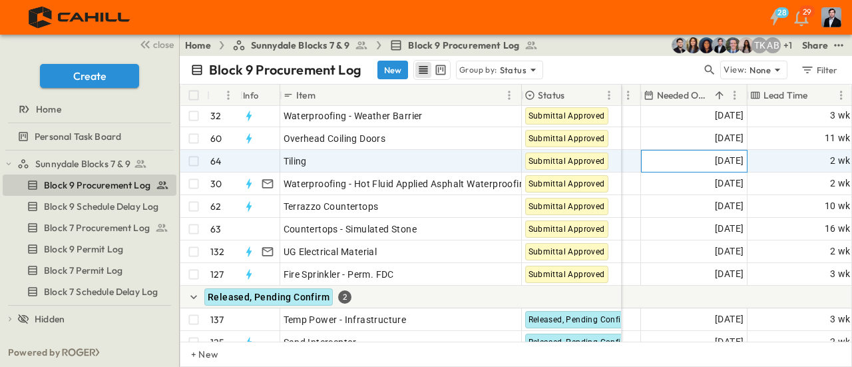
click at [715, 160] on span "[DATE]" at bounding box center [729, 160] width 29 height 15
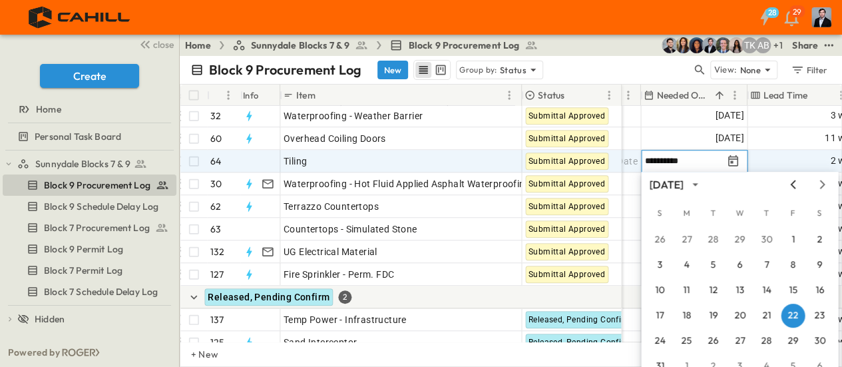
click at [795, 184] on icon "Previous month" at bounding box center [793, 184] width 16 height 11
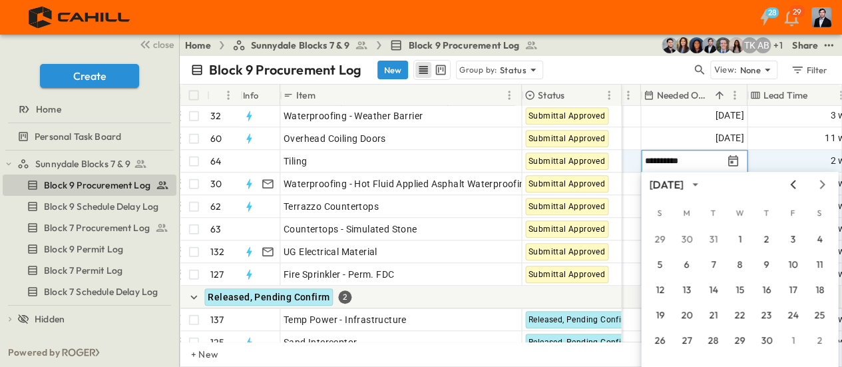
click at [795, 184] on icon "Previous month" at bounding box center [793, 184] width 16 height 11
click at [819, 182] on icon "Next month" at bounding box center [822, 184] width 16 height 11
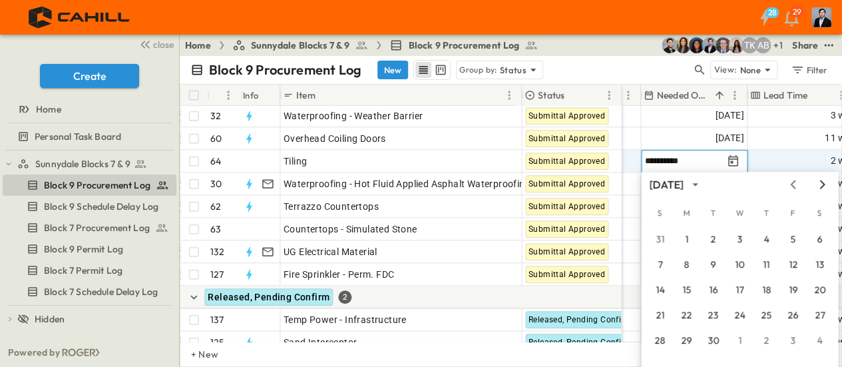
click at [819, 182] on icon "Next month" at bounding box center [822, 184] width 16 height 11
click at [687, 361] on button "31" at bounding box center [686, 366] width 24 height 24
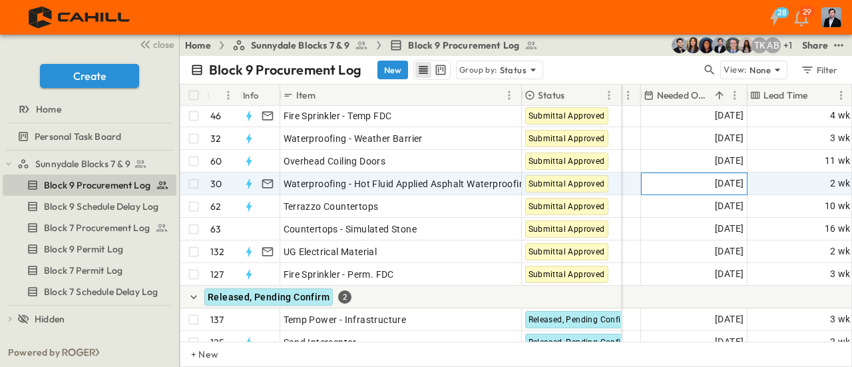
click at [725, 182] on span "[DATE]" at bounding box center [729, 183] width 29 height 15
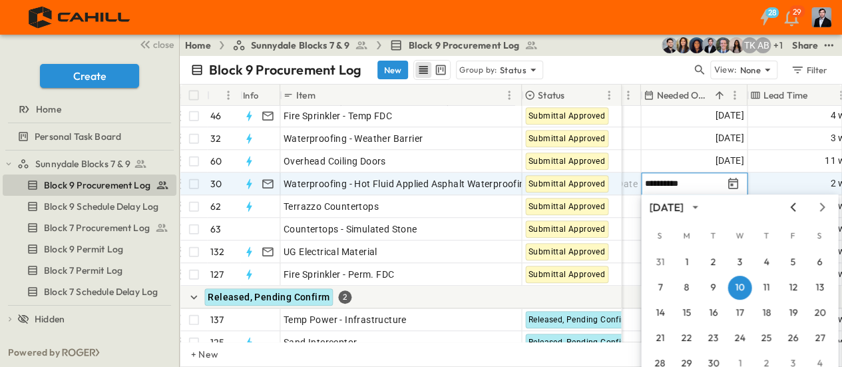
click at [791, 209] on icon "Previous month" at bounding box center [793, 207] width 16 height 11
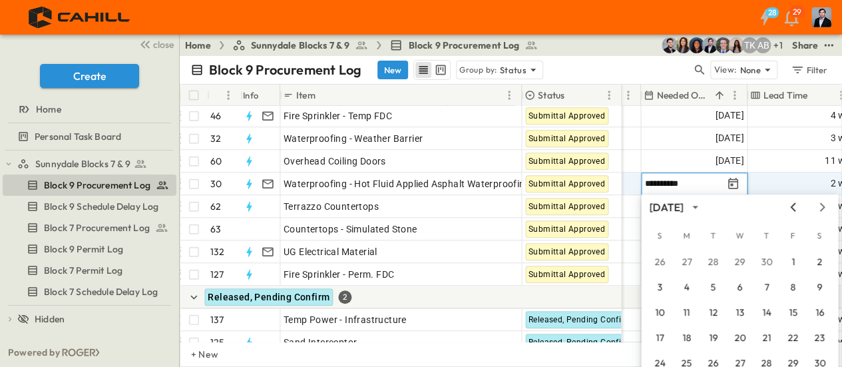
click at [791, 209] on icon "Previous month" at bounding box center [793, 207] width 16 height 11
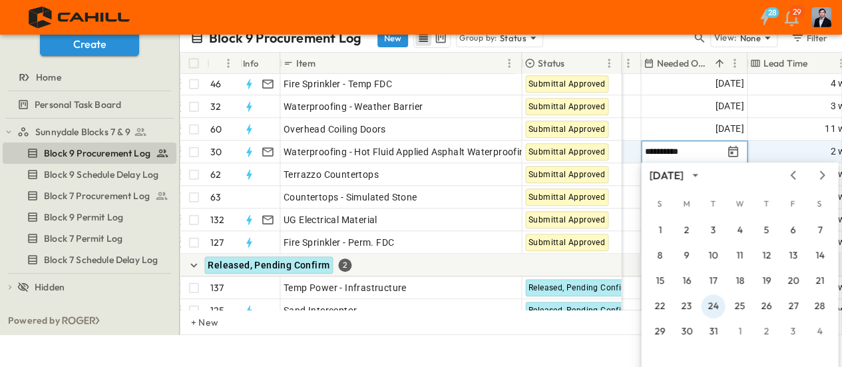
scroll to position [49, 0]
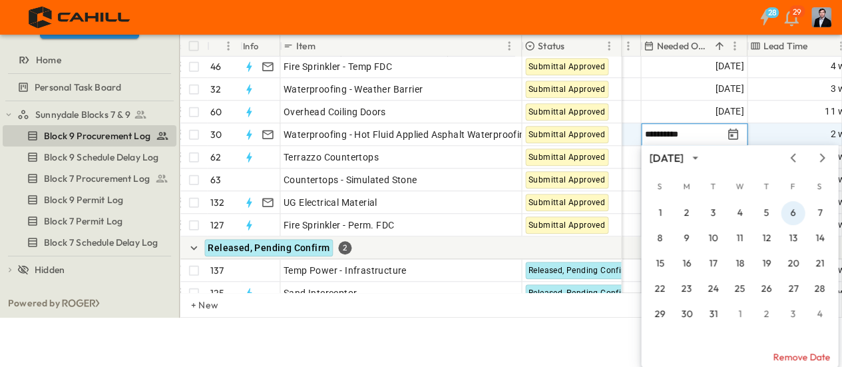
click at [797, 212] on div "March 2026 S M T W T F S 1 2 3 4 5 6 7 8 9 10 11 12 13 14 15 16 17 18 19 20 21 …" at bounding box center [739, 252] width 197 height 214
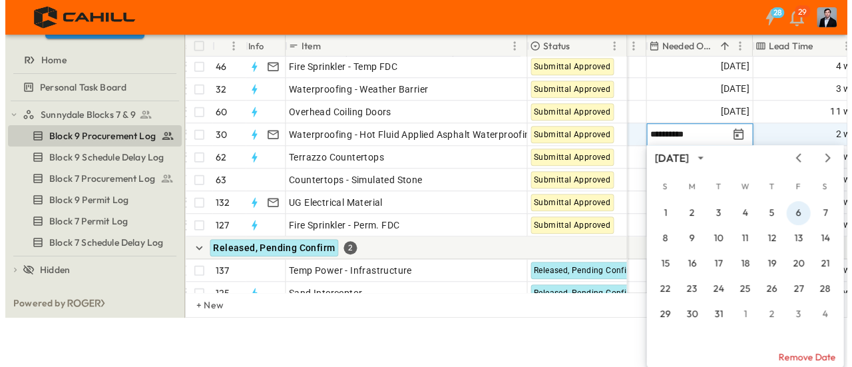
scroll to position [0, 0]
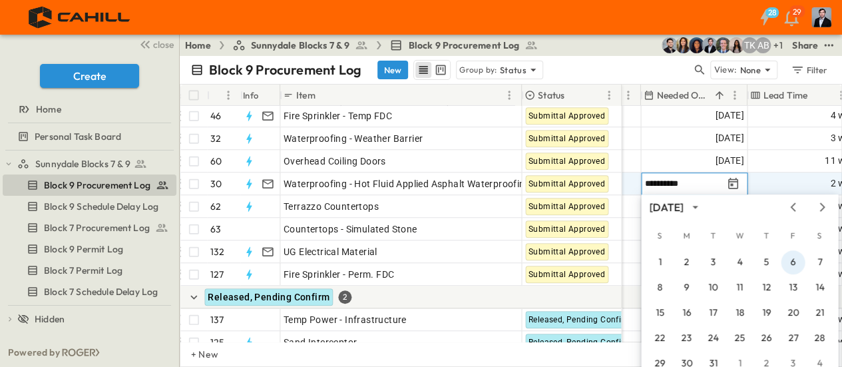
click at [795, 265] on button "6" at bounding box center [793, 262] width 24 height 24
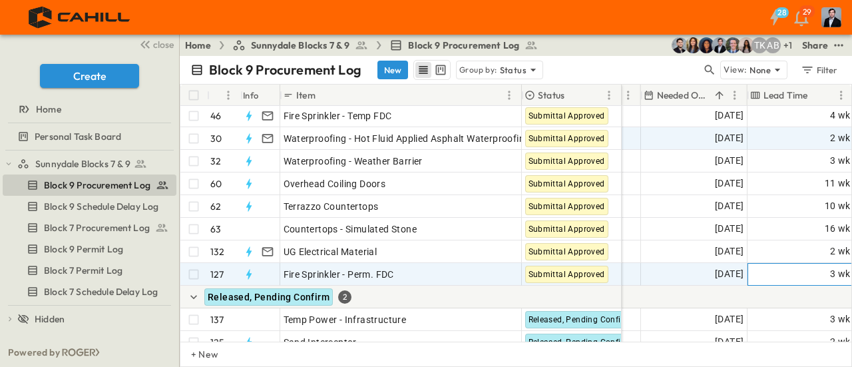
click at [795, 265] on div "3 wk" at bounding box center [800, 274] width 105 height 21
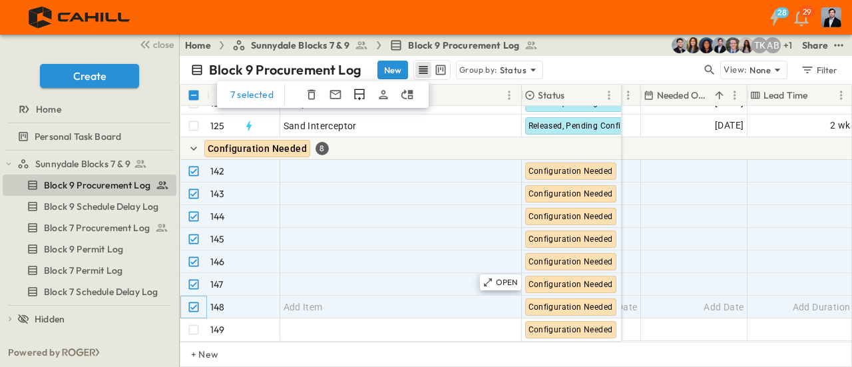
scroll to position [3304, 932]
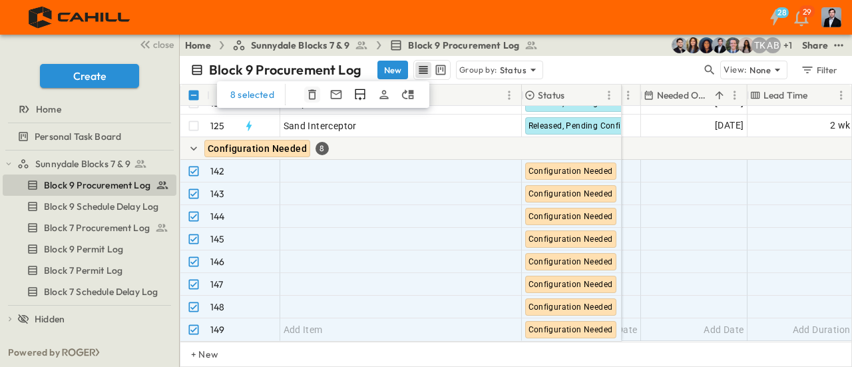
click at [313, 90] on icon "button" at bounding box center [311, 94] width 13 height 13
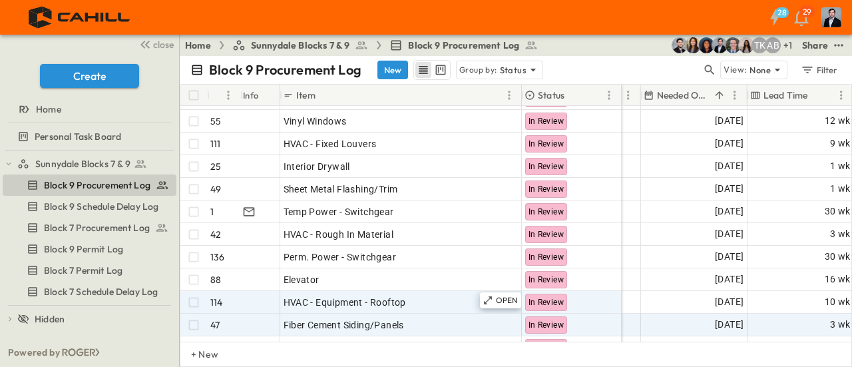
scroll to position [305, 932]
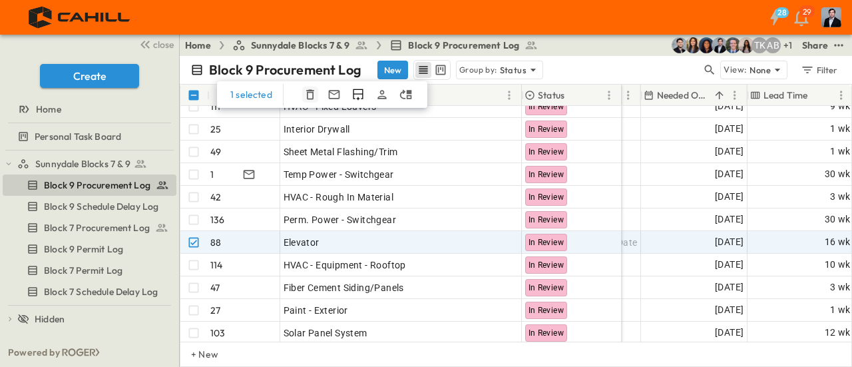
click at [307, 94] on icon "button" at bounding box center [309, 94] width 13 height 13
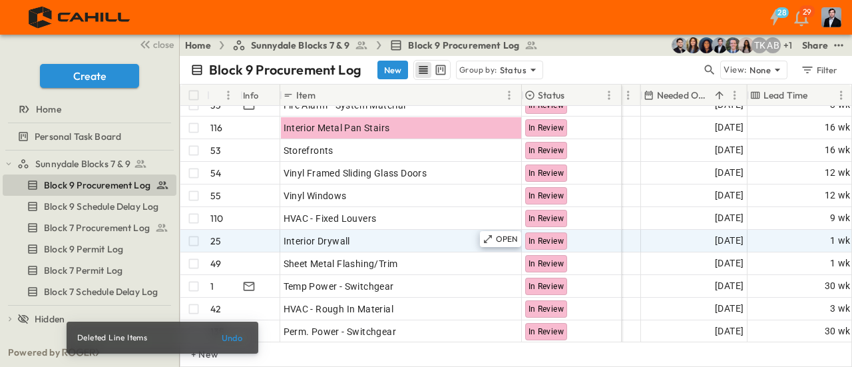
scroll to position [172, 932]
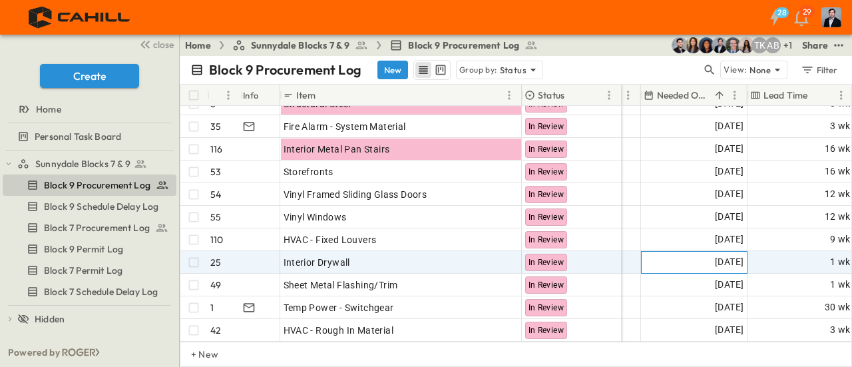
click at [720, 262] on span "[DATE]" at bounding box center [729, 261] width 29 height 15
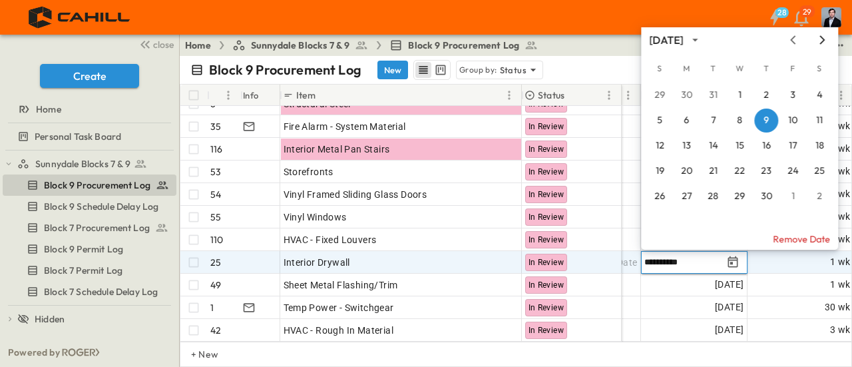
click at [824, 41] on icon "Next month" at bounding box center [821, 39] width 5 height 9
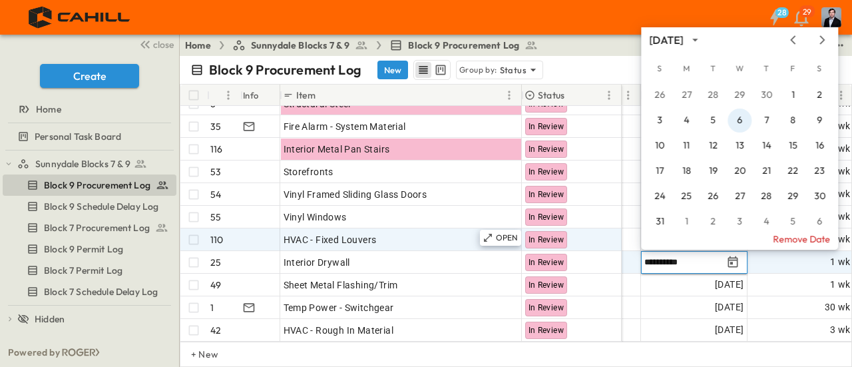
click at [736, 120] on button "6" at bounding box center [739, 120] width 24 height 24
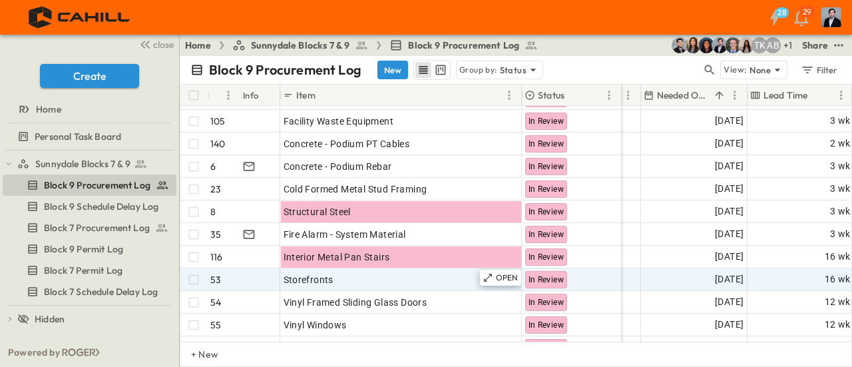
scroll to position [67, 932]
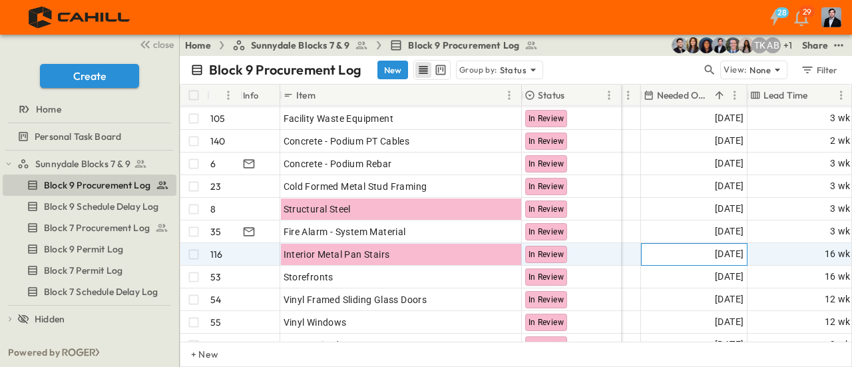
click at [725, 250] on span "[DATE]" at bounding box center [729, 253] width 29 height 15
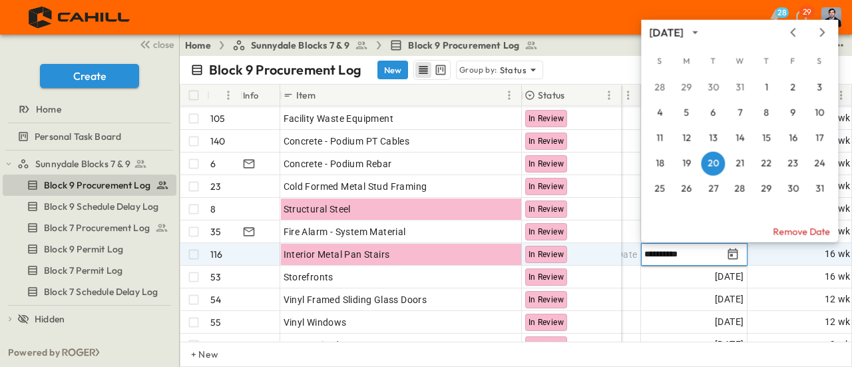
click at [652, 252] on input "**********" at bounding box center [683, 254] width 78 height 13
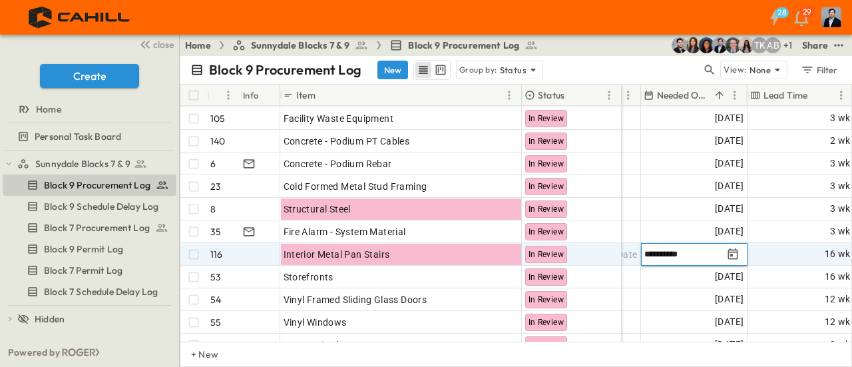
type input "**********"
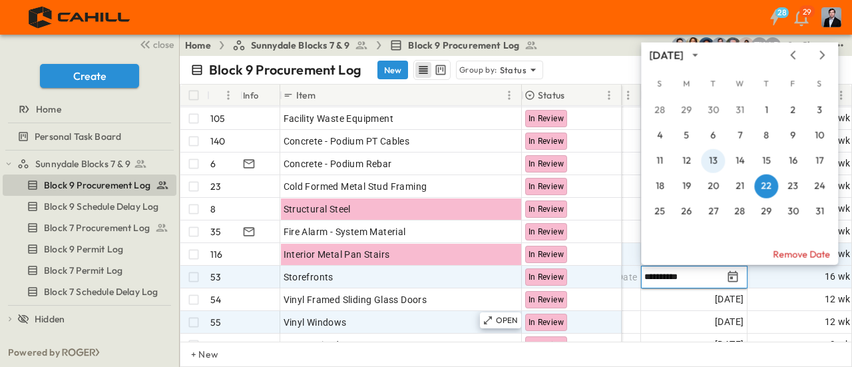
click at [713, 162] on button "13" at bounding box center [713, 161] width 24 height 24
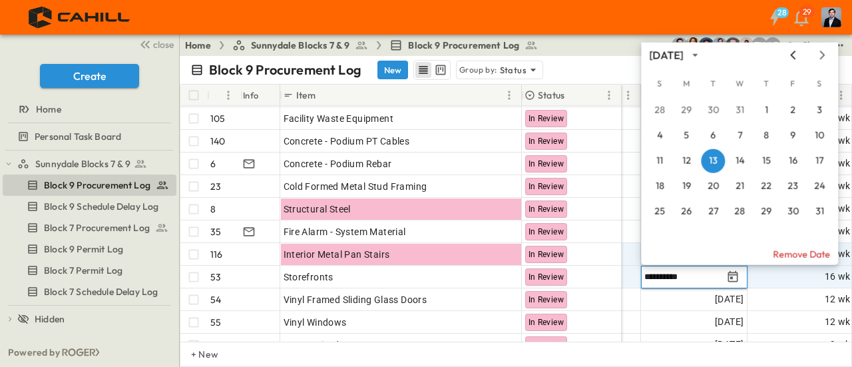
click at [792, 55] on icon "Previous month" at bounding box center [793, 55] width 16 height 11
click at [796, 155] on button "19" at bounding box center [793, 161] width 24 height 24
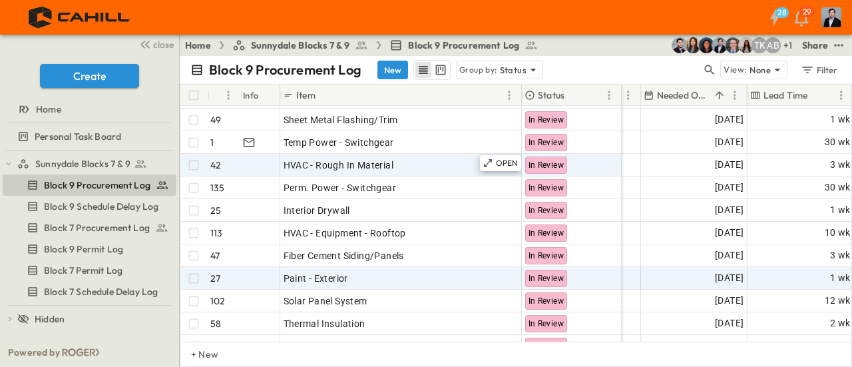
scroll to position [333, 932]
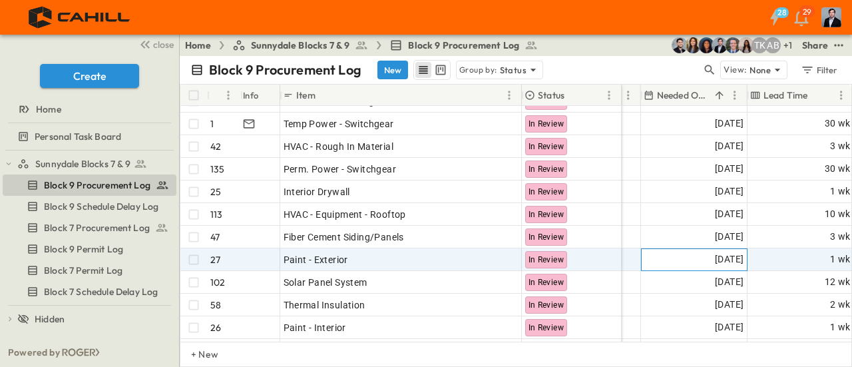
click at [715, 261] on span "[DATE]" at bounding box center [729, 259] width 29 height 15
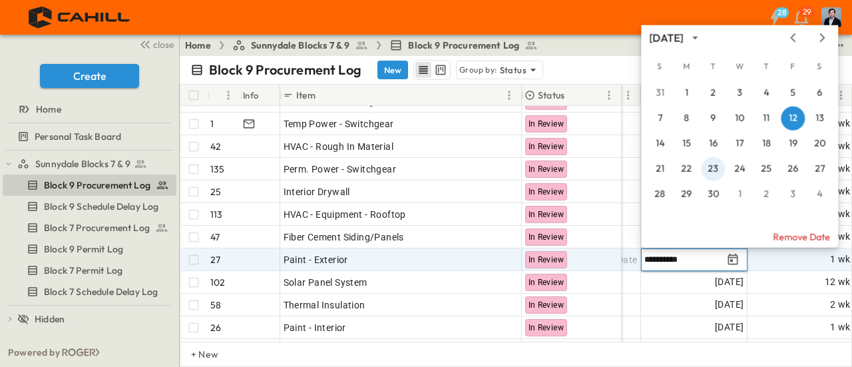
click at [709, 166] on button "23" at bounding box center [713, 169] width 24 height 24
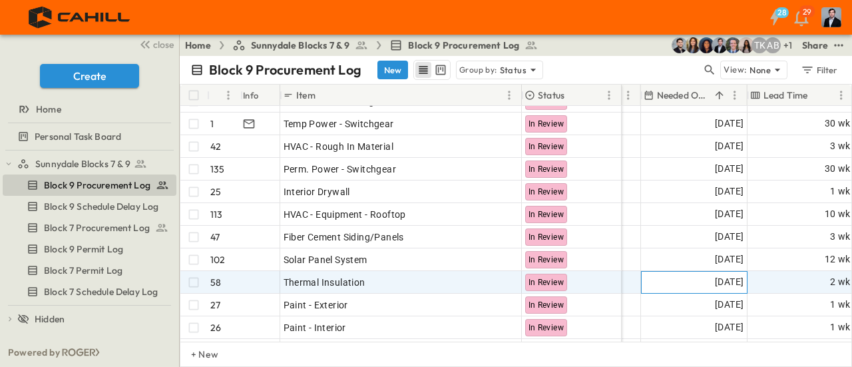
click at [715, 275] on span "[DATE]" at bounding box center [729, 281] width 29 height 15
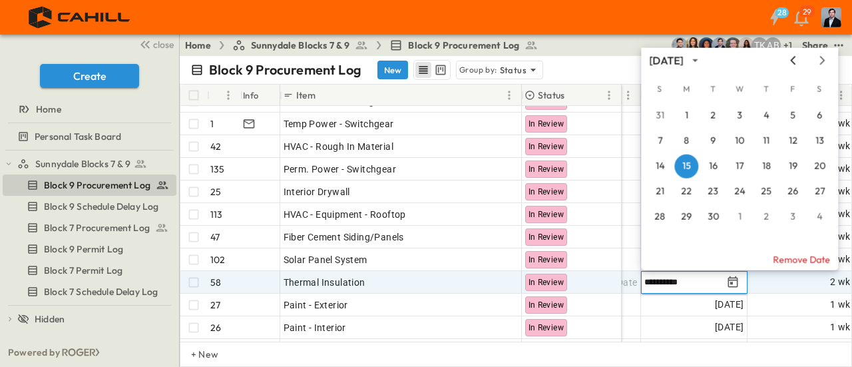
click at [787, 59] on icon "Previous month" at bounding box center [793, 60] width 16 height 11
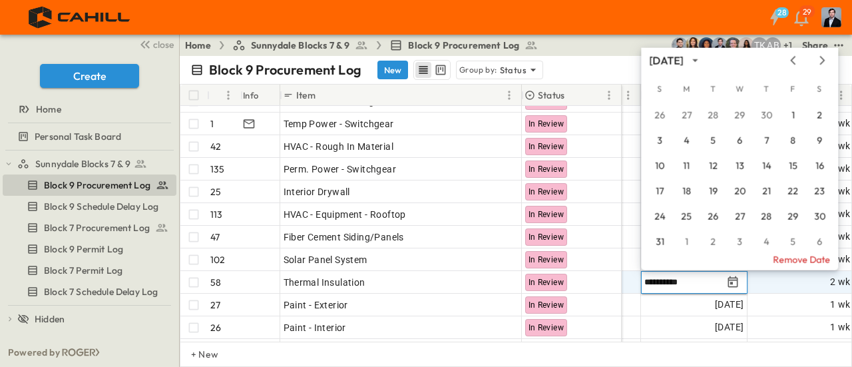
click at [787, 62] on icon "Previous month" at bounding box center [793, 60] width 16 height 11
click at [684, 142] on button "6" at bounding box center [686, 141] width 24 height 24
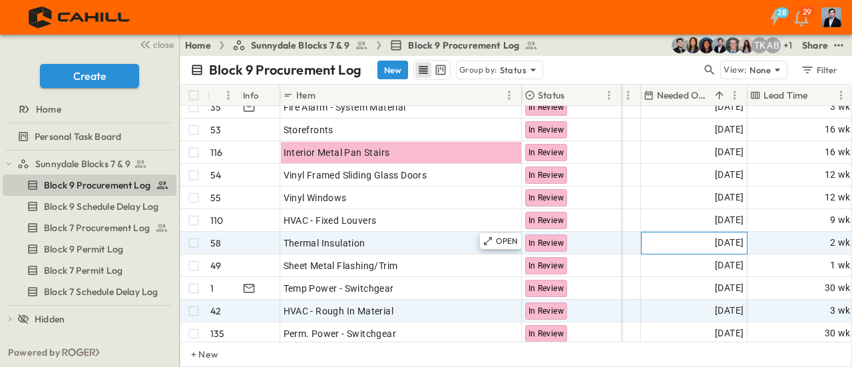
scroll to position [218, 932]
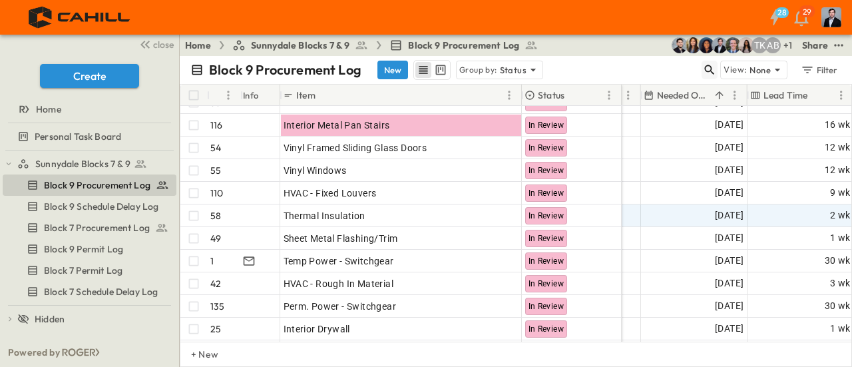
click at [713, 75] on icon "button" at bounding box center [709, 69] width 13 height 13
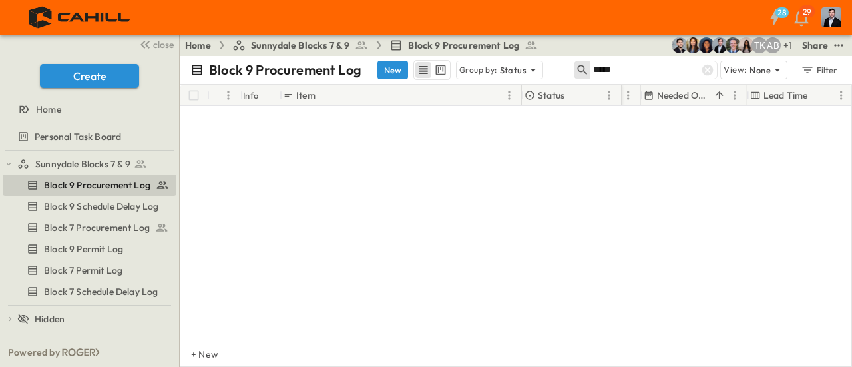
type input "*****"
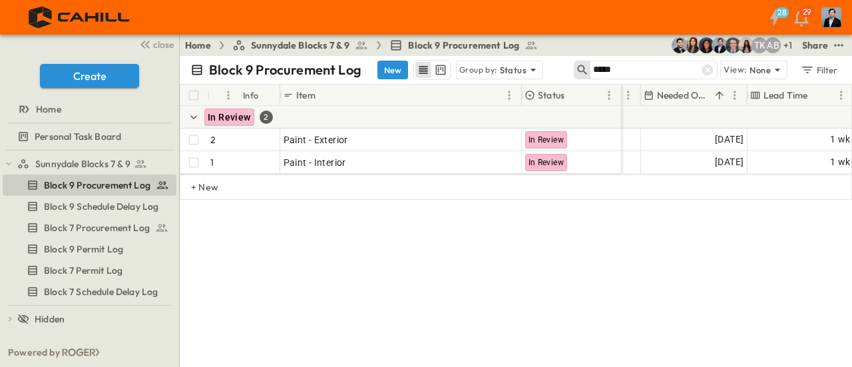
scroll to position [0, 932]
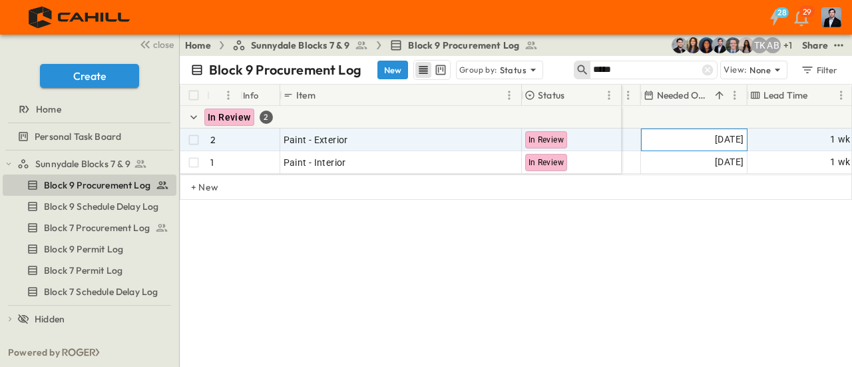
click at [715, 140] on span "[DATE]" at bounding box center [729, 139] width 29 height 15
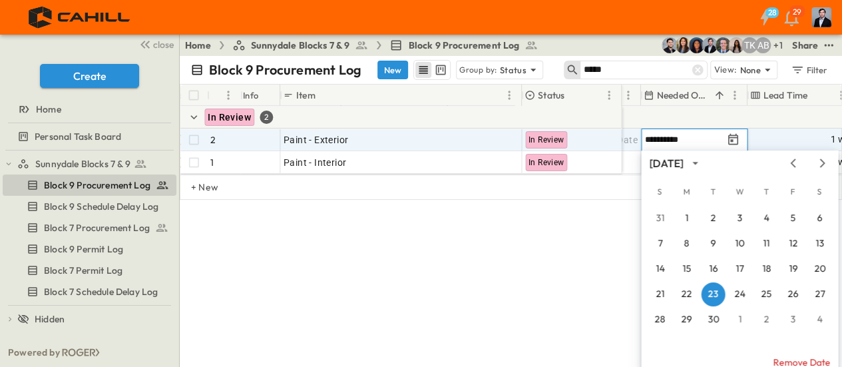
click at [588, 274] on div "**********" at bounding box center [511, 184] width 662 height 200
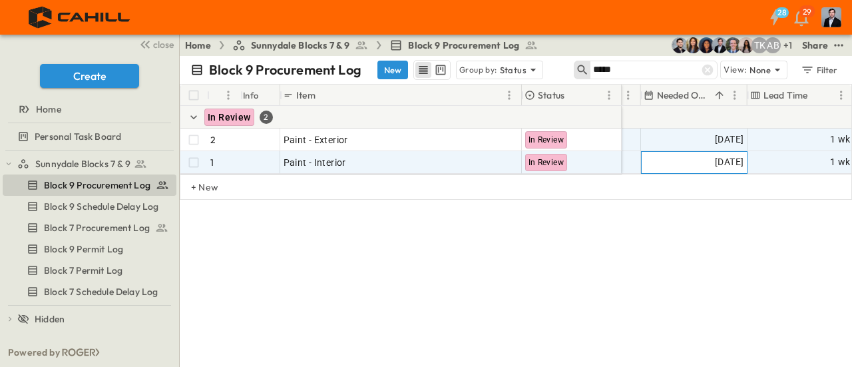
click at [715, 162] on span "[DATE]" at bounding box center [729, 161] width 29 height 15
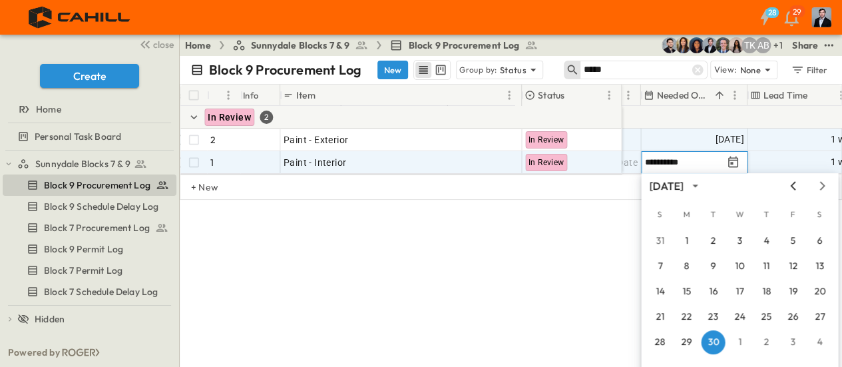
click at [791, 188] on icon "Previous month" at bounding box center [793, 185] width 16 height 11
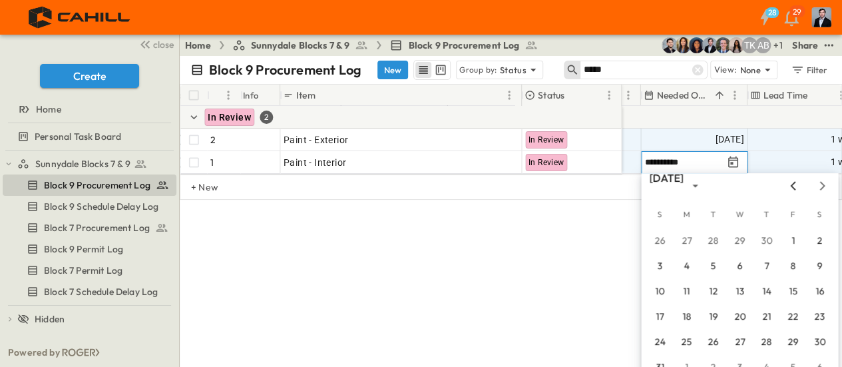
click at [791, 188] on icon "Previous month" at bounding box center [793, 185] width 16 height 11
click at [744, 294] on button "15" at bounding box center [739, 292] width 24 height 24
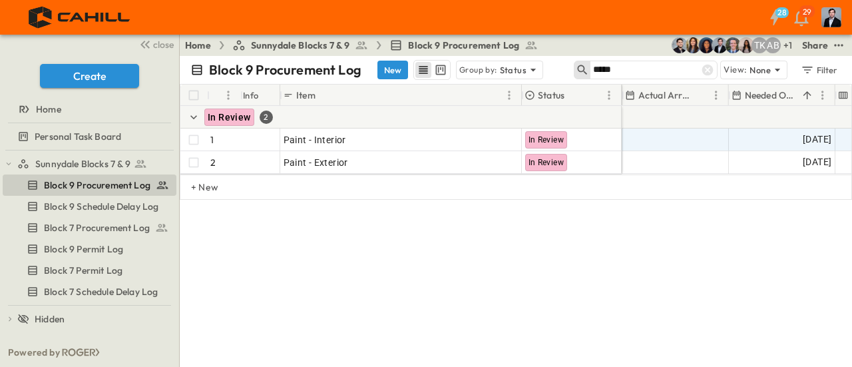
drag, startPoint x: 608, startPoint y: 194, endPoint x: 582, endPoint y: 259, distance: 69.6
click at [586, 259] on div "# Info Item Status Responsible Contractor Submit By Submitted? Submittal Approv…" at bounding box center [516, 184] width 672 height 200
click at [709, 71] on icon at bounding box center [707, 70] width 11 height 11
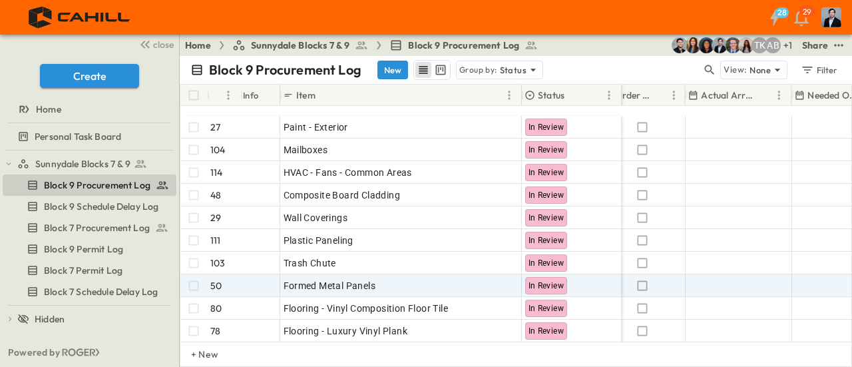
scroll to position [599, 781]
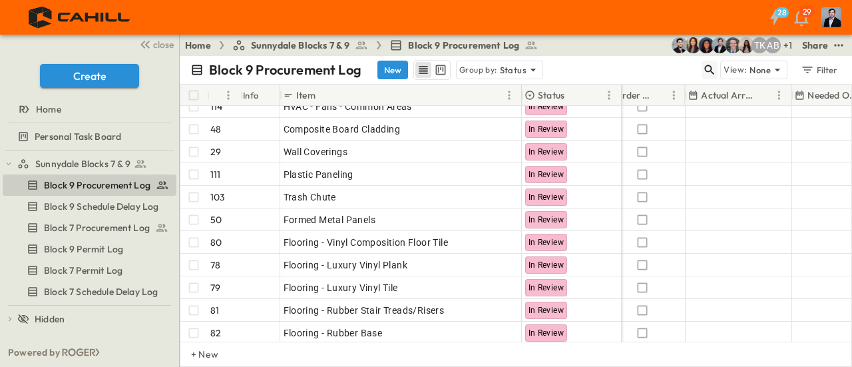
click at [709, 66] on icon "button" at bounding box center [709, 69] width 13 height 13
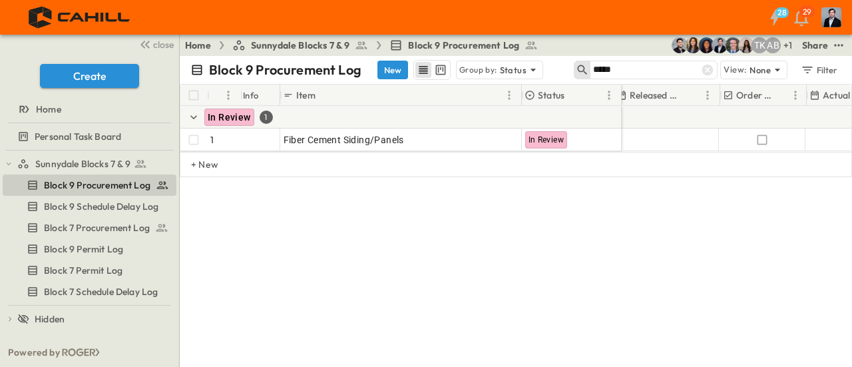
scroll to position [0, 659]
type input "*****"
click at [709, 65] on icon at bounding box center [707, 70] width 11 height 11
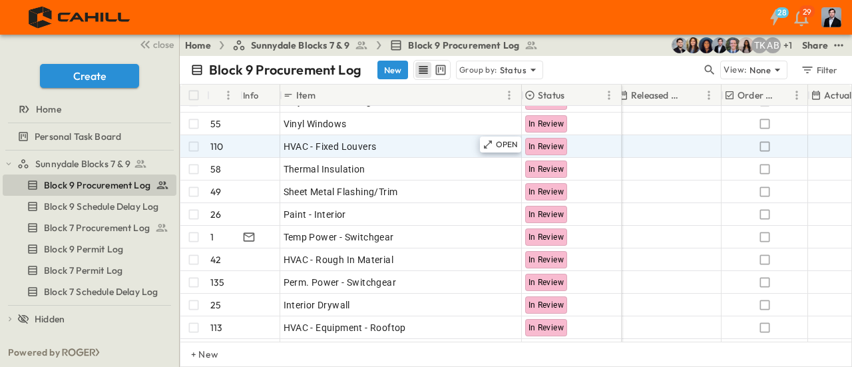
scroll to position [266, 659]
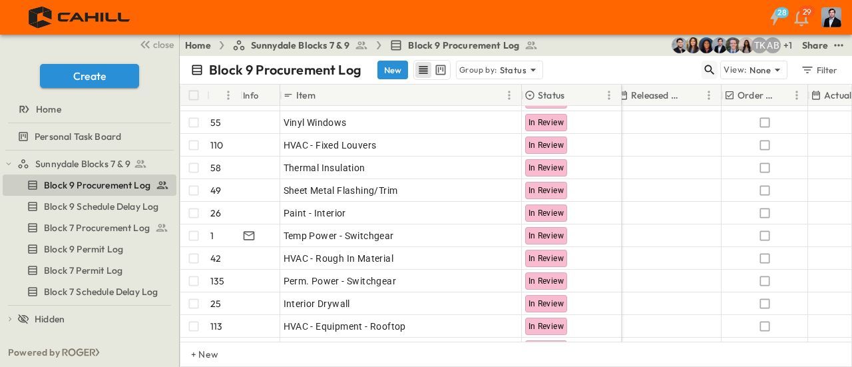
click at [706, 65] on icon "button" at bounding box center [709, 69] width 13 height 13
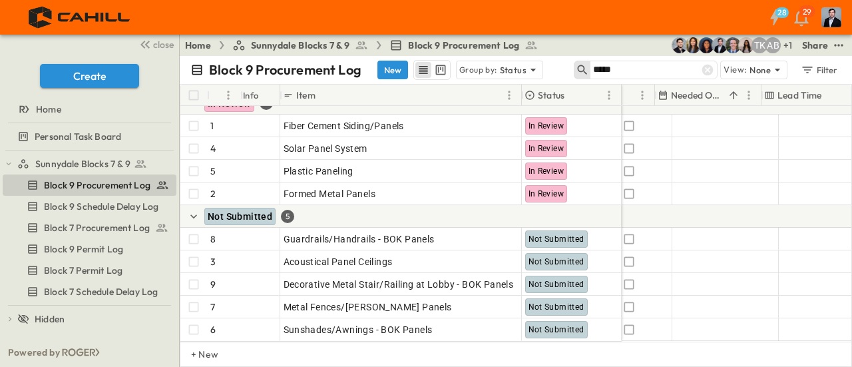
scroll to position [23, 921]
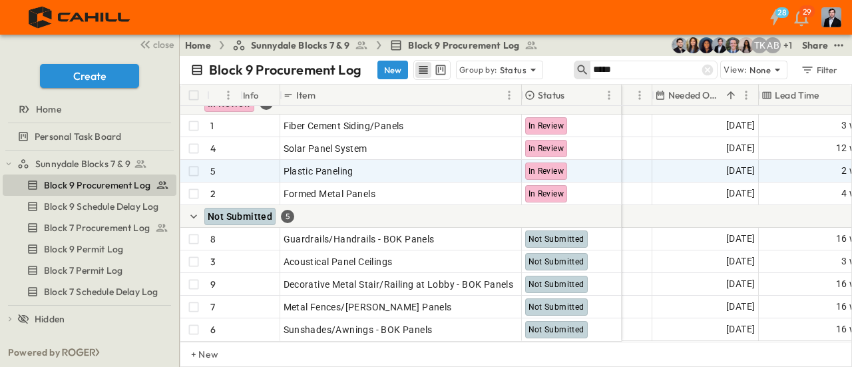
type input "*****"
click at [726, 163] on span "[DATE]" at bounding box center [740, 170] width 29 height 15
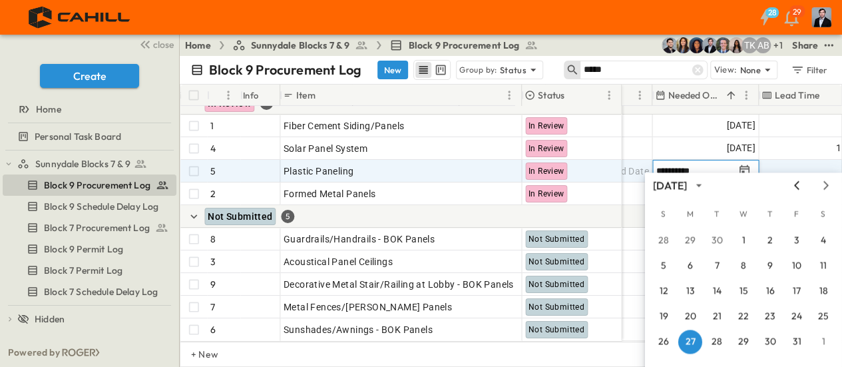
click at [796, 186] on icon "Previous month" at bounding box center [796, 185] width 5 height 9
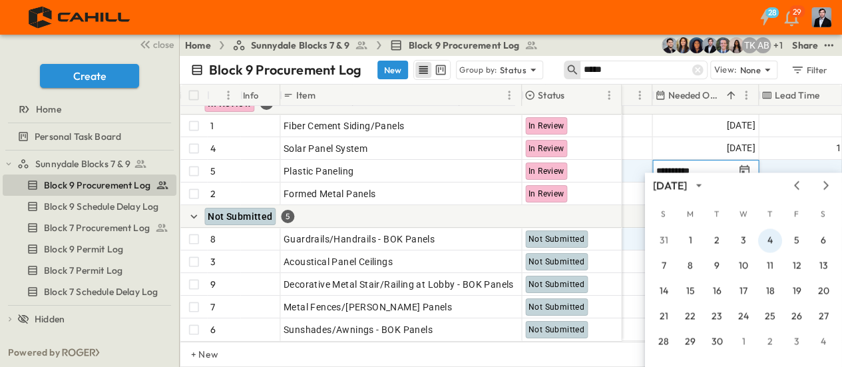
click at [772, 240] on button "4" at bounding box center [770, 240] width 24 height 24
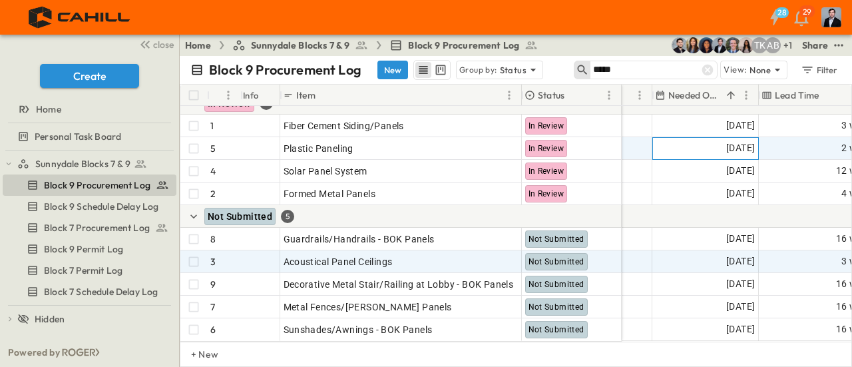
scroll to position [0, 921]
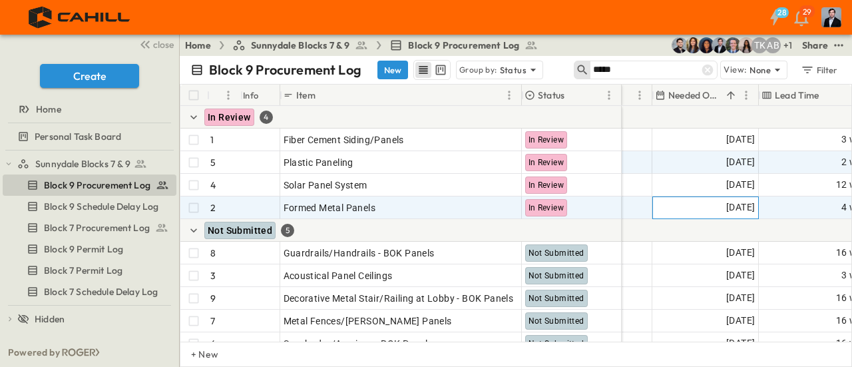
click at [744, 204] on span "[DATE]" at bounding box center [740, 207] width 29 height 15
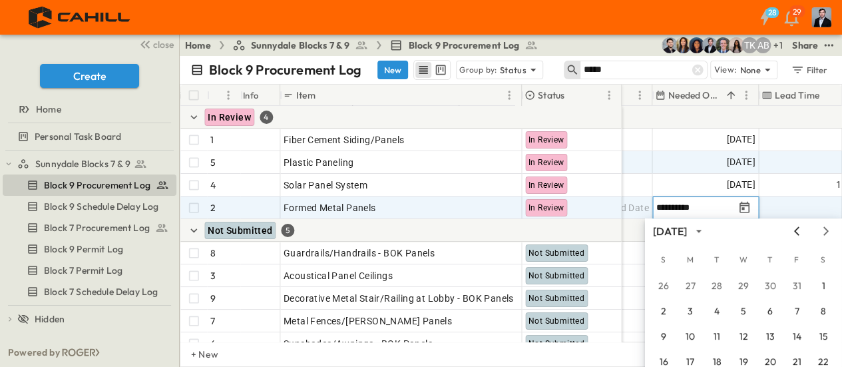
click at [800, 228] on icon "Previous month" at bounding box center [797, 231] width 16 height 11
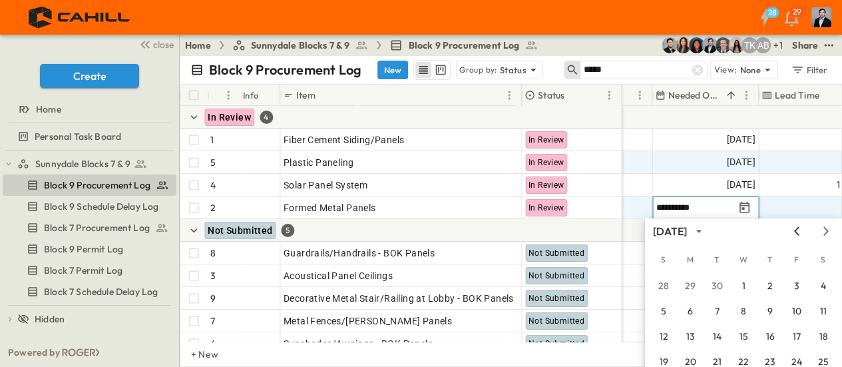
click at [800, 228] on icon "Previous month" at bounding box center [797, 231] width 16 height 11
click at [770, 284] on button "4" at bounding box center [770, 286] width 24 height 24
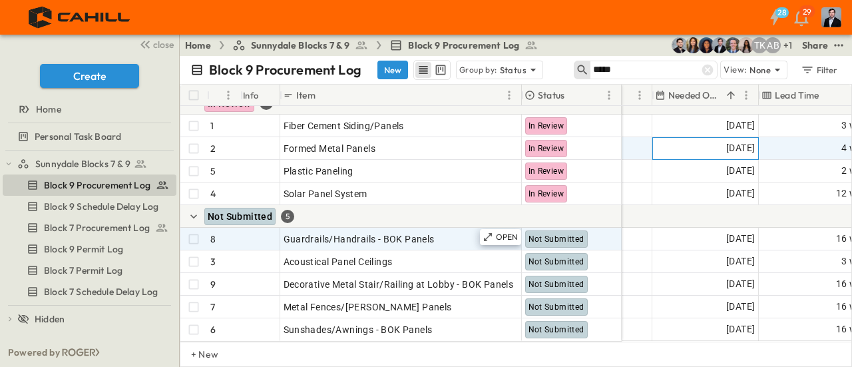
scroll to position [23, 921]
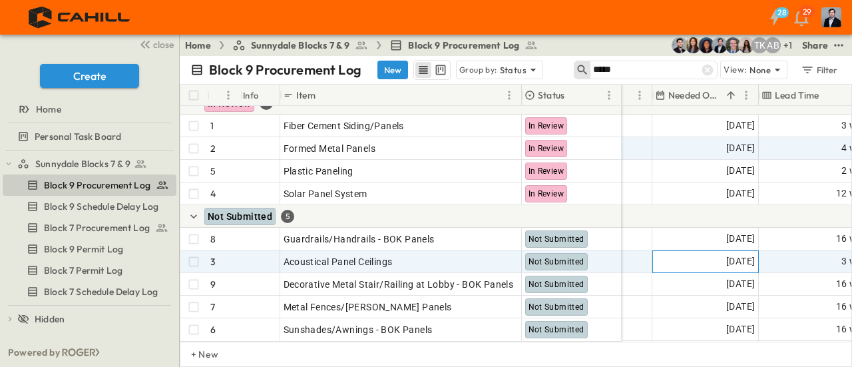
click at [726, 254] on span "[DATE]" at bounding box center [740, 261] width 29 height 15
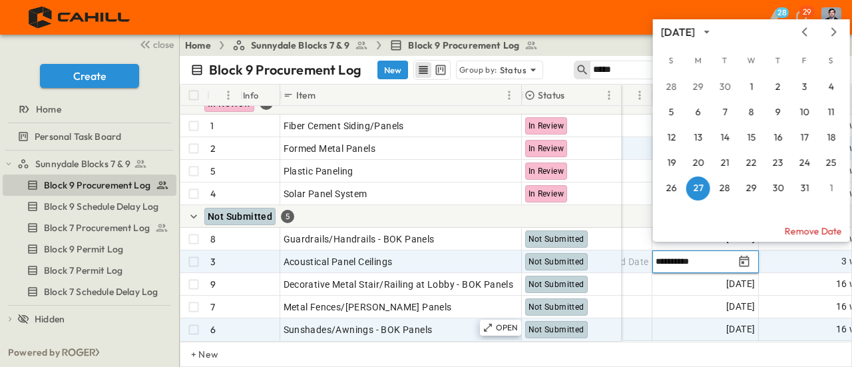
scroll to position [0, 921]
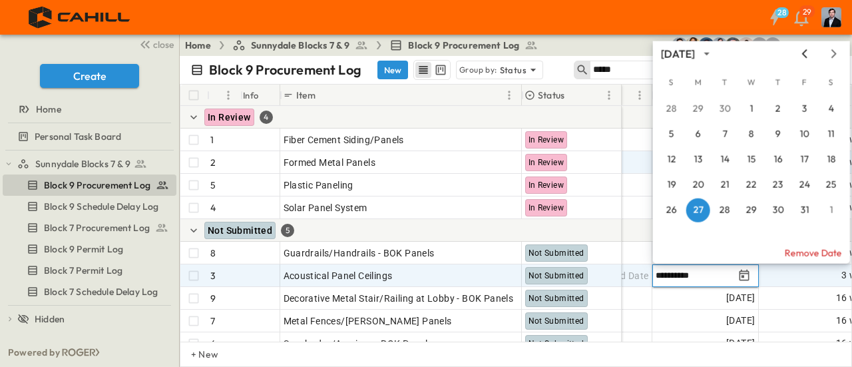
click at [802, 53] on icon "Previous month" at bounding box center [805, 54] width 16 height 11
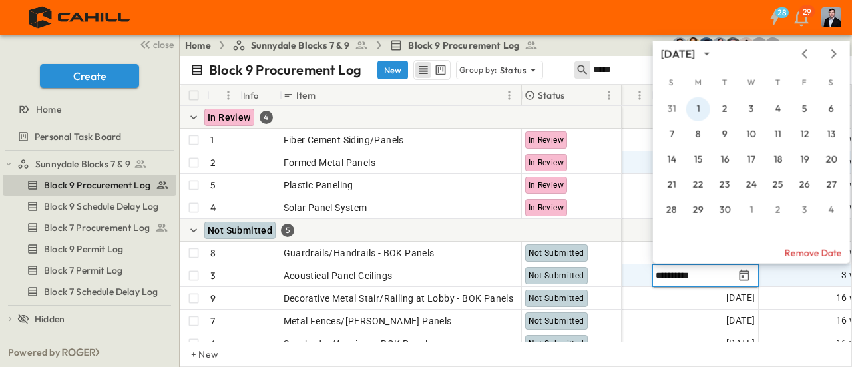
click at [696, 110] on button "1" at bounding box center [698, 109] width 24 height 24
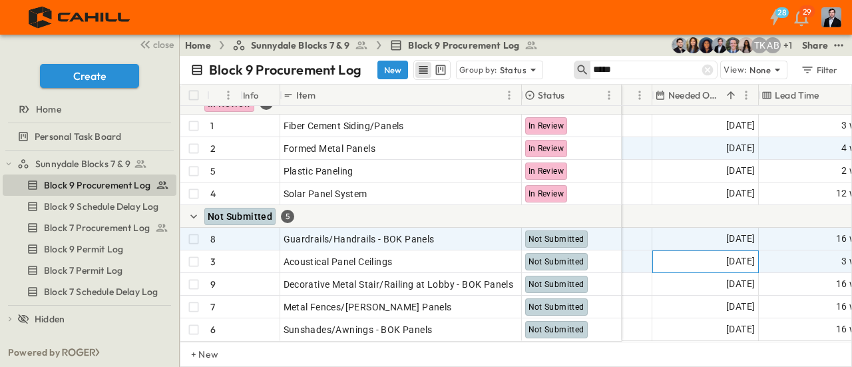
scroll to position [23, 921]
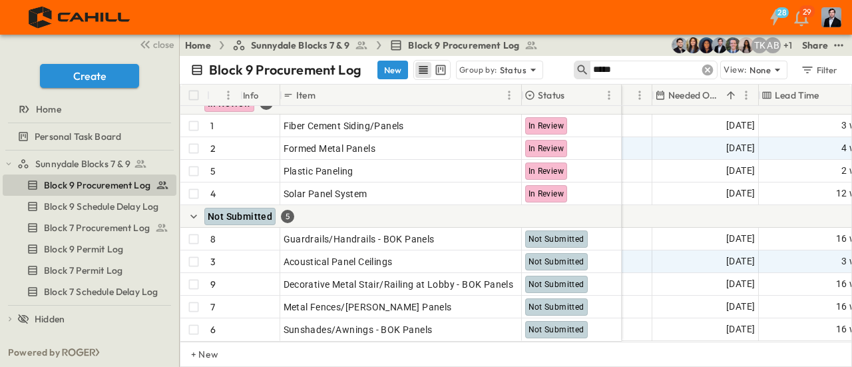
click at [706, 75] on icon at bounding box center [707, 69] width 13 height 13
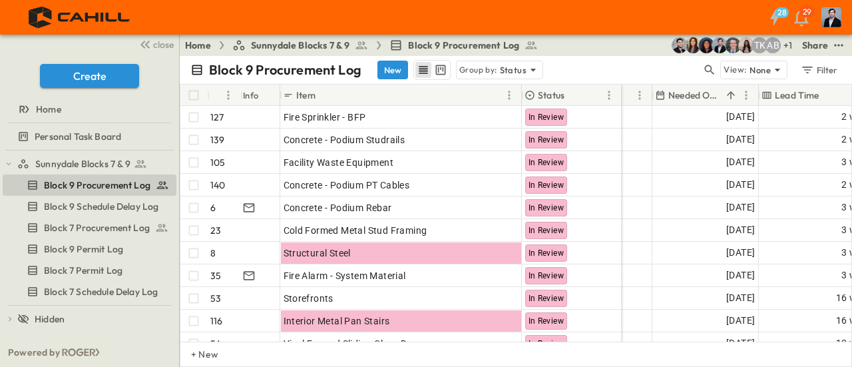
click at [621, 70] on div "Block 9 Procurement Log New Group by: Status" at bounding box center [445, 70] width 511 height 20
click at [707, 67] on icon "button" at bounding box center [710, 70] width 10 height 10
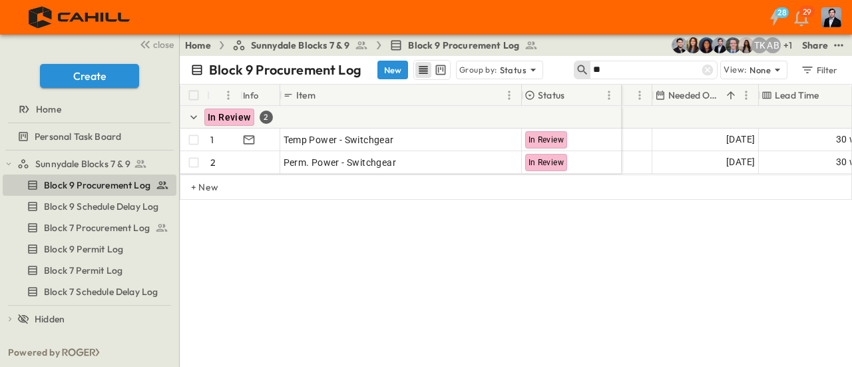
scroll to position [0, 921]
type input "**********"
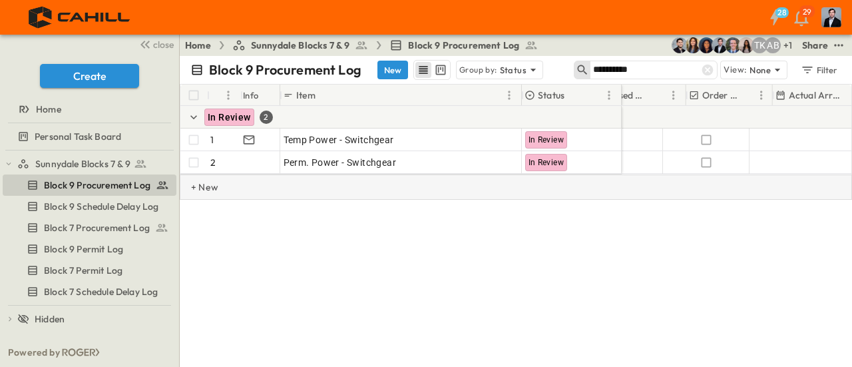
scroll to position [0, 694]
drag, startPoint x: 590, startPoint y: 183, endPoint x: 512, endPoint y: 188, distance: 78.1
click at [514, 188] on div "# Info Item Status Submit By Submitted? Submittal Approved? Release By Released…" at bounding box center [516, 184] width 672 height 200
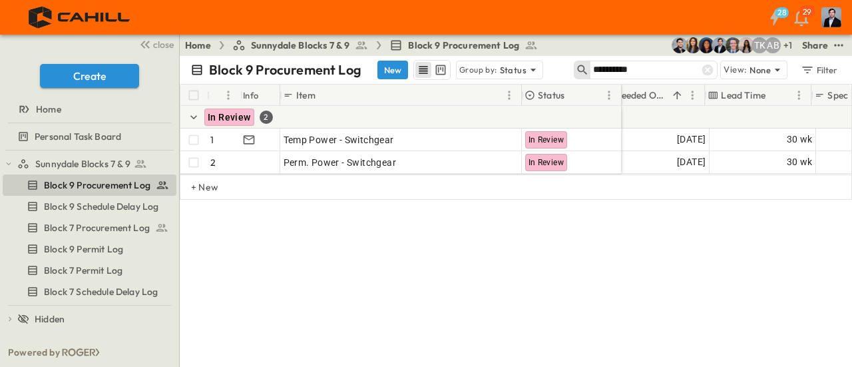
scroll to position [0, 974]
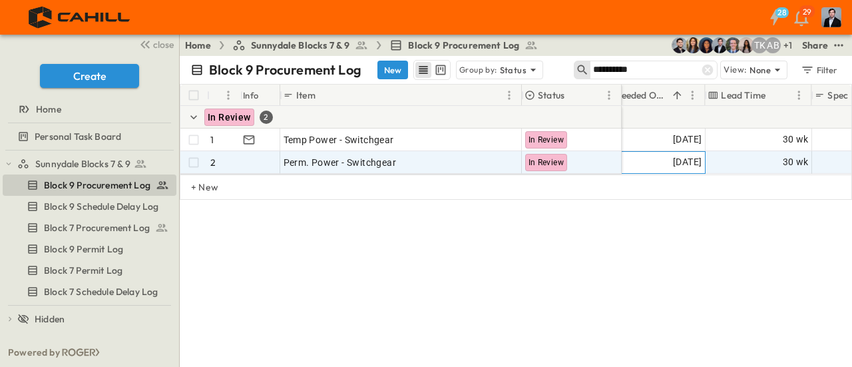
click at [673, 166] on span "[DATE]" at bounding box center [687, 161] width 29 height 15
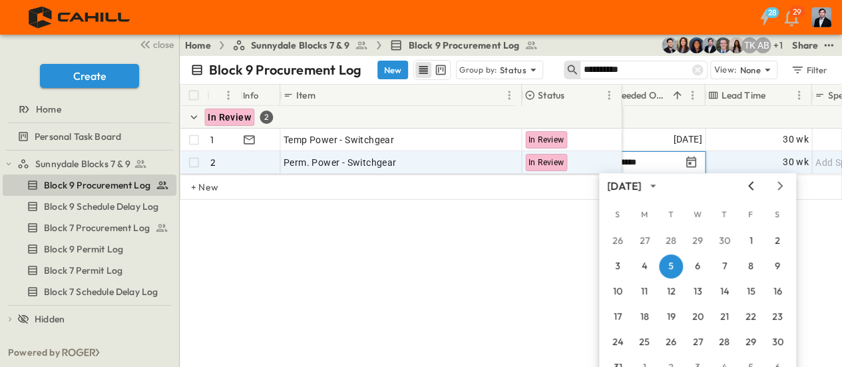
click at [751, 184] on icon "Previous month" at bounding box center [751, 185] width 16 height 11
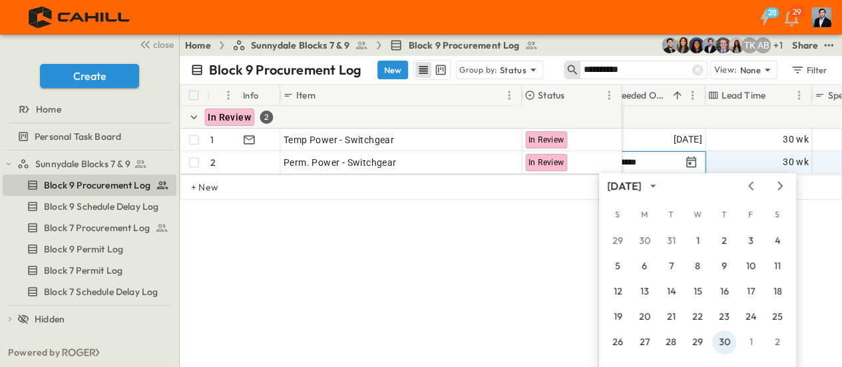
click at [722, 341] on button "30" at bounding box center [724, 342] width 24 height 24
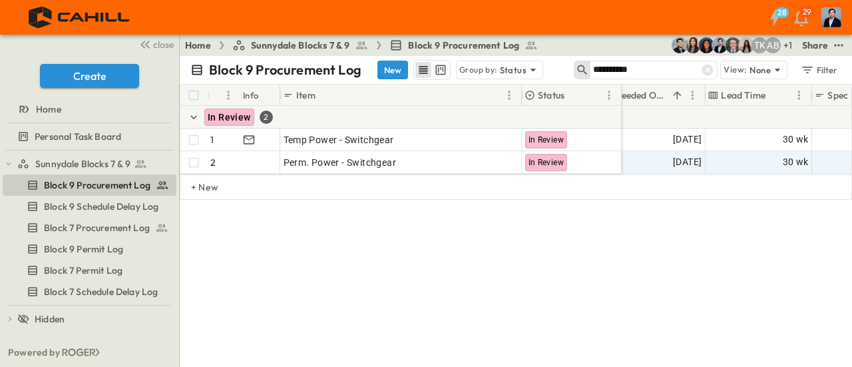
click at [495, 312] on div "**********" at bounding box center [516, 211] width 672 height 311
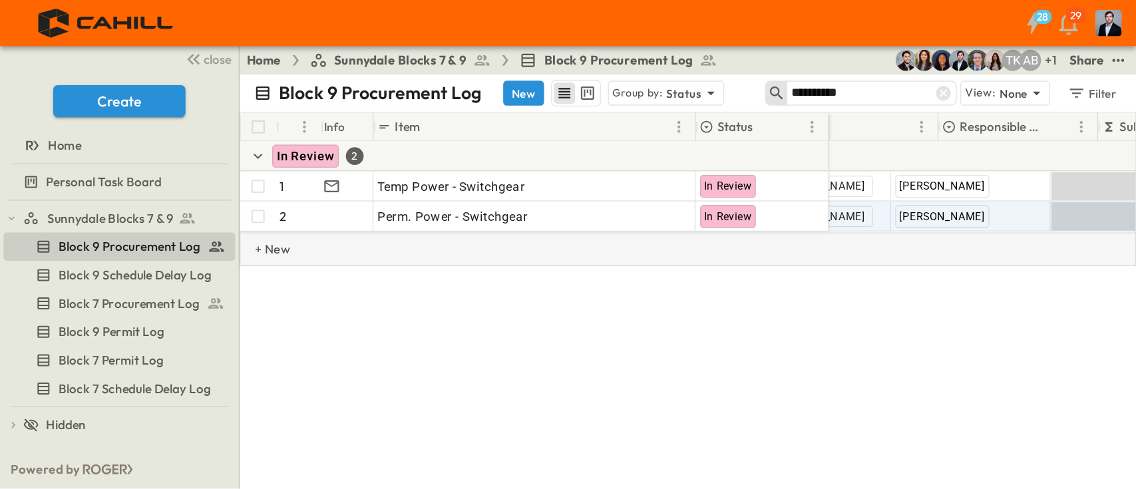
scroll to position [0, 44]
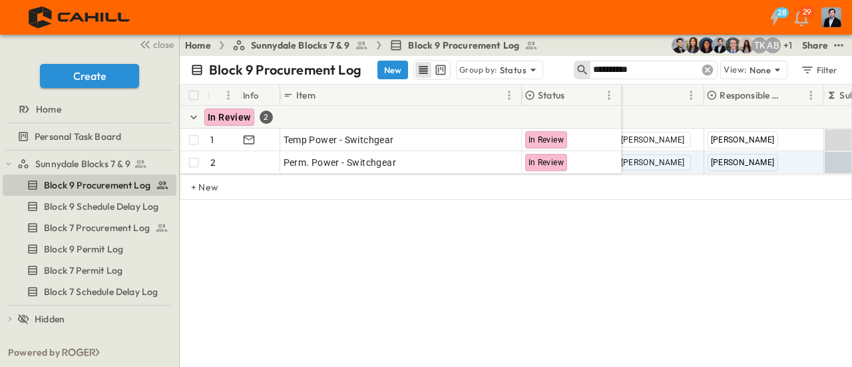
click at [708, 71] on icon at bounding box center [707, 69] width 13 height 13
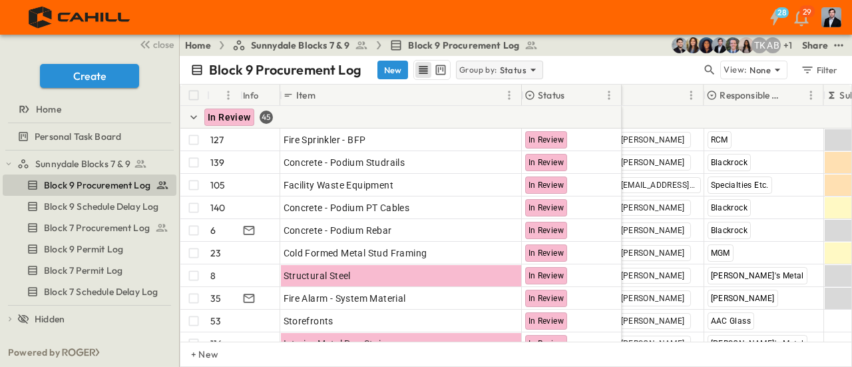
click at [519, 69] on p "Status" at bounding box center [513, 69] width 27 height 13
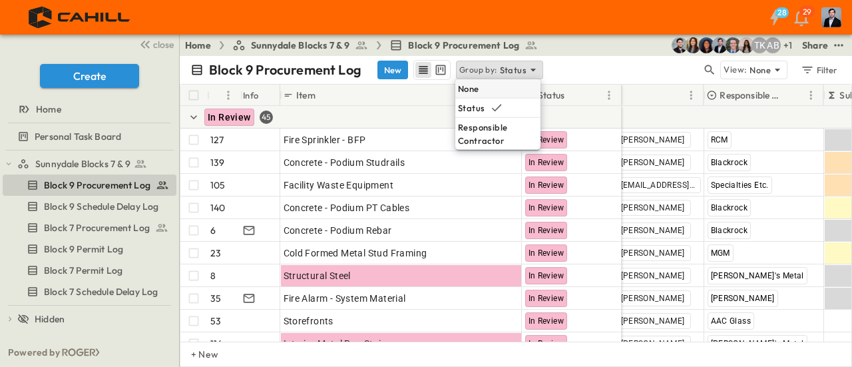
click at [467, 90] on p "None" at bounding box center [468, 88] width 21 height 13
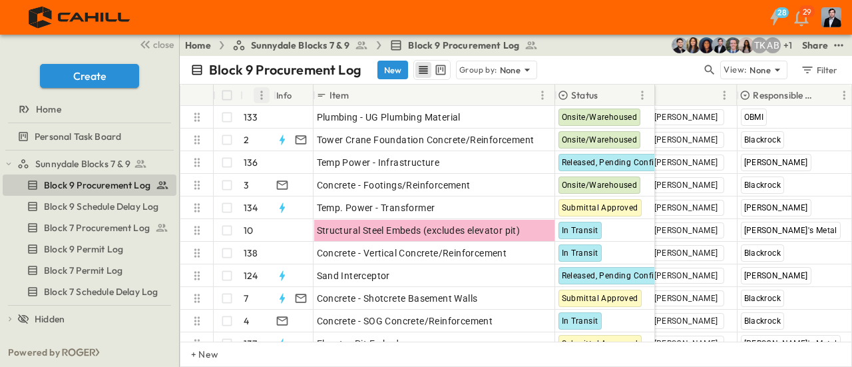
click at [254, 97] on button "Menu" at bounding box center [262, 95] width 16 height 16
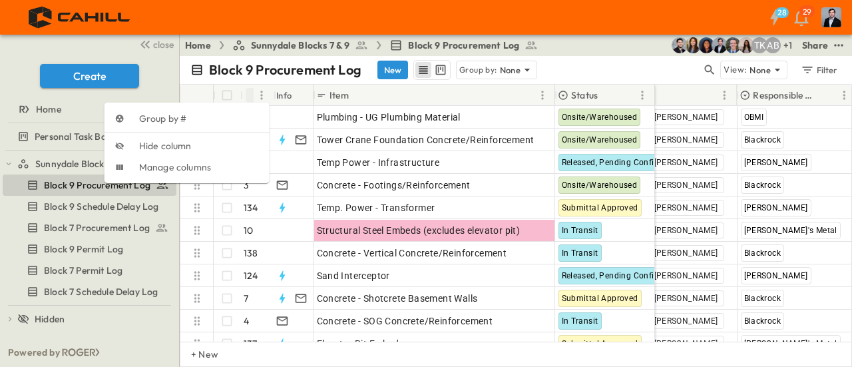
click at [249, 95] on icon "Sort" at bounding box center [253, 95] width 8 height 8
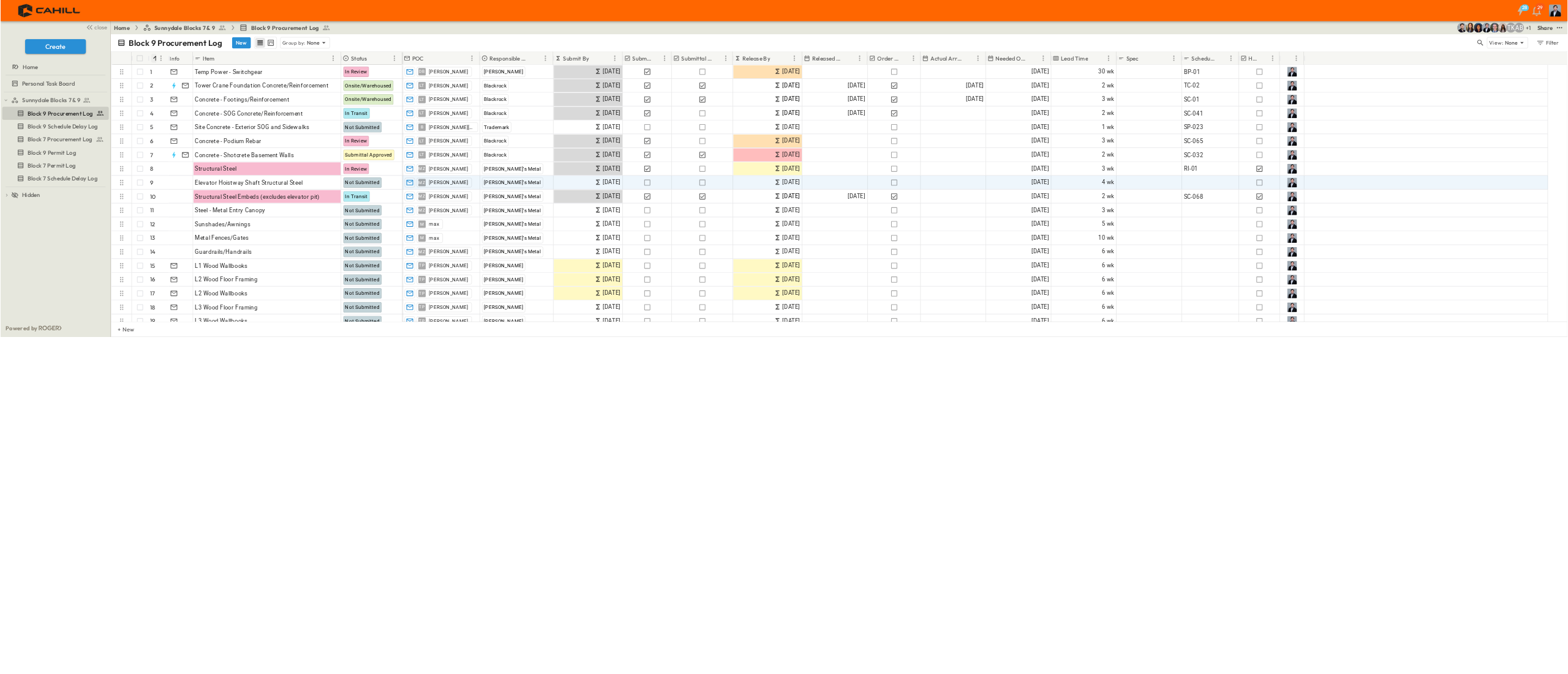
scroll to position [0, 0]
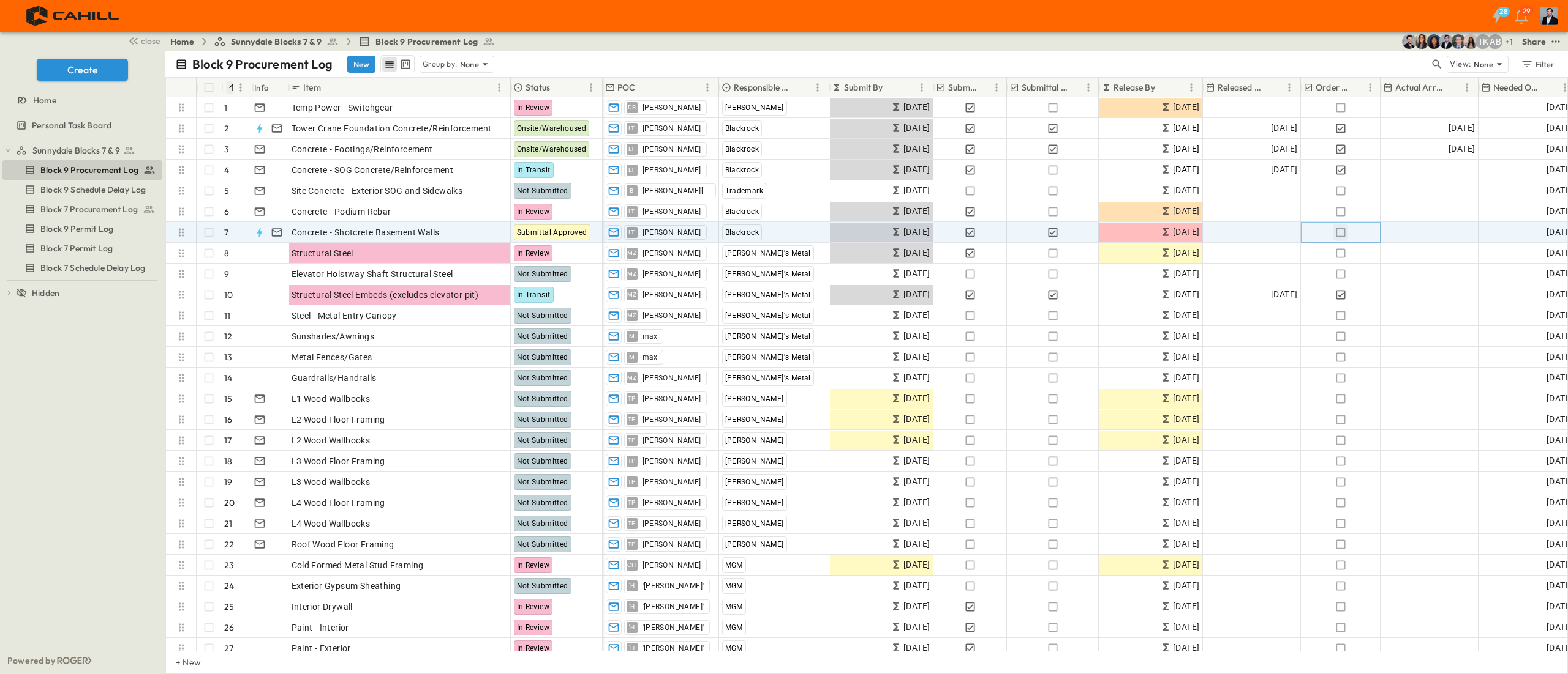
click at [783, 237] on icon "button" at bounding box center [1340, 232] width 12 height 12
click at [783, 234] on div "Add Date" at bounding box center [1429, 232] width 97 height 19
click at [783, 229] on input "**********" at bounding box center [1420, 232] width 72 height 12
type input "**********"
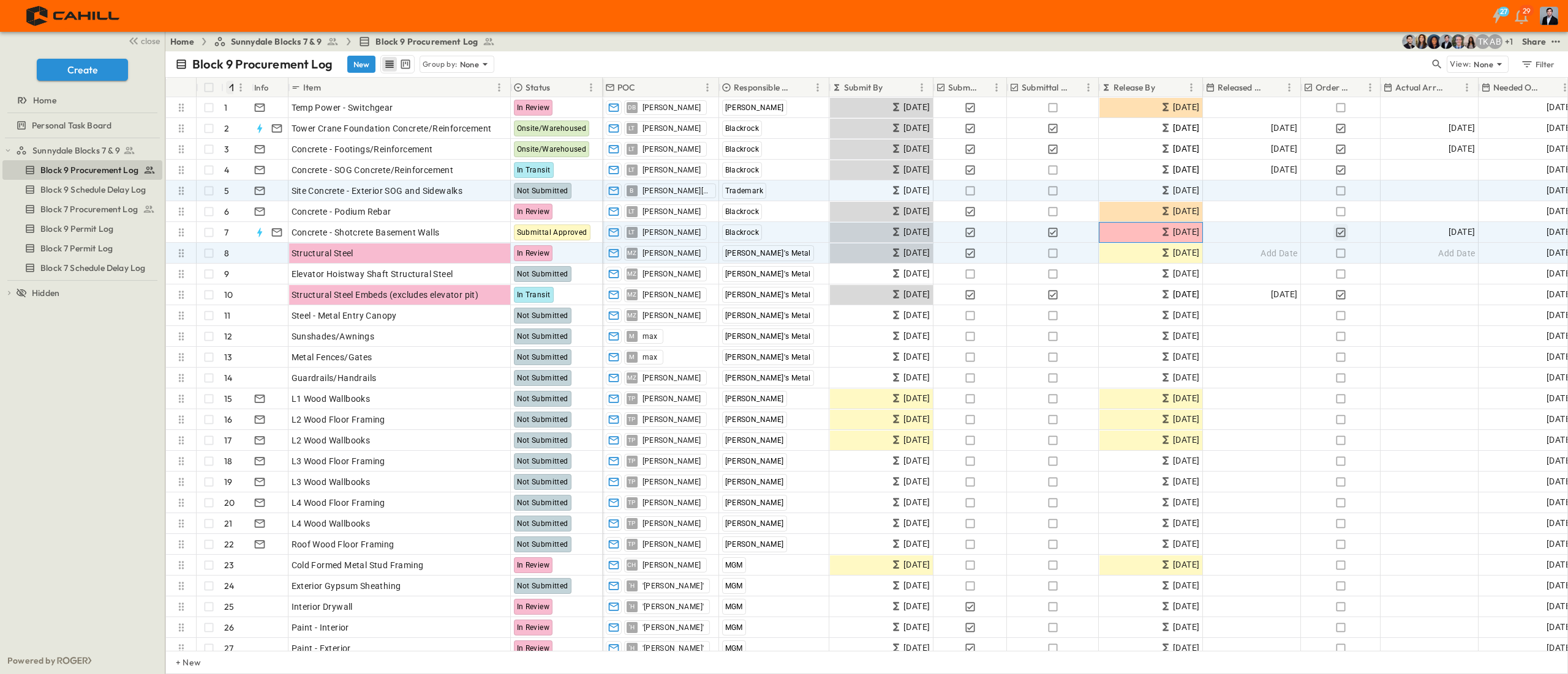
click at [783, 241] on div "[DATE]" at bounding box center [1151, 232] width 103 height 19
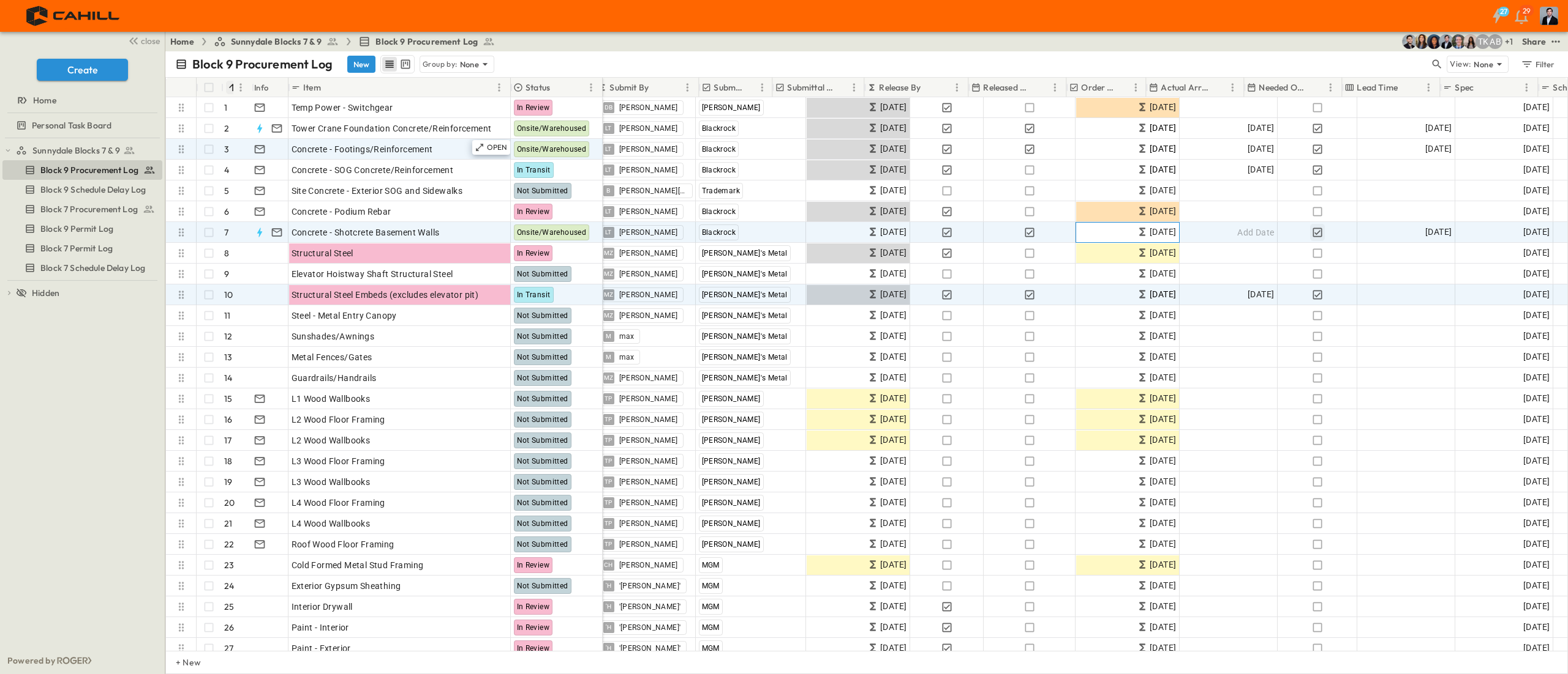
scroll to position [0, 234]
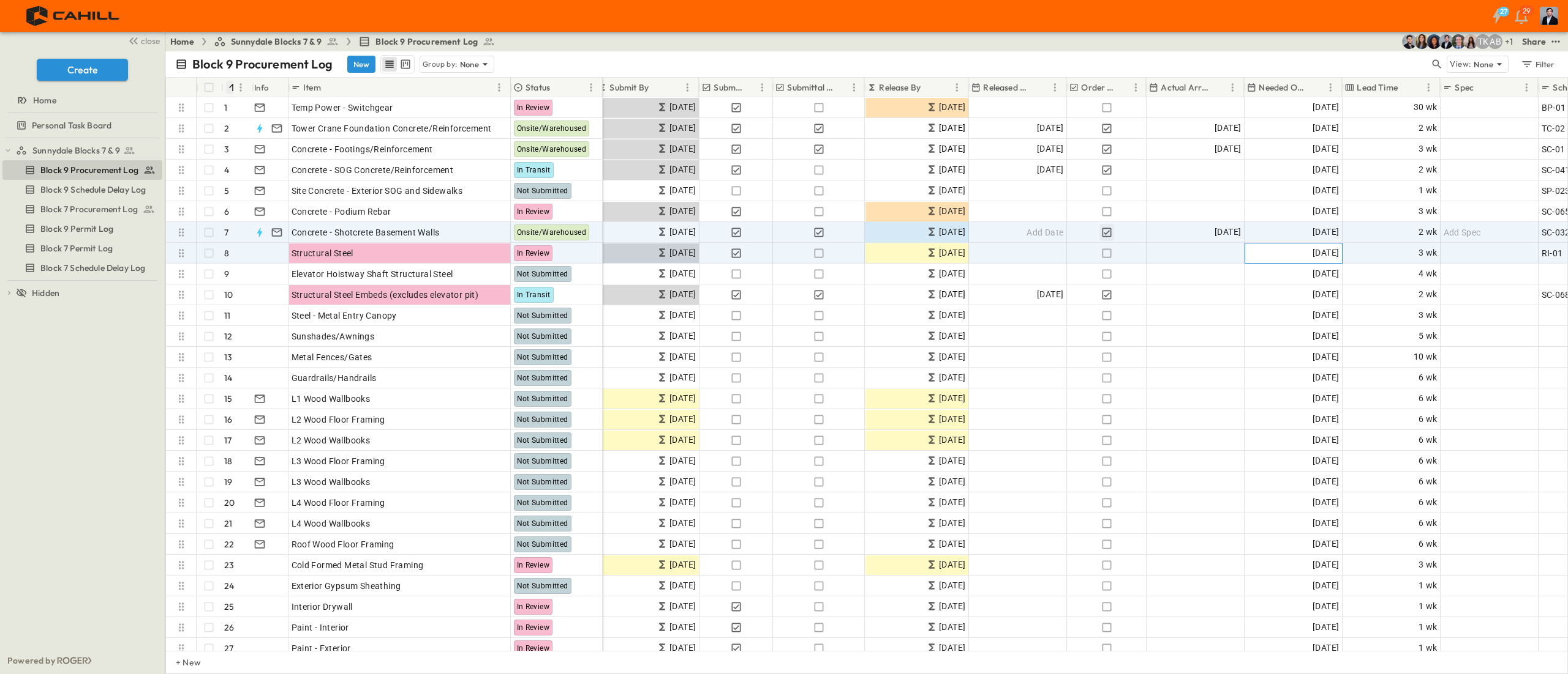
click at [783, 250] on span "[DATE]" at bounding box center [1325, 253] width 27 height 14
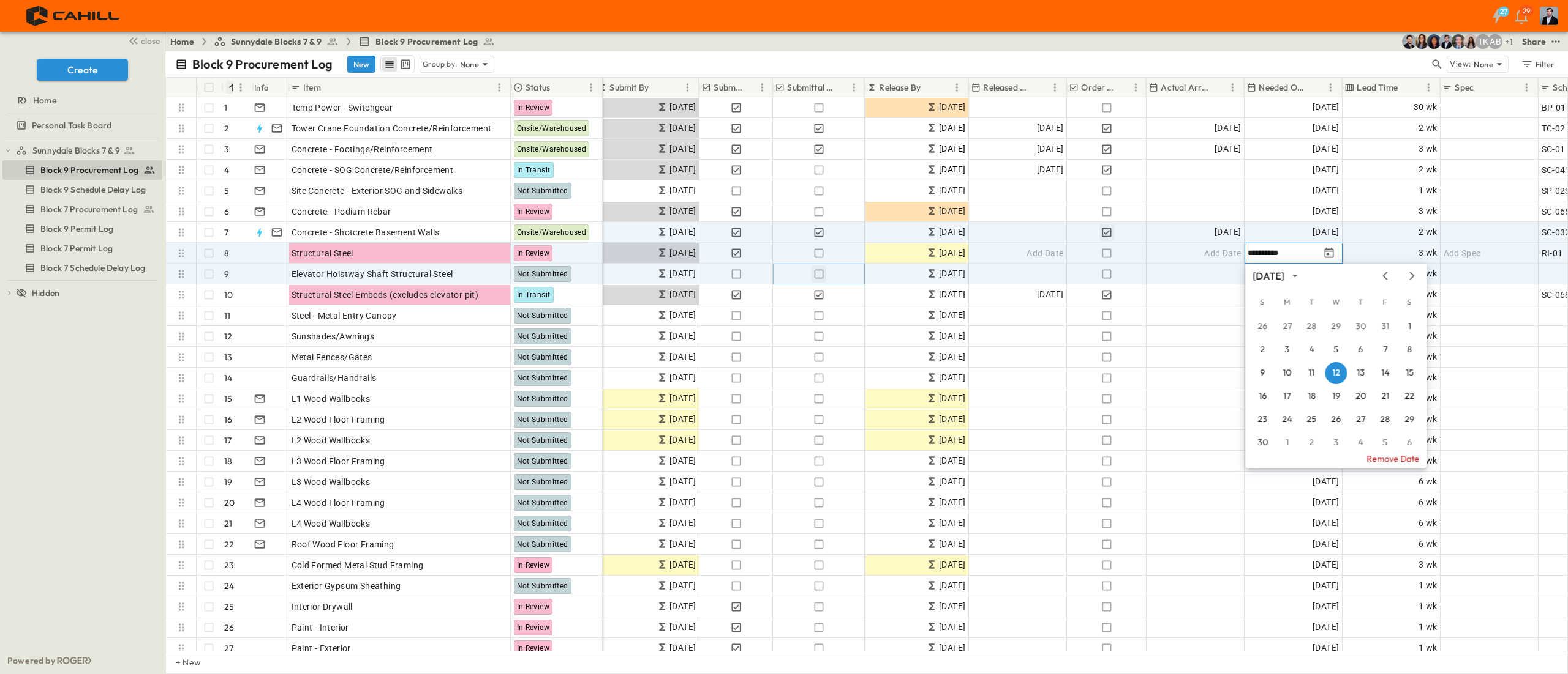
click at [783, 269] on button "button" at bounding box center [819, 274] width 15 height 17
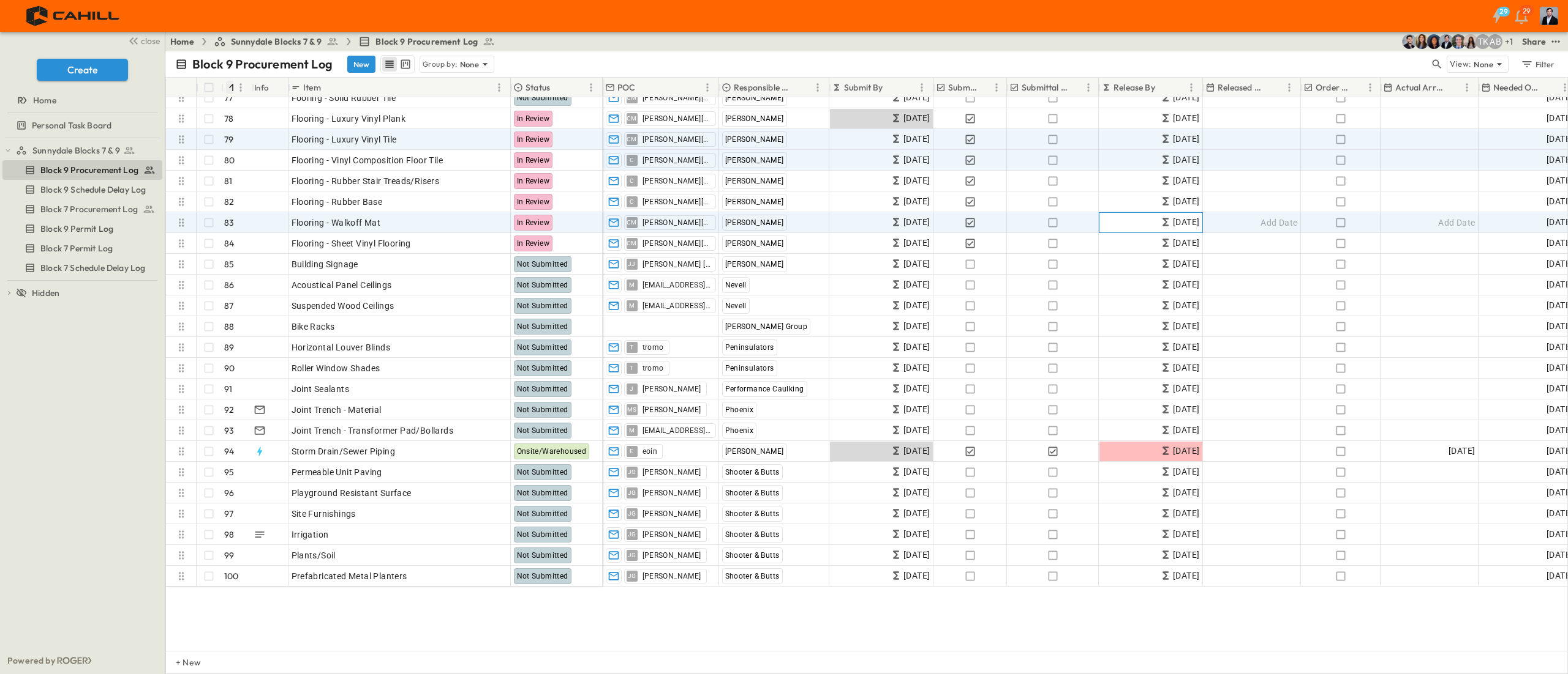
scroll to position [1468, 0]
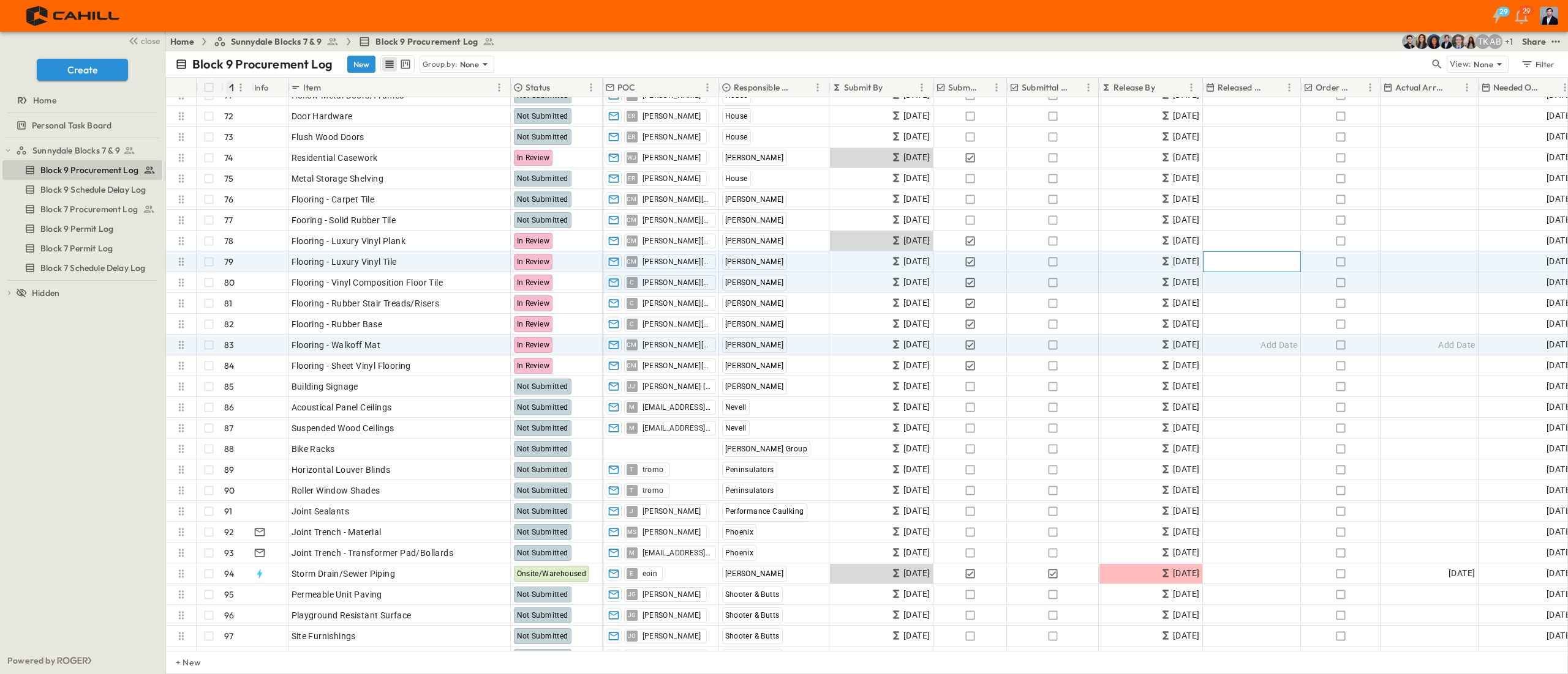
drag, startPoint x: 1165, startPoint y: 254, endPoint x: 1206, endPoint y: 291, distance: 55.2
click at [783, 263] on span "Add Date" at bounding box center [1279, 261] width 37 height 12
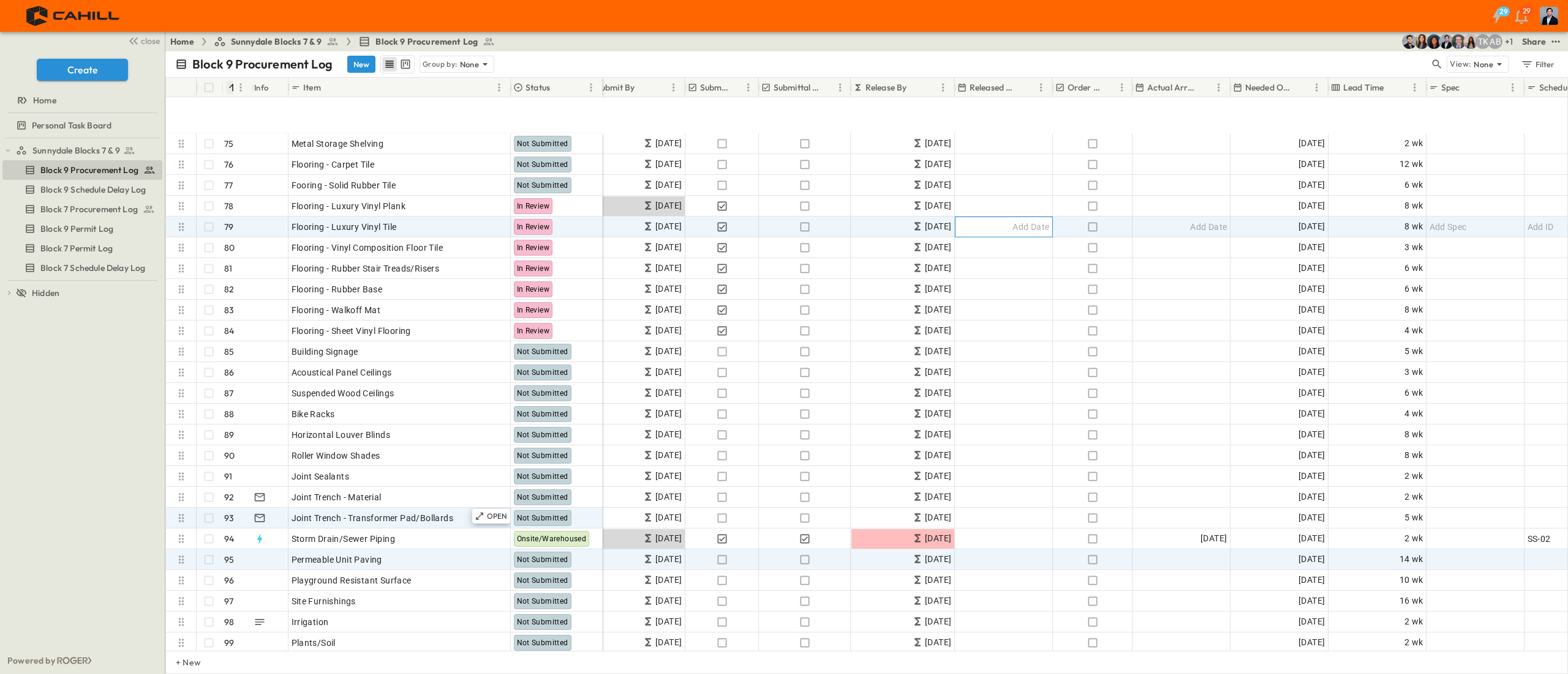
scroll to position [1591, 248]
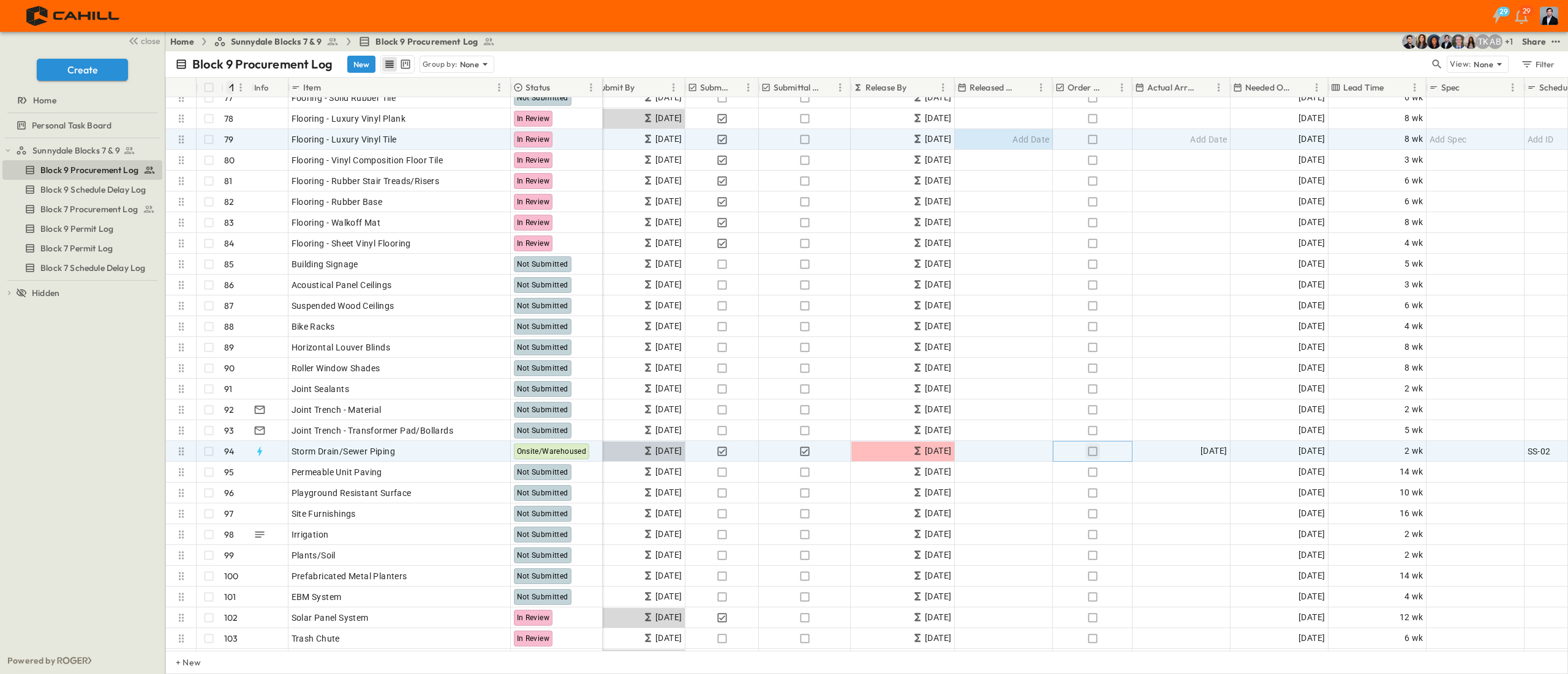
click at [783, 337] on icon "button" at bounding box center [1092, 451] width 12 height 12
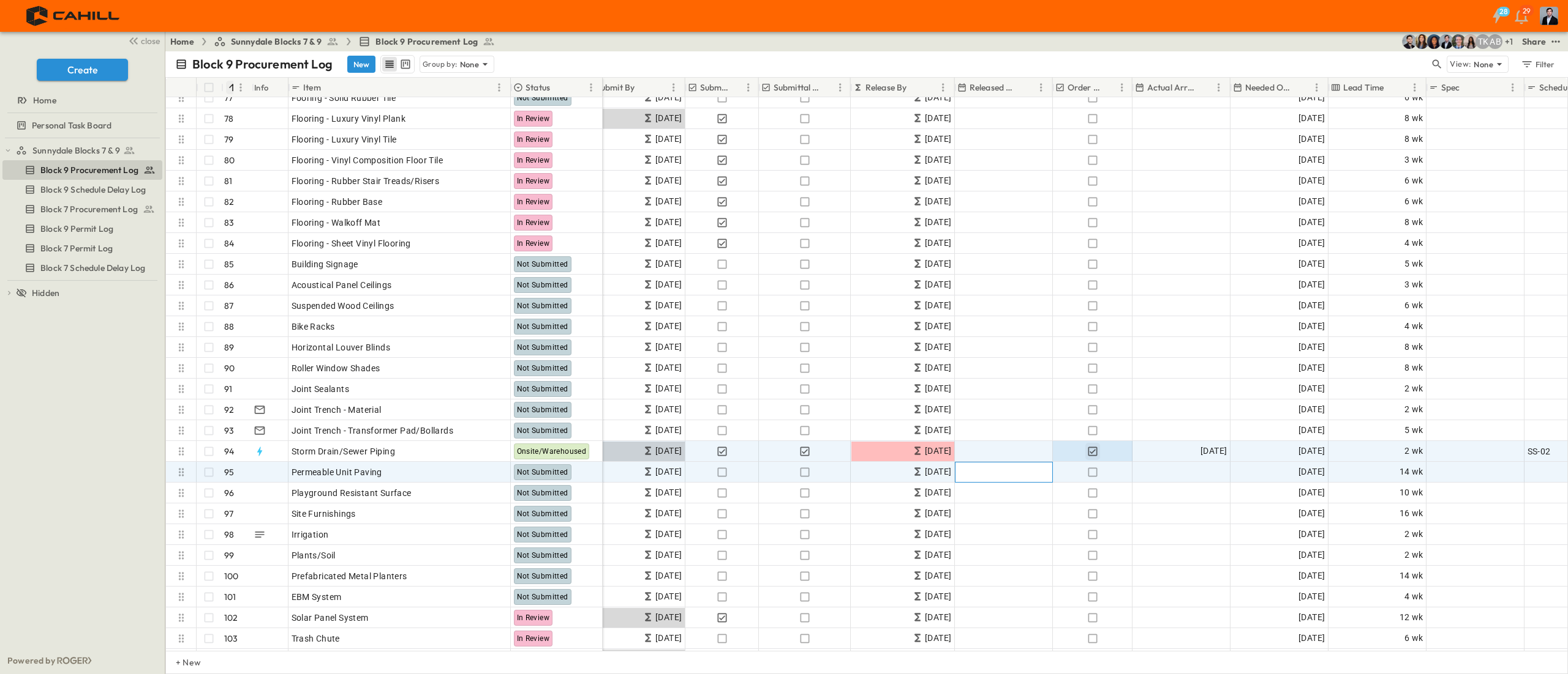
click at [783, 337] on span "Add Date" at bounding box center [1031, 472] width 37 height 12
drag, startPoint x: 909, startPoint y: 448, endPoint x: 1022, endPoint y: 445, distance: 113.0
click at [783, 337] on span "[DATE]" at bounding box center [938, 451] width 27 height 14
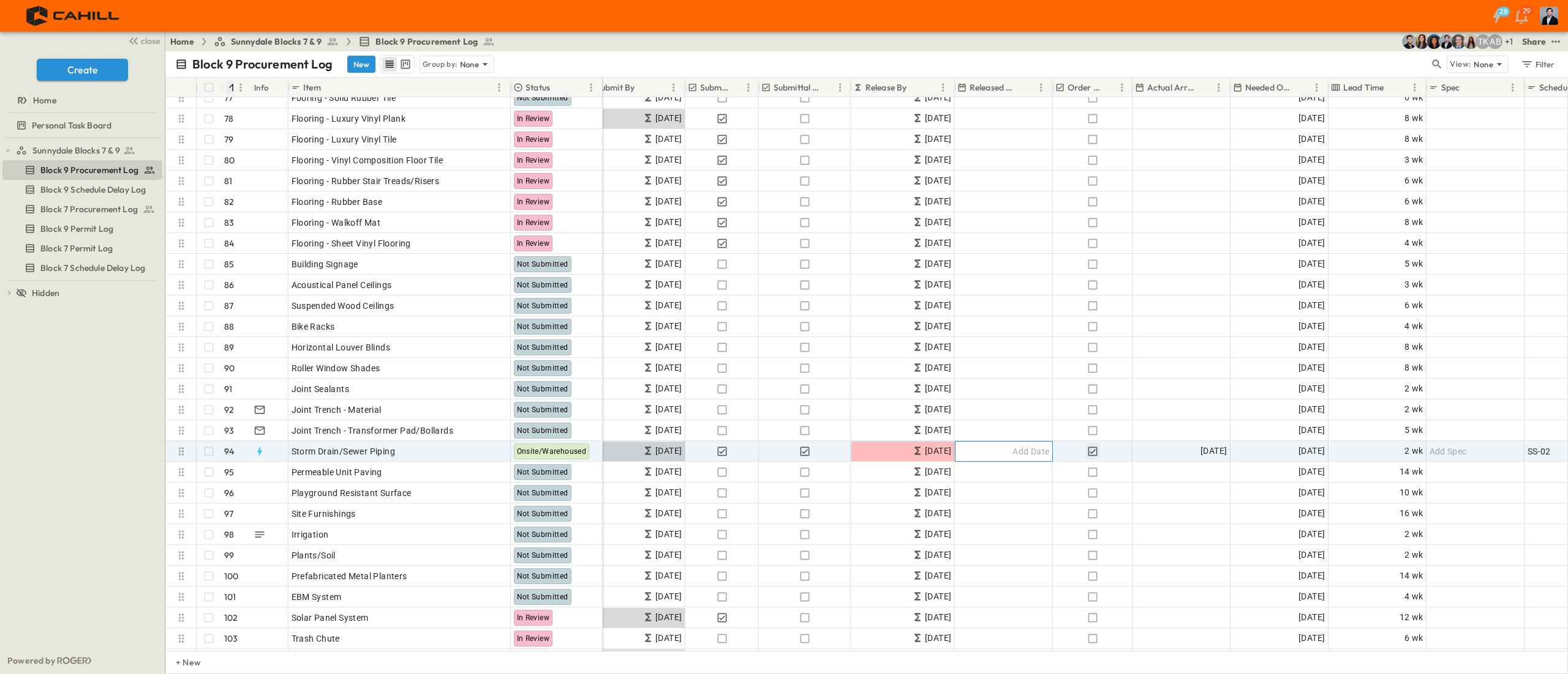
click at [783, 337] on div "Add Date" at bounding box center [1003, 451] width 97 height 19
click at [442, 337] on div "Storm Drain/Sewer Piping" at bounding box center [399, 451] width 216 height 17
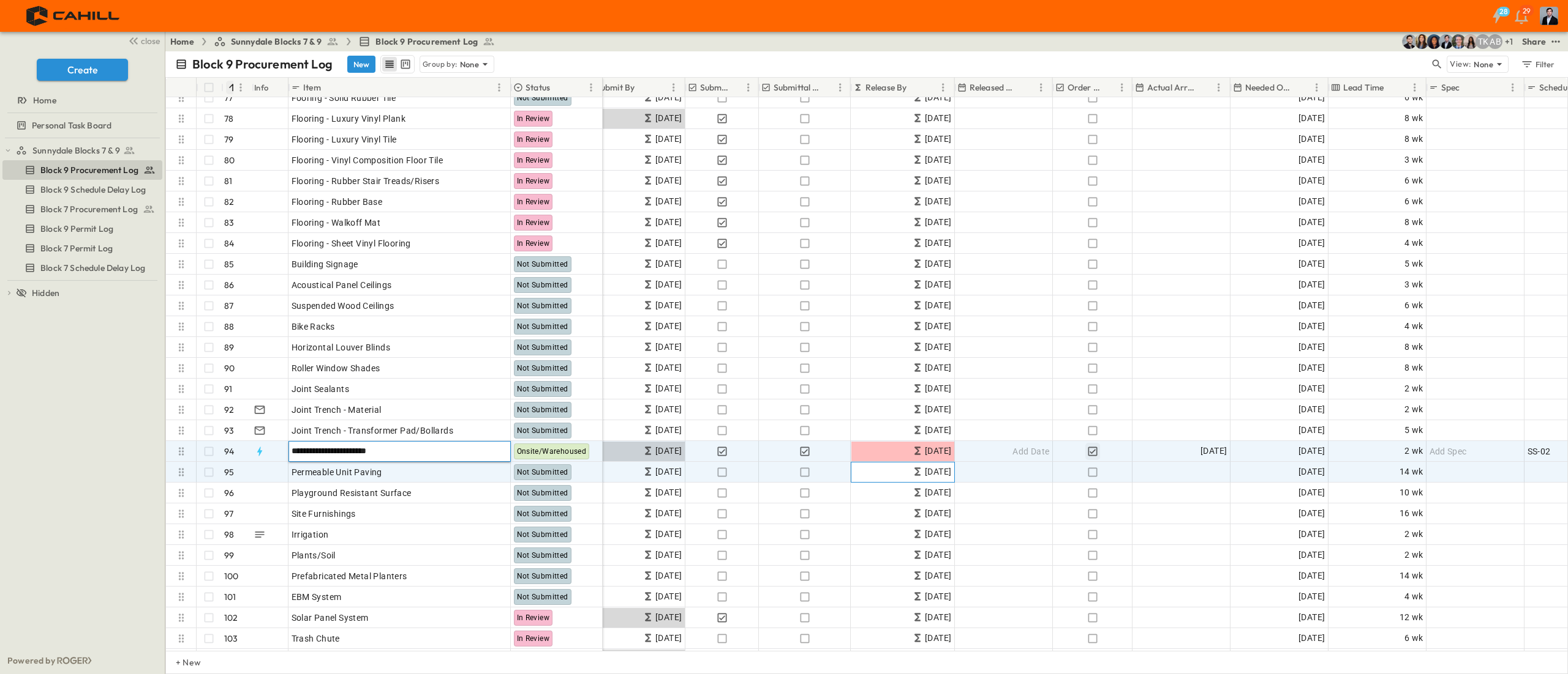
click at [783, 337] on div "[DATE]" at bounding box center [903, 472] width 103 height 19
click at [783, 337] on span "[DATE]" at bounding box center [938, 451] width 27 height 14
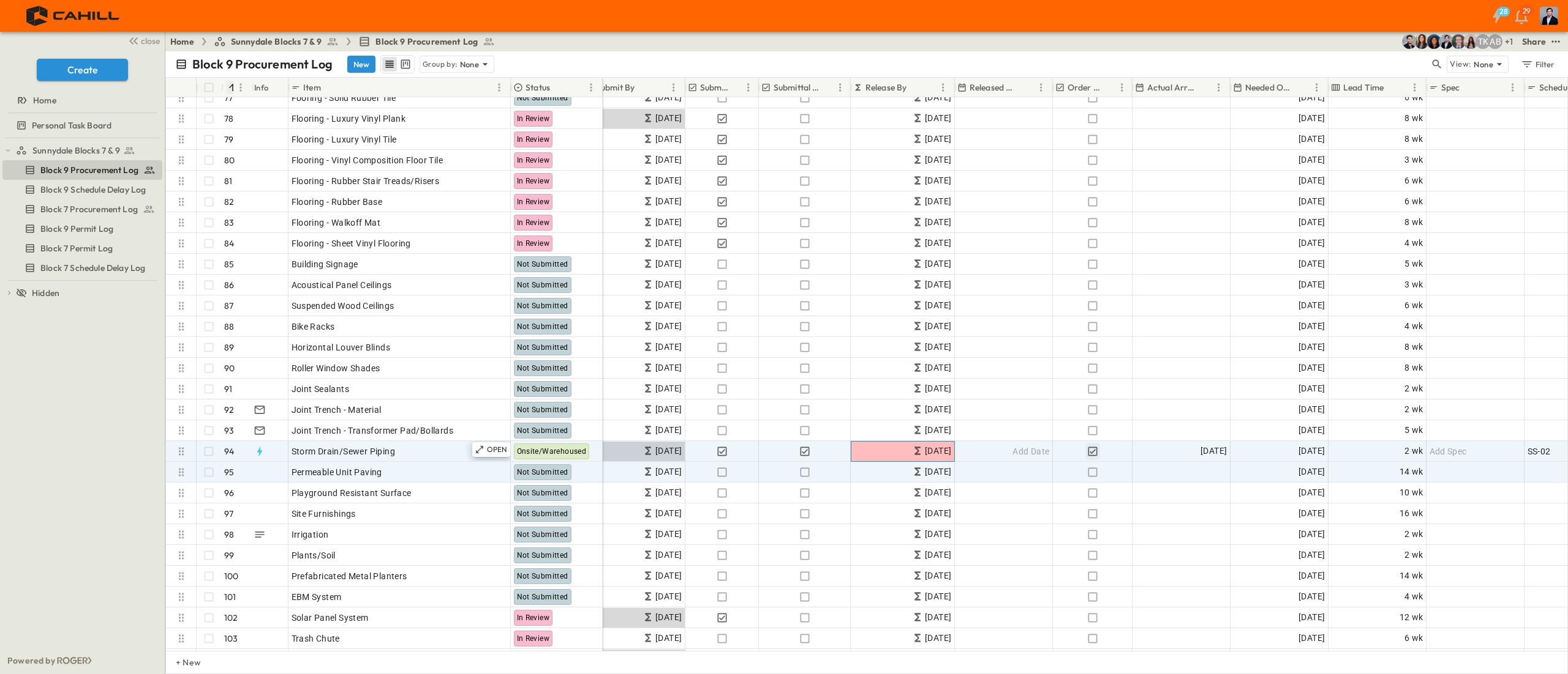
click at [783, 337] on span "[DATE]" at bounding box center [938, 451] width 27 height 14
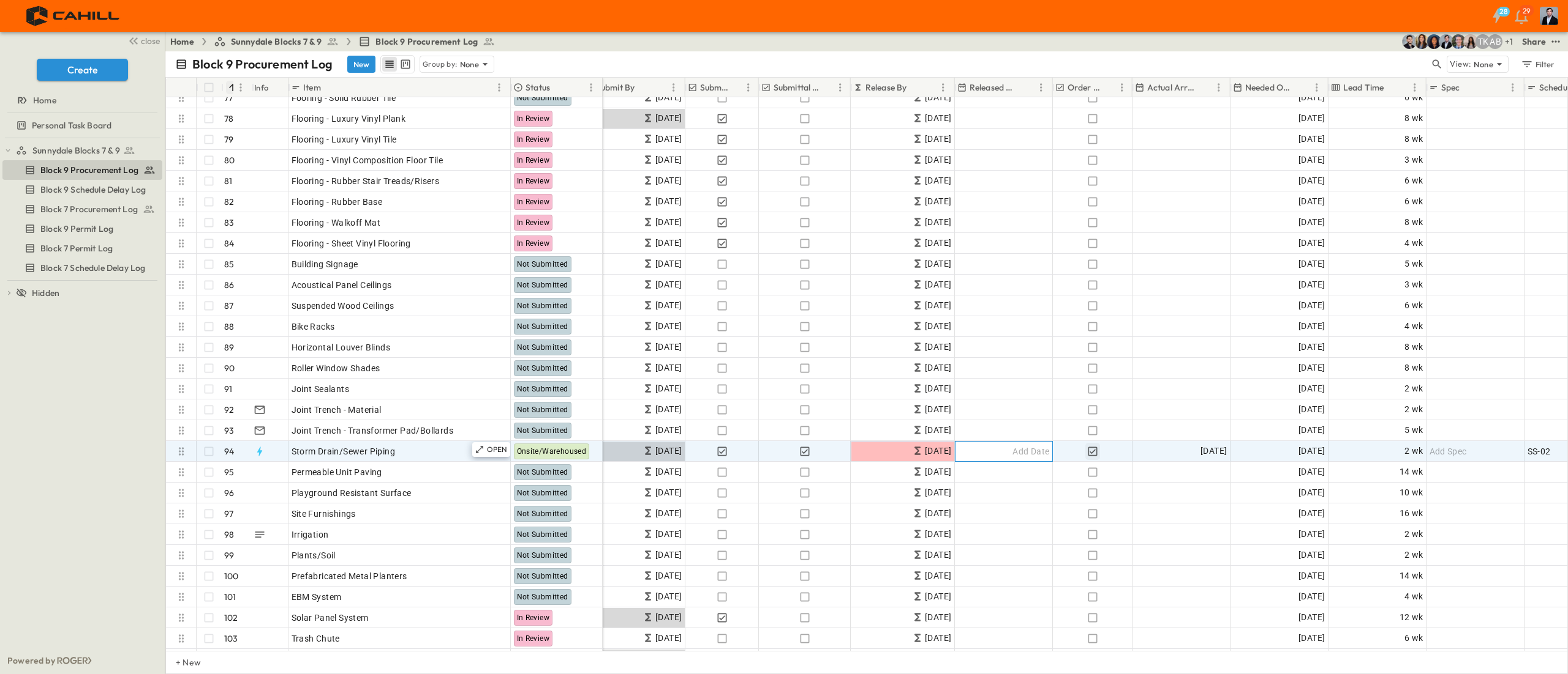
click at [783, 337] on span "Add Date" at bounding box center [1031, 451] width 37 height 12
click at [783, 337] on input "**********" at bounding box center [994, 451] width 72 height 12
type input "**********"
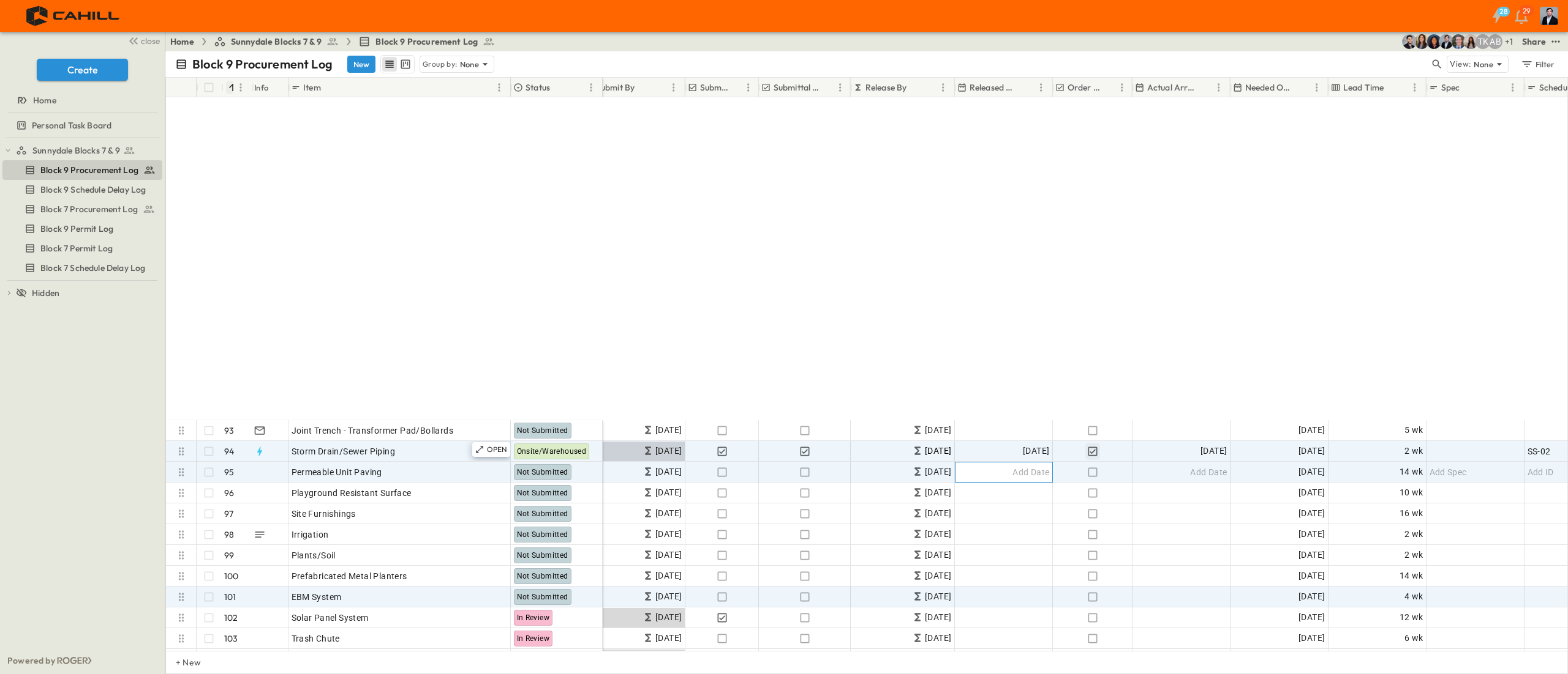
scroll to position [1959, 248]
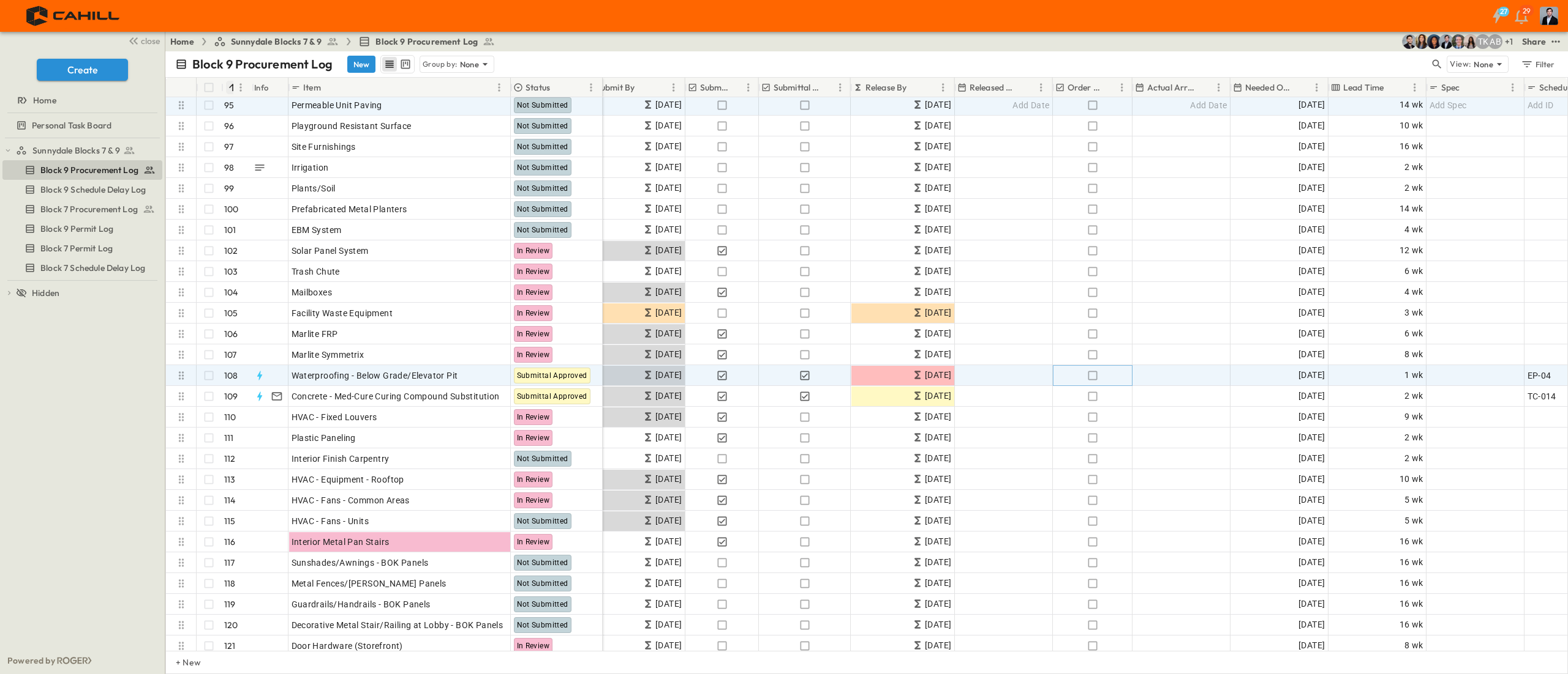
click at [783, 337] on icon "button" at bounding box center [1092, 375] width 12 height 12
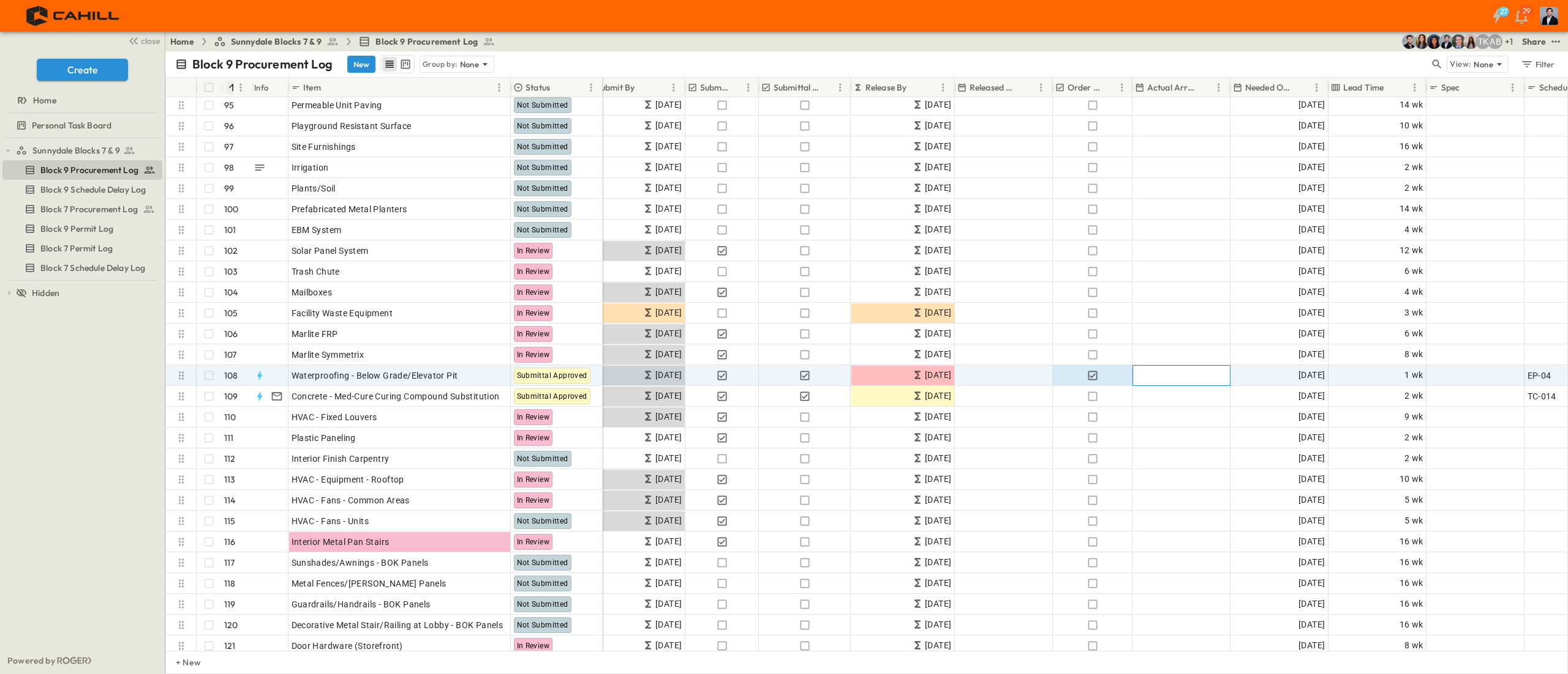
click at [783, 337] on div "Add Date" at bounding box center [1181, 375] width 97 height 19
click at [783, 337] on input "**********" at bounding box center [1171, 375] width 72 height 12
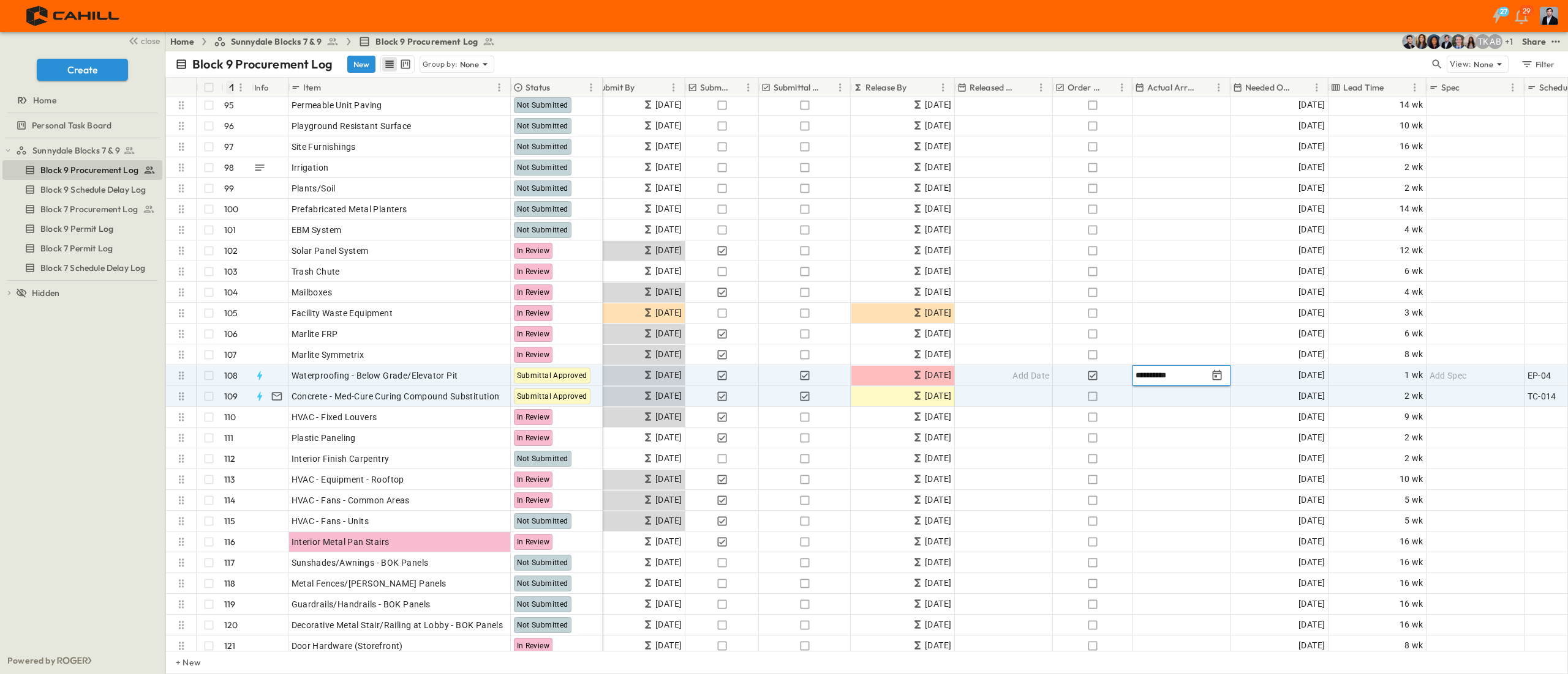
type input "**********"
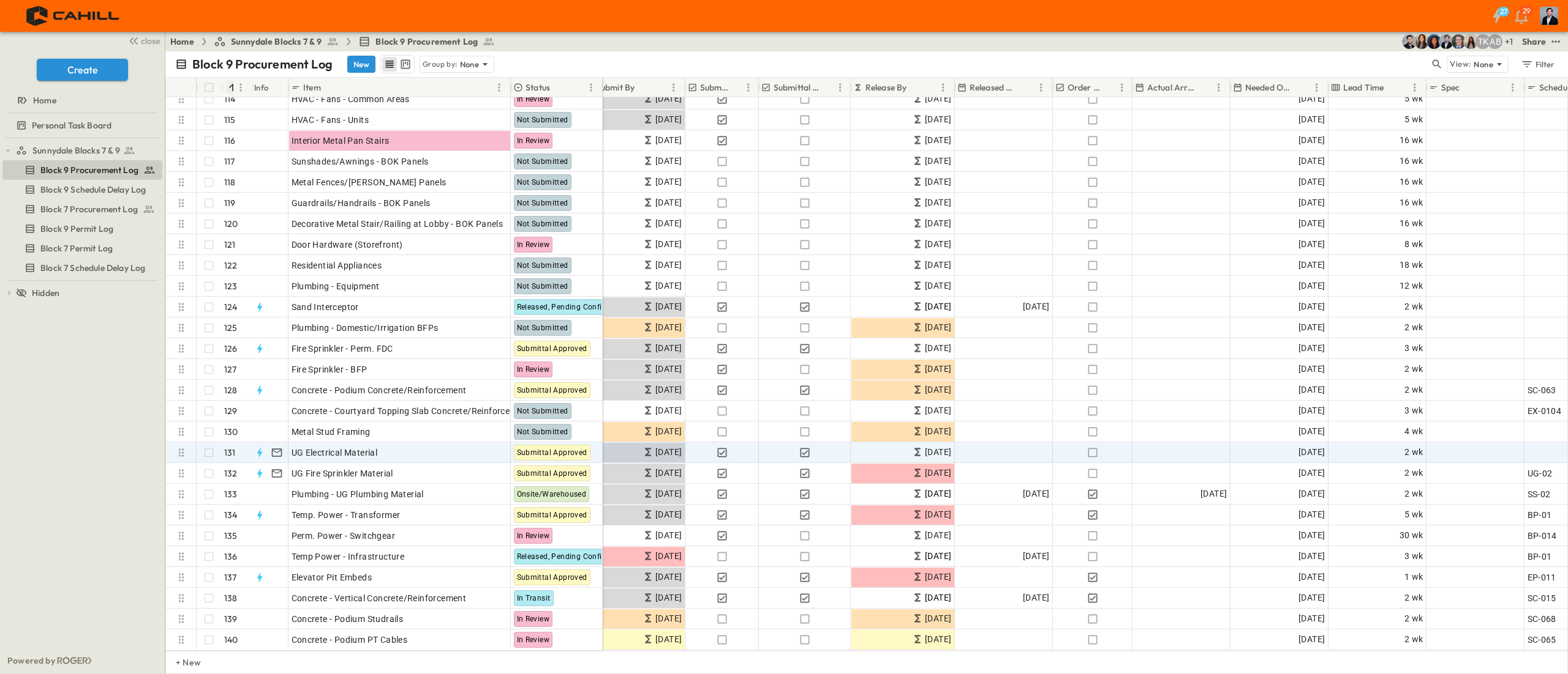
scroll to position [2380, 248]
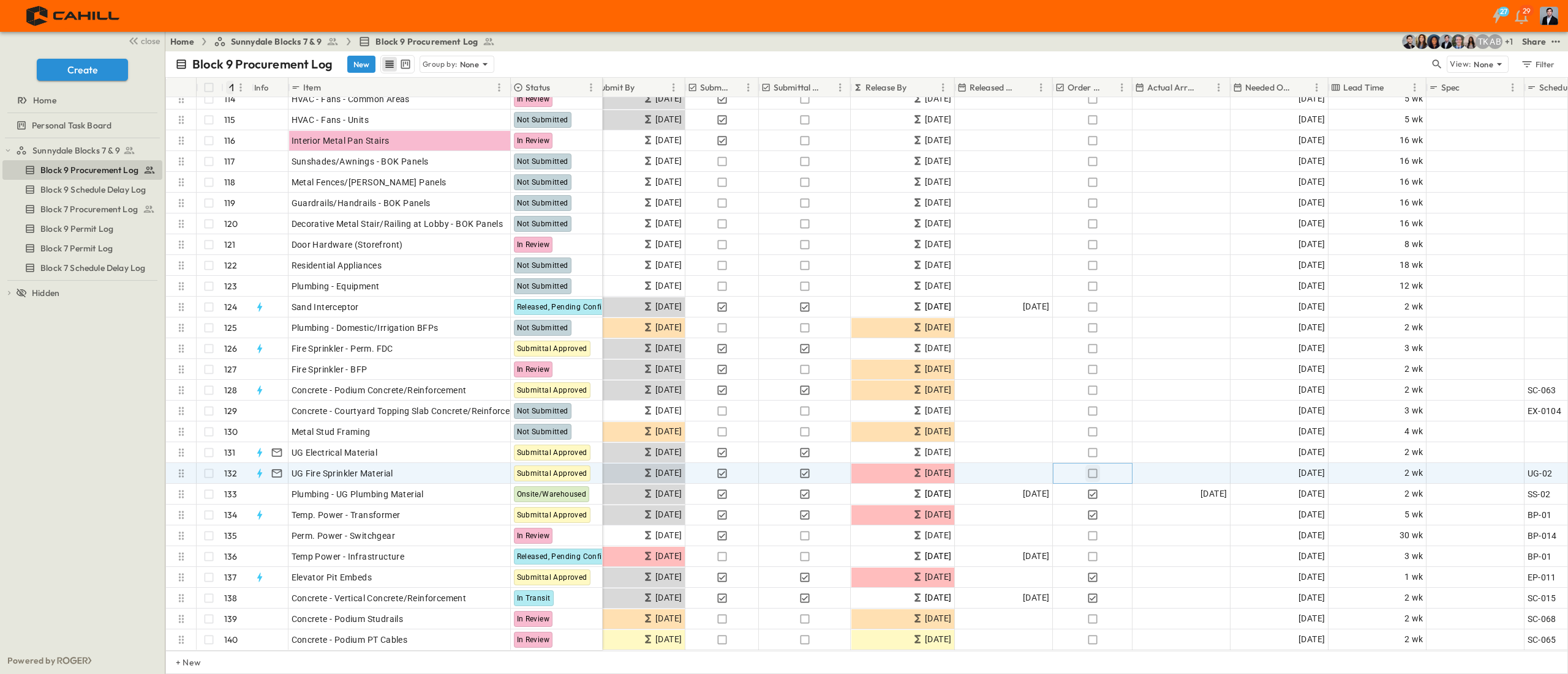
click at [783, 337] on icon "button" at bounding box center [1092, 473] width 12 height 12
click at [783, 337] on div "Add Date" at bounding box center [1181, 473] width 97 height 19
click at [783, 337] on span "Add Date" at bounding box center [1031, 473] width 37 height 12
click at [783, 337] on input "**********" at bounding box center [994, 473] width 72 height 12
type input "**********"
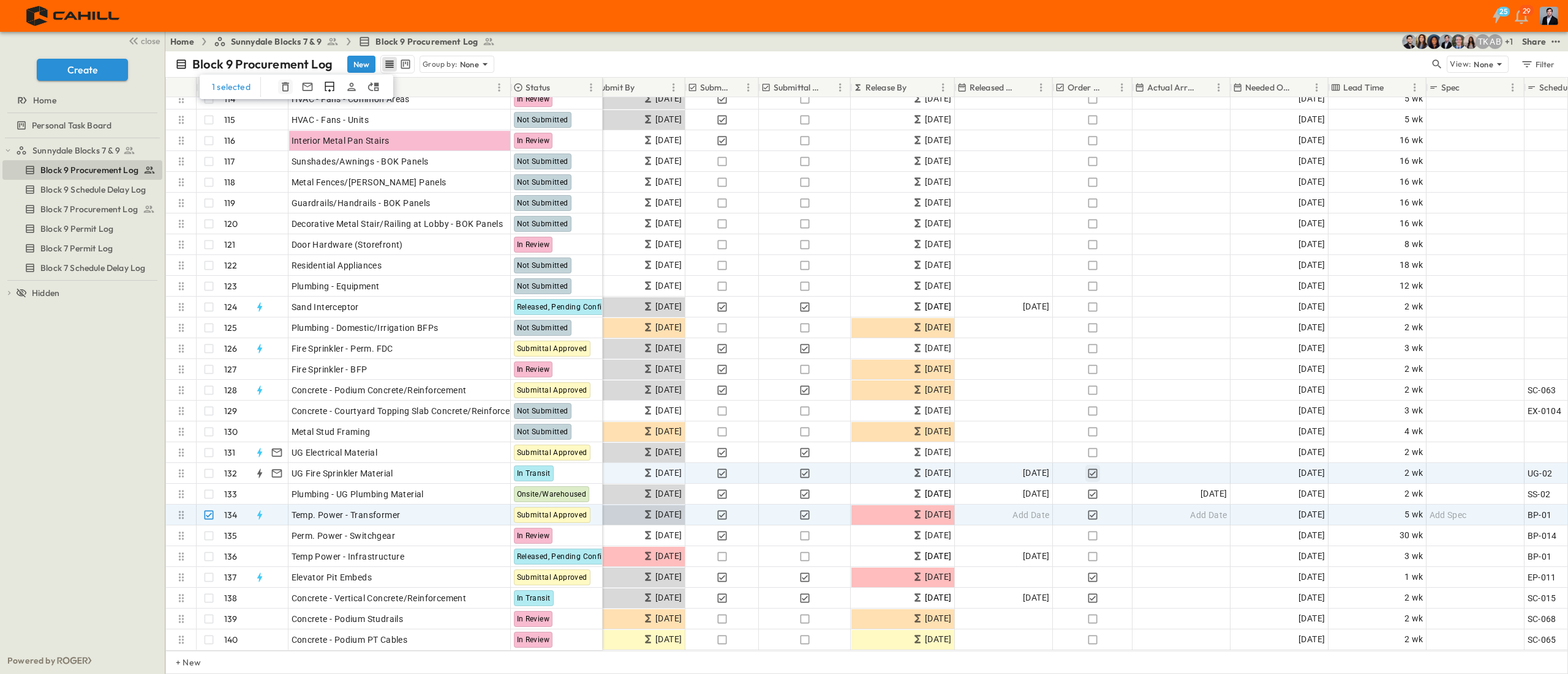
click at [284, 91] on icon "button" at bounding box center [285, 87] width 7 height 9
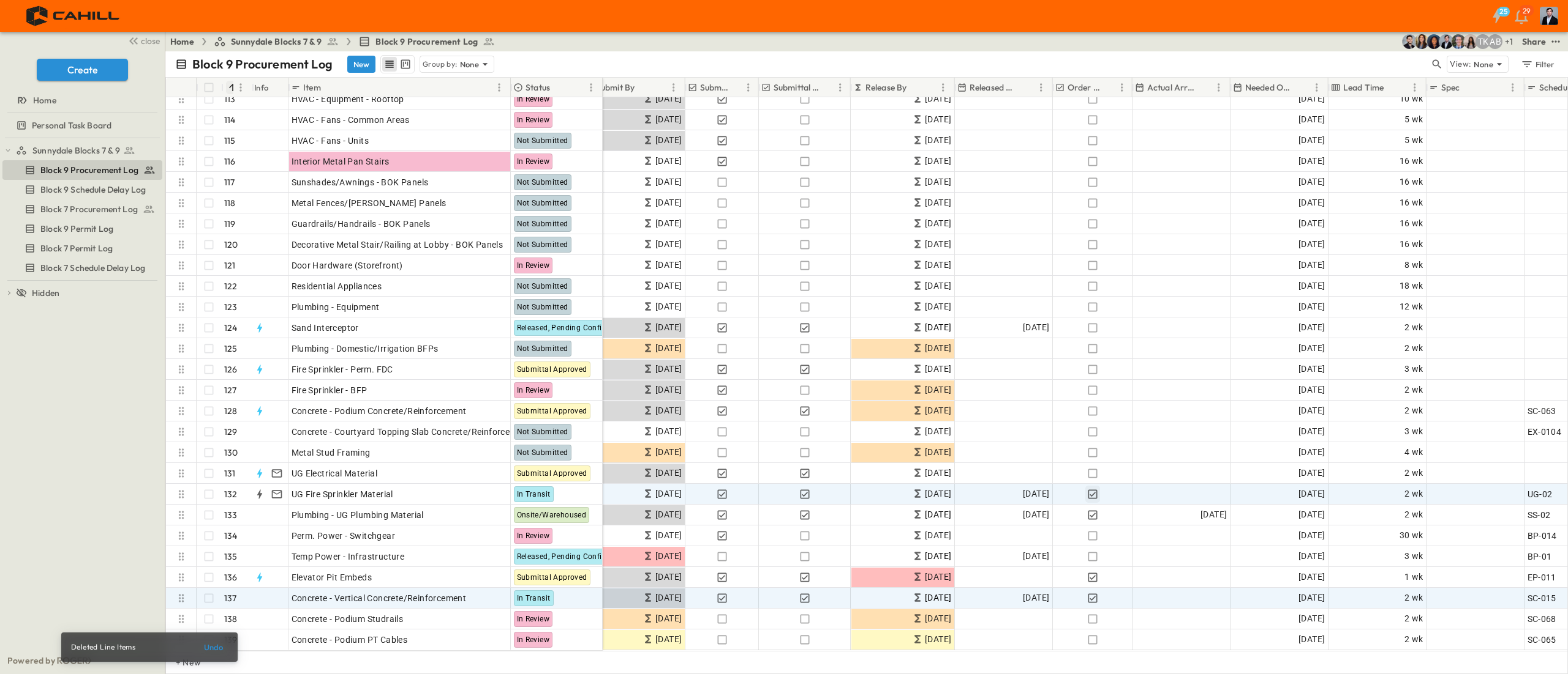
scroll to position [2359, 248]
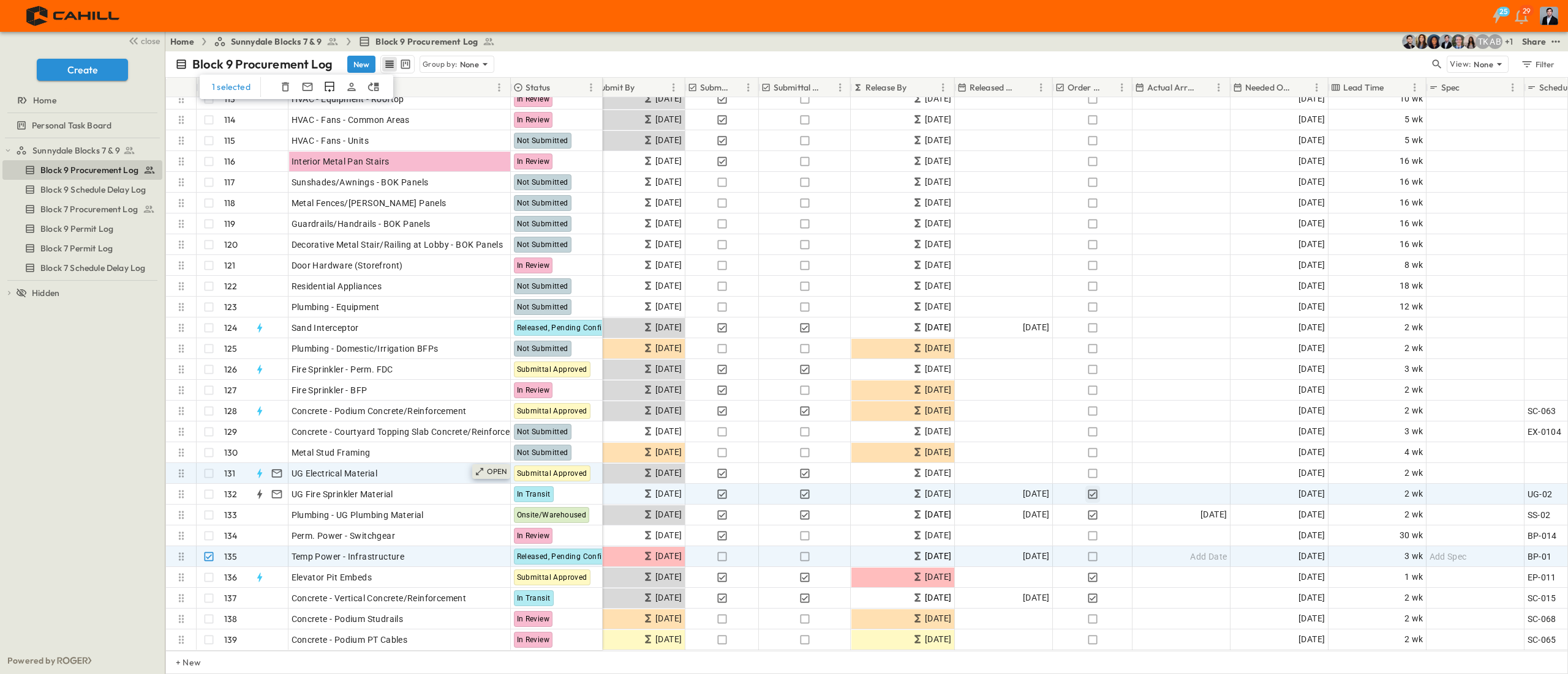
click at [284, 87] on icon "button" at bounding box center [284, 86] width 12 height 12
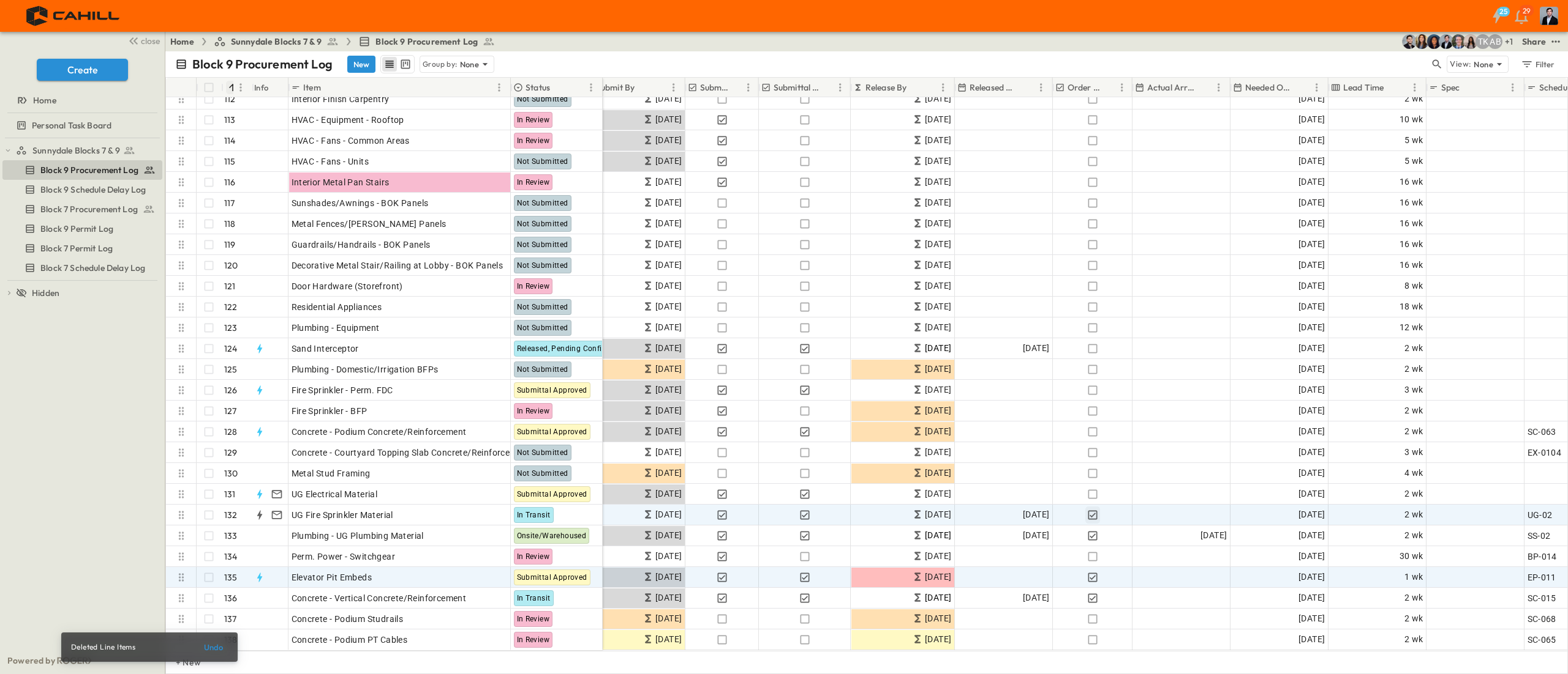
scroll to position [2337, 248]
click at [783, 337] on div "Add Date" at bounding box center [1181, 577] width 97 height 19
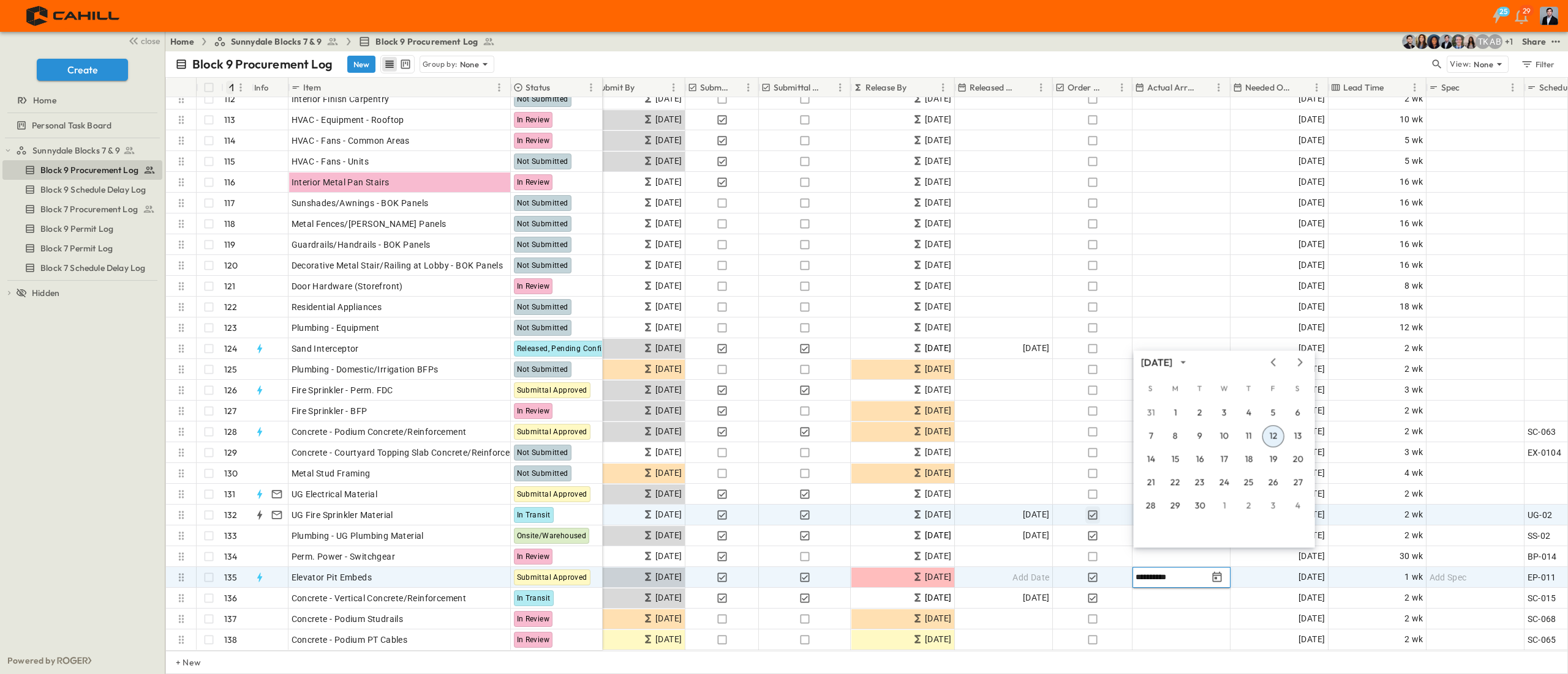
click at [783, 337] on input "**********" at bounding box center [1171, 577] width 72 height 12
type input "**********"
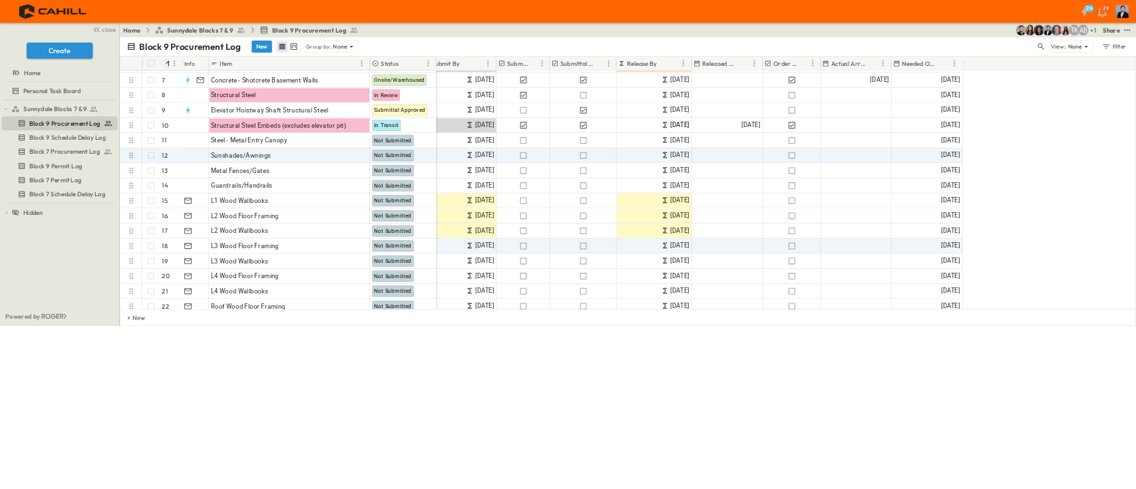
scroll to position [133, 270]
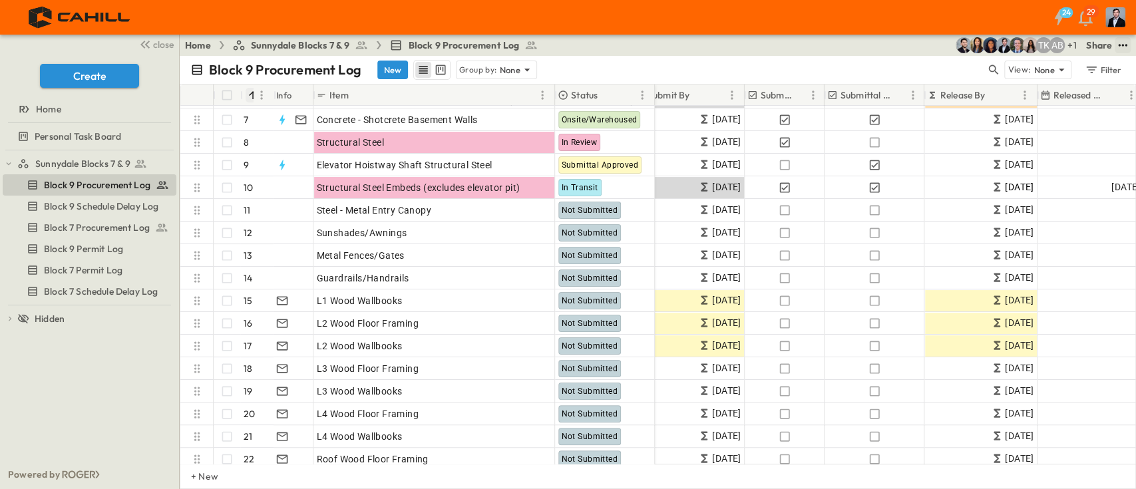
click at [851, 43] on icon "test" at bounding box center [1122, 45] width 13 height 13
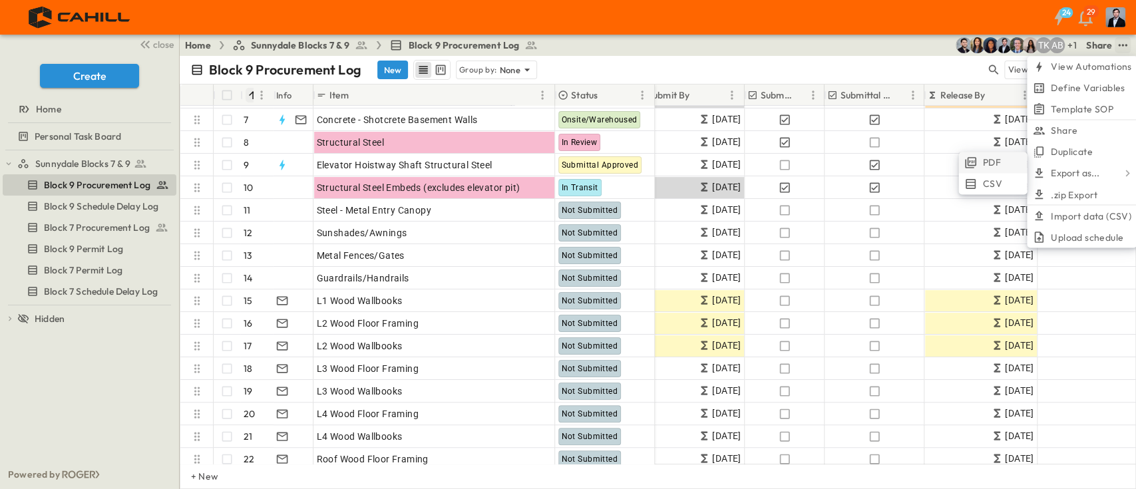
click at [851, 162] on span "PDF" at bounding box center [991, 162] width 18 height 13
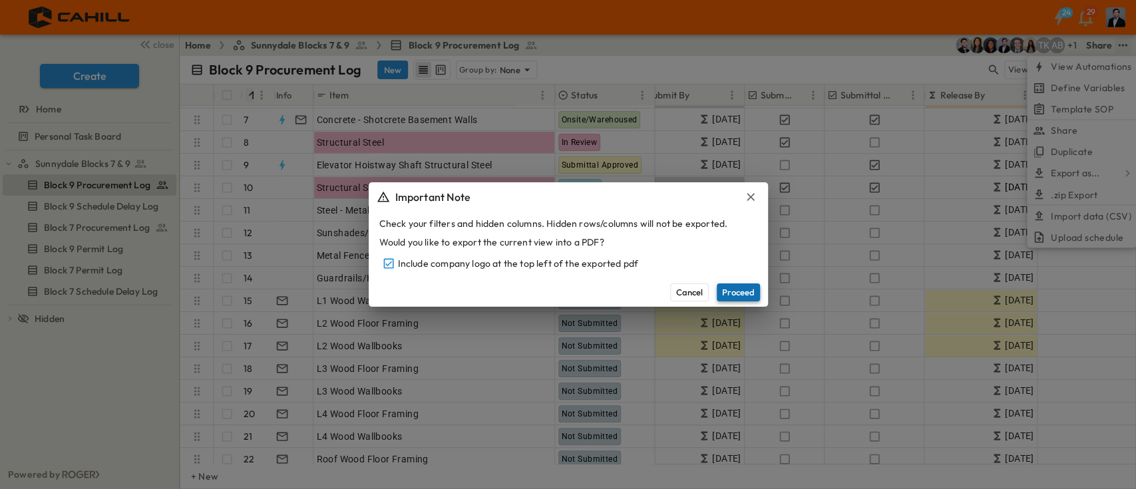
click at [744, 292] on button "Proceed" at bounding box center [738, 292] width 43 height 17
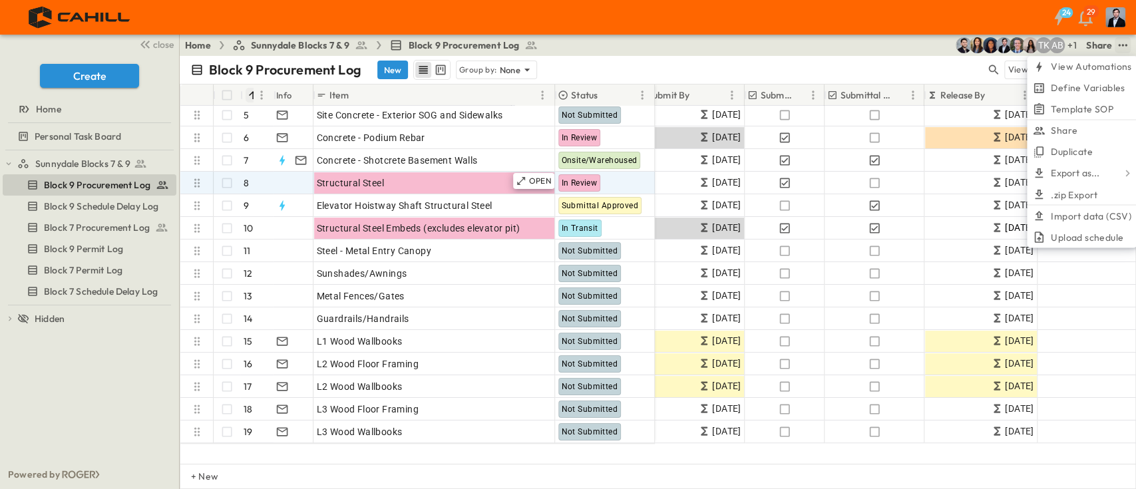
scroll to position [0, 270]
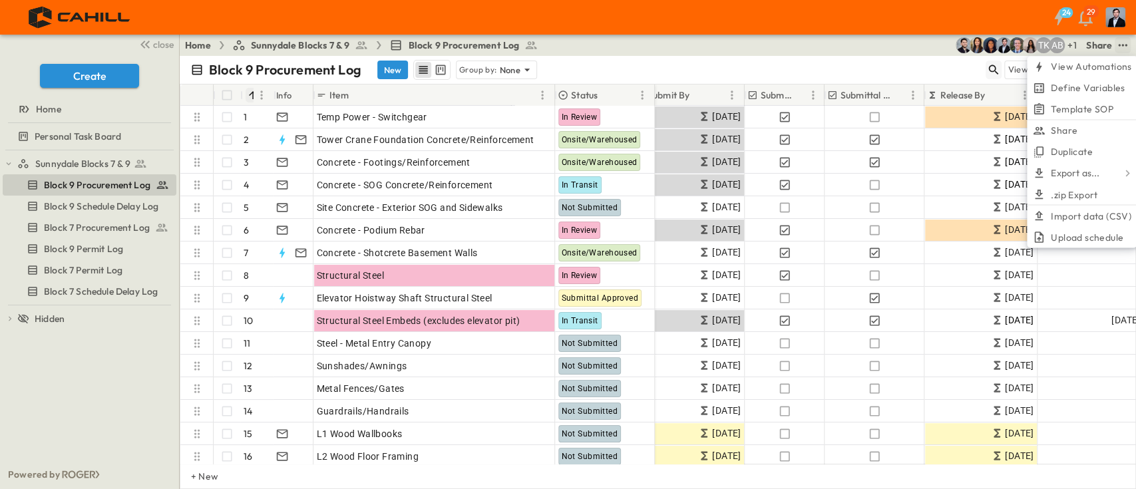
click at [851, 63] on button "button" at bounding box center [994, 70] width 16 height 19
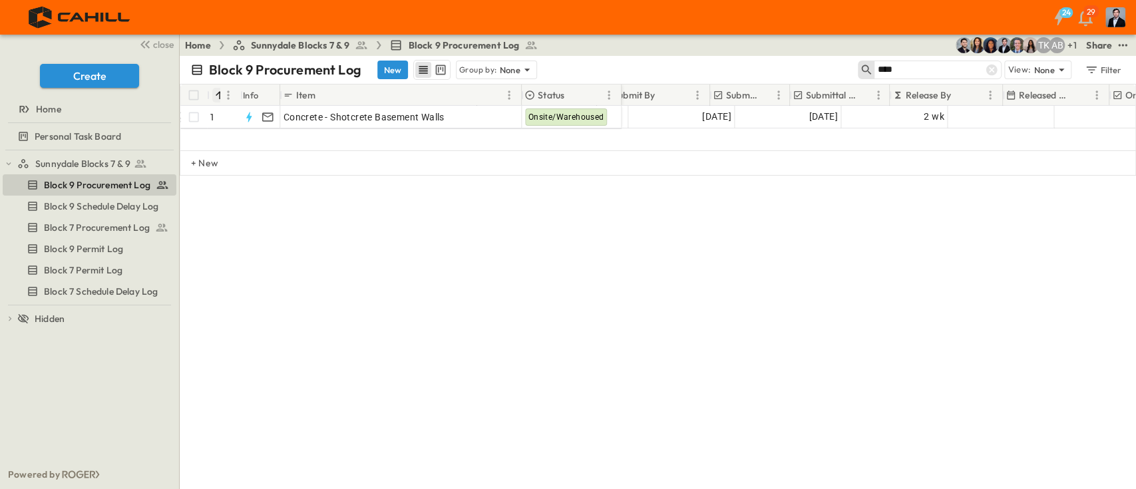
scroll to position [0, 271]
drag, startPoint x: 910, startPoint y: 69, endPoint x: 855, endPoint y: 70, distance: 55.9
click at [851, 69] on div "****" at bounding box center [930, 70] width 144 height 19
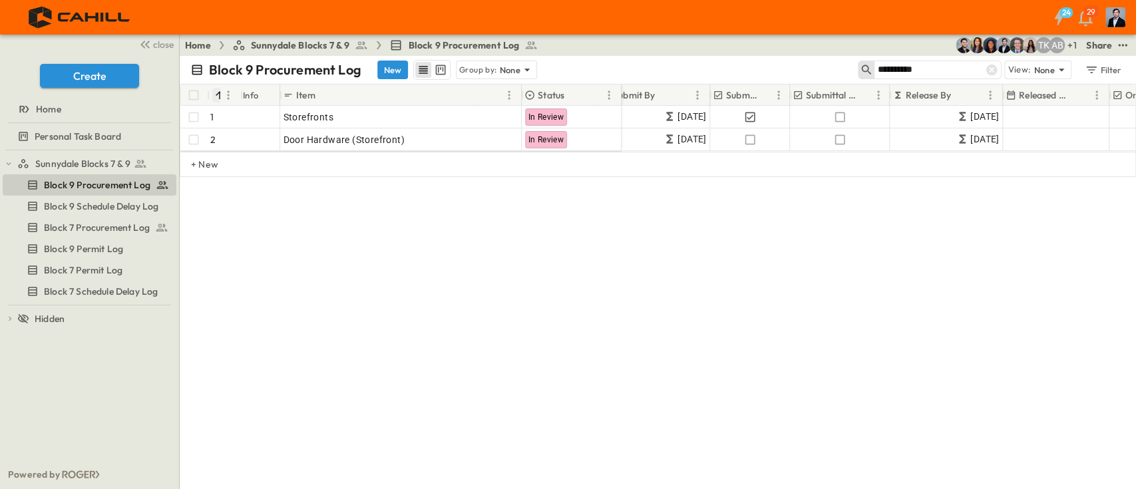
drag, startPoint x: 692, startPoint y: 151, endPoint x: 541, endPoint y: 156, distance: 151.2
click at [541, 152] on div "1 OPEN Storefronts In Review 2 OPEN Door Hardware (Storefront) In Review AG Abh…" at bounding box center [657, 129] width 955 height 46
drag, startPoint x: 554, startPoint y: 150, endPoint x: 497, endPoint y: 158, distance: 57.8
click at [497, 152] on div "1 OPEN Storefronts In Review 2 OPEN Door Hardware (Storefront) In Review AG Abh…" at bounding box center [657, 129] width 955 height 46
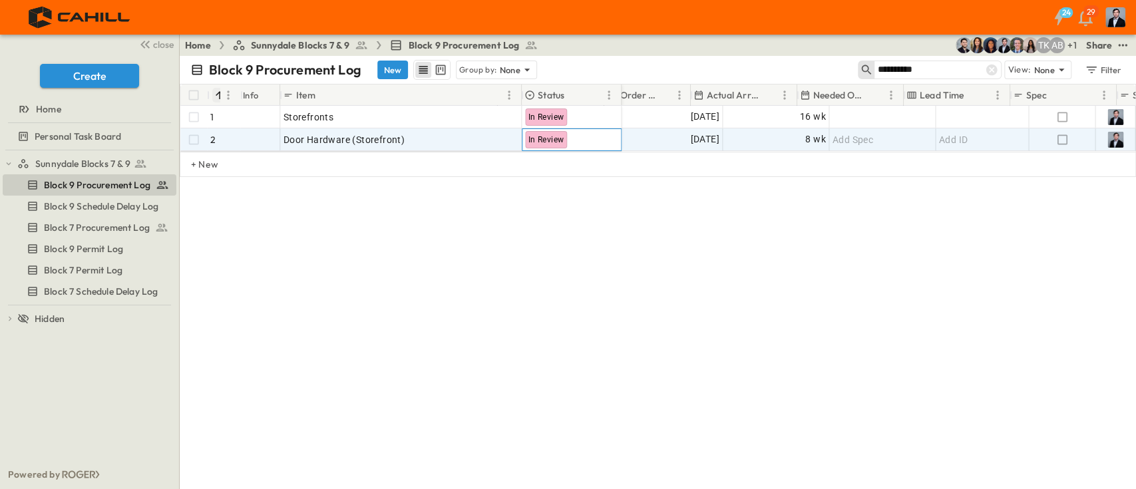
scroll to position [0, 776]
click at [463, 250] on div "# Info Item Status Submit By Submitted? Submittal Approved? Release By Released…" at bounding box center [658, 184] width 956 height 200
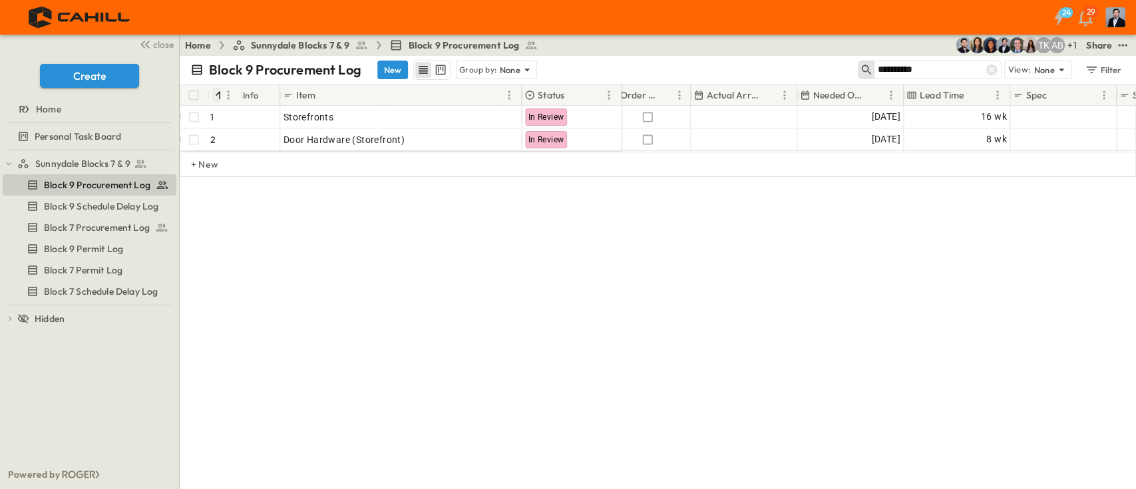
drag, startPoint x: 915, startPoint y: 72, endPoint x: 921, endPoint y: 69, distance: 6.9
click at [851, 69] on input "**********" at bounding box center [923, 69] width 93 height 19
drag, startPoint x: 905, startPoint y: 72, endPoint x: 946, endPoint y: 73, distance: 40.6
click at [851, 72] on input "**********" at bounding box center [923, 69] width 93 height 19
click at [851, 73] on input "**********" at bounding box center [923, 69] width 93 height 19
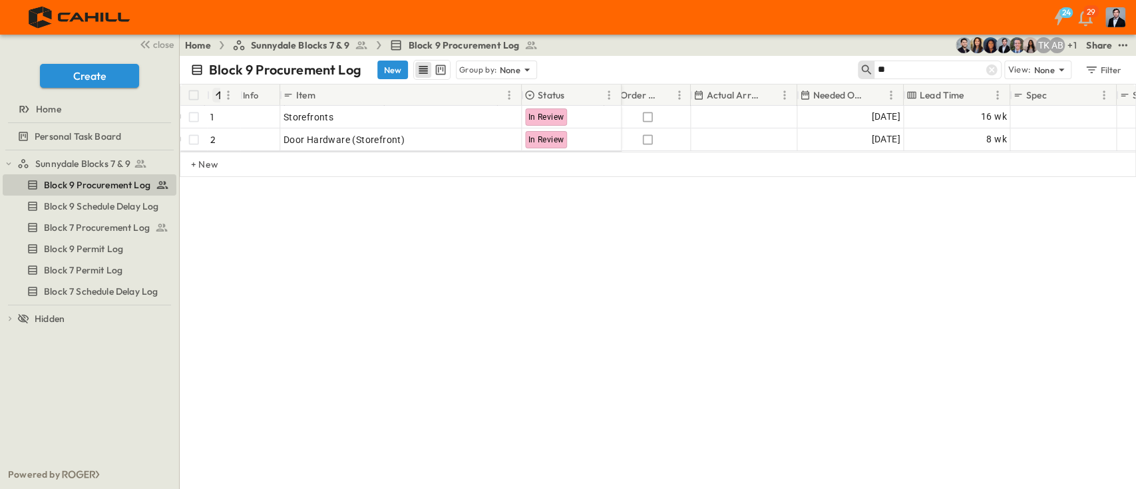
type input "*"
type input "***"
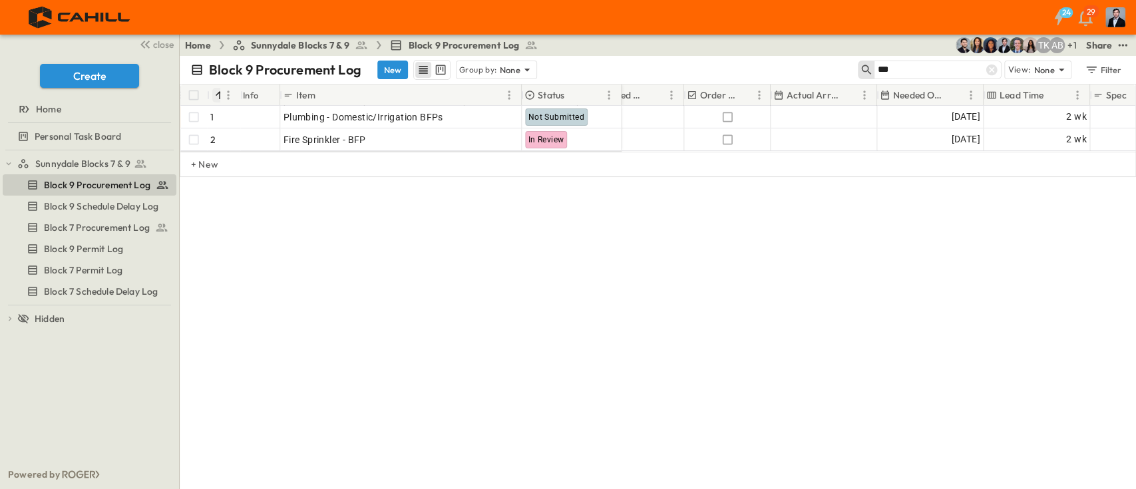
scroll to position [0, 695]
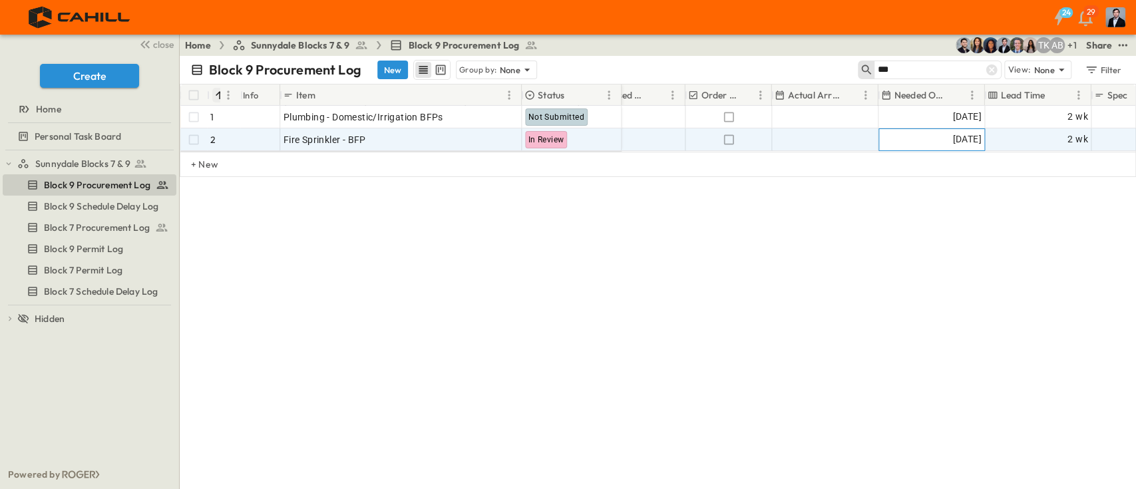
click at [851, 137] on span "[DATE]" at bounding box center [966, 139] width 29 height 15
click at [851, 228] on div "# Info Item Status POC Responsible Contractor Submit By Submitted? Submittal Ap…" at bounding box center [658, 184] width 956 height 200
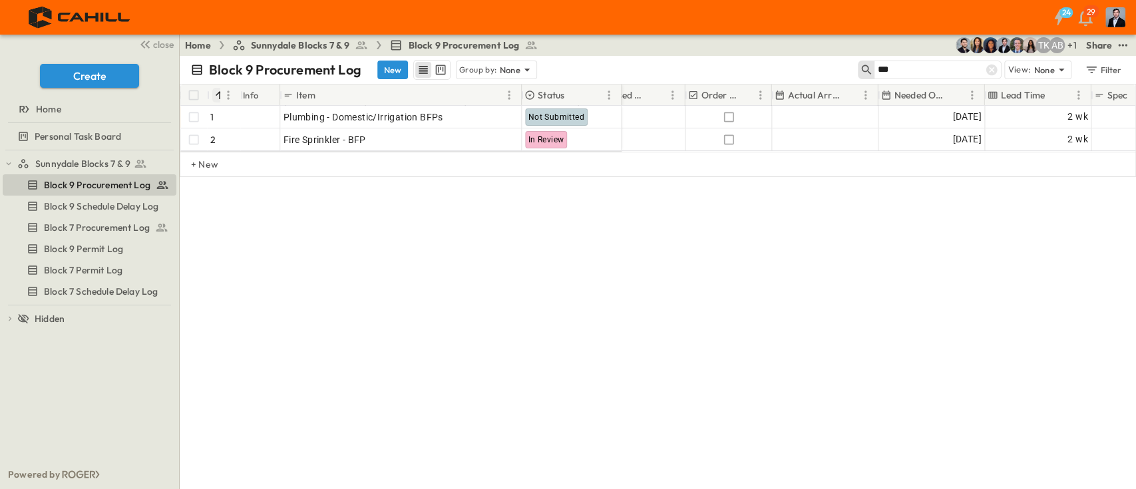
click at [770, 355] on div "Block 9 Procurement Log New Group by: None *** View: None Filter # Info Item St…" at bounding box center [658, 272] width 956 height 433
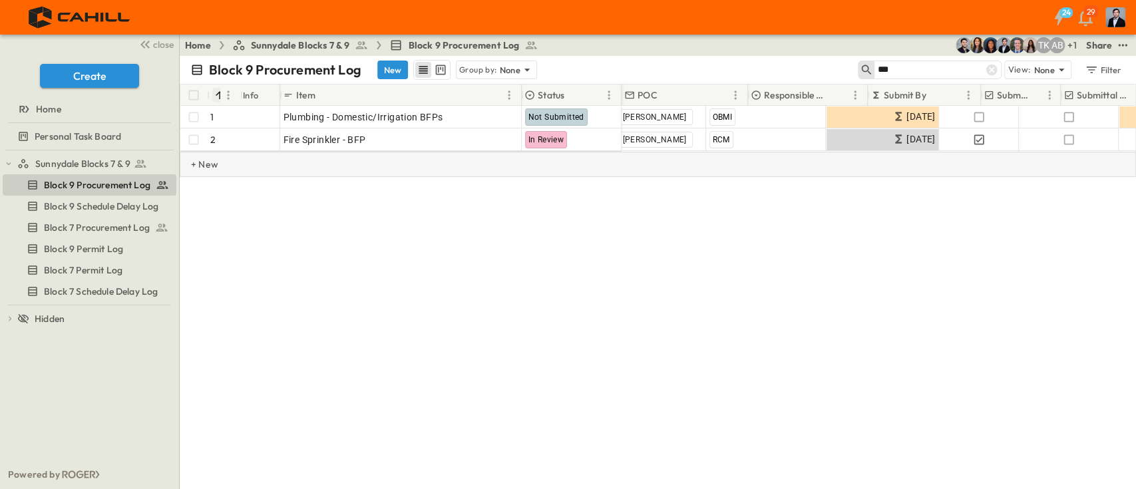
scroll to position [0, 0]
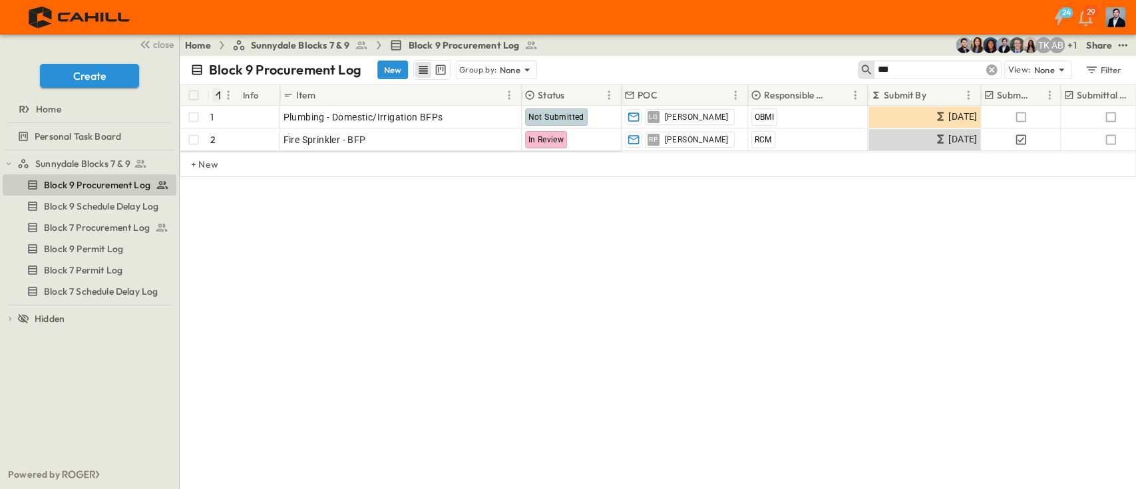
click at [851, 72] on icon at bounding box center [991, 70] width 11 height 11
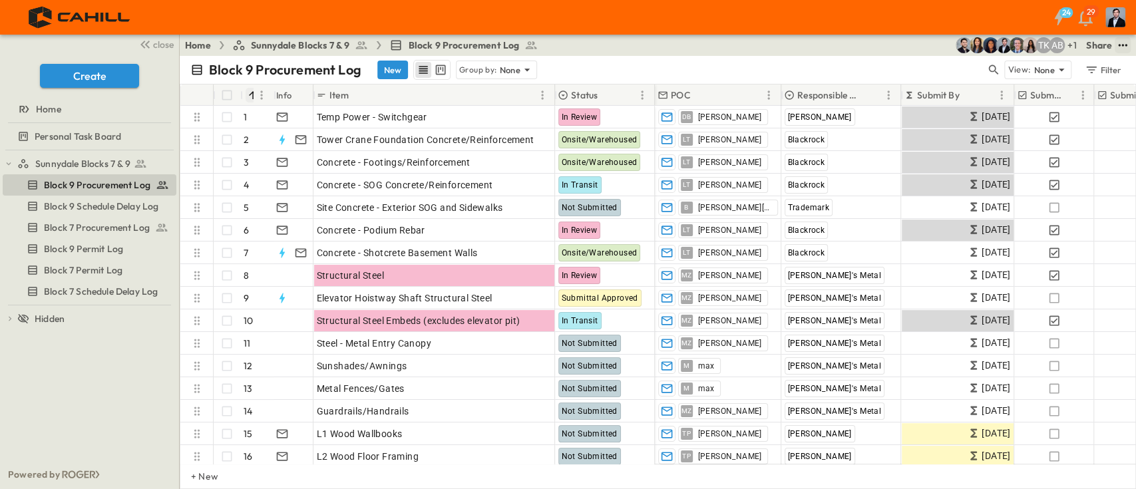
click at [851, 41] on icon "test" at bounding box center [1122, 45] width 13 height 13
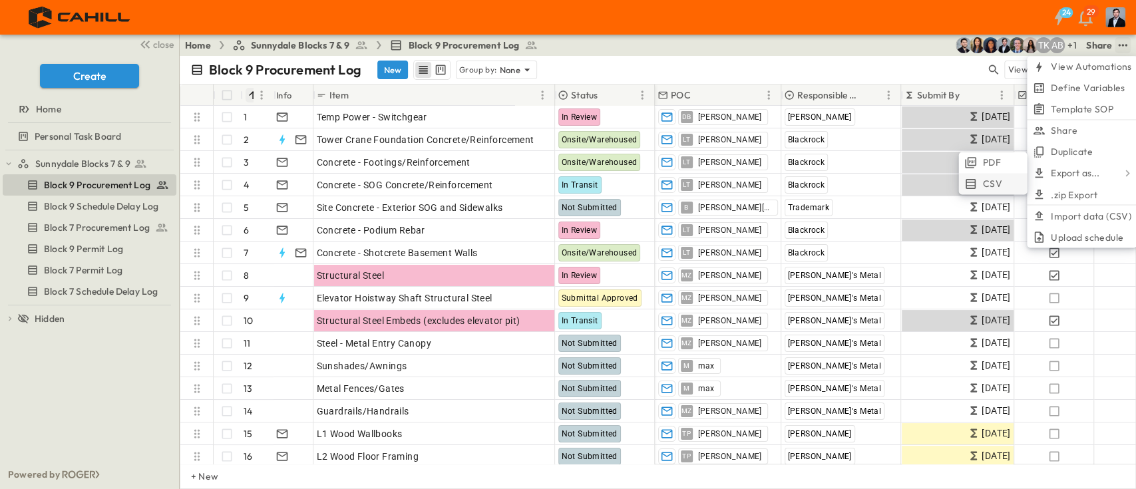
click at [851, 185] on span "CSV" at bounding box center [991, 183] width 19 height 13
click at [851, 59] on div "Block 9 Procurement Log New Group by: None View: None Filter" at bounding box center [658, 70] width 956 height 28
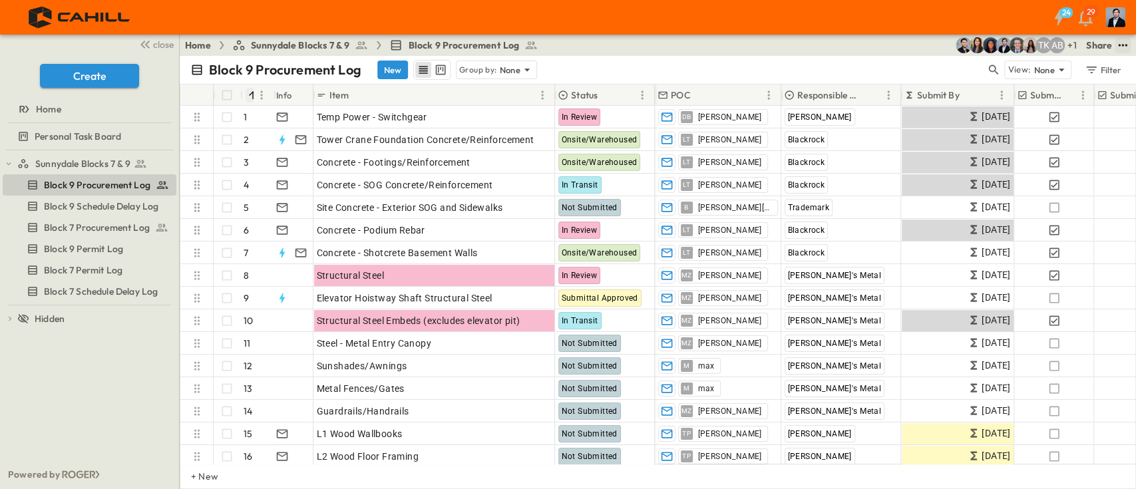
click at [851, 45] on icon "test" at bounding box center [1122, 45] width 9 height 2
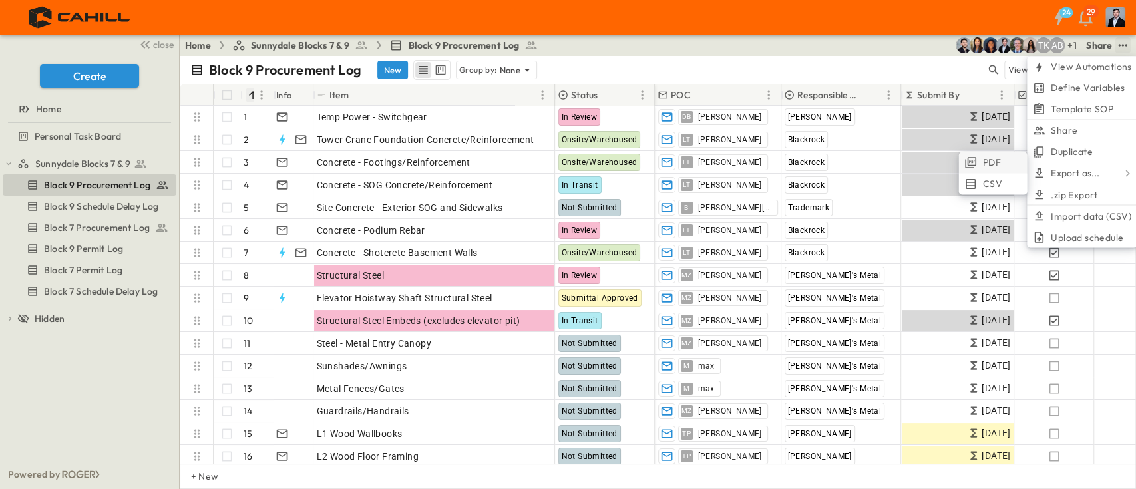
click at [851, 159] on span "PDF" at bounding box center [991, 162] width 18 height 13
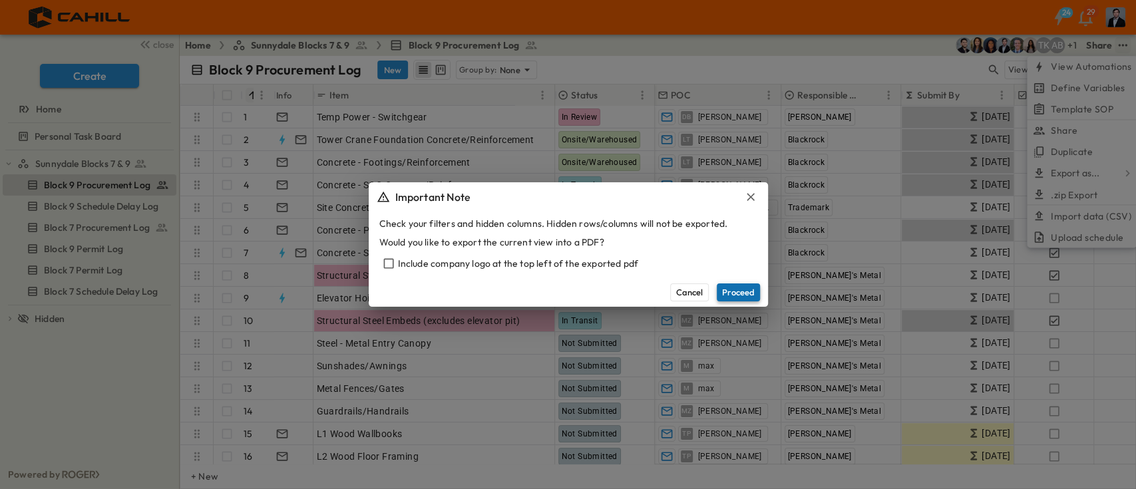
click at [743, 285] on button "Proceed" at bounding box center [738, 292] width 43 height 17
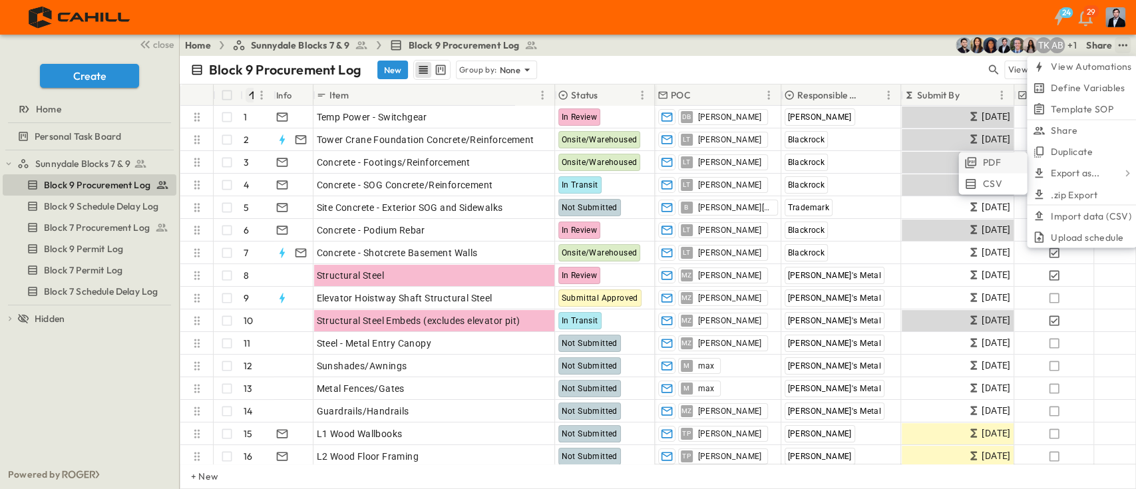
click at [851, 160] on span "PDF" at bounding box center [991, 162] width 18 height 13
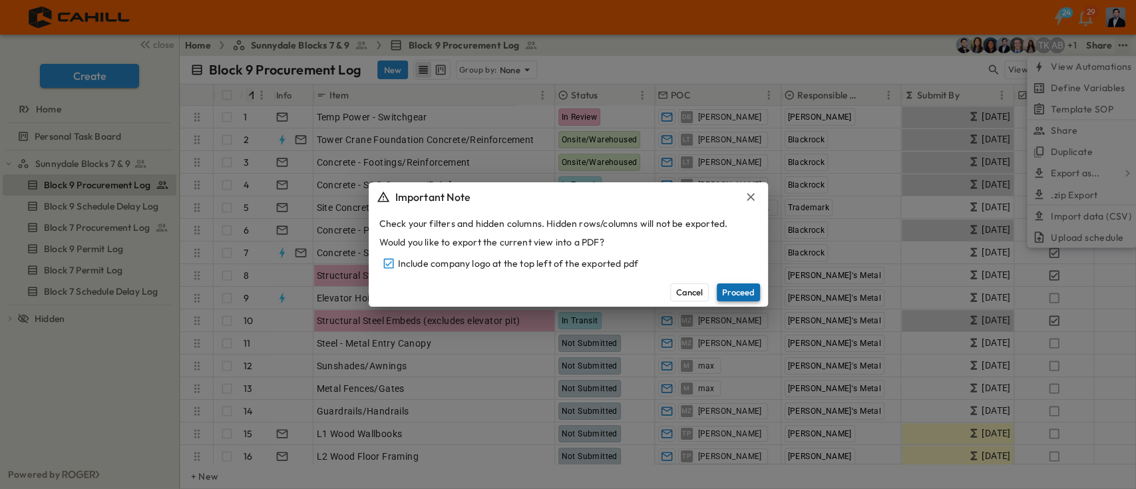
click at [745, 290] on button "Proceed" at bounding box center [738, 292] width 43 height 17
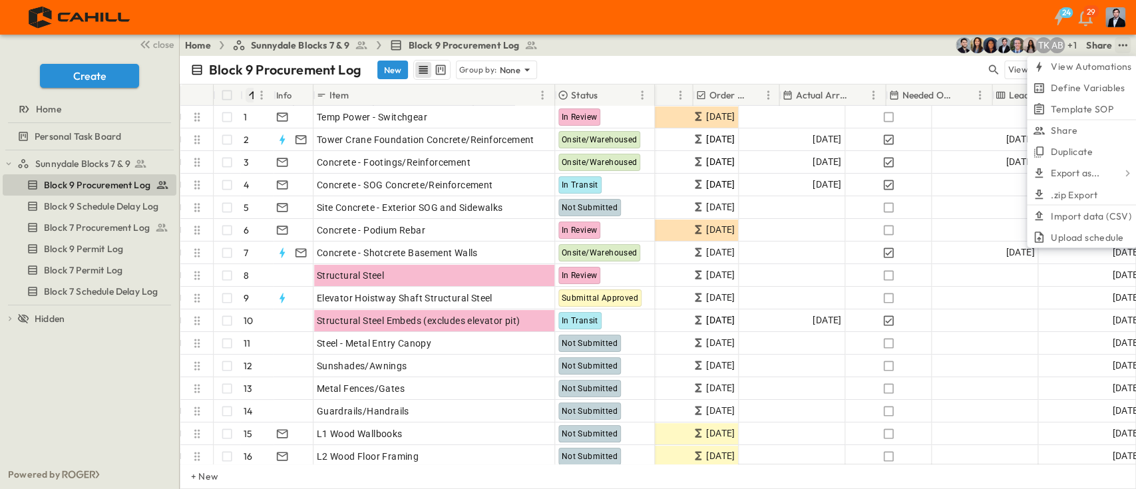
scroll to position [0, 720]
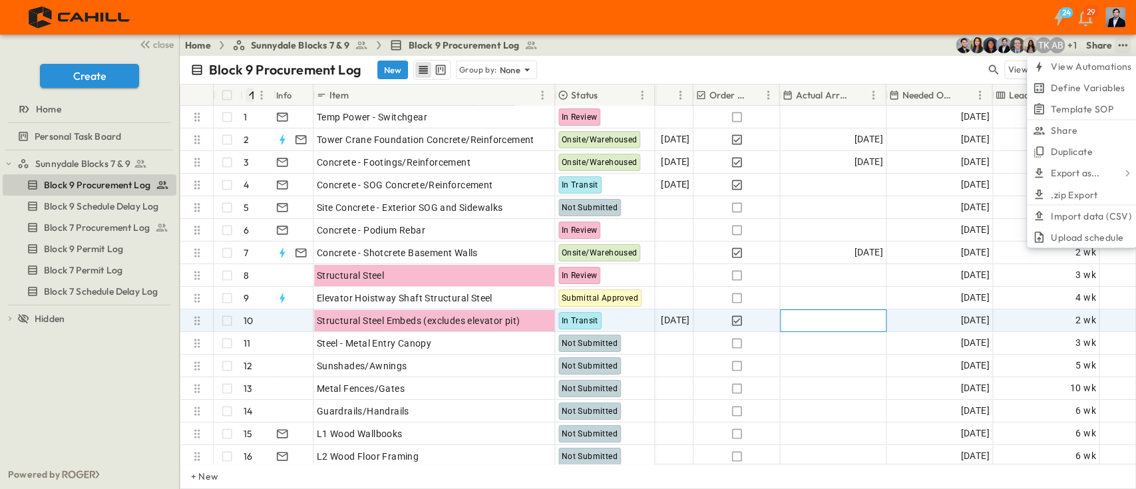
click at [817, 323] on div "Add Date" at bounding box center [833, 320] width 105 height 21
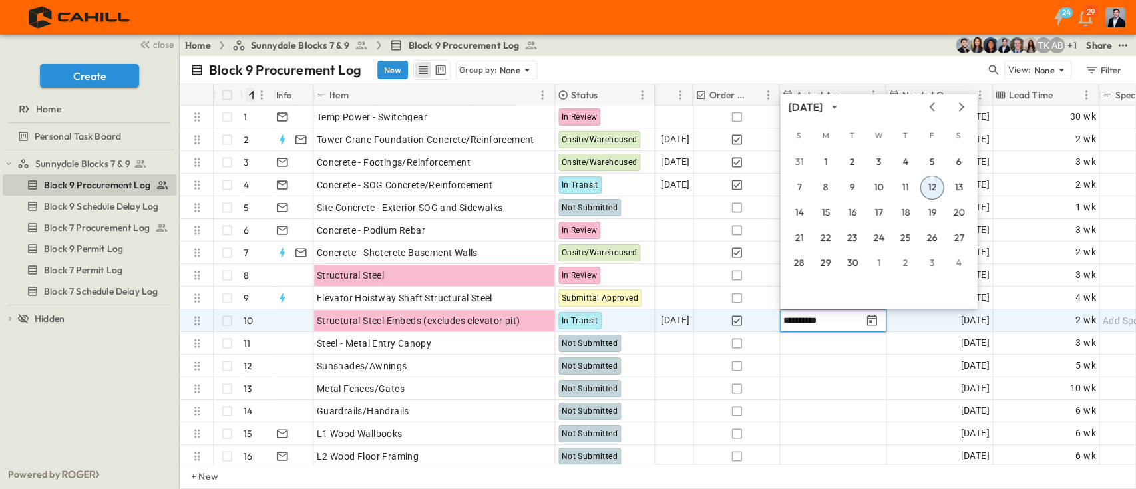
click at [795, 323] on input "**********" at bounding box center [822, 320] width 78 height 13
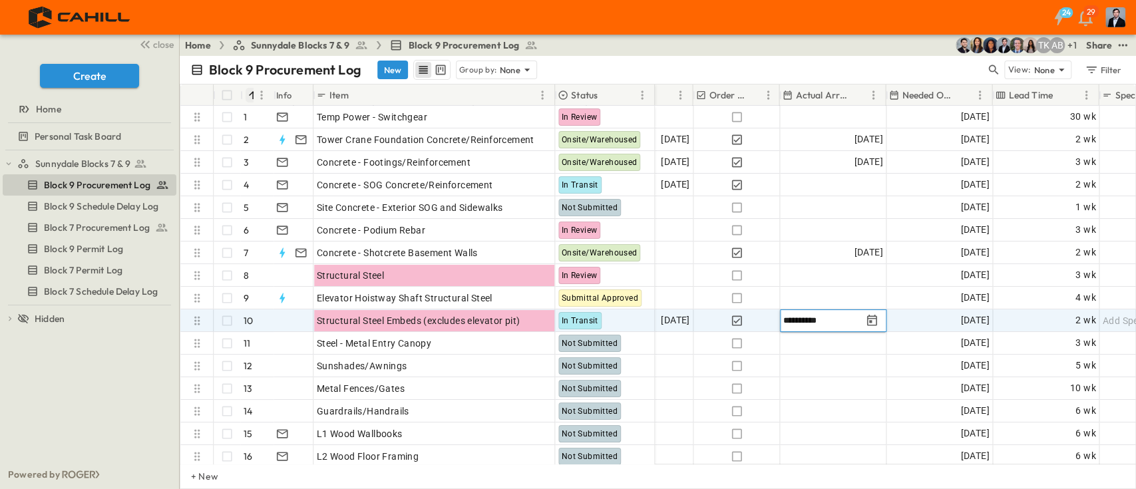
type input "**********"
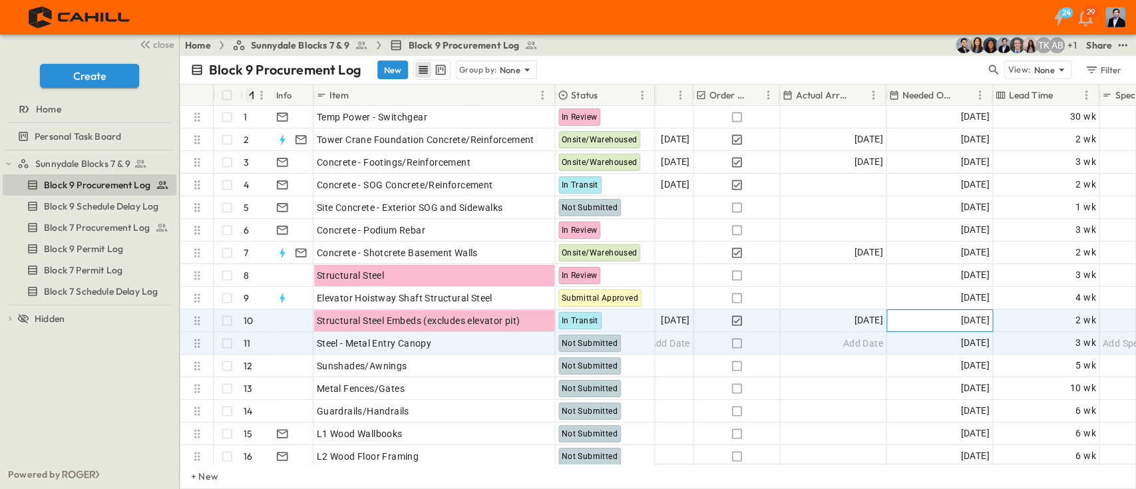
click at [851, 320] on span "[DATE]" at bounding box center [974, 320] width 29 height 15
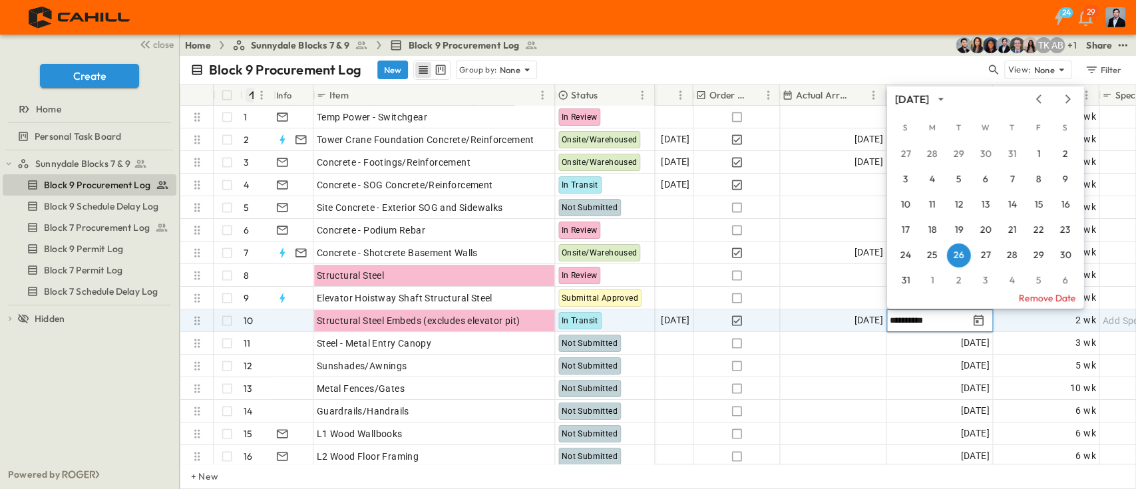
drag, startPoint x: 942, startPoint y: 317, endPoint x: 921, endPoint y: 319, distance: 21.4
click at [851, 318] on input "**********" at bounding box center [929, 320] width 78 height 13
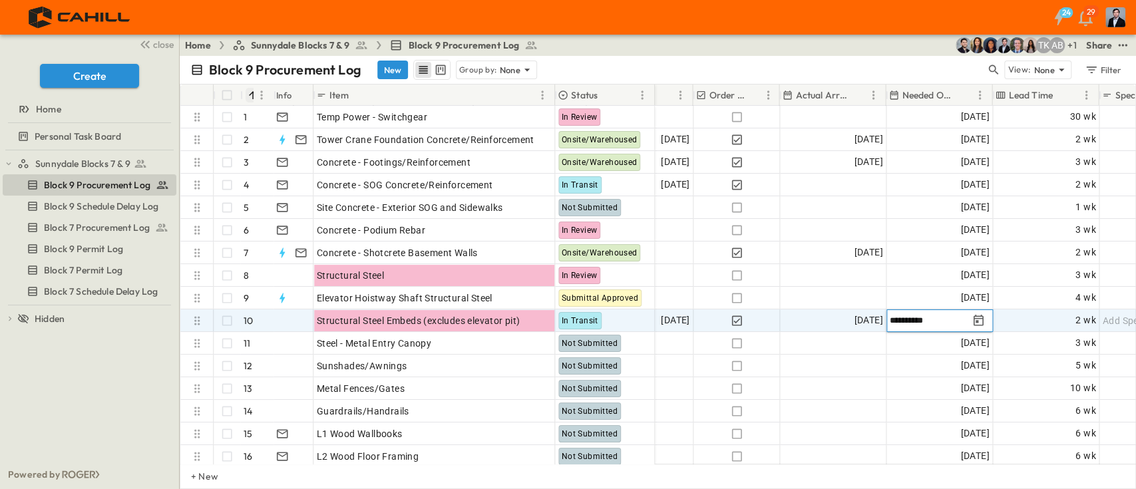
type input "**********"
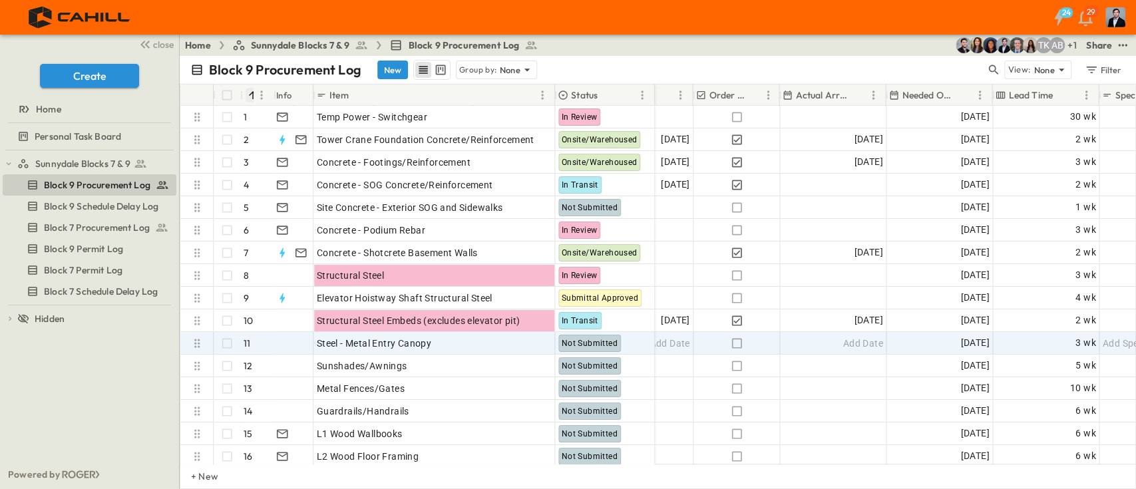
click at [851, 65] on icon "button" at bounding box center [993, 69] width 13 height 13
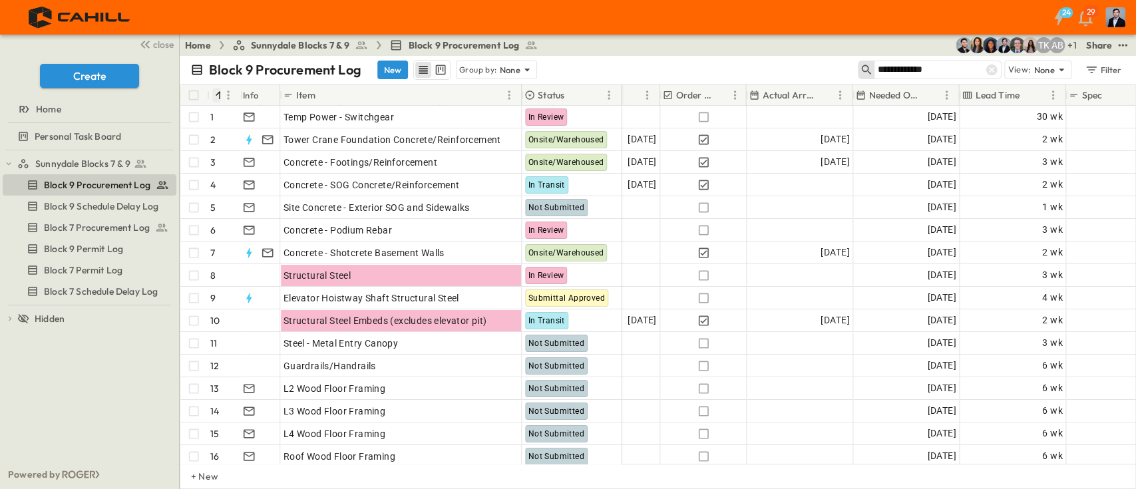
type input "**********"
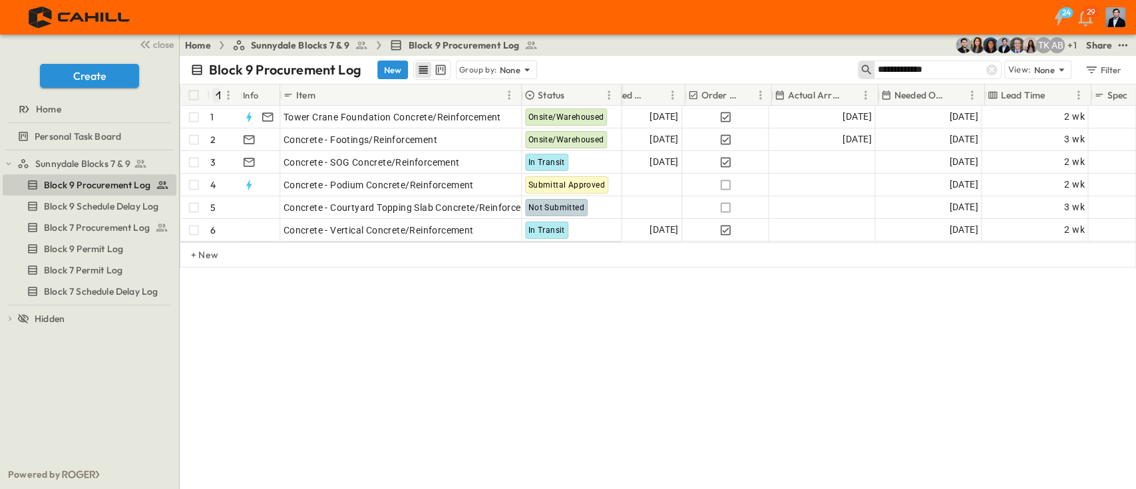
scroll to position [0, 690]
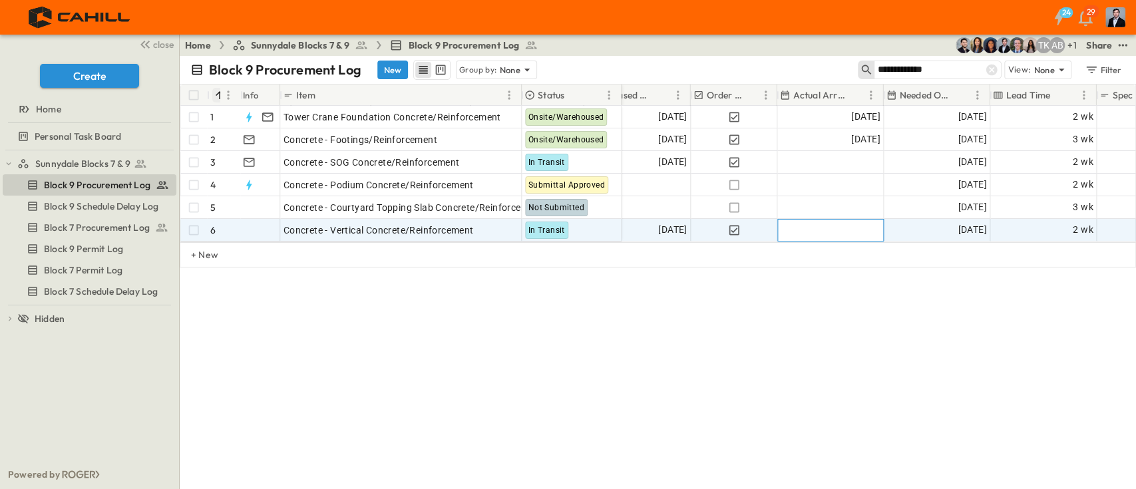
click at [837, 226] on div "Add Date" at bounding box center [830, 230] width 105 height 21
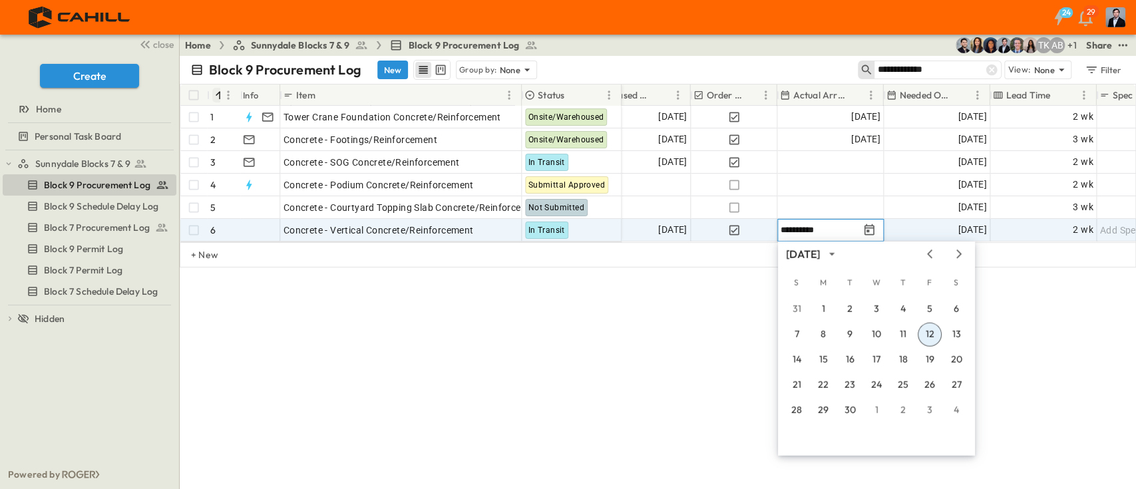
click at [793, 232] on input "**********" at bounding box center [820, 230] width 78 height 13
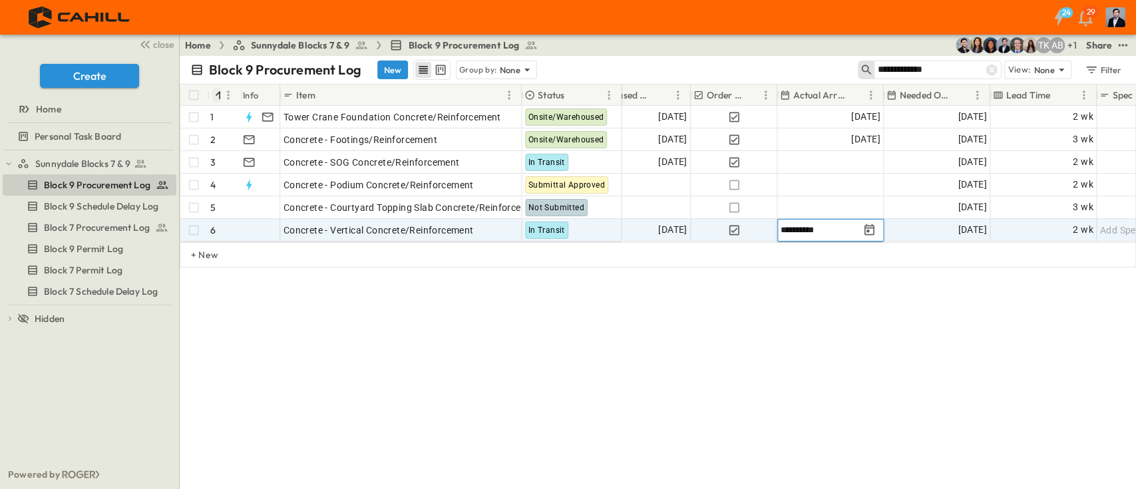
type input "**********"
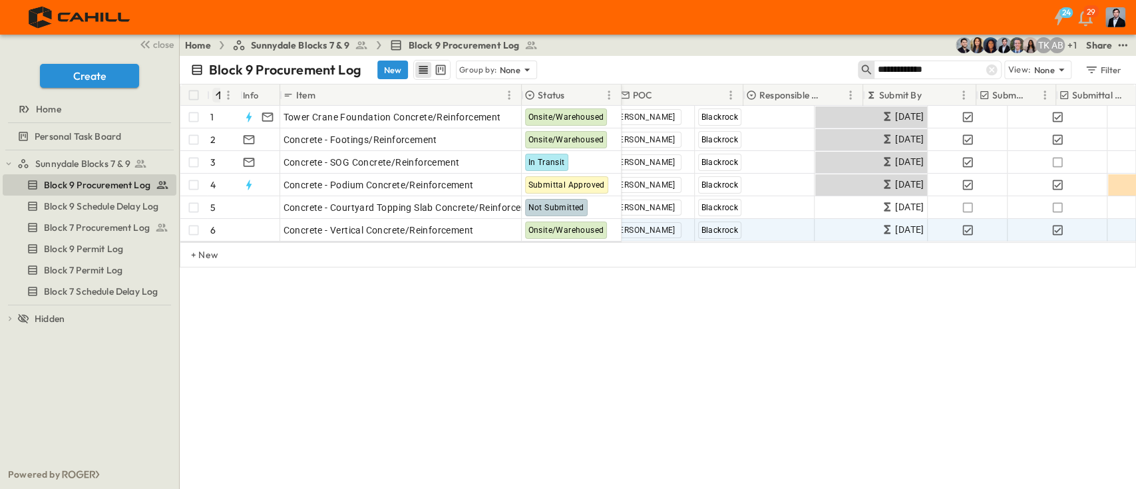
scroll to position [0, 0]
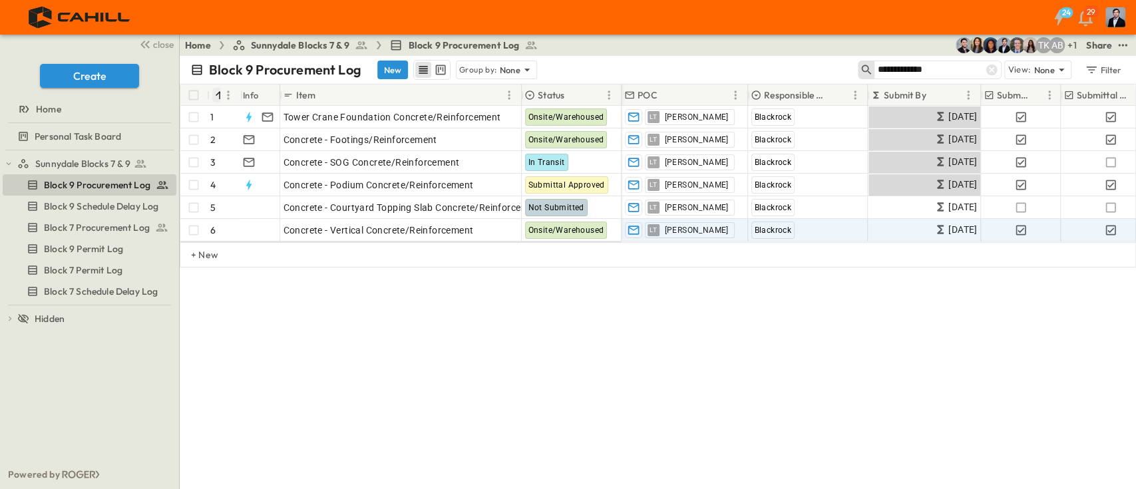
click at [535, 349] on div "**********" at bounding box center [658, 272] width 956 height 433
drag, startPoint x: 953, startPoint y: 69, endPoint x: 877, endPoint y: 79, distance: 76.4
click at [851, 78] on input "**********" at bounding box center [923, 69] width 93 height 19
type input "********"
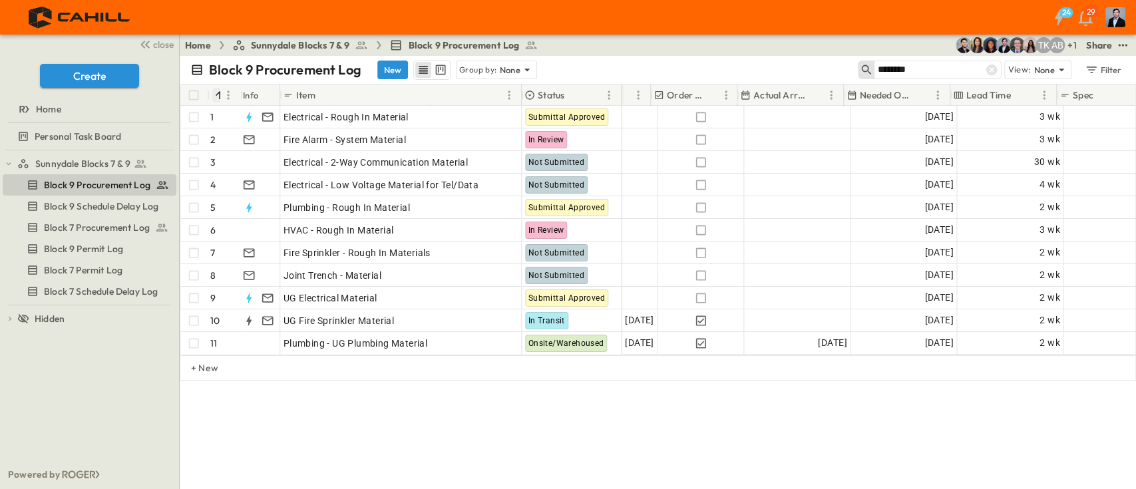
scroll to position [0, 729]
click at [851, 366] on div "Block 9 Procurement Log New Group by: None ******** View: None Filter # Info It…" at bounding box center [658, 272] width 956 height 433
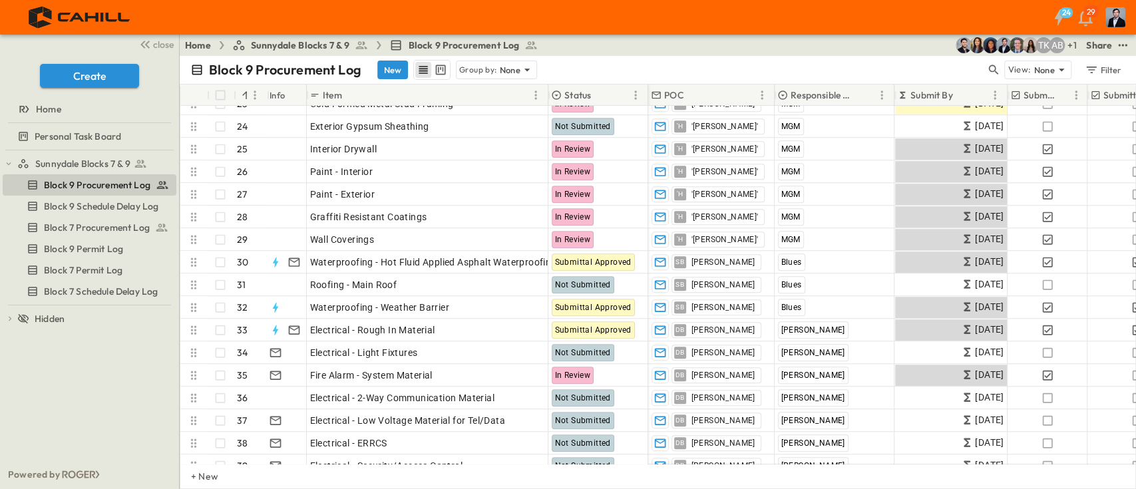
scroll to position [532, 0]
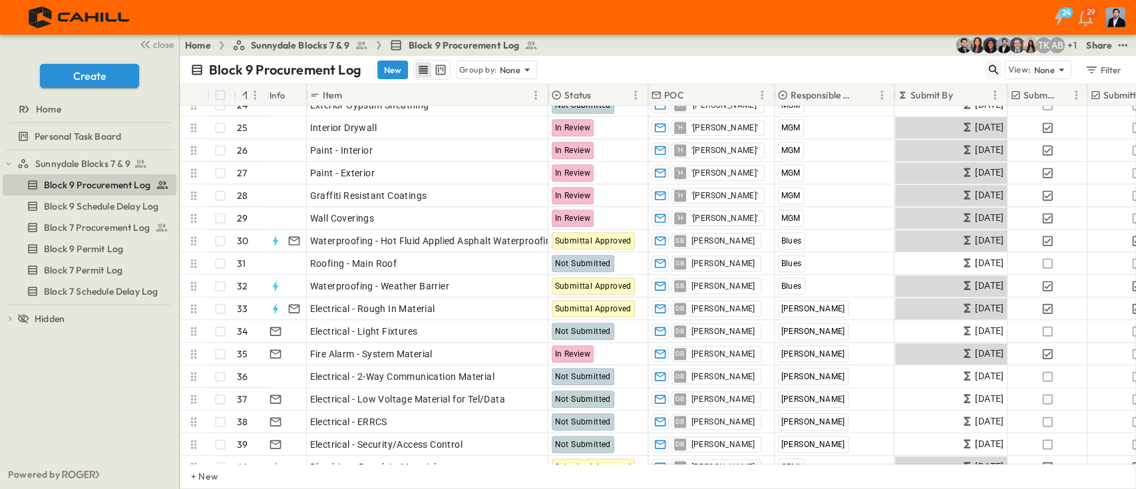
click at [992, 67] on icon "button" at bounding box center [993, 69] width 13 height 13
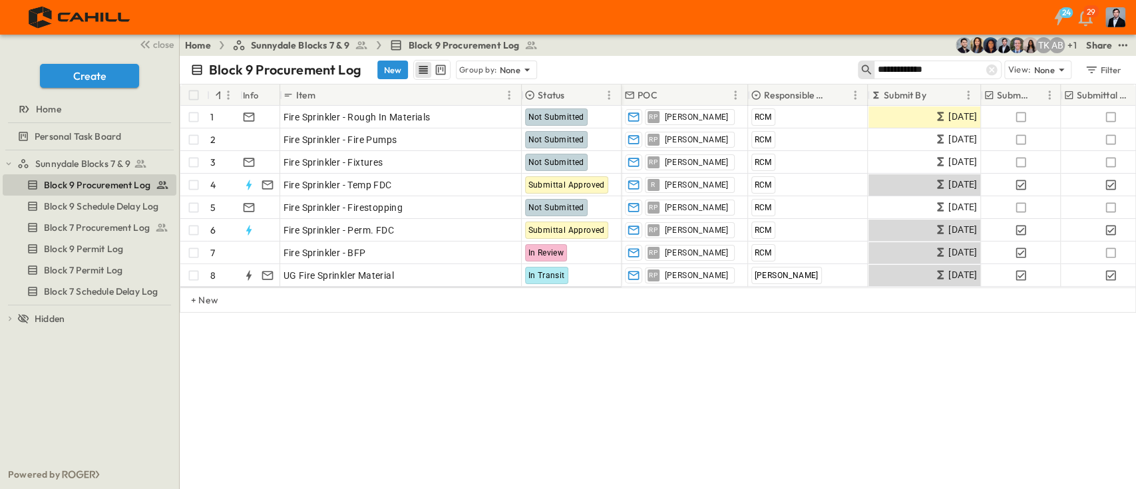
type input "**********"
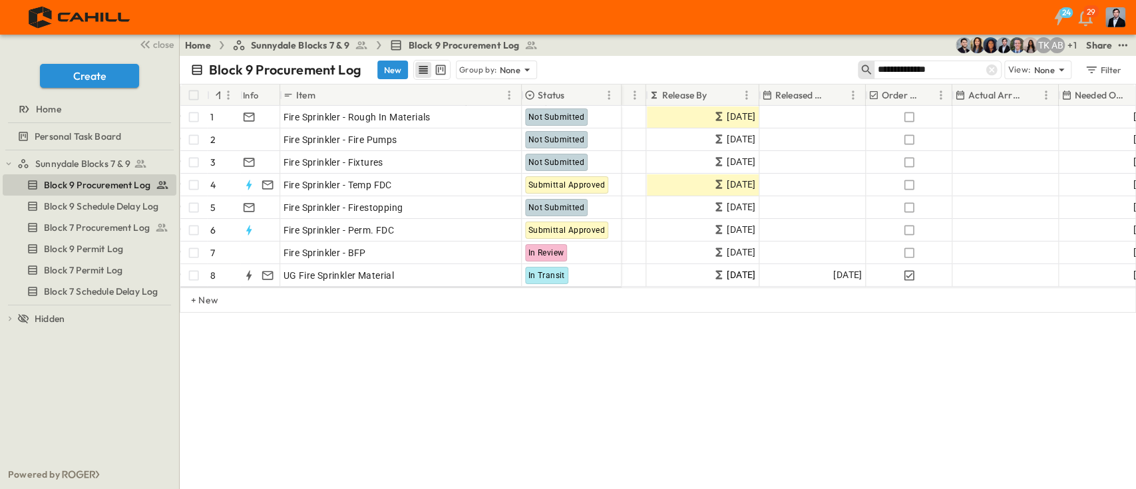
scroll to position [0, 502]
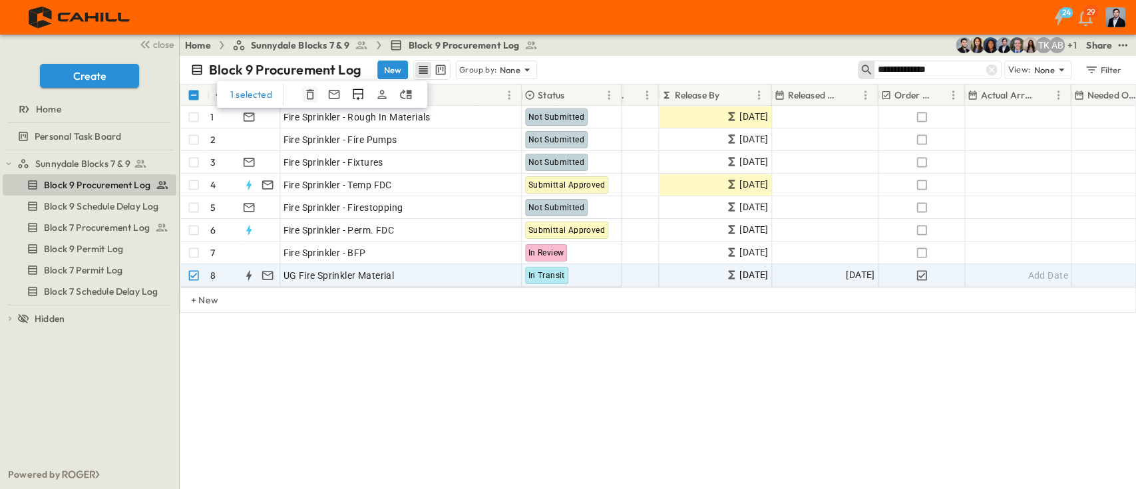
click at [309, 93] on icon "button" at bounding box center [309, 94] width 13 height 13
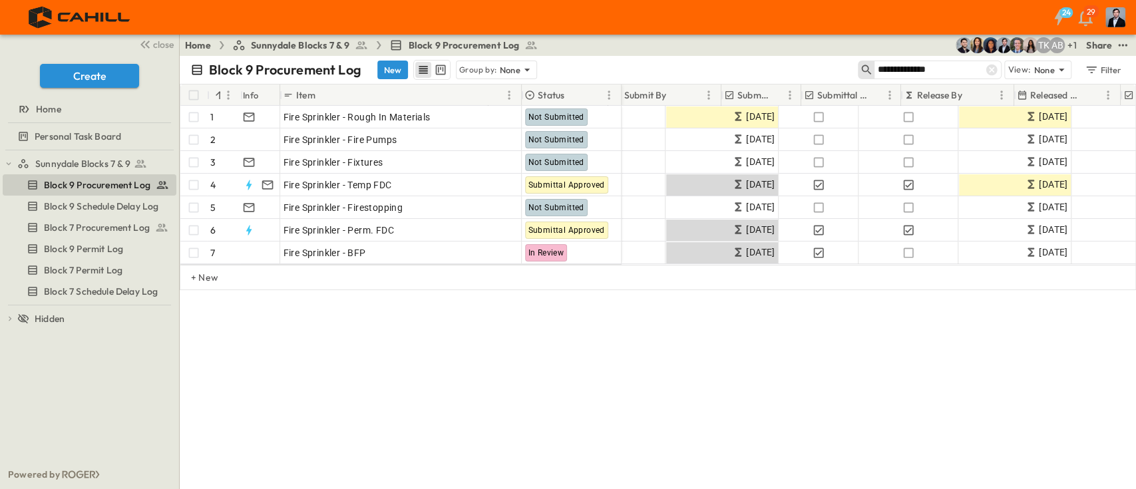
scroll to position [0, 182]
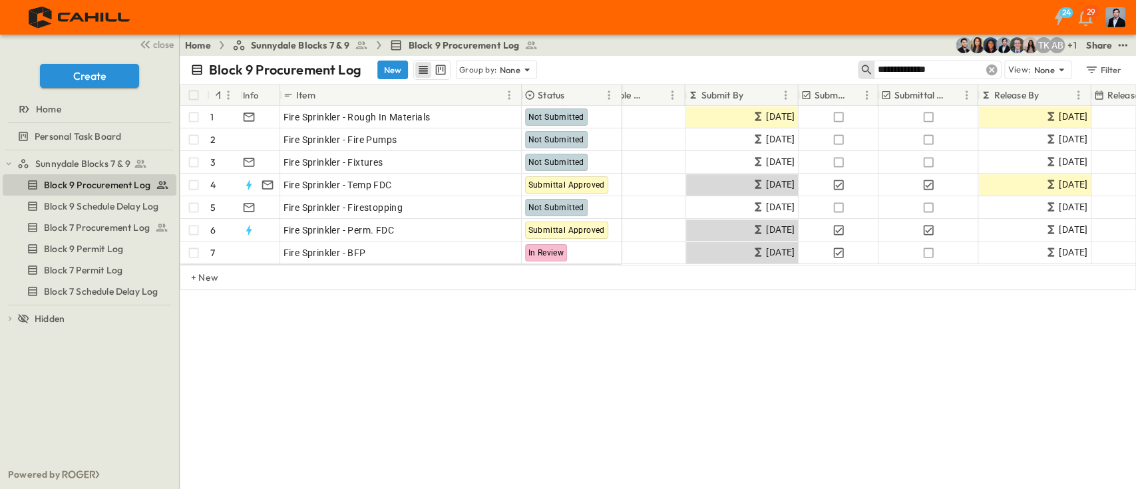
click at [990, 67] on icon at bounding box center [991, 69] width 13 height 13
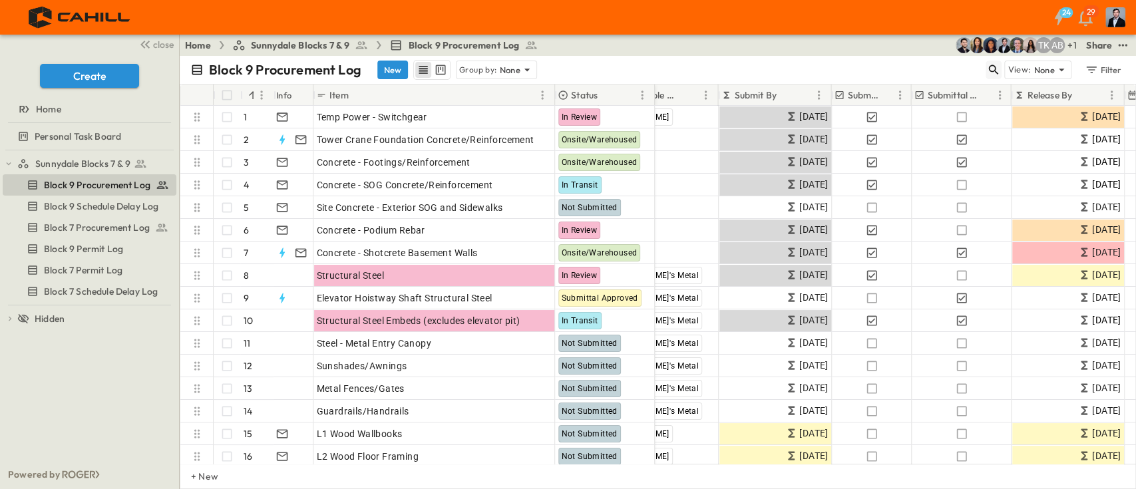
click at [986, 67] on div "Block 9 Procurement Log New Group by: None View: None Filter" at bounding box center [658, 70] width 956 height 28
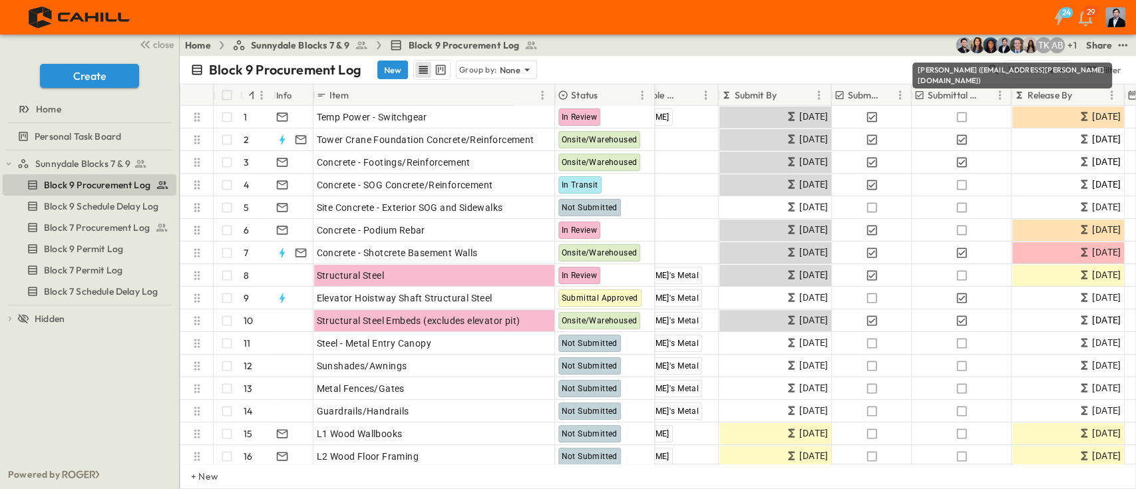
drag, startPoint x: 977, startPoint y: 49, endPoint x: 993, endPoint y: 75, distance: 31.0
click at [994, 77] on div "[PERSON_NAME] ([EMAIL_ADDRESS][PERSON_NAME][DOMAIN_NAME])" at bounding box center [1012, 76] width 200 height 26
click at [991, 70] on div "[PERSON_NAME] ([EMAIL_ADDRESS][PERSON_NAME][DOMAIN_NAME])" at bounding box center [1012, 76] width 200 height 26
click at [865, 58] on div "Block 9 Procurement Log New Group by: None View: None Filter" at bounding box center [658, 70] width 956 height 28
click at [992, 61] on button "button" at bounding box center [994, 70] width 16 height 19
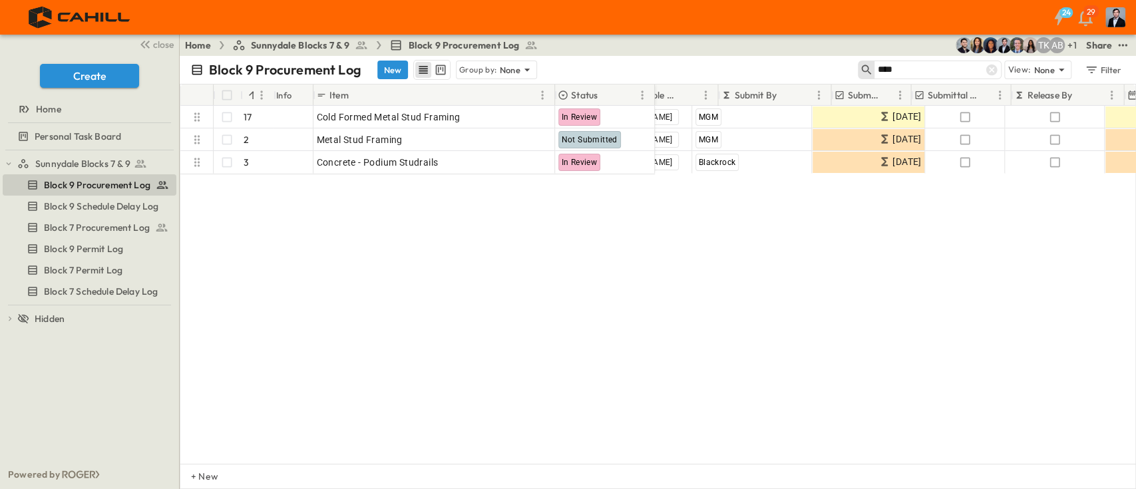
type input "****"
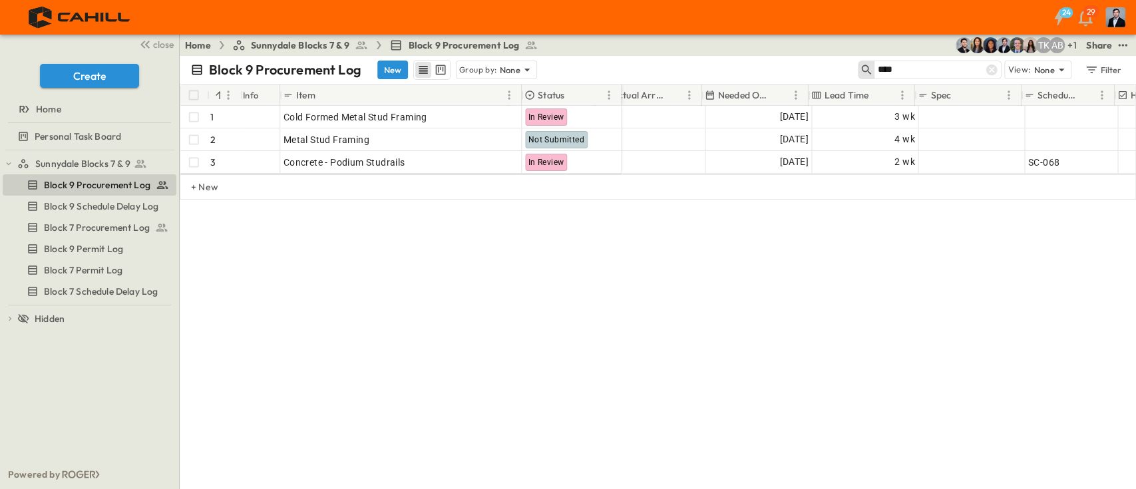
scroll to position [0, 873]
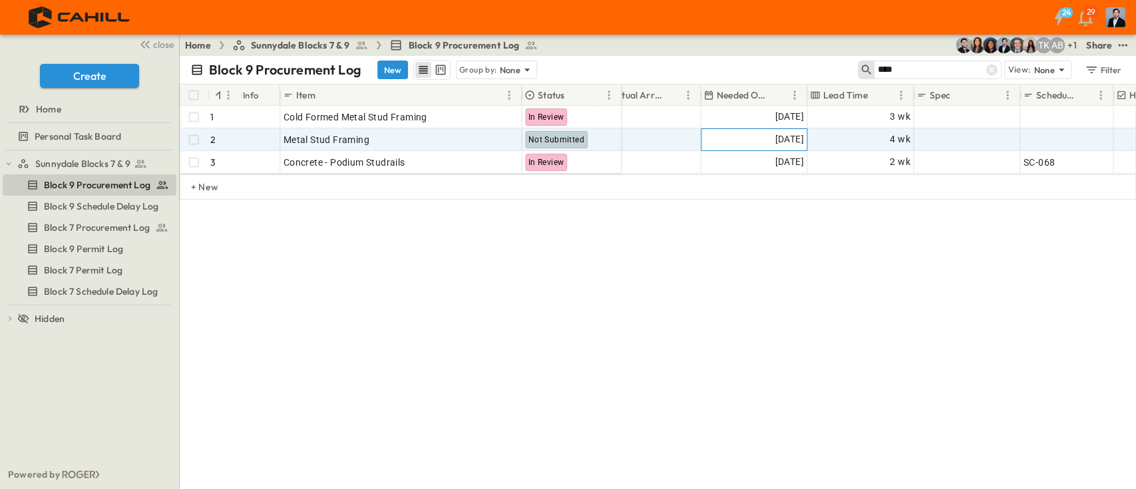
click at [799, 132] on span "[DATE]" at bounding box center [789, 139] width 29 height 15
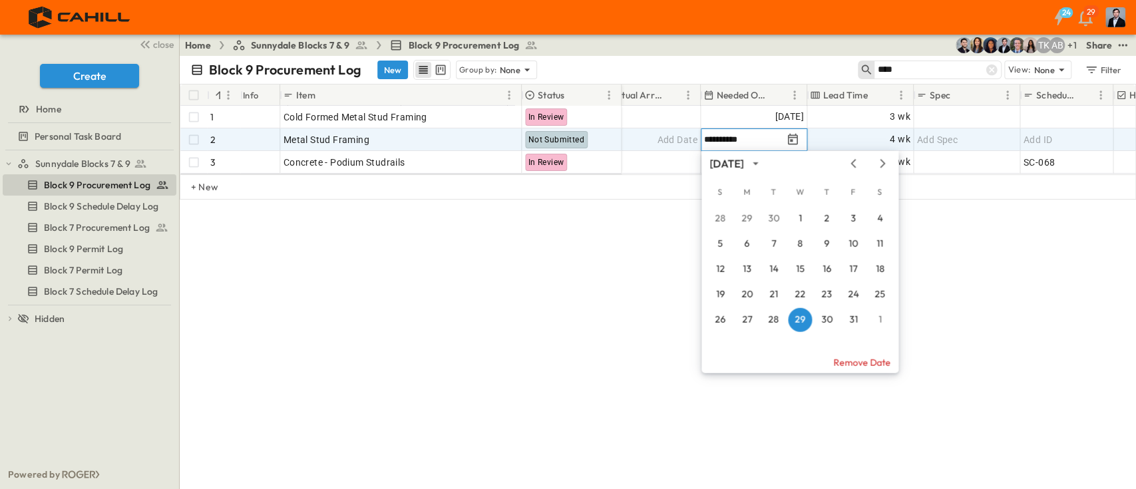
click at [7, 77] on div "Create" at bounding box center [89, 76] width 179 height 24
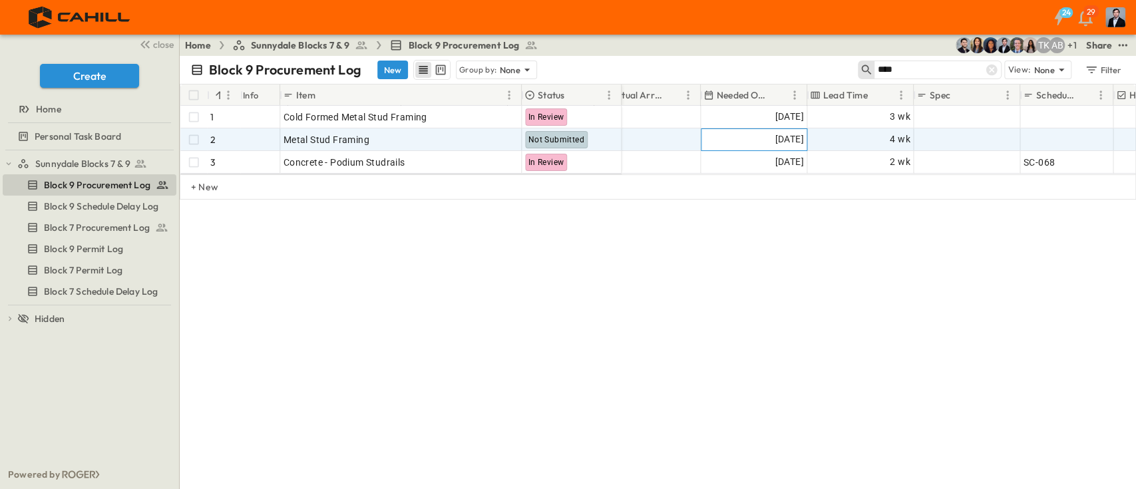
click at [780, 137] on span "[DATE]" at bounding box center [789, 139] width 29 height 15
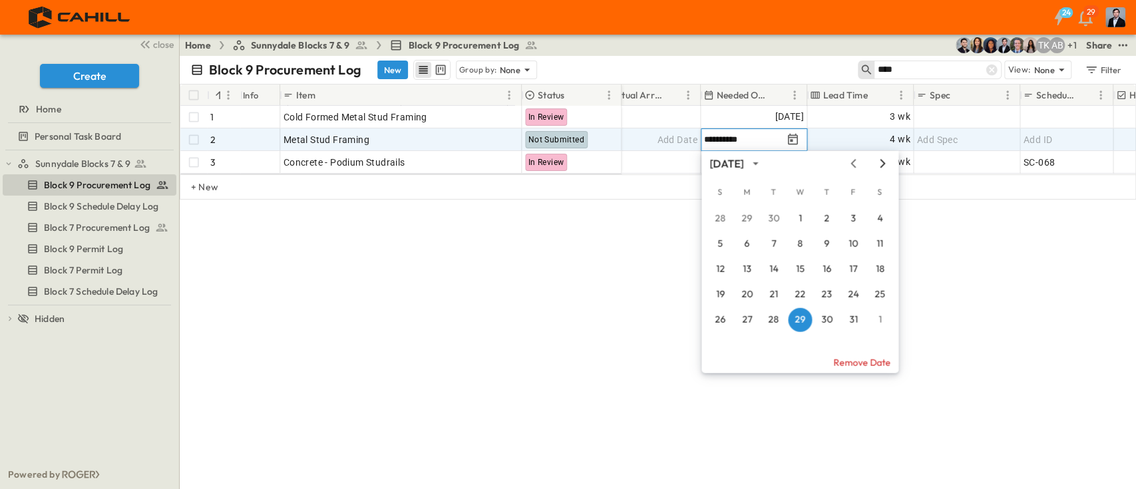
click at [881, 162] on icon "Next month" at bounding box center [883, 163] width 16 height 11
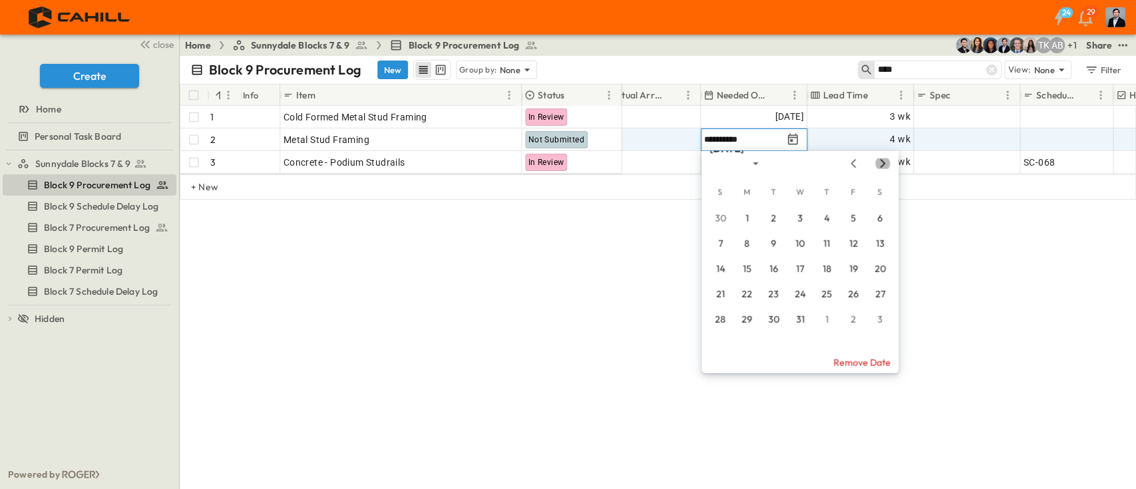
click at [881, 162] on icon "Next month" at bounding box center [883, 163] width 16 height 11
click at [856, 166] on icon "Previous month" at bounding box center [853, 163] width 16 height 11
click at [829, 319] on button "29" at bounding box center [827, 320] width 24 height 24
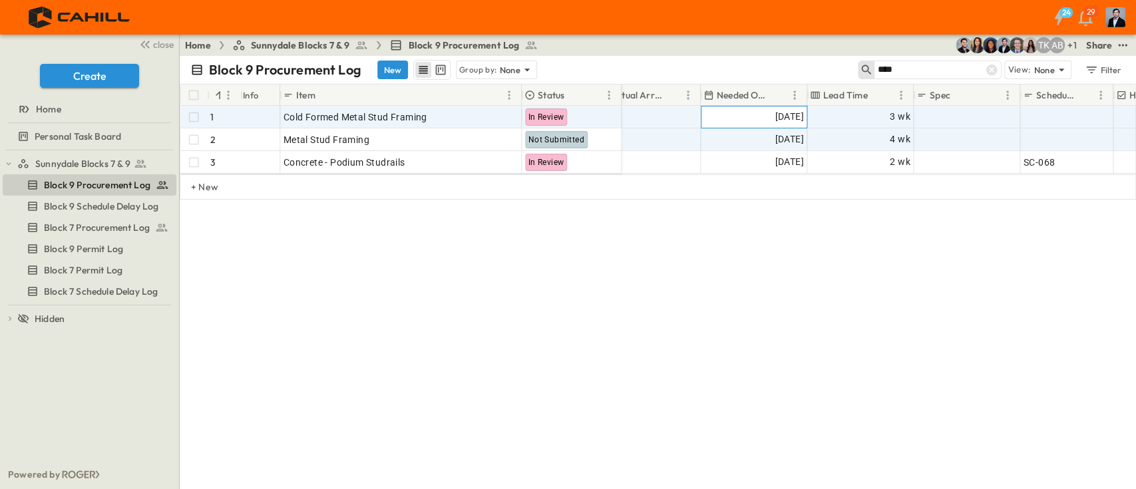
click at [775, 118] on span "[DATE]" at bounding box center [789, 116] width 29 height 15
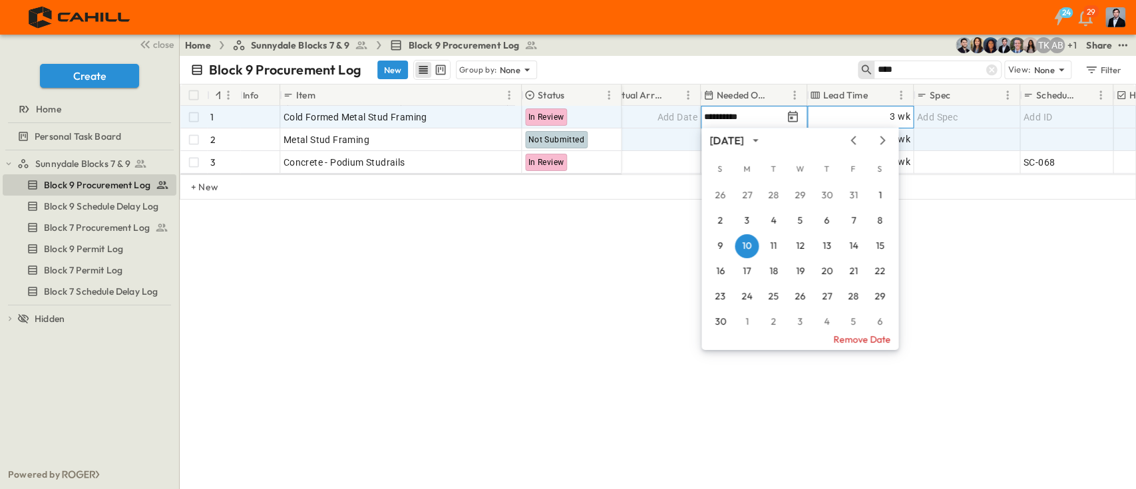
click at [879, 126] on div "3 wk" at bounding box center [860, 116] width 105 height 21
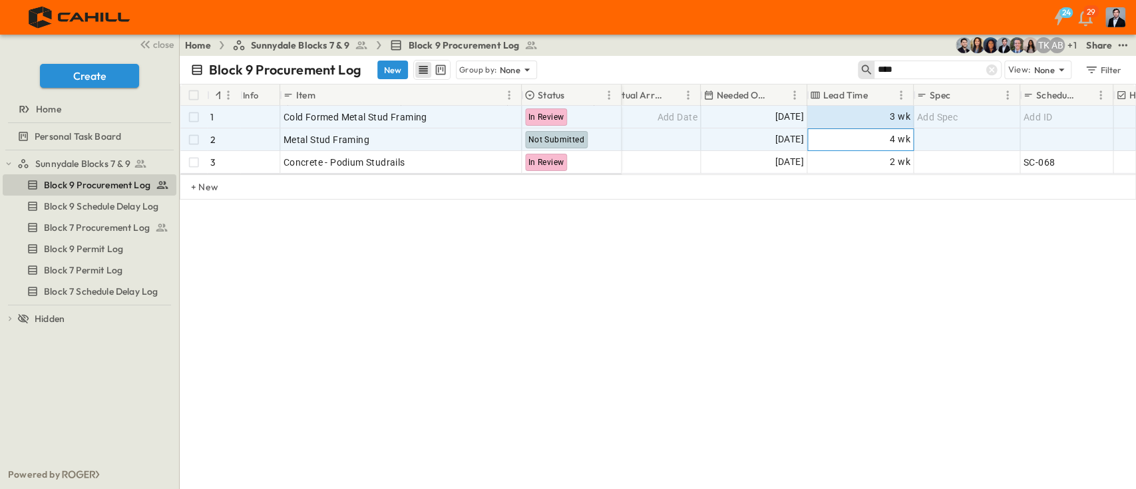
click at [883, 139] on div "4 wk" at bounding box center [860, 139] width 105 height 21
click at [775, 110] on span "[DATE]" at bounding box center [789, 116] width 29 height 15
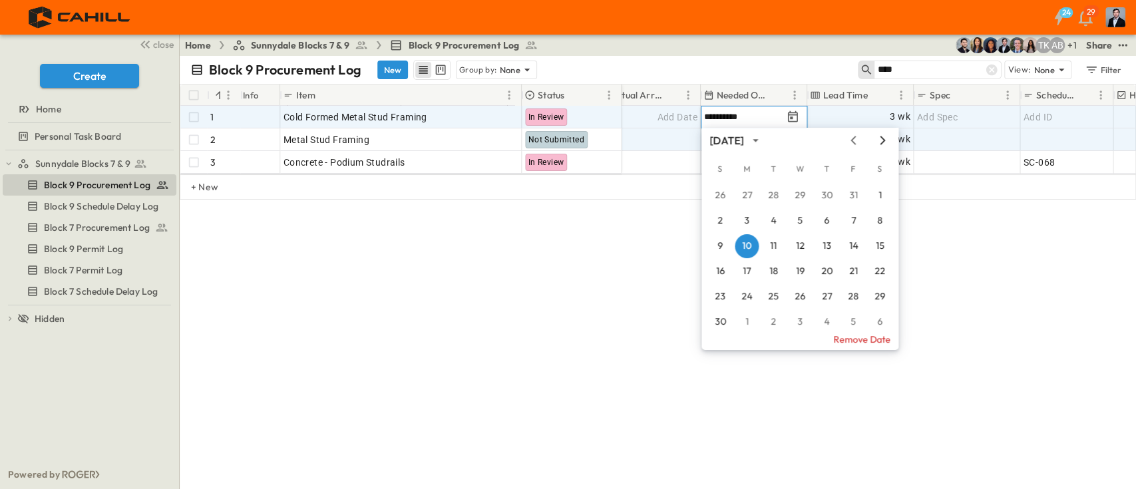
click at [884, 143] on icon "Next month" at bounding box center [883, 140] width 16 height 11
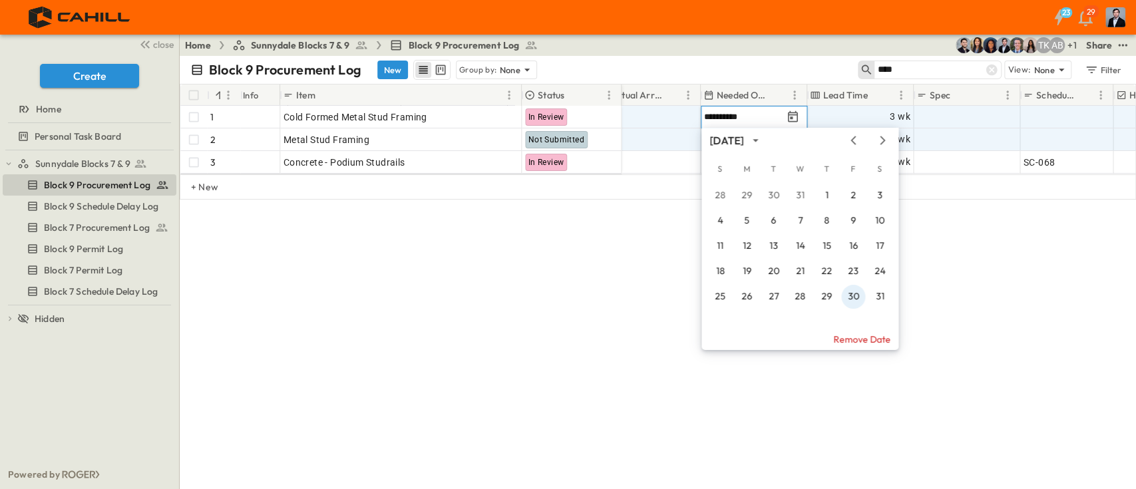
click at [851, 296] on button "30" at bounding box center [853, 297] width 24 height 24
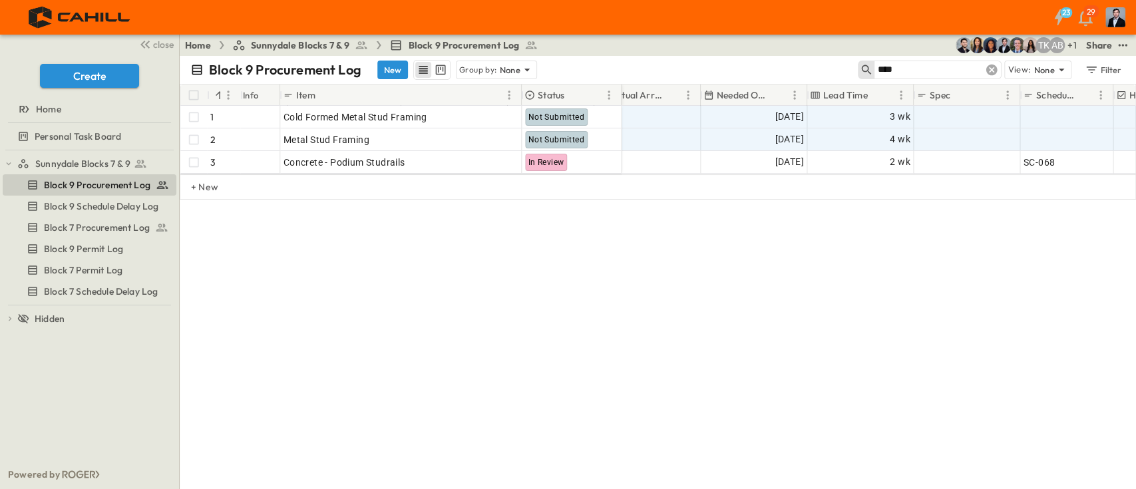
click at [988, 67] on icon at bounding box center [991, 70] width 11 height 11
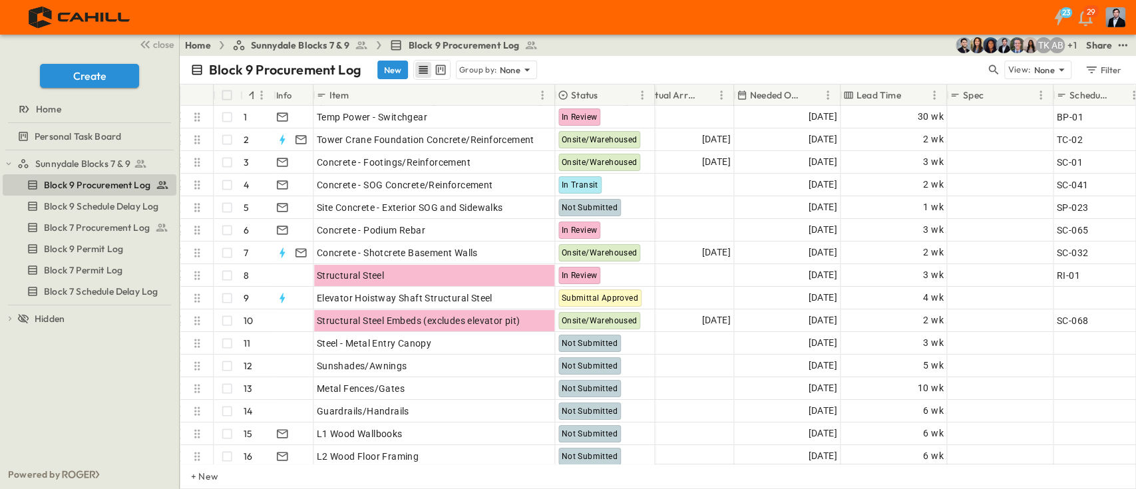
click at [985, 69] on div "Block 9 Procurement Log New Group by: None" at bounding box center [587, 70] width 795 height 20
click at [989, 67] on icon "button" at bounding box center [993, 69] width 13 height 13
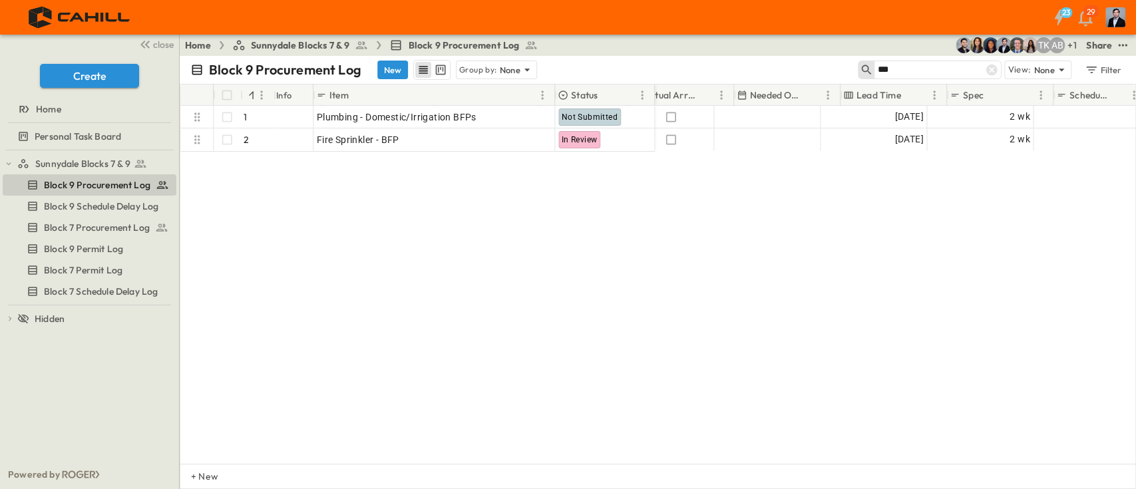
type input "***"
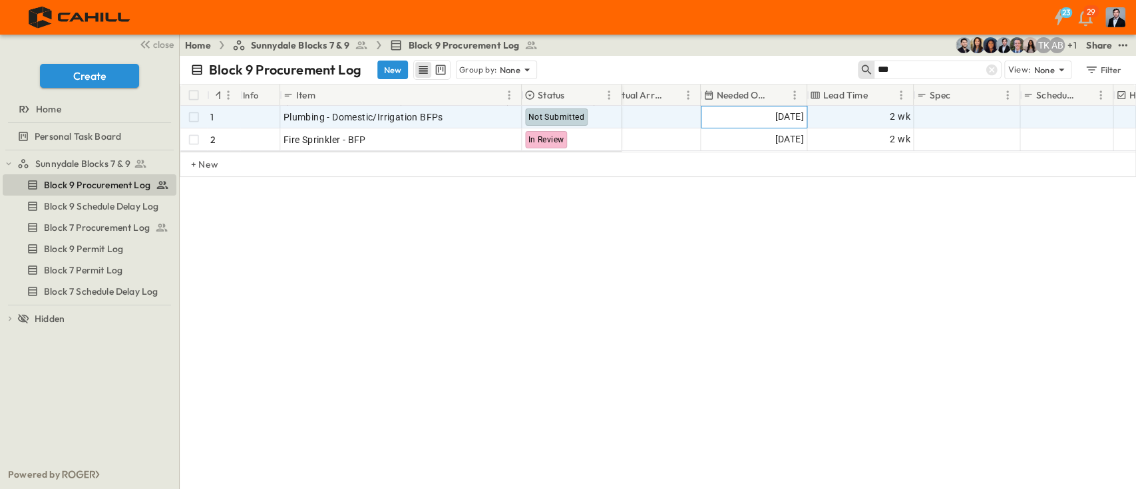
click at [775, 116] on span "10/14/2025" at bounding box center [789, 116] width 29 height 15
click at [778, 116] on input "**********" at bounding box center [743, 116] width 78 height 13
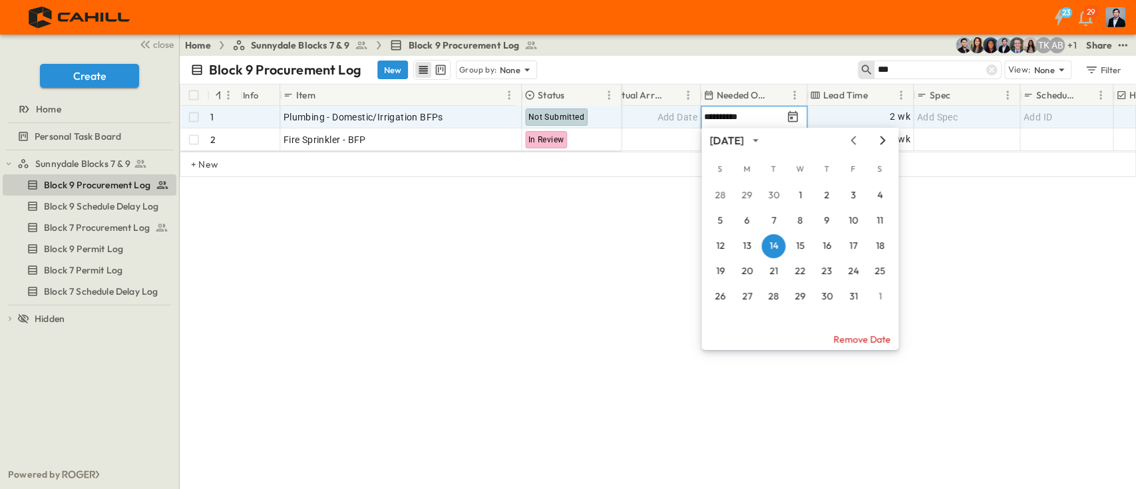
click at [884, 141] on icon "Next month" at bounding box center [882, 140] width 5 height 9
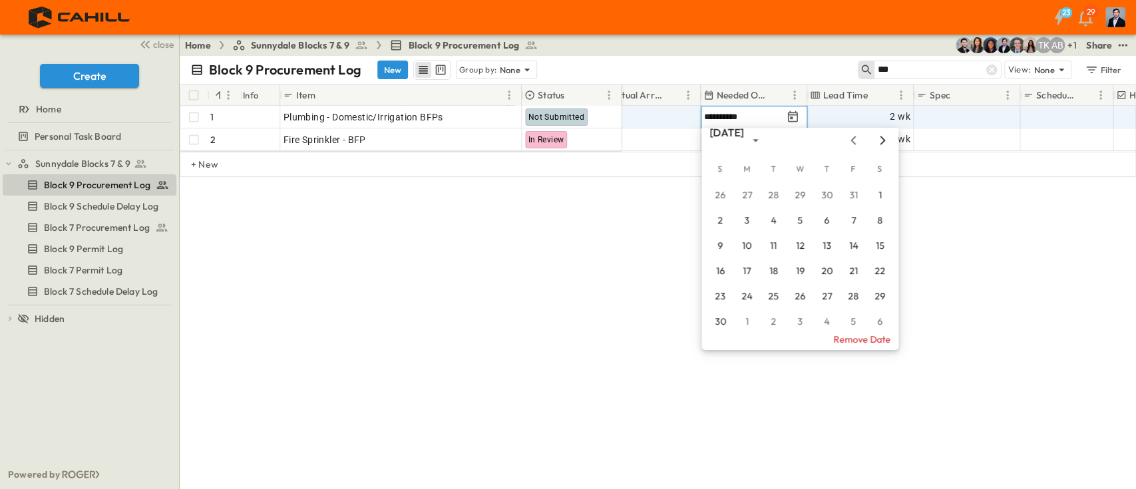
click at [884, 141] on icon "Next month" at bounding box center [882, 140] width 5 height 9
click at [828, 198] on button "1" at bounding box center [827, 196] width 24 height 24
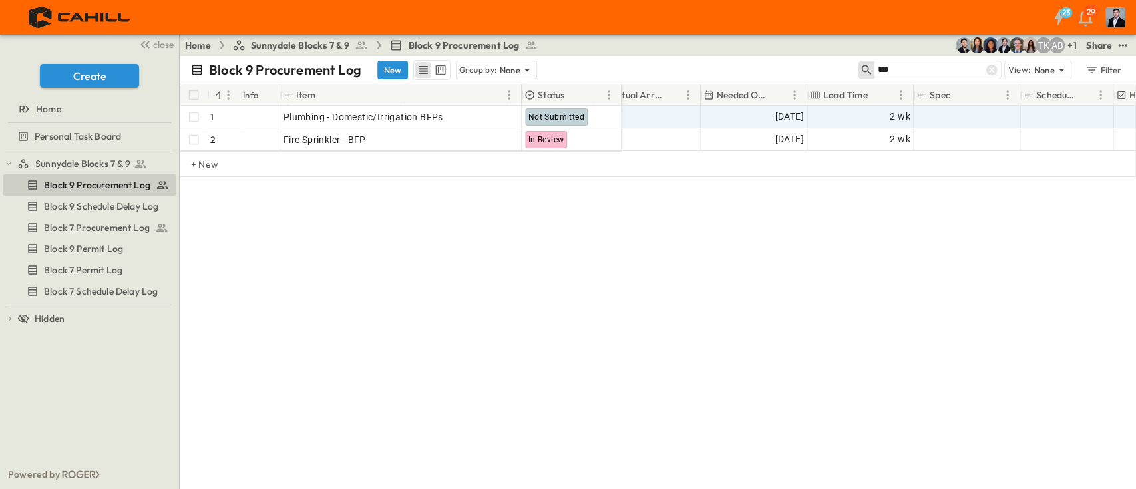
click at [598, 324] on div "Block 9 Procurement Log New Group by: None *** View: None Filter # Info Item St…" at bounding box center [658, 272] width 956 height 433
click at [995, 75] on icon at bounding box center [991, 69] width 13 height 13
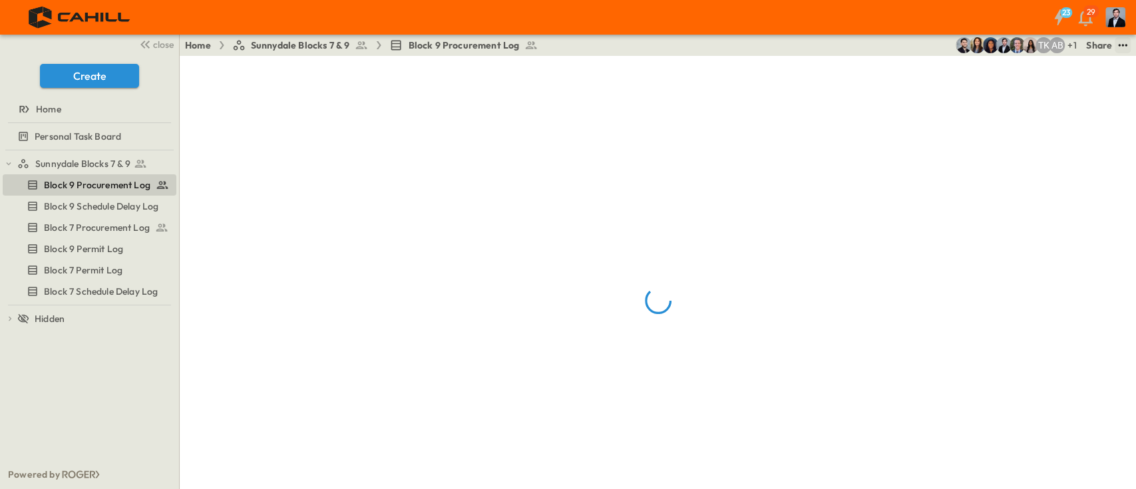
click at [1120, 48] on icon "test" at bounding box center [1122, 45] width 13 height 13
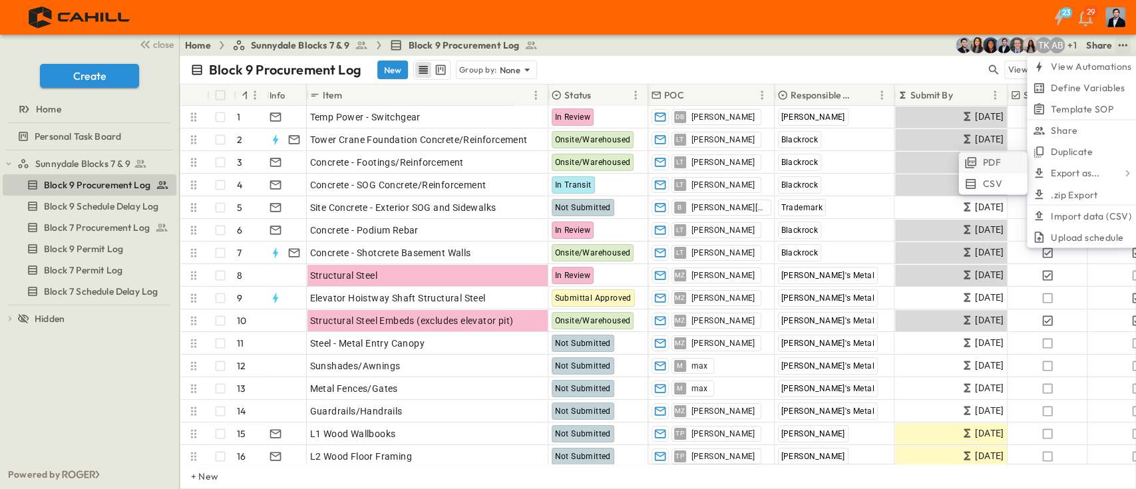
click at [992, 160] on span "PDF" at bounding box center [991, 162] width 18 height 13
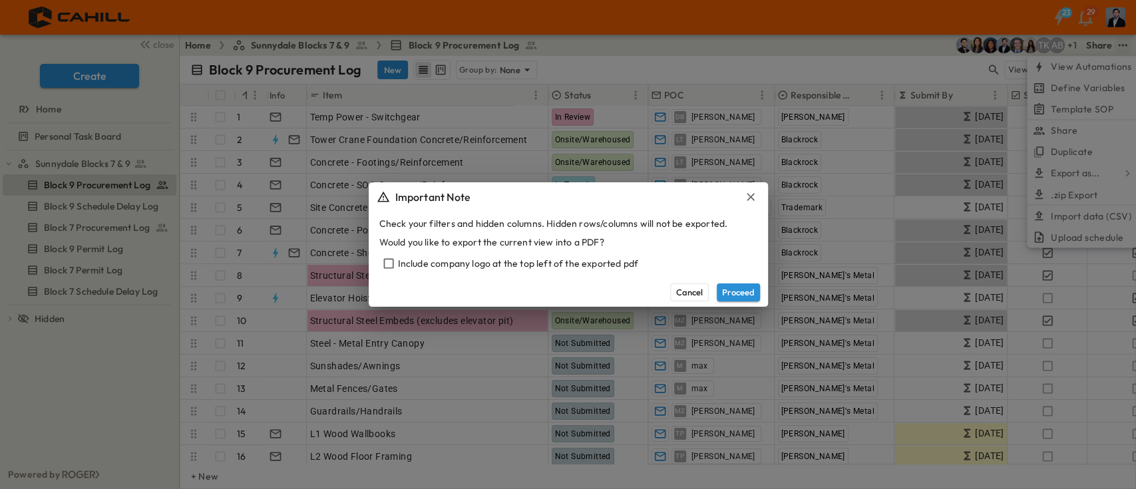
click at [479, 260] on div "Include company logo at the top left of the exported pdf" at bounding box center [568, 263] width 378 height 19
click at [454, 264] on div "Include company logo at the top left of the exported pdf" at bounding box center [568, 263] width 378 height 19
click at [398, 256] on div "Include company logo at the top left of the exported pdf" at bounding box center [568, 263] width 378 height 19
click at [747, 292] on button "Proceed" at bounding box center [738, 292] width 43 height 17
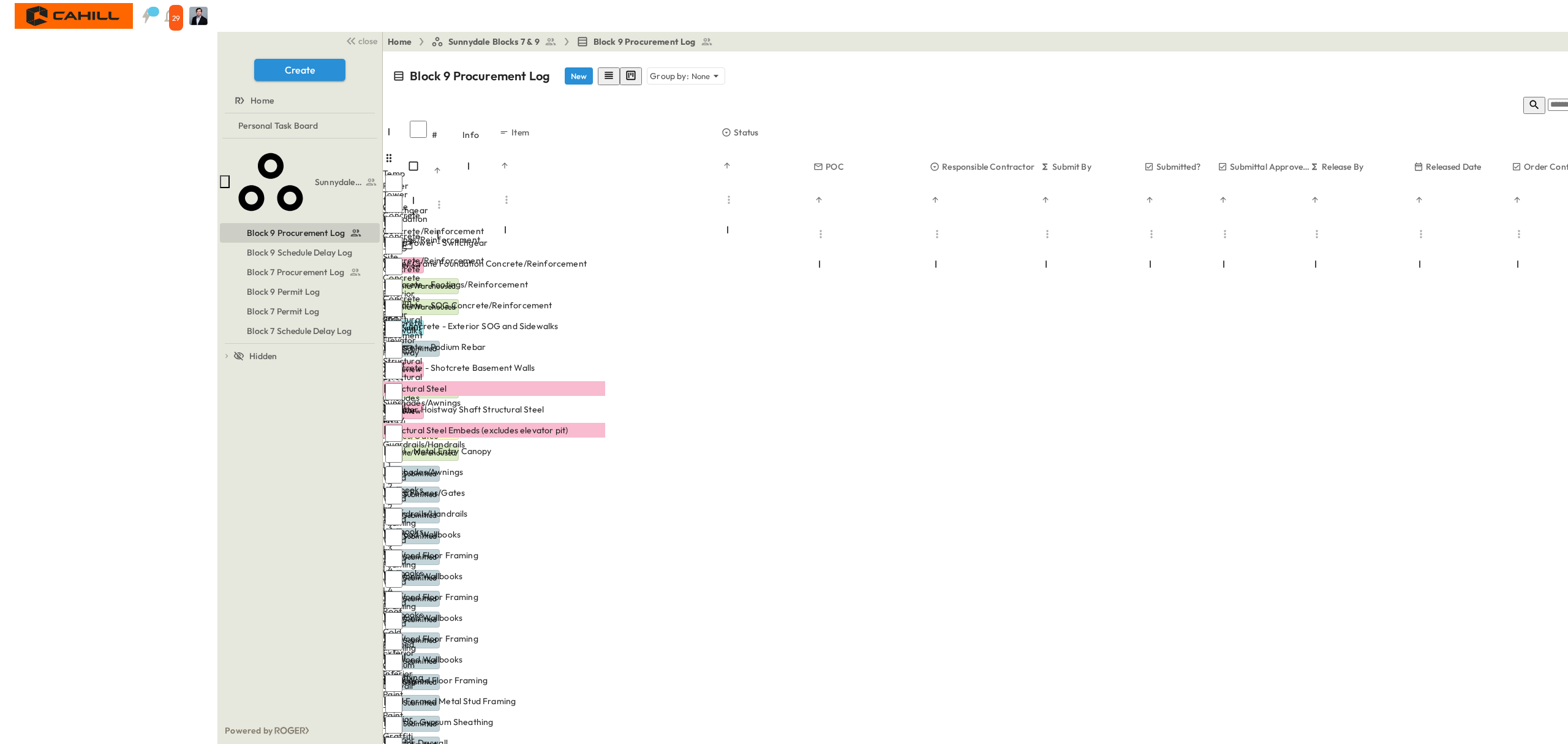
click at [1446, 164] on span "PDF" at bounding box center [1454, 169] width 17 height 11
click at [1162, 49] on div "Home Sunnydale Blocks 7 & 9 Block 9 Procurement Log + 1 AB TK Share View Automa…" at bounding box center [1084, 41] width 1402 height 19
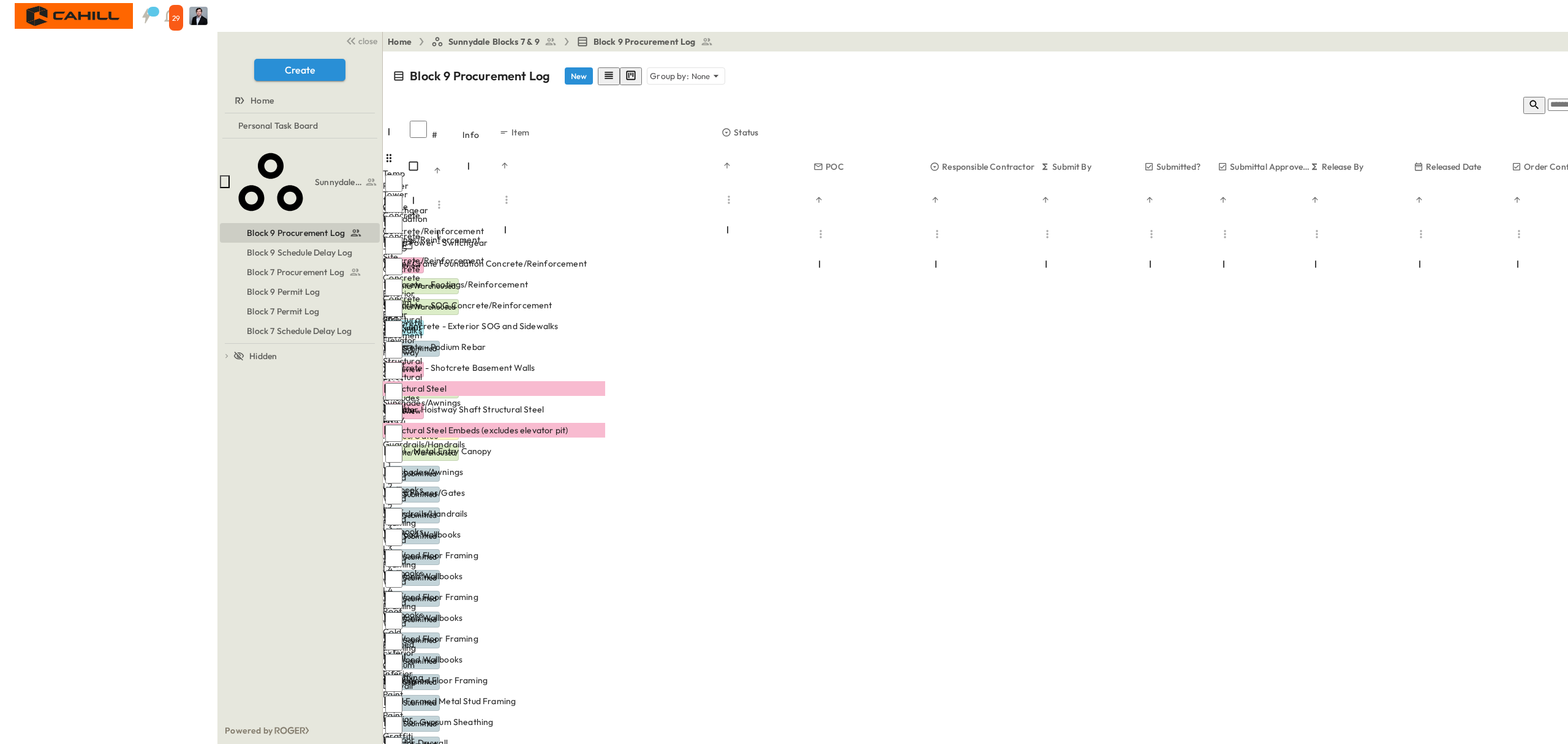
click at [1530, 100] on icon "button" at bounding box center [1535, 105] width 9 height 9
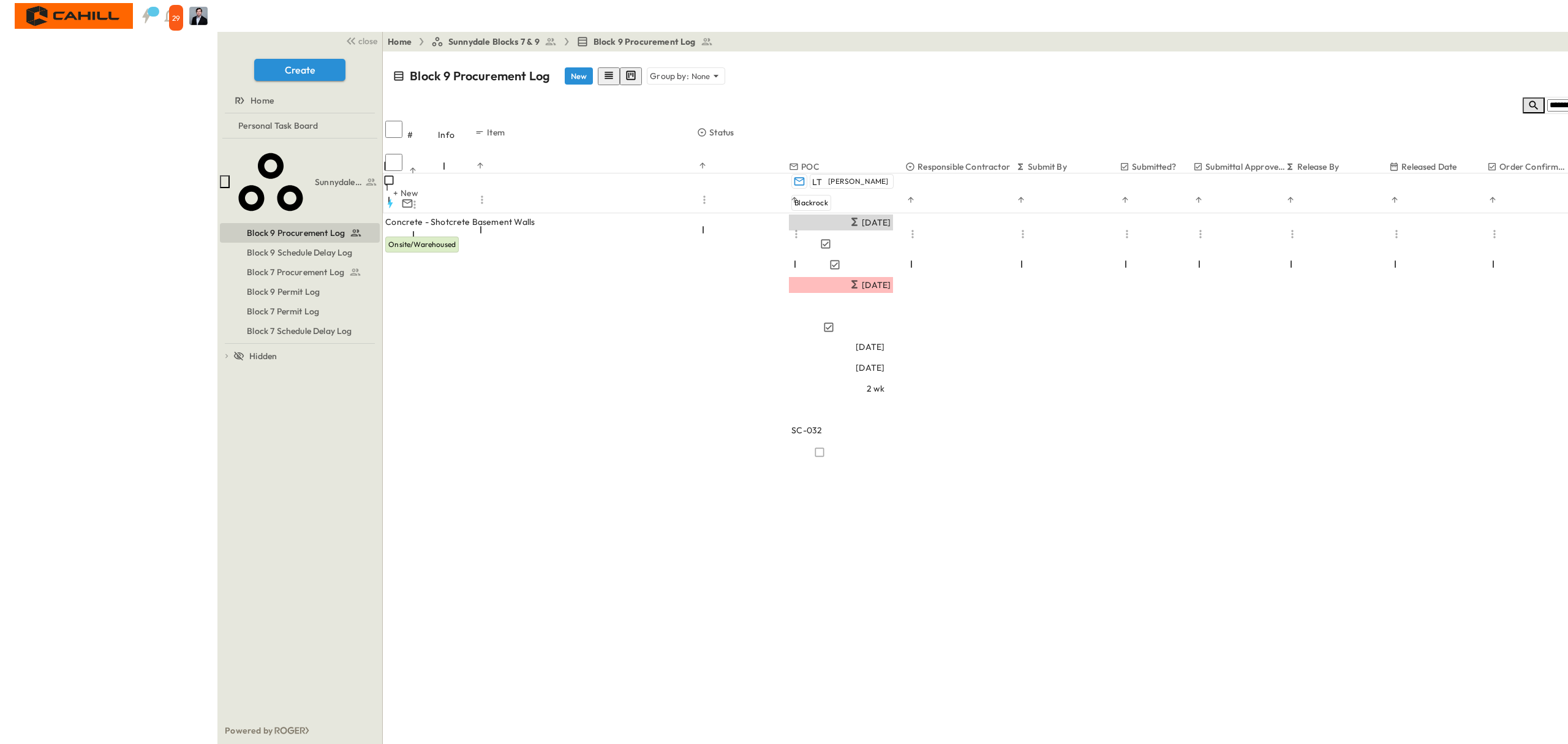
type input "********"
click at [887, 297] on div "Add Date" at bounding box center [837, 305] width 98 height 15
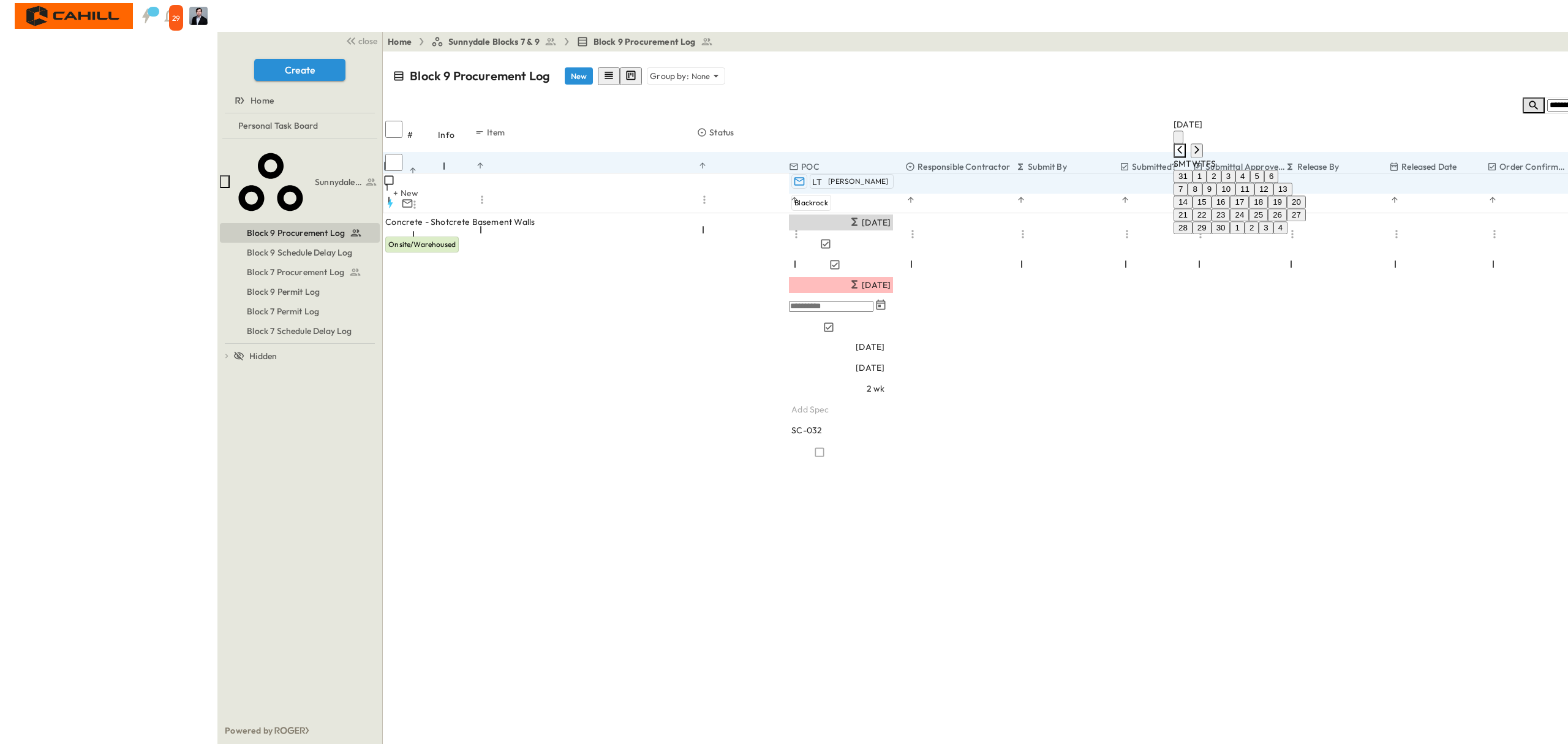
click at [1184, 145] on icon "Previous month" at bounding box center [1180, 149] width 10 height 10
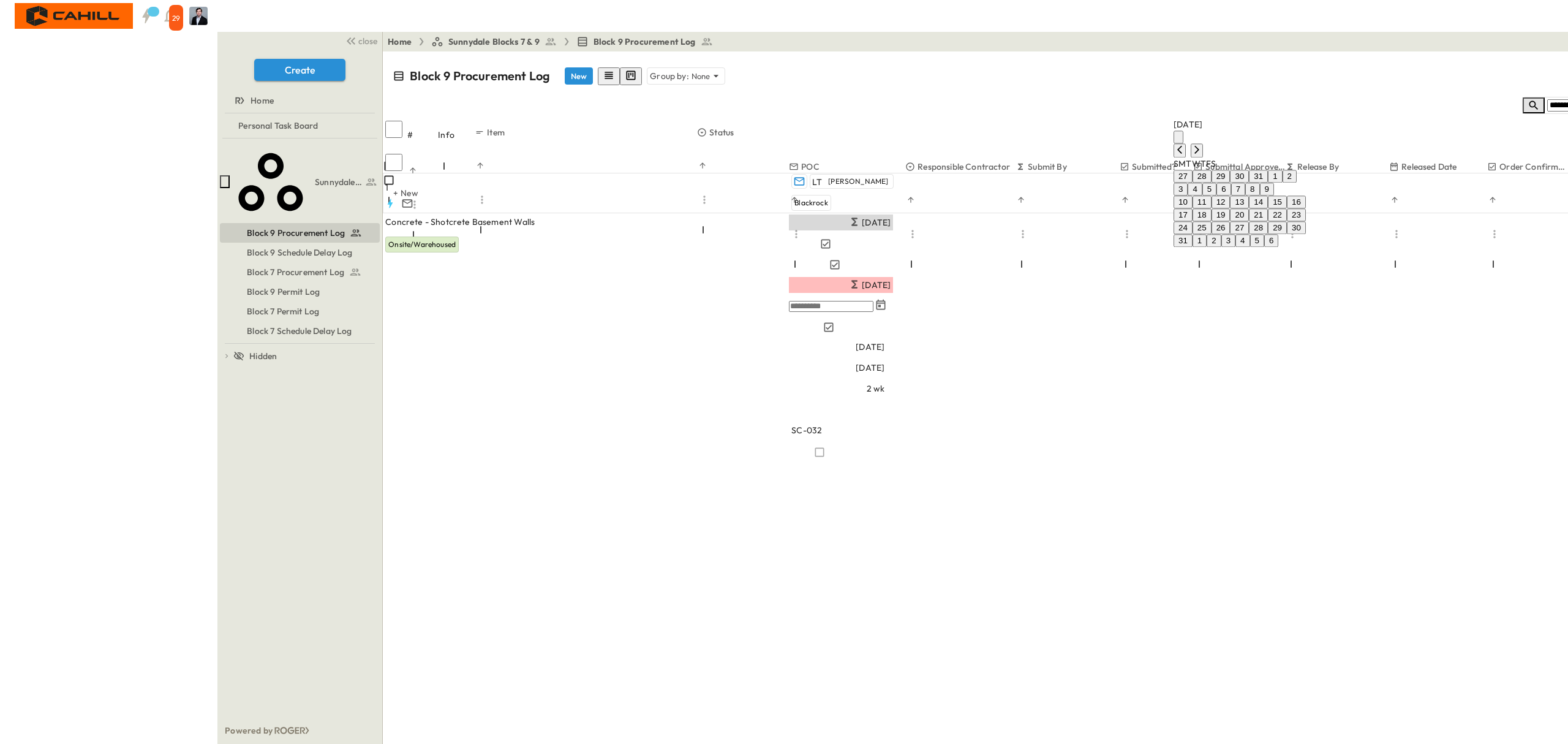
drag, startPoint x: 1286, startPoint y: 271, endPoint x: 1260, endPoint y: 271, distance: 26.0
click at [1260, 234] on div "24 25 26 27 28 29 30" at bounding box center [1239, 227] width 133 height 13
click at [1249, 234] on button "27" at bounding box center [1239, 227] width 19 height 13
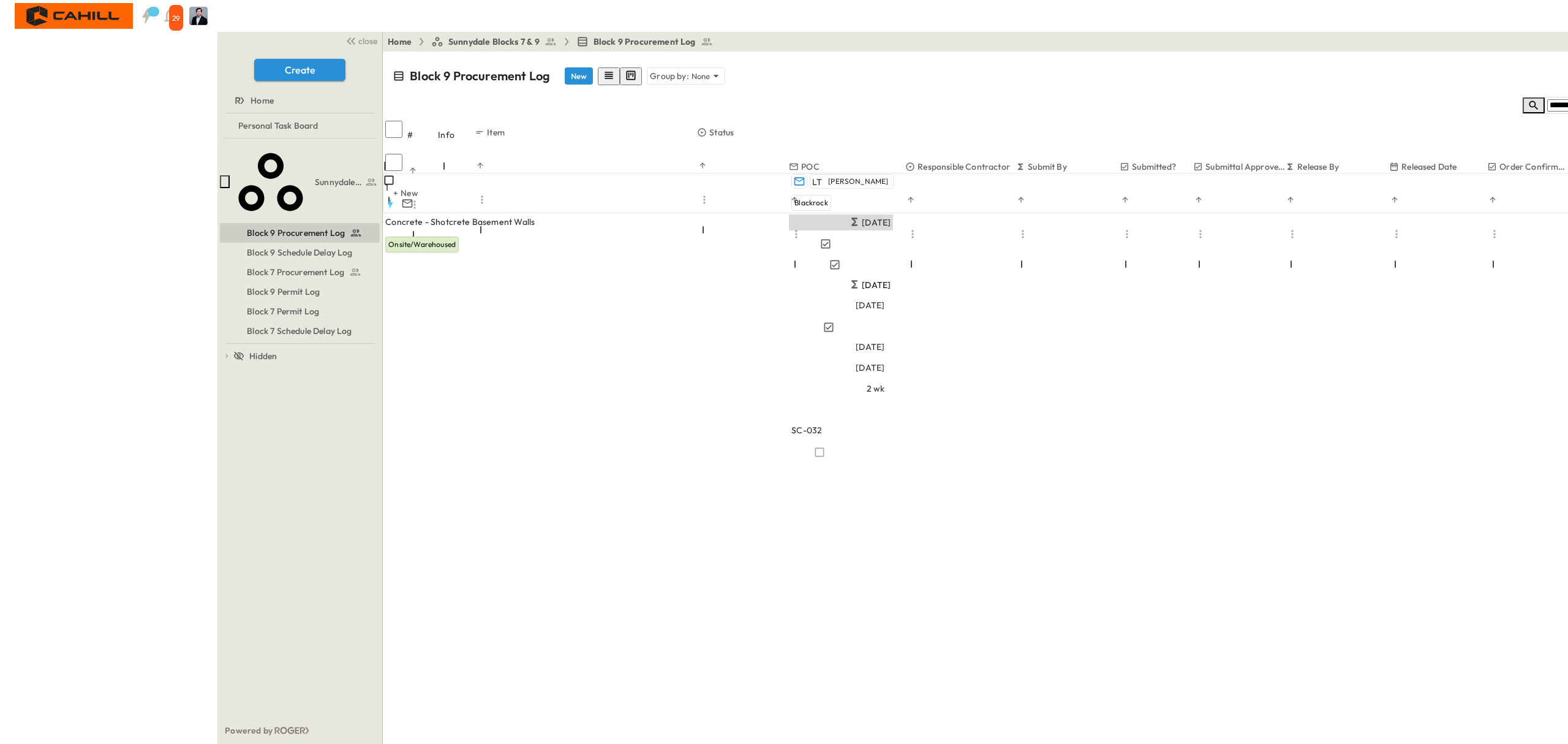
click at [1121, 351] on div "Block 9 Procurement Log New Group by: None ******** View: None Filter # Info It…" at bounding box center [1084, 398] width 1402 height 692
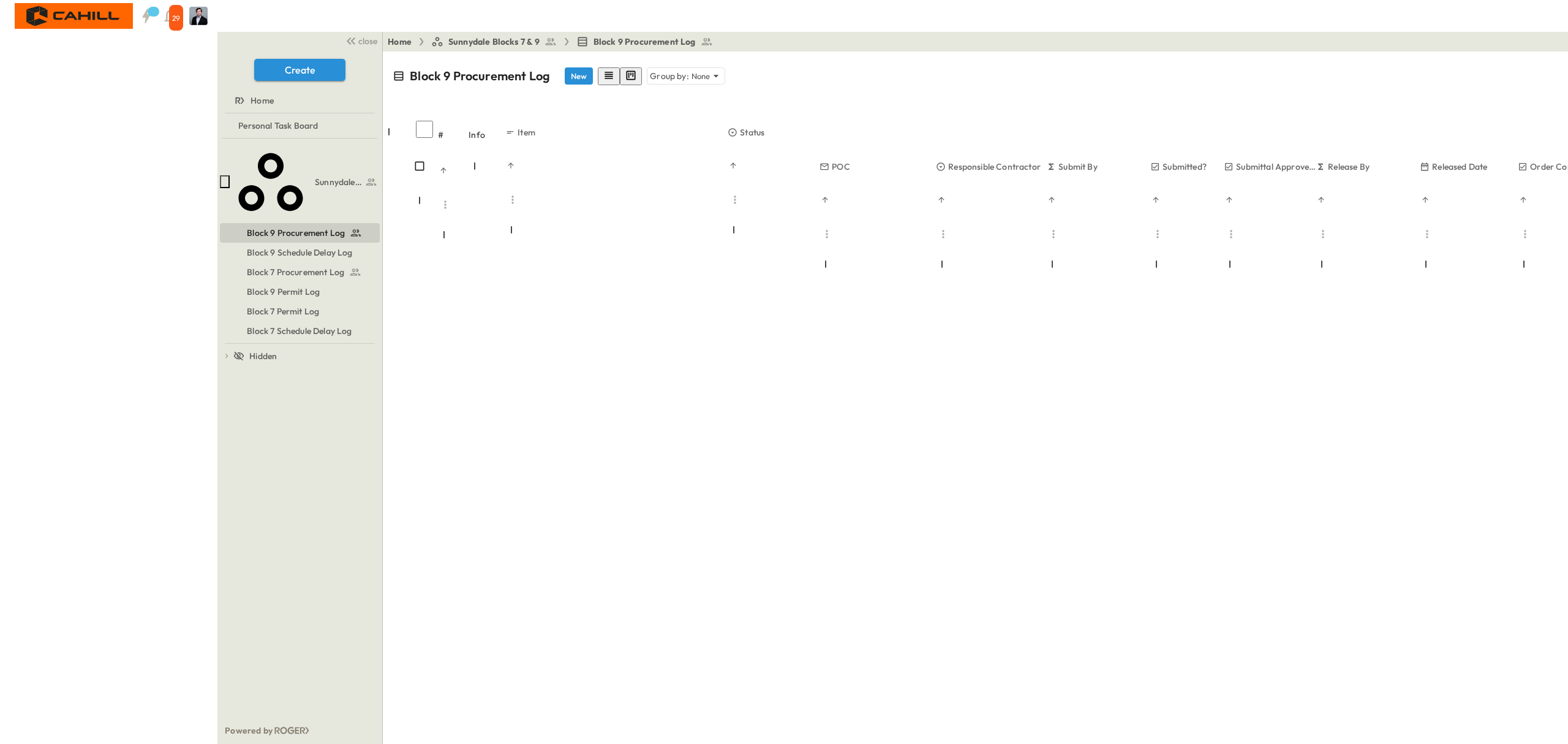
scroll to position [1961, 0]
click at [1279, 449] on button "4" at bounding box center [1272, 446] width 14 height 13
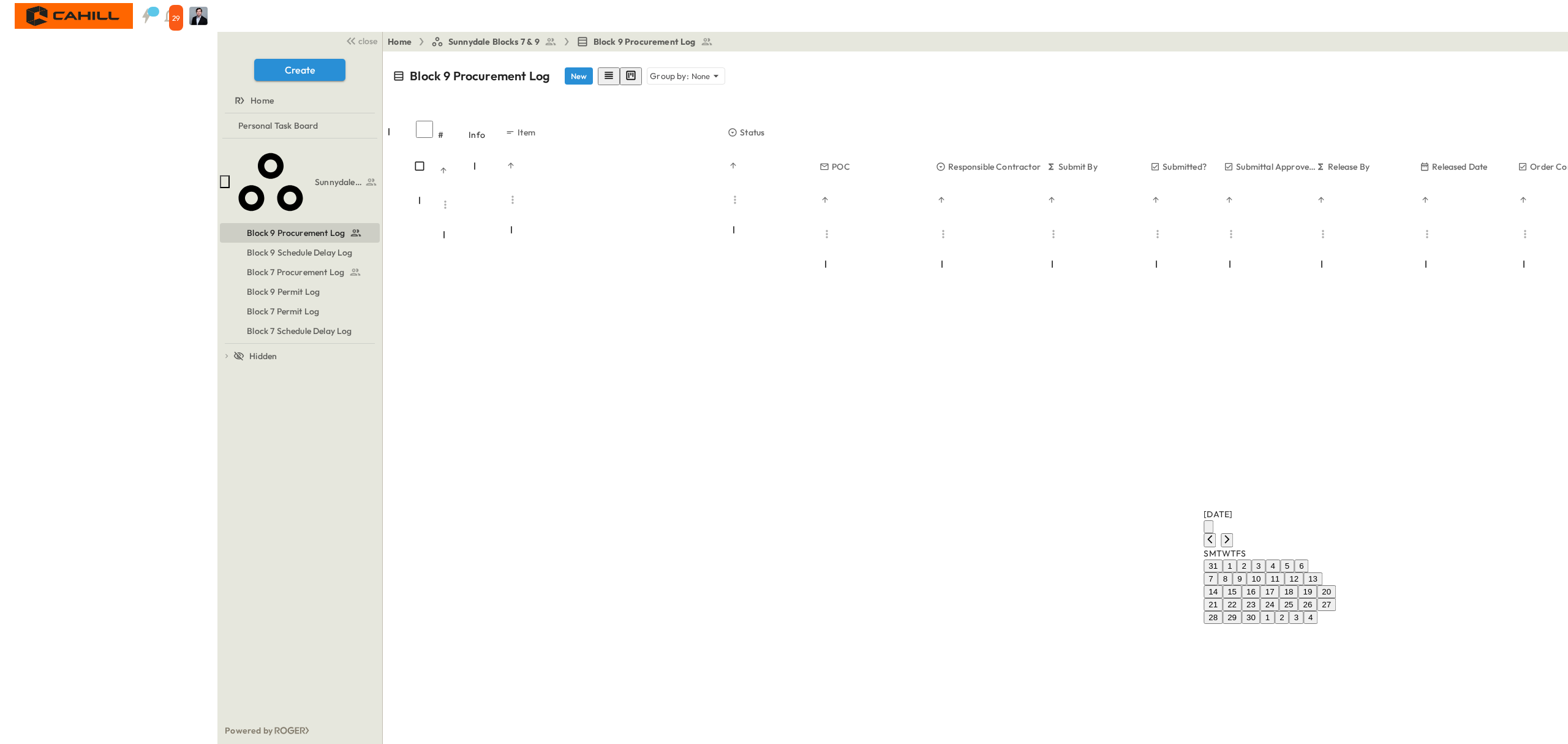
click at [1294, 560] on button "5" at bounding box center [1286, 566] width 14 height 13
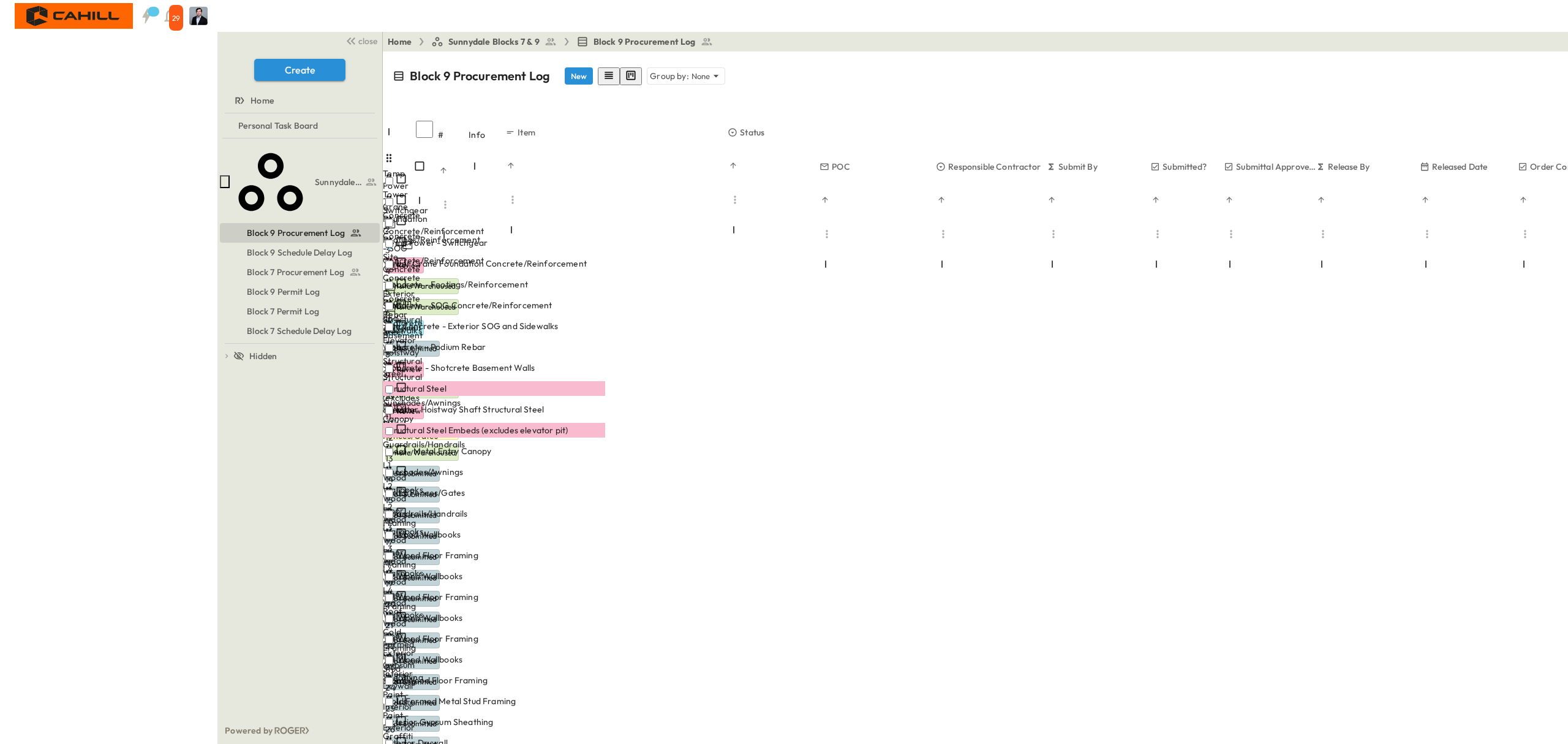
scroll to position [0, 0]
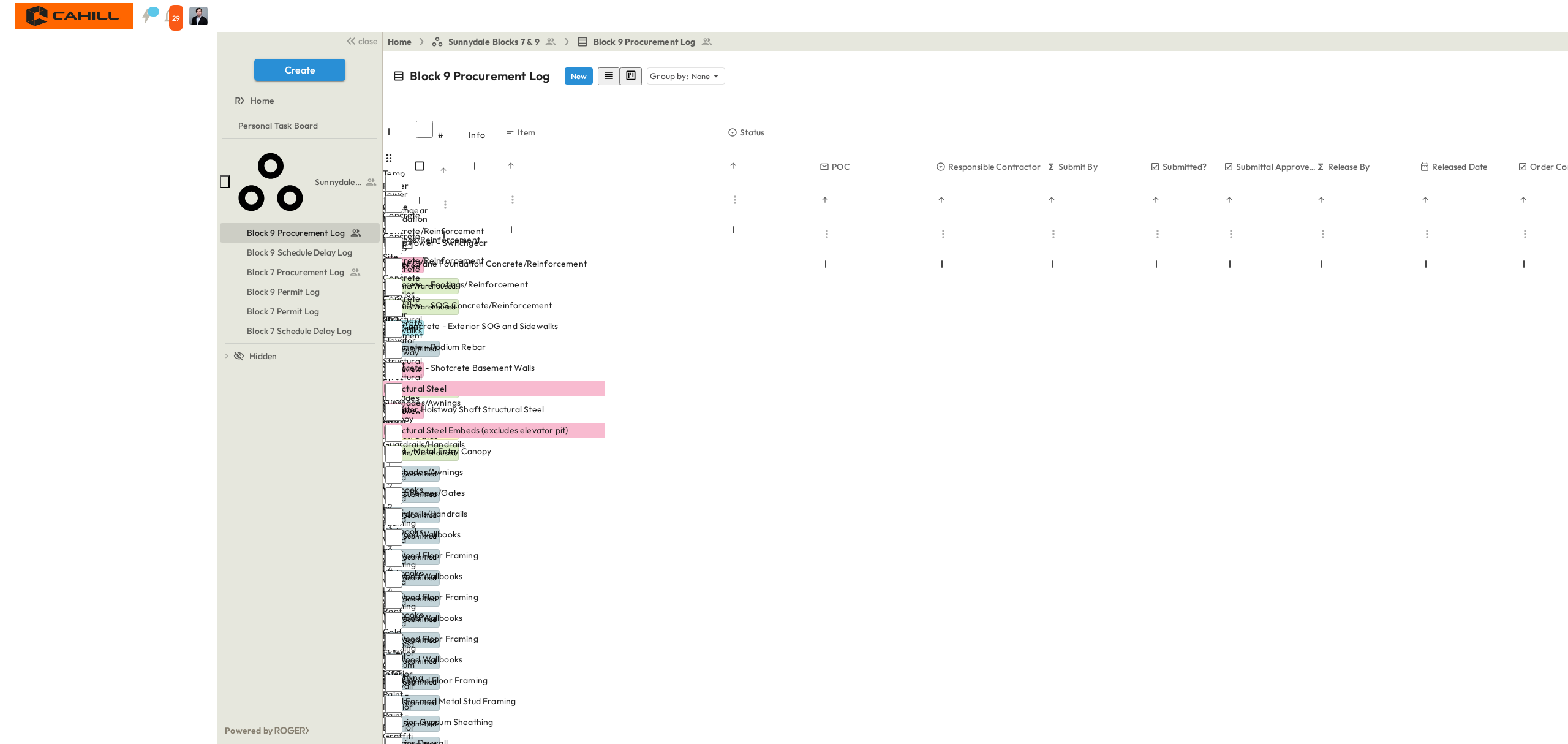
click at [1446, 164] on span "PDF" at bounding box center [1454, 169] width 17 height 11
